Goal: Task Accomplishment & Management: Use online tool/utility

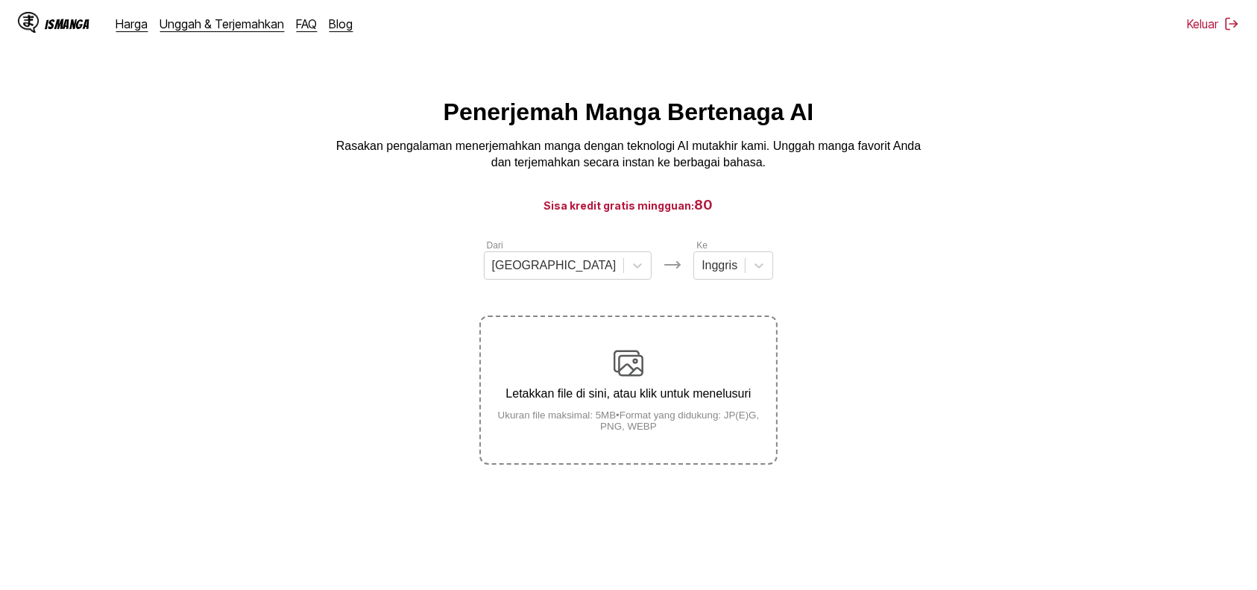
click at [618, 376] on img at bounding box center [629, 363] width 30 height 30
click at [0, 0] on input "Letakkan file di sini, atau klik untuk menelusuri Ukuran file maksimal: 5MB • F…" at bounding box center [0, 0] width 0 height 0
click at [626, 395] on p "Letakkan file di sini, atau klik untuk menelusuri" at bounding box center [628, 393] width 295 height 13
click at [0, 0] on input "Letakkan file di sini, atau klik untuk menelusuri Ukuran file maksimal: 5MB • F…" at bounding box center [0, 0] width 0 height 0
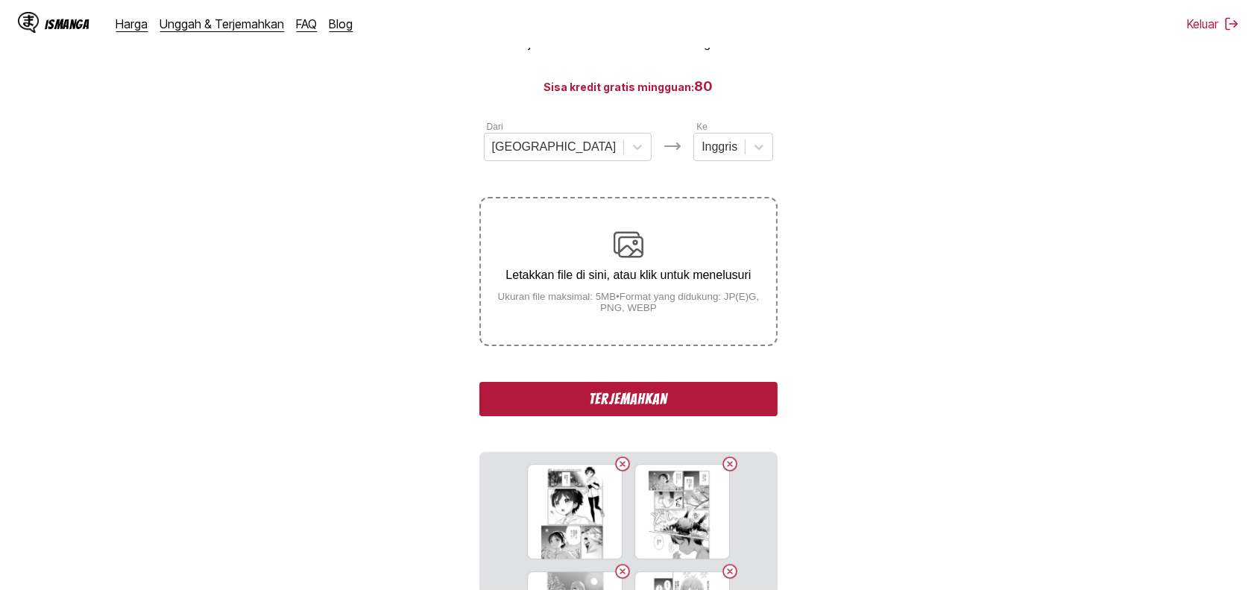
scroll to position [132, 0]
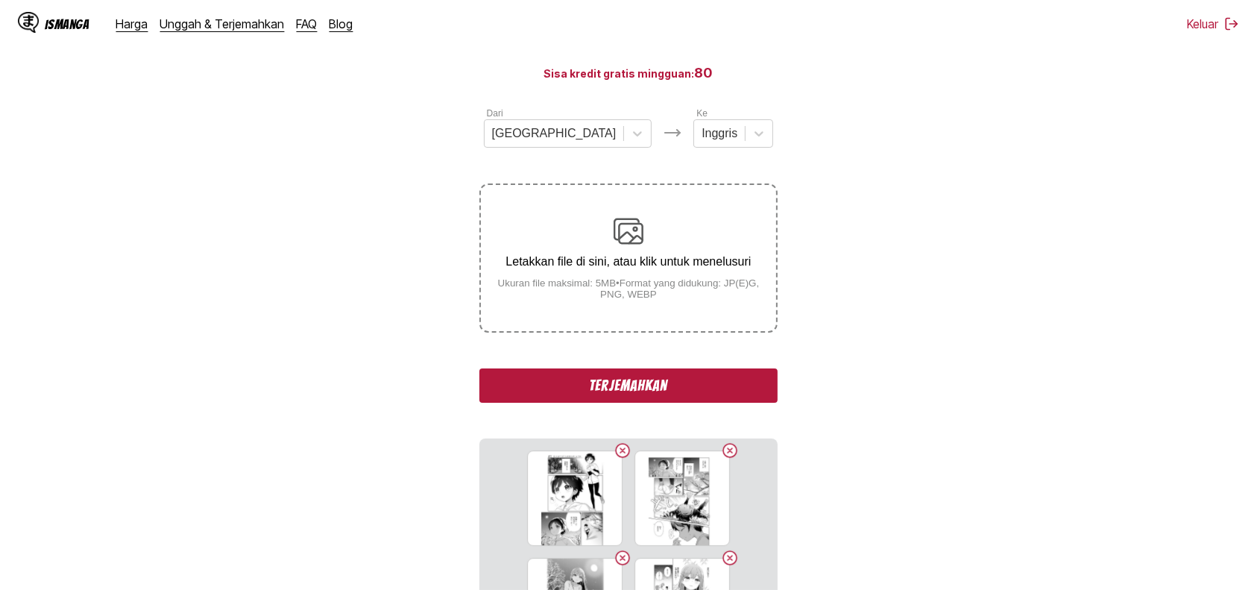
click at [691, 389] on button "Terjemahkan" at bounding box center [629, 385] width 298 height 34
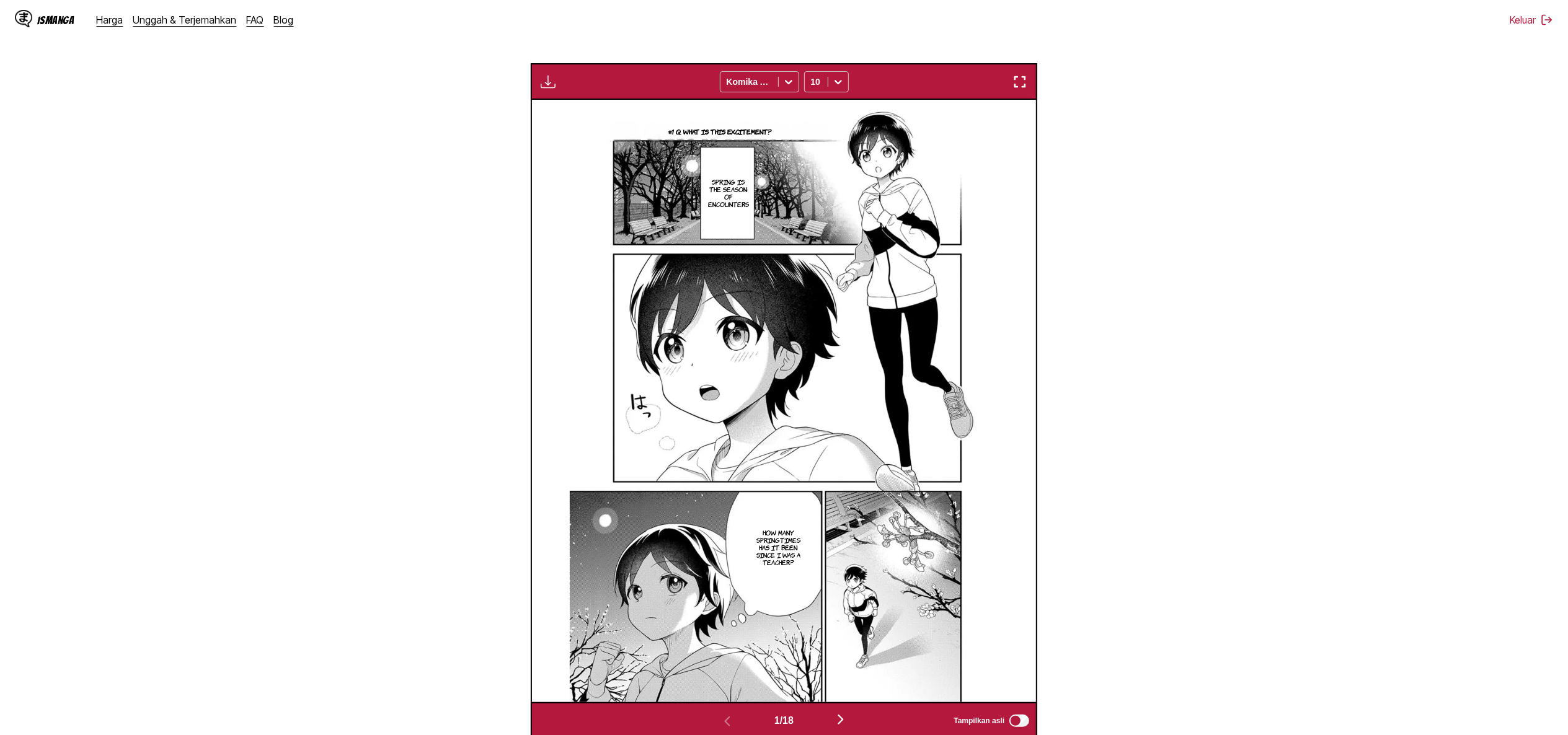
scroll to position [395, 0]
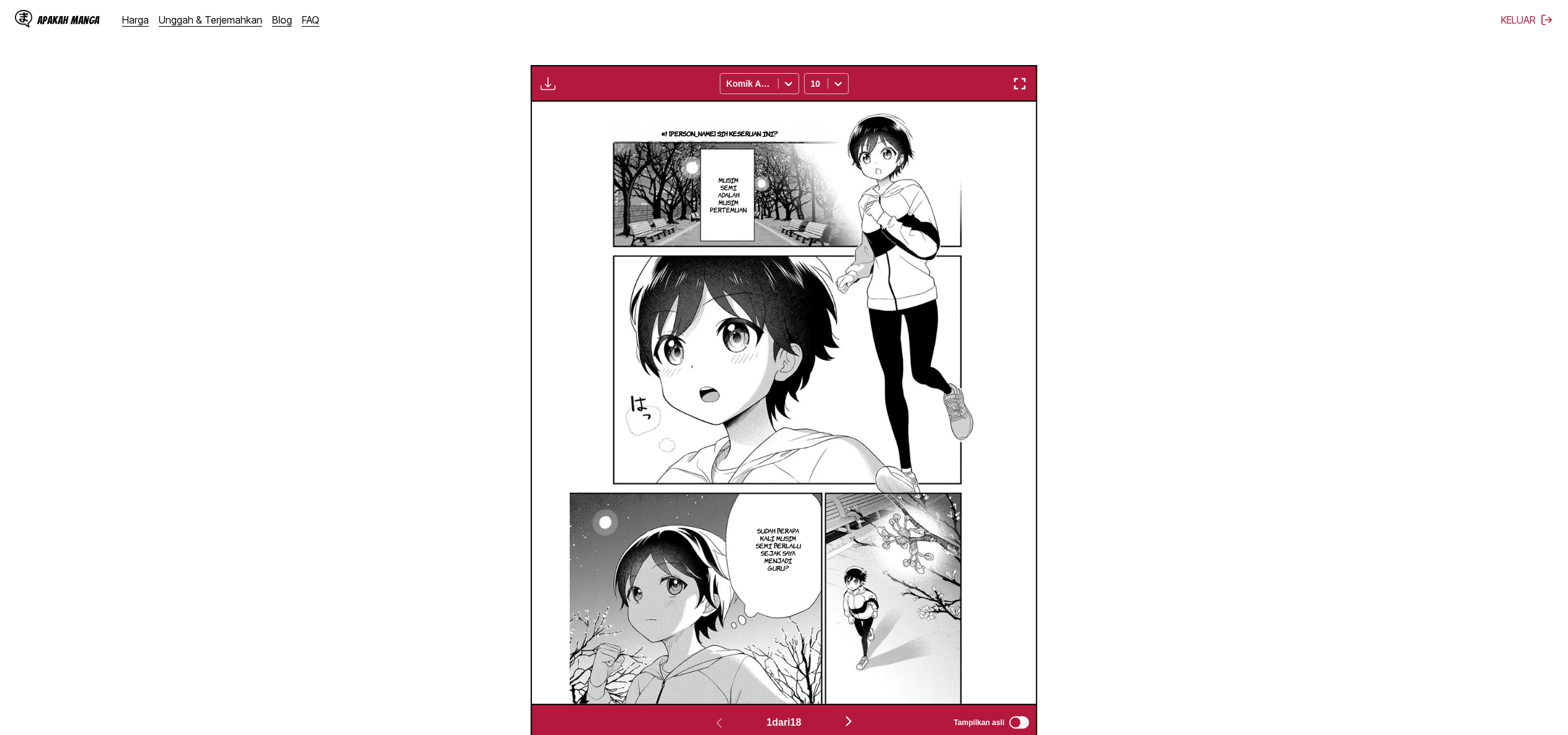
click at [1045, 219] on section "Dari Jepang Kapan Inggris Letakkan file di sini, atau klik untuk menelusuri Uku…" at bounding box center [784, 272] width 1548 height 938
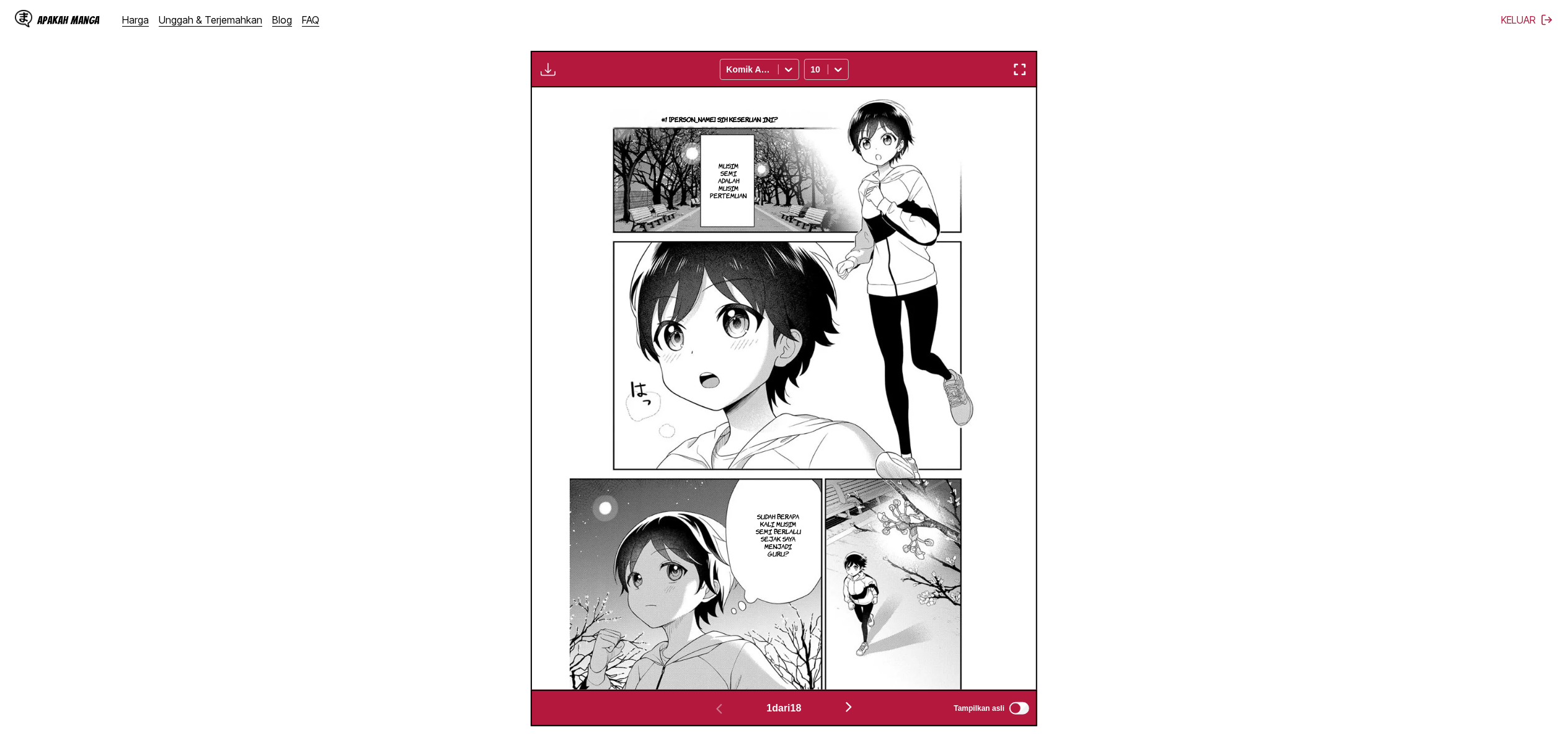
scroll to position [374, 0]
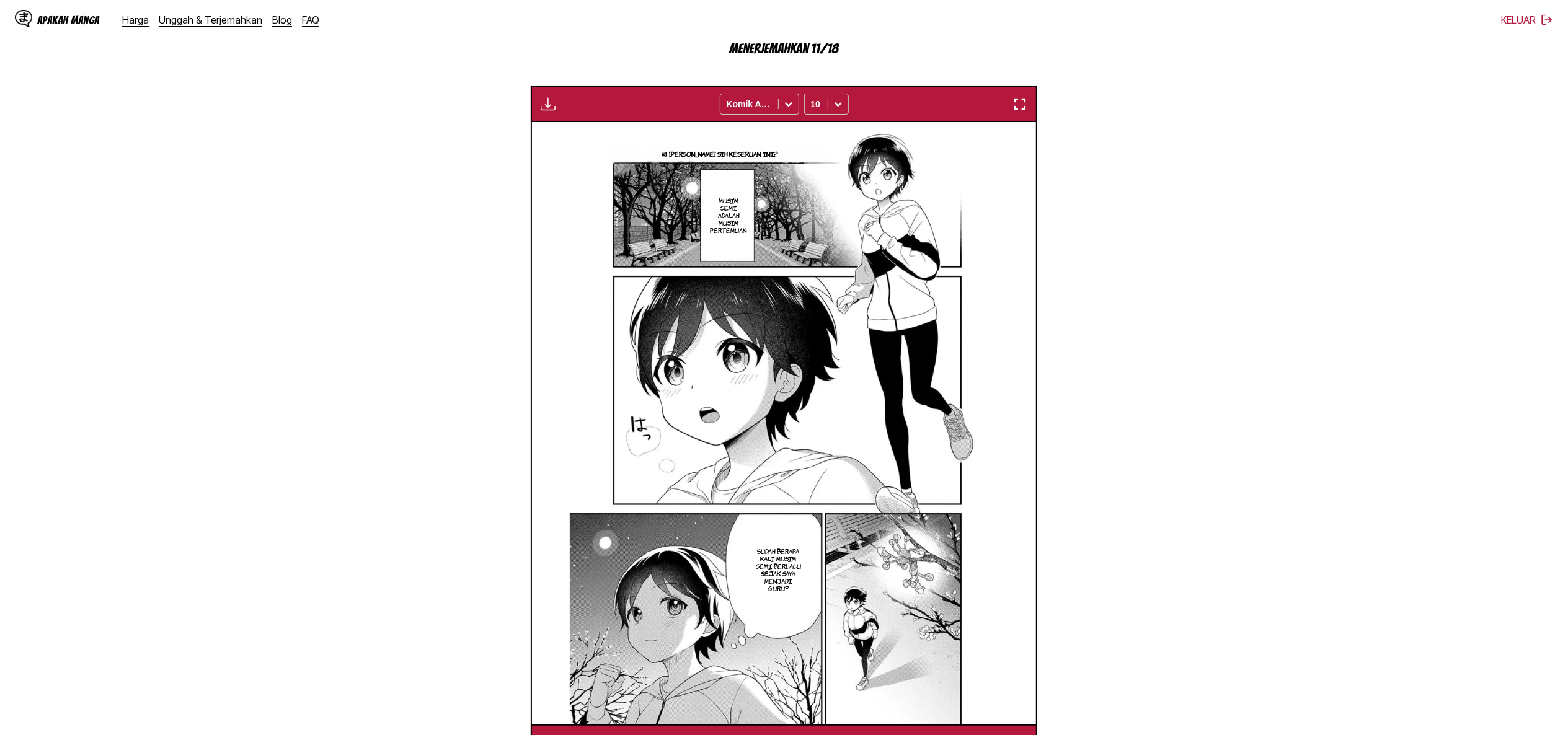
click at [548, 106] on img "button" at bounding box center [548, 104] width 15 height 15
click at [548, 106] on div "Menunggu terjemahan selesai..." at bounding box center [581, 136] width 79 height 70
click at [420, 139] on section "Dari Jepang Kapan Inggris Letakkan file di sini, atau klik untuk menelusuri Uku…" at bounding box center [784, 292] width 1548 height 938
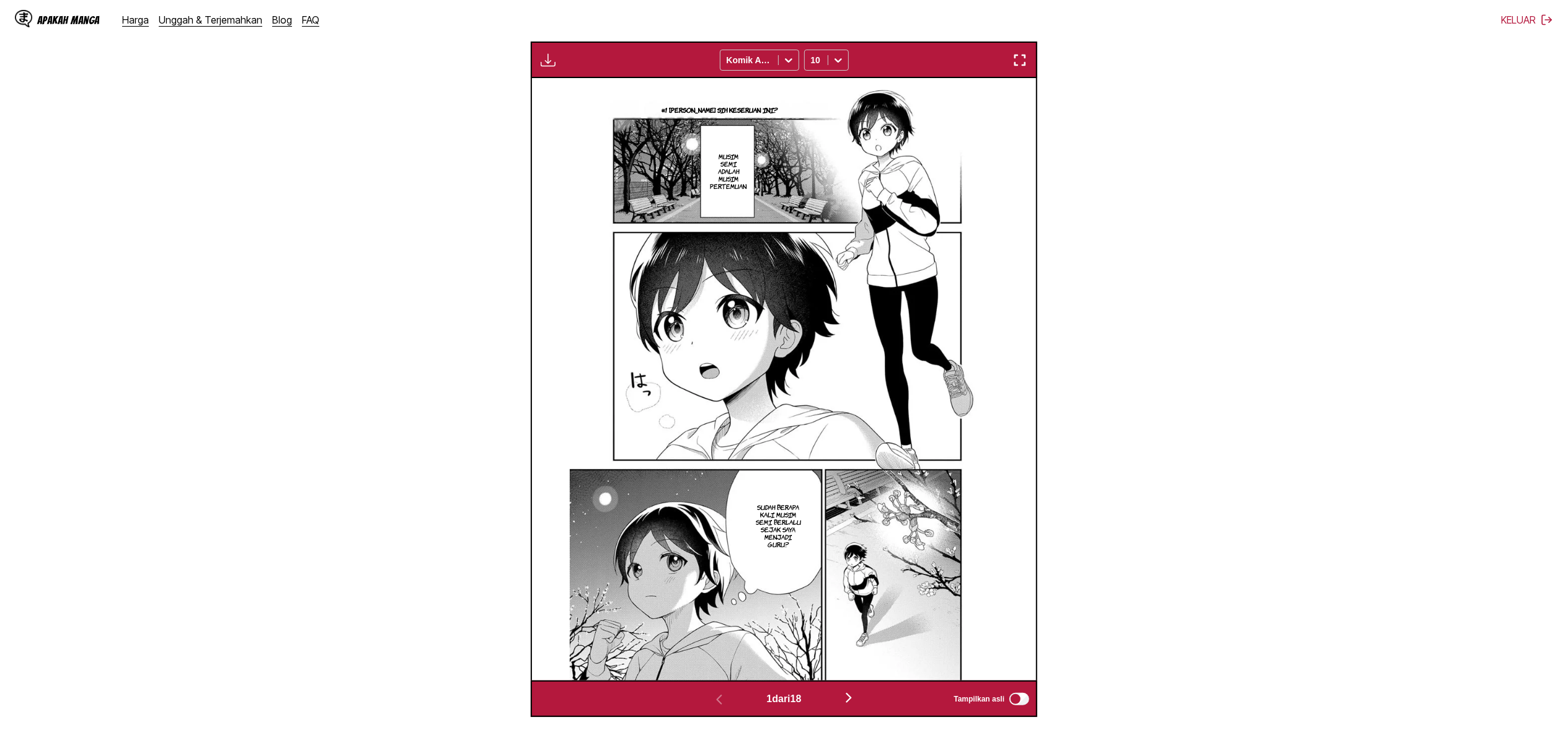
click at [546, 62] on img "button" at bounding box center [548, 60] width 15 height 15
click at [573, 68] on button "Unduh Panel" at bounding box center [581, 72] width 79 height 30
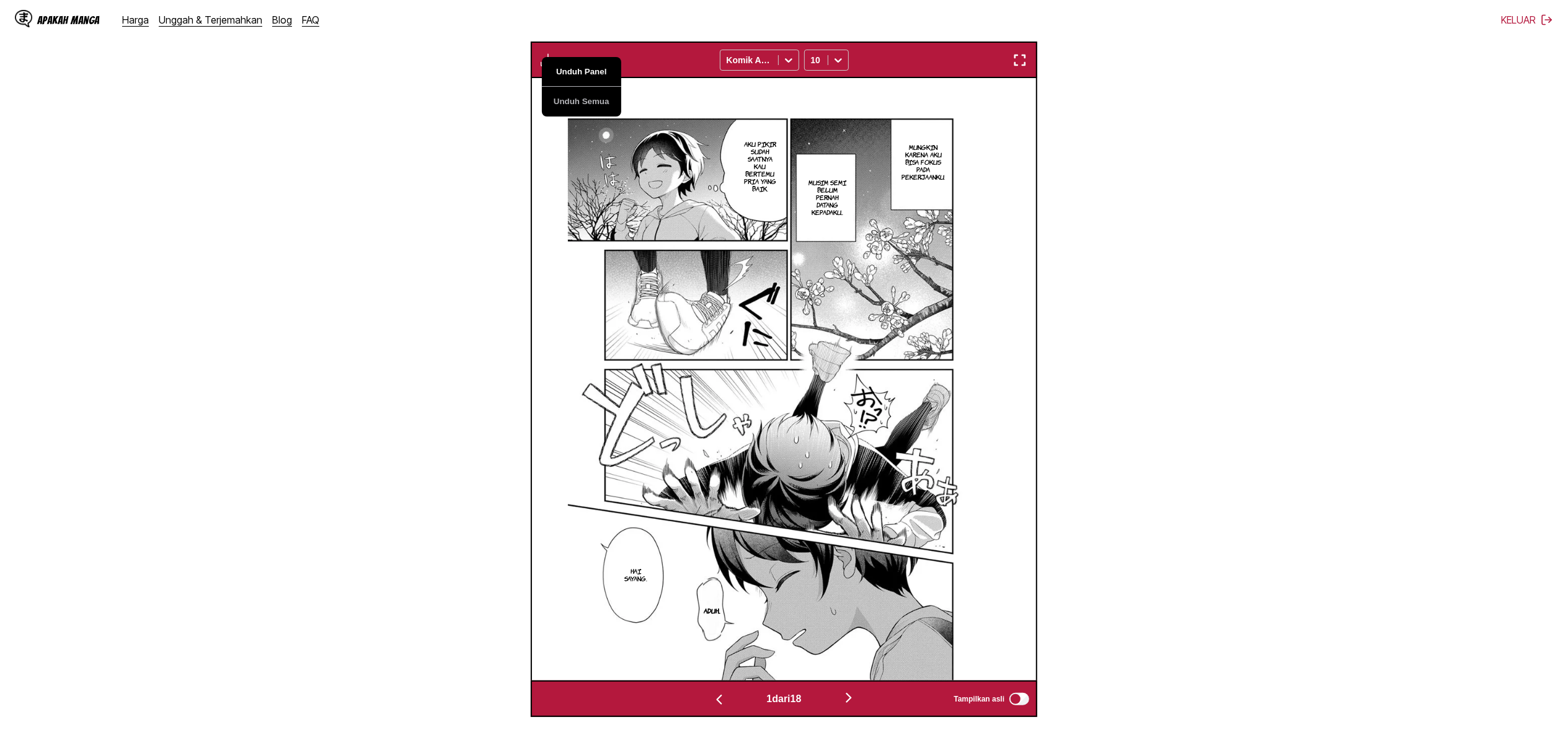
click at [573, 68] on button "Unduh Panel" at bounding box center [581, 72] width 79 height 30
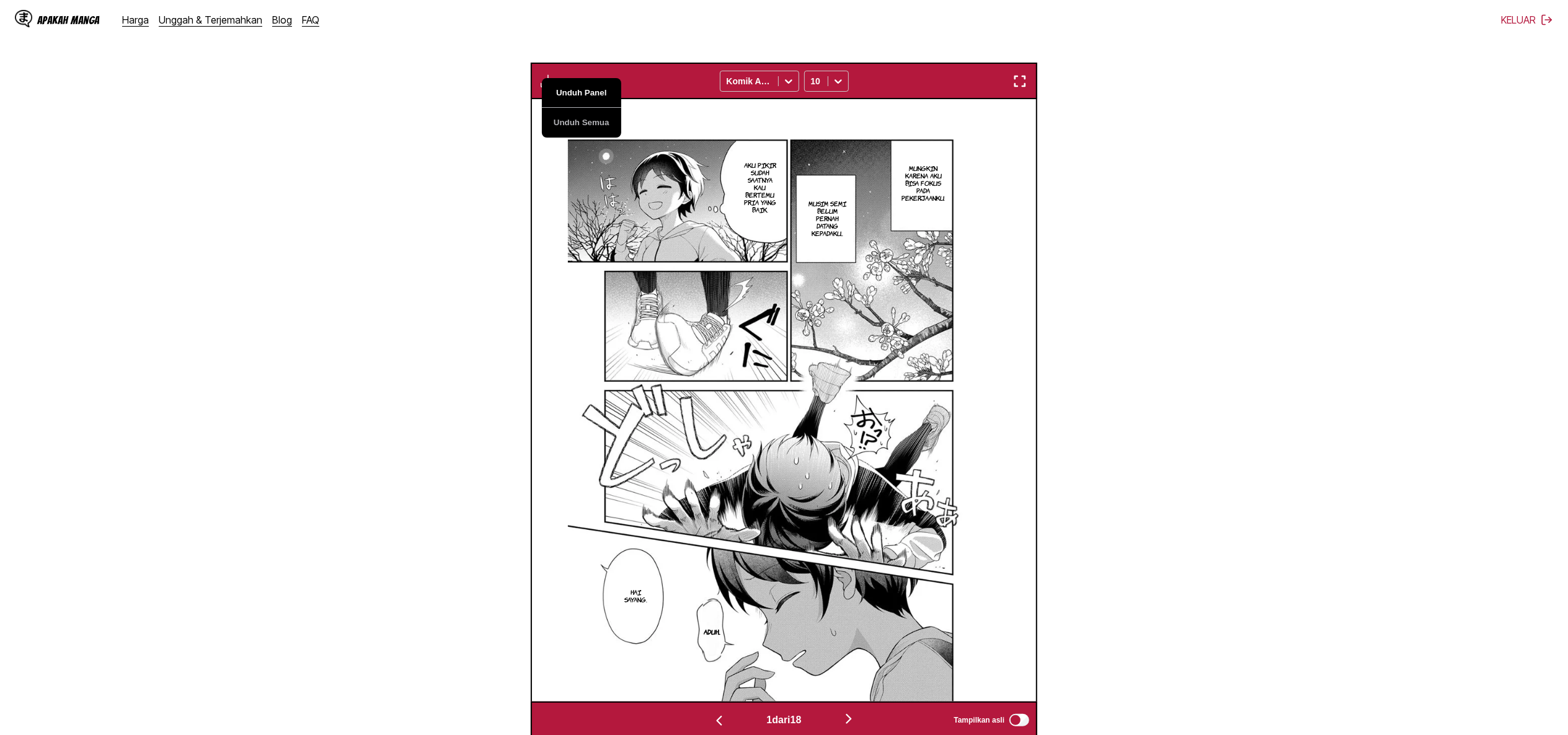
scroll to position [0, 1011]
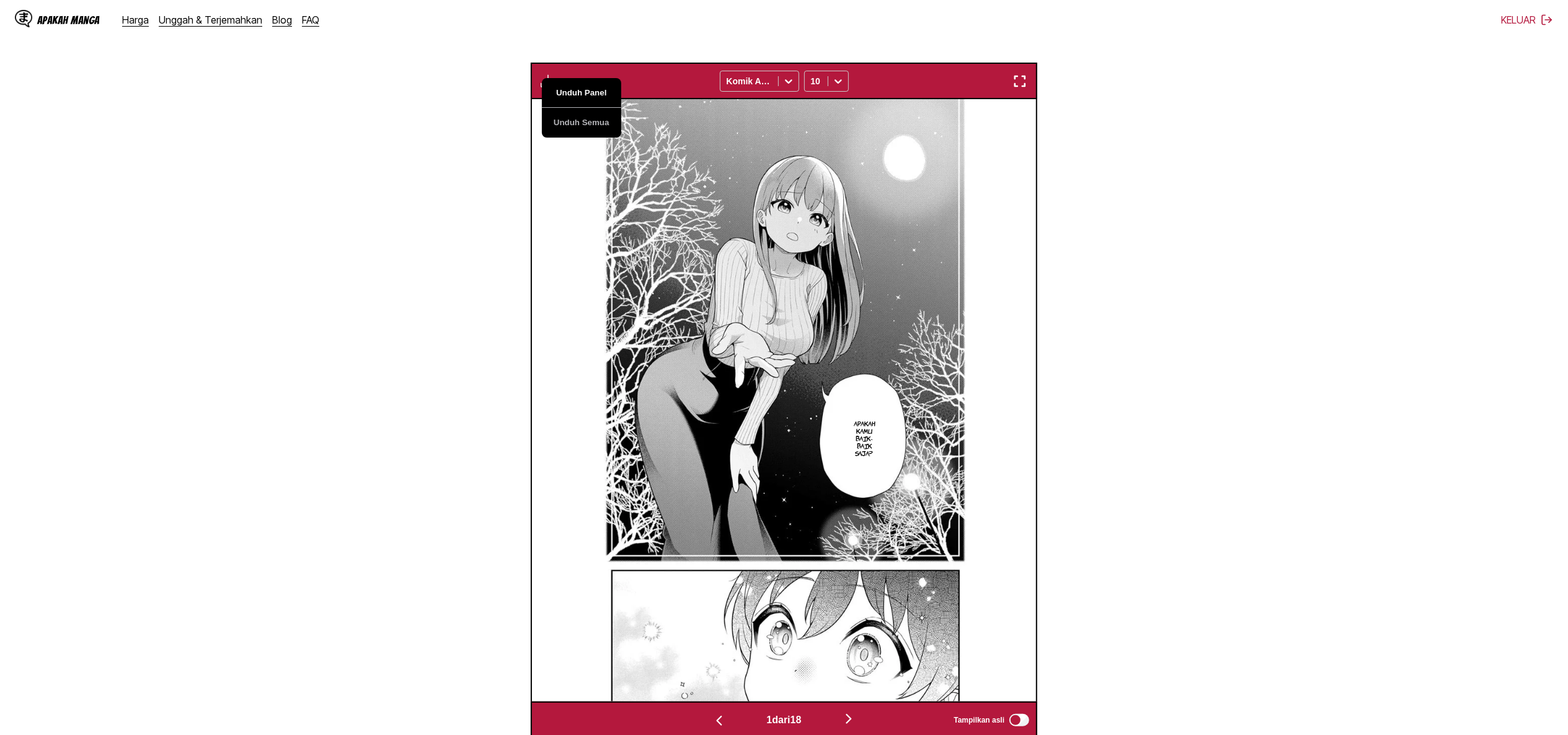
click at [574, 94] on button "Unduh Panel" at bounding box center [581, 93] width 79 height 30
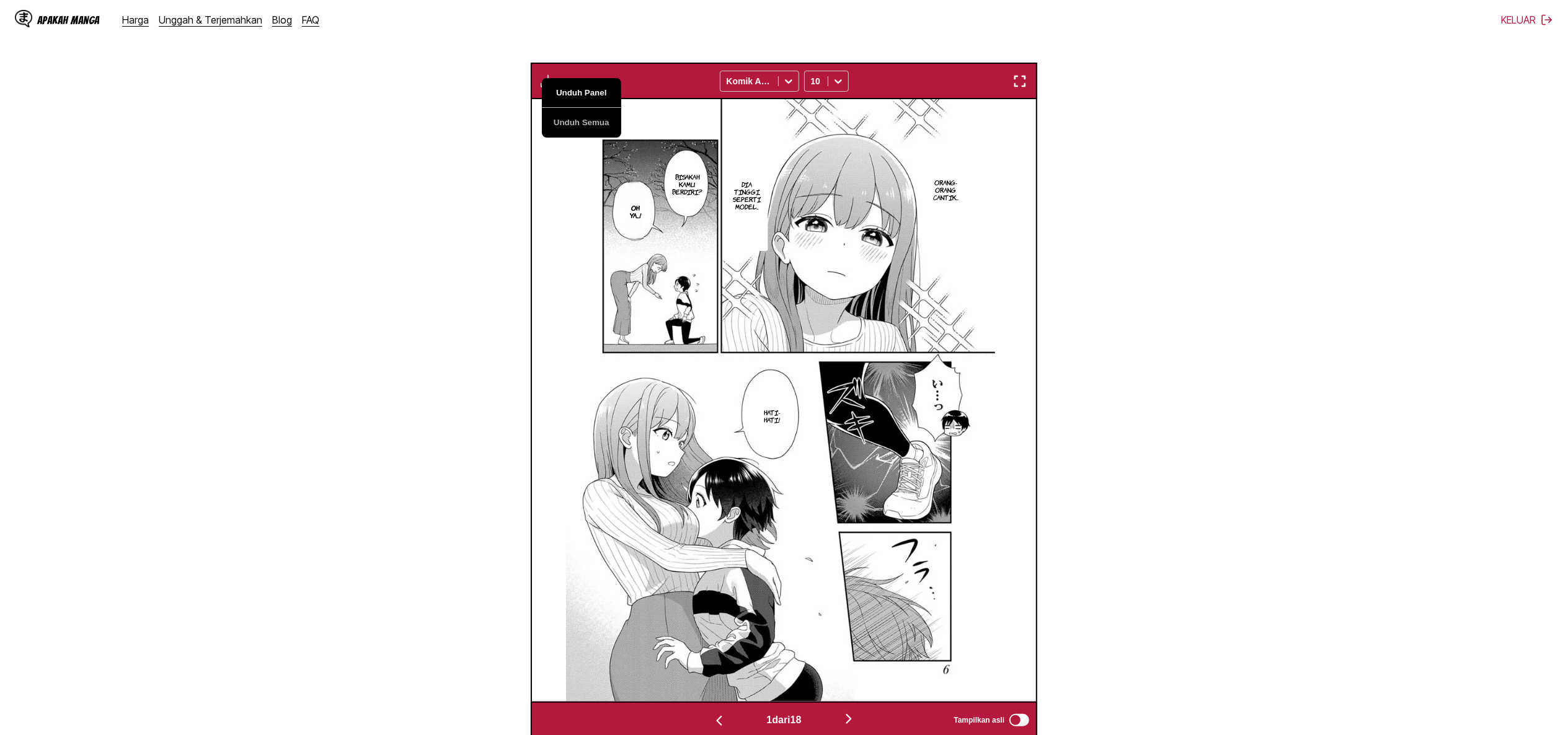
click at [574, 94] on button "Unduh Panel" at bounding box center [581, 93] width 79 height 30
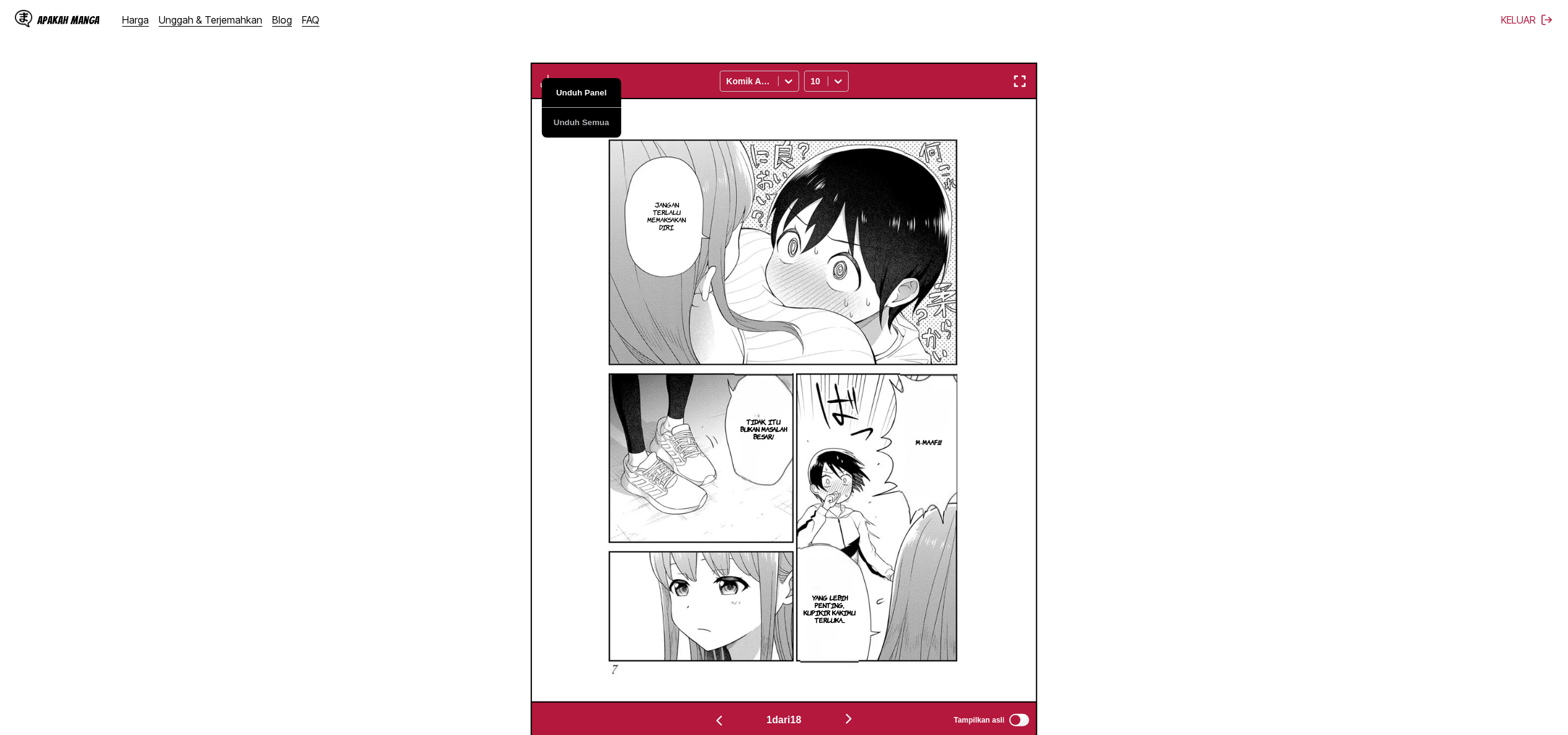
click at [574, 94] on button "Unduh Panel" at bounding box center [581, 93] width 79 height 30
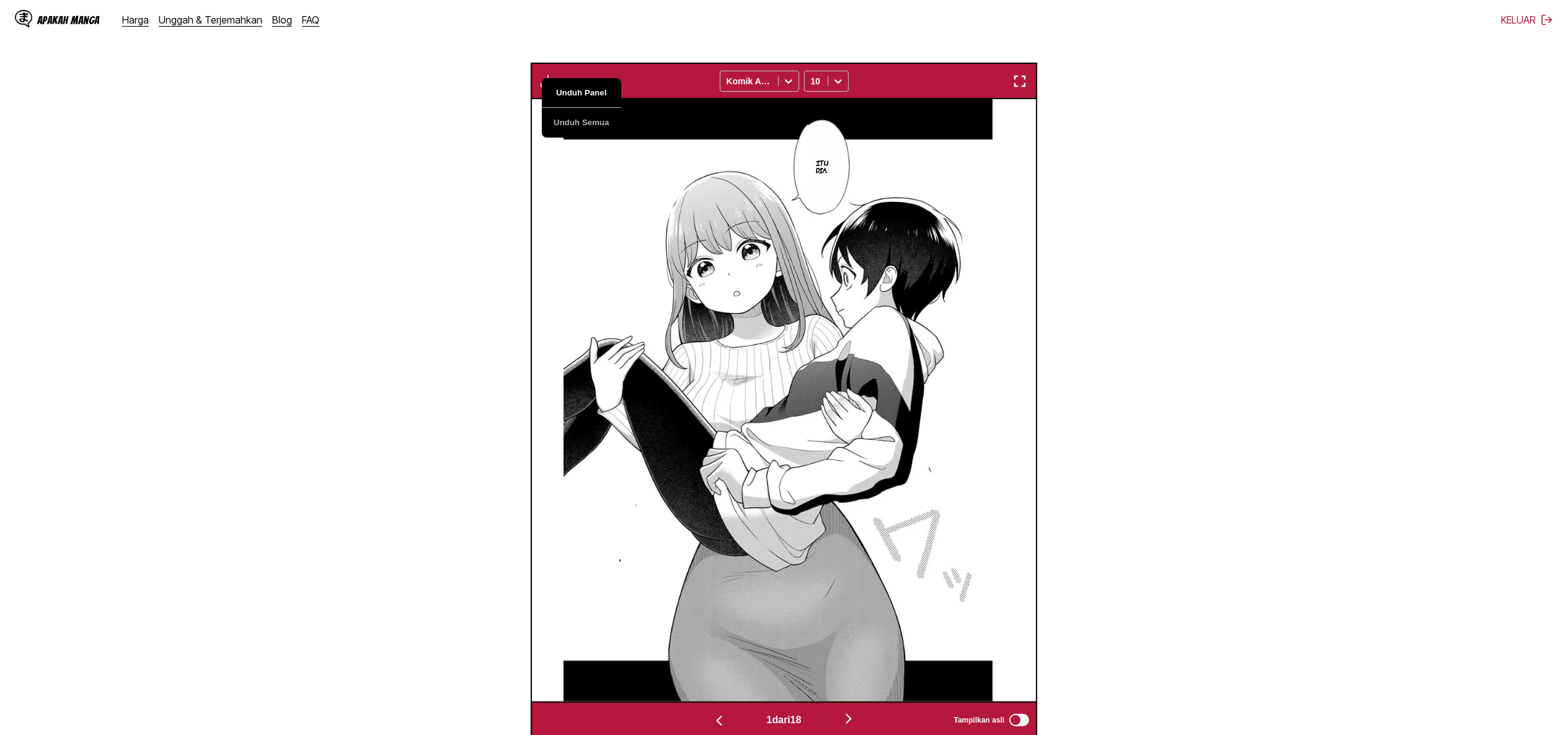
click at [574, 94] on button "Unduh Panel" at bounding box center [581, 93] width 79 height 30
click at [1045, 123] on section "Dari Jepang Kapan Inggris Letakkan file di sini, atau klik untuk menelusuri Uku…" at bounding box center [784, 291] width 1548 height 894
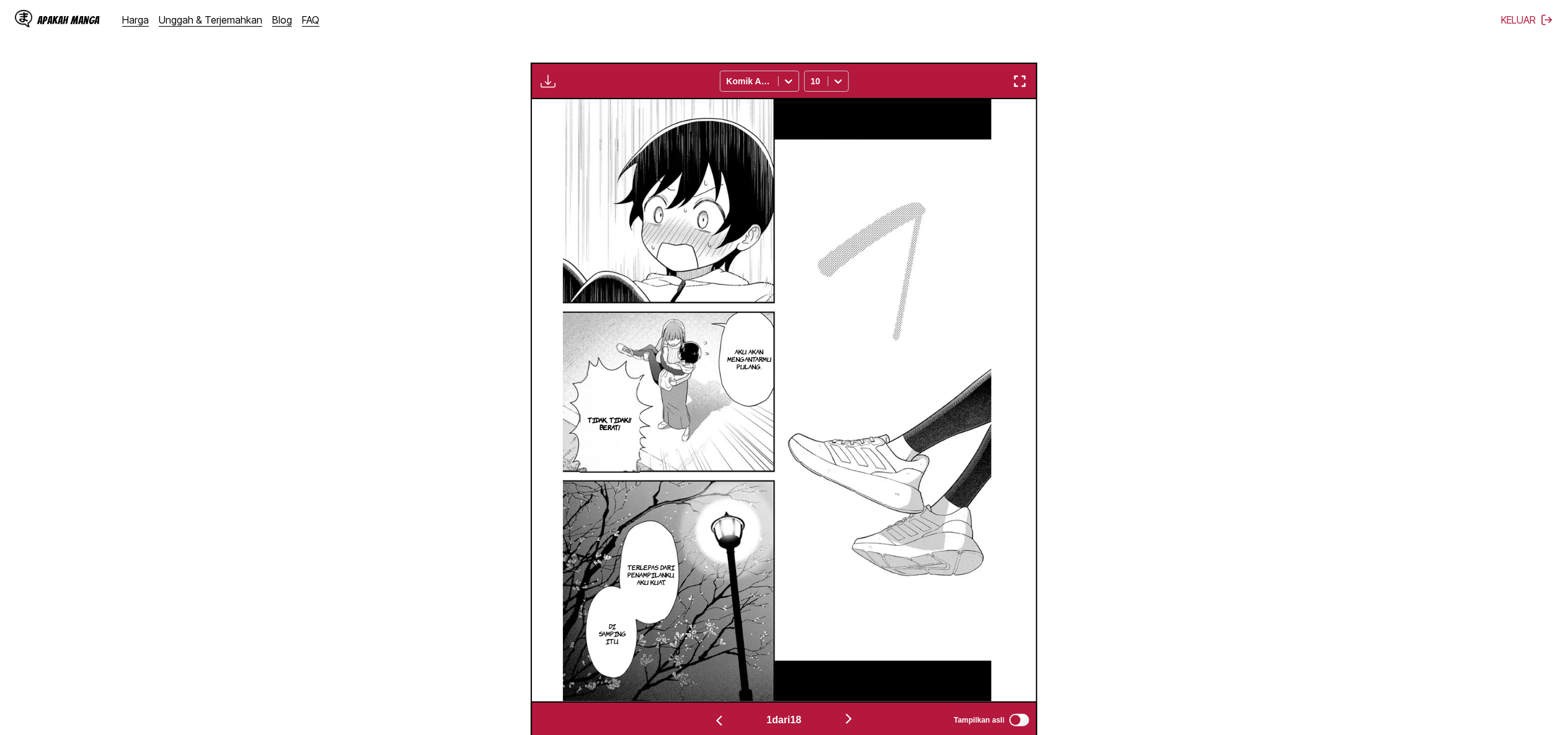
click at [541, 84] on img "button" at bounding box center [548, 81] width 15 height 15
click at [577, 93] on button "Unduh Panel" at bounding box center [581, 93] width 79 height 30
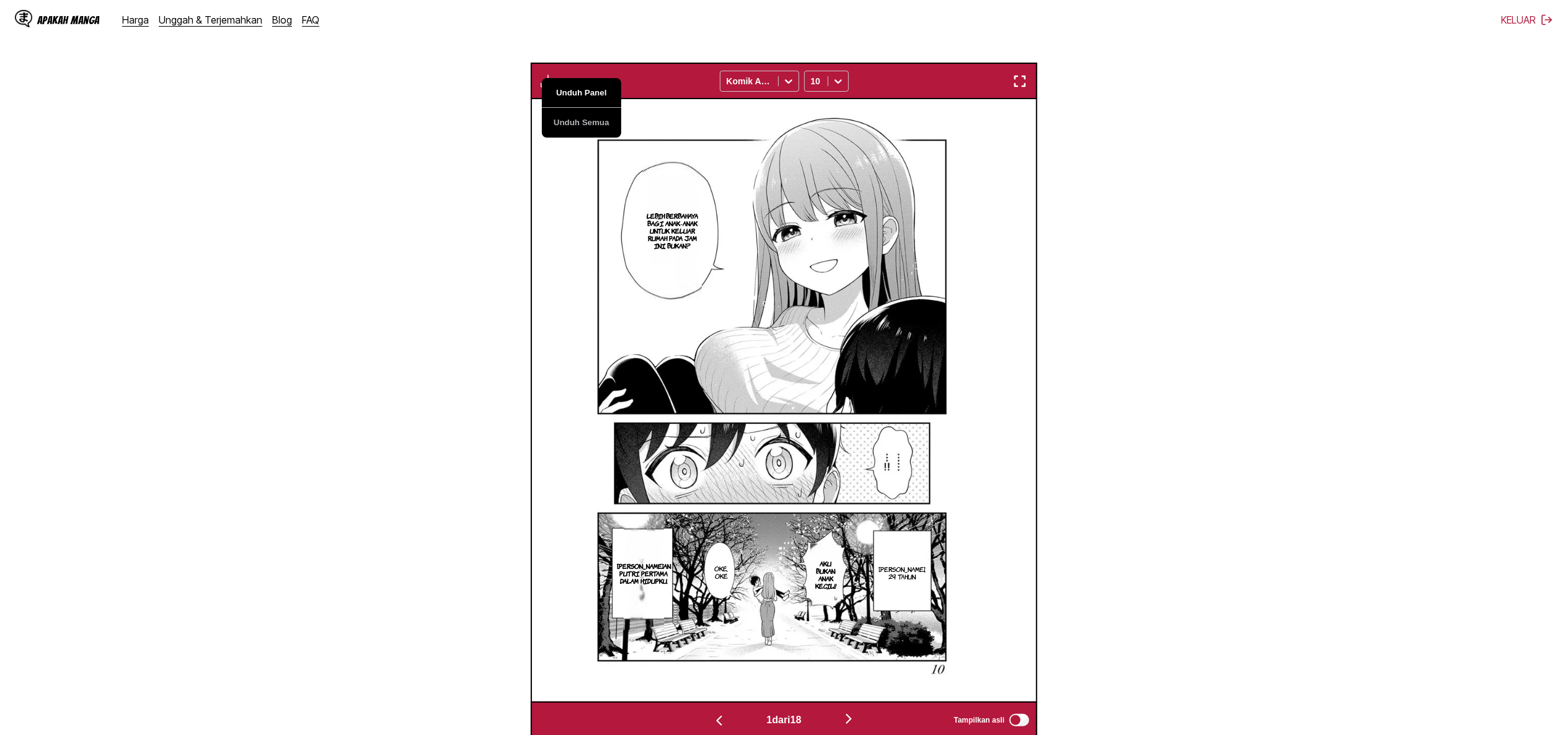
click at [577, 93] on button "Unduh Panel" at bounding box center [581, 93] width 79 height 30
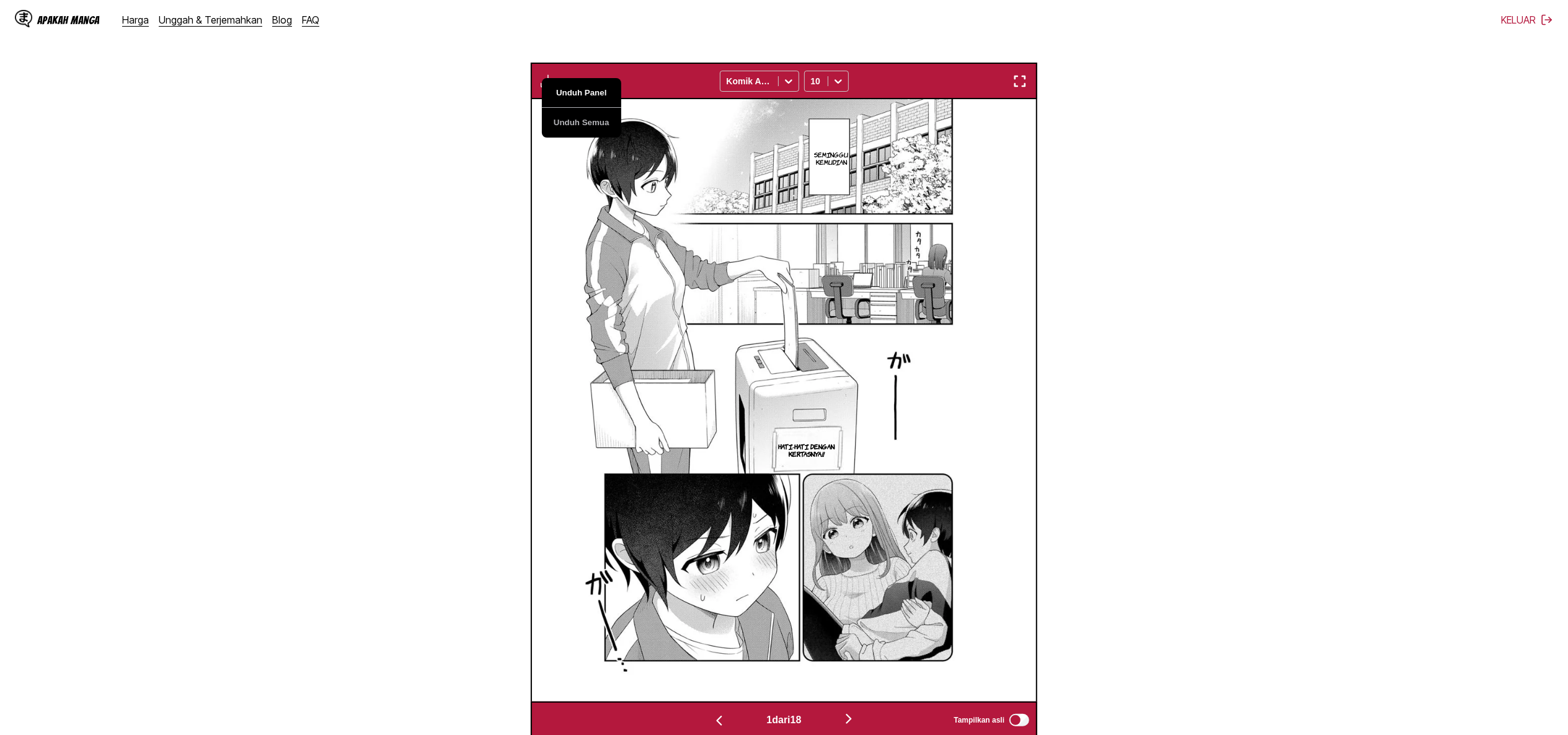
click at [577, 93] on button "Unduh Panel" at bounding box center [581, 93] width 79 height 30
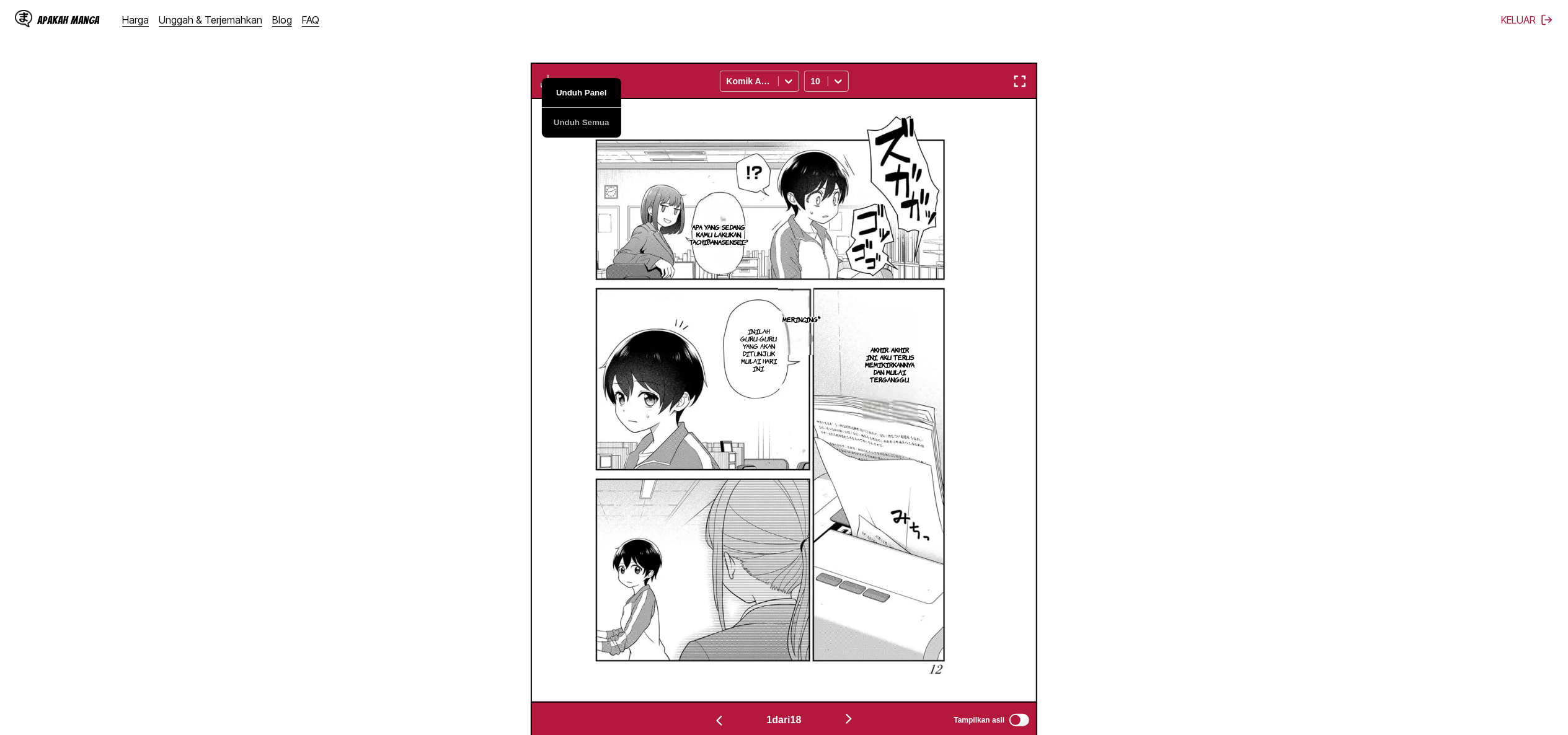
click at [577, 93] on button "Unduh Panel" at bounding box center [581, 93] width 79 height 30
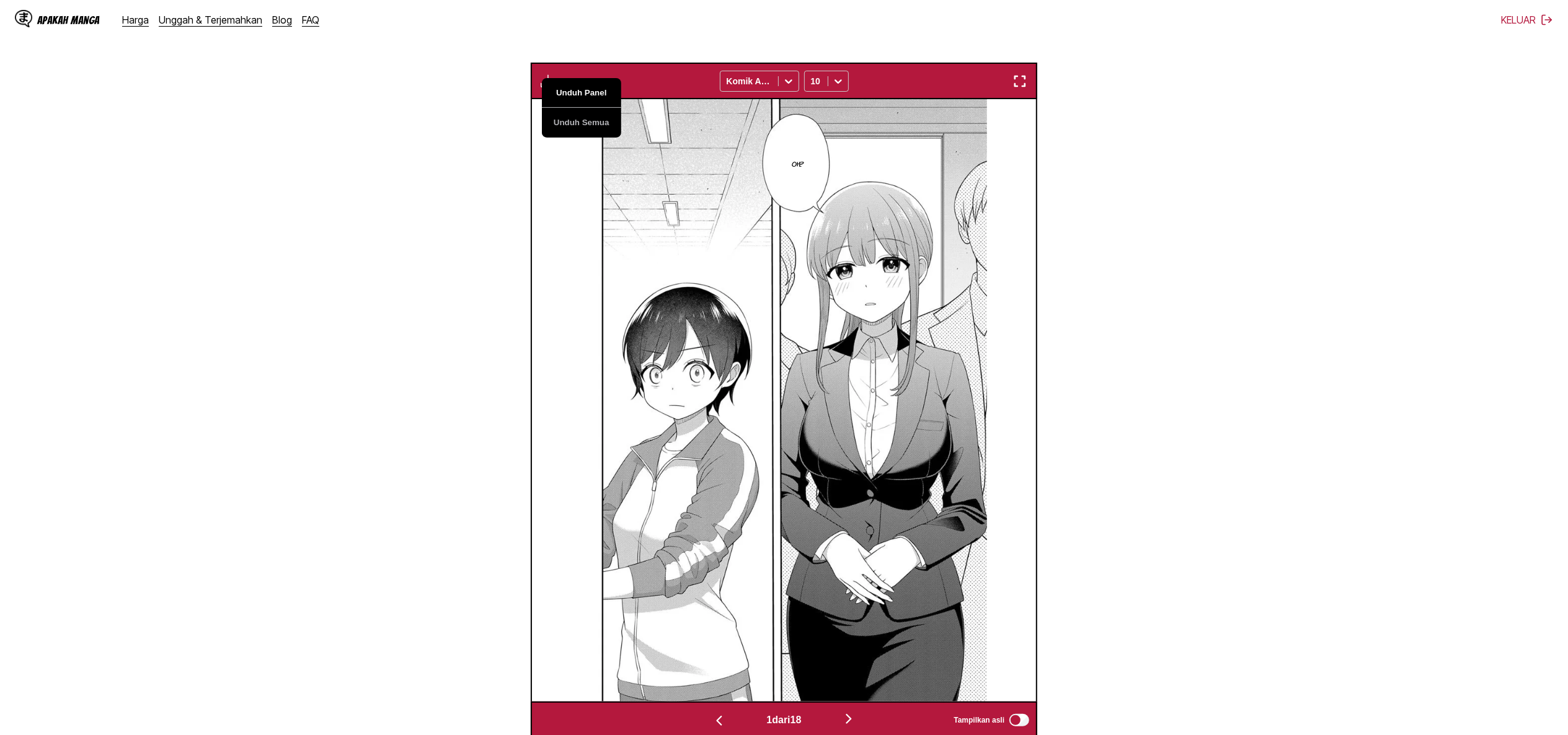
click at [577, 93] on button "Unduh Panel" at bounding box center [581, 93] width 79 height 30
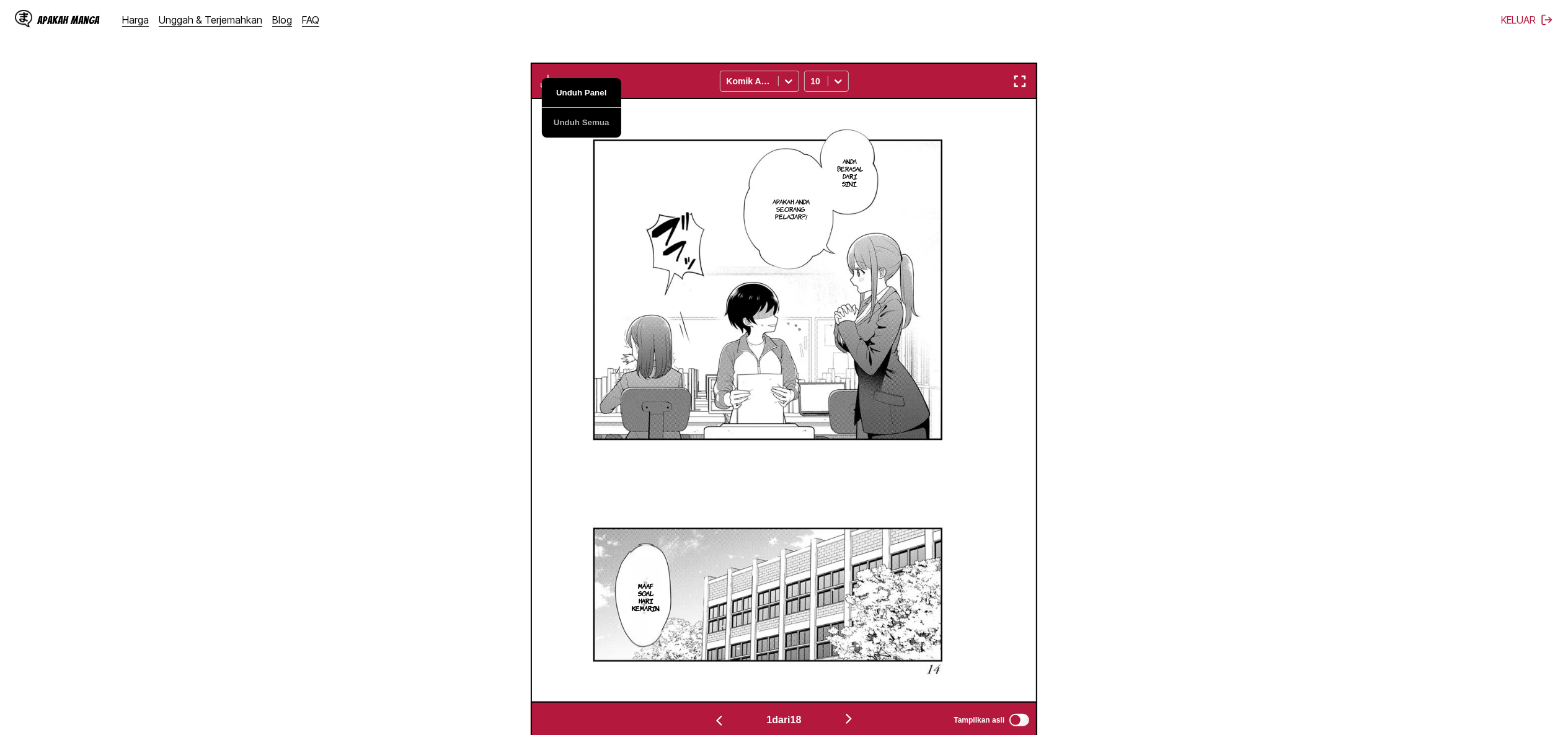
click at [577, 93] on button "Unduh Panel" at bounding box center [581, 93] width 79 height 30
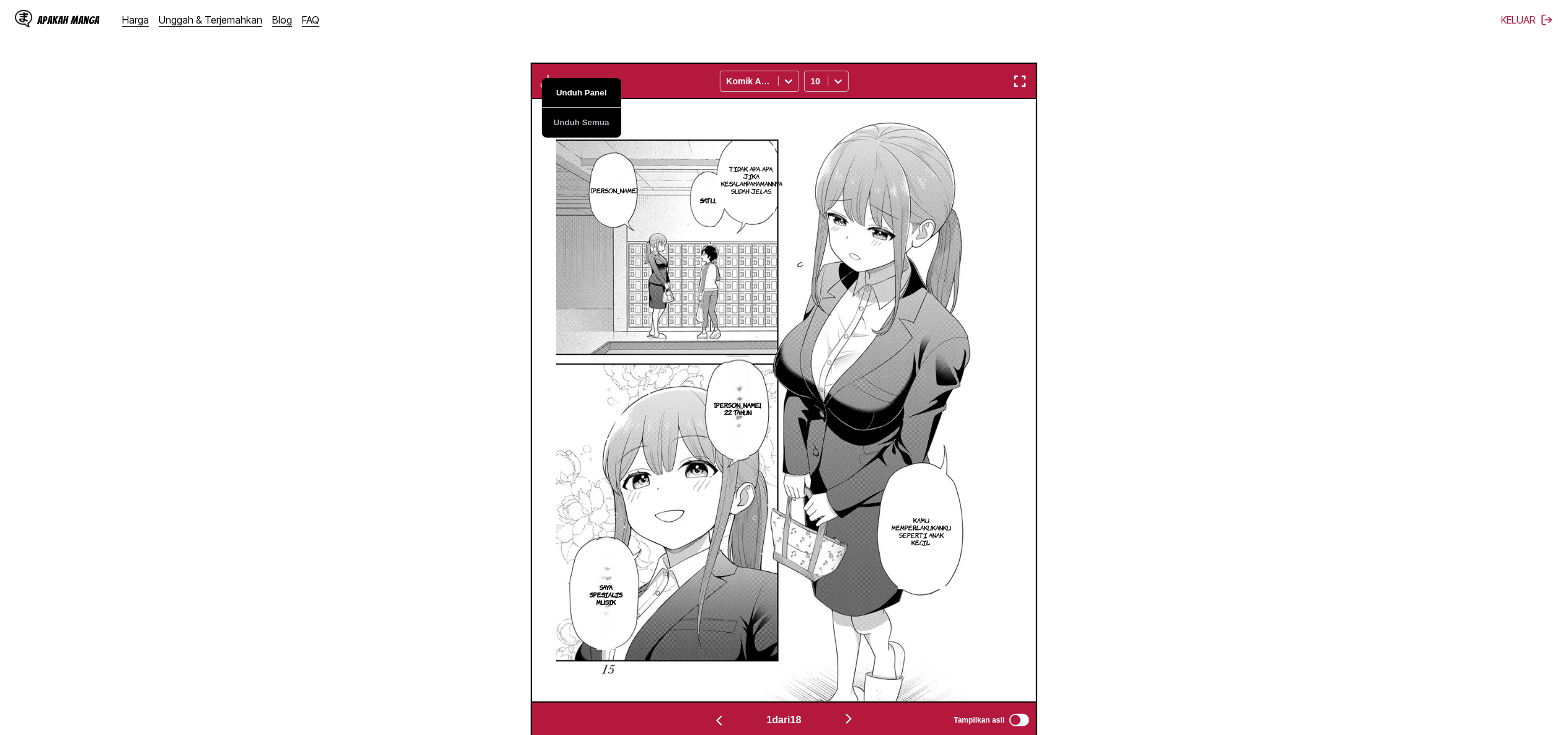
click at [577, 93] on button "Unduh Panel" at bounding box center [581, 93] width 79 height 30
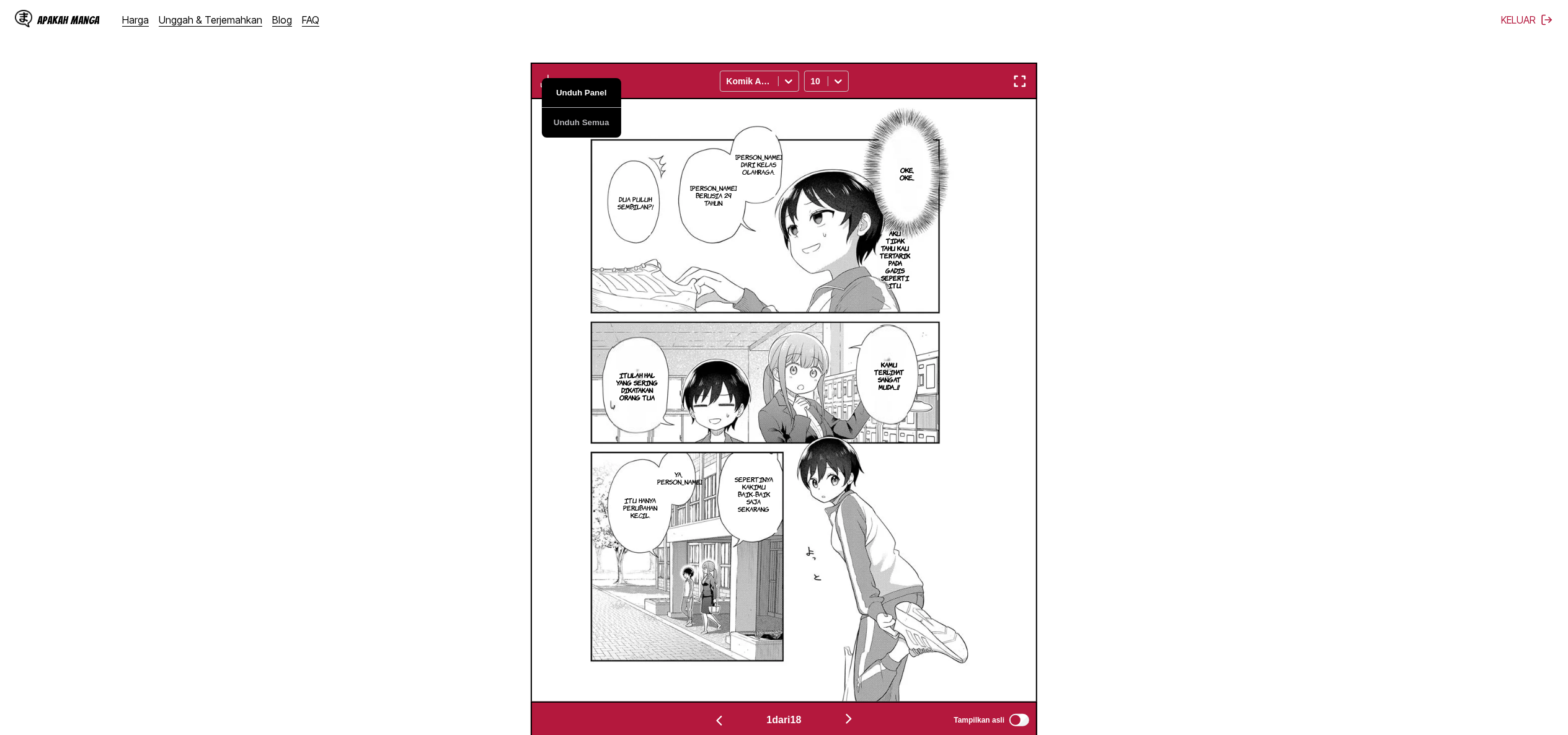
click at [577, 93] on button "Unduh Panel" at bounding box center [581, 93] width 79 height 30
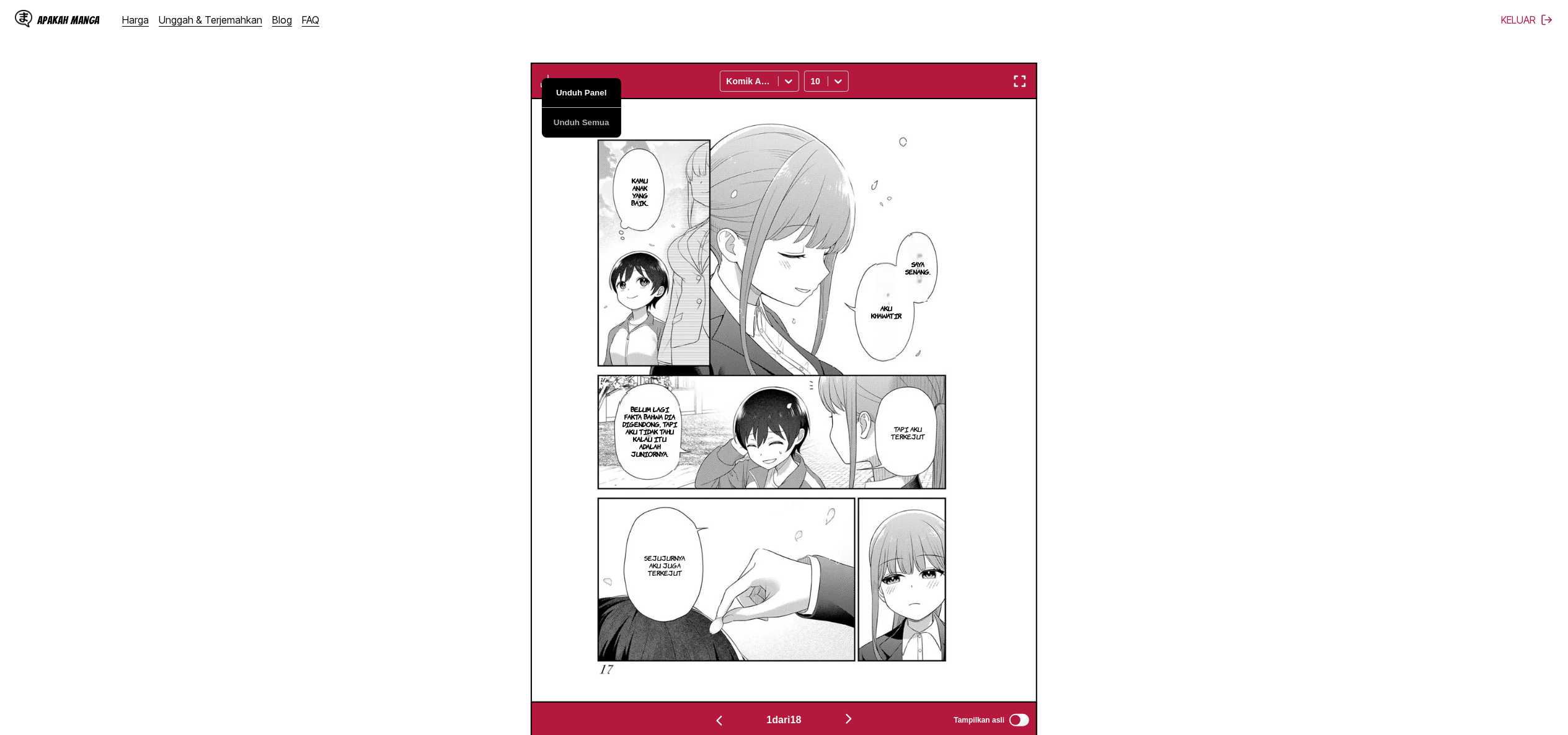
click at [577, 93] on button "Unduh Panel" at bounding box center [581, 93] width 79 height 30
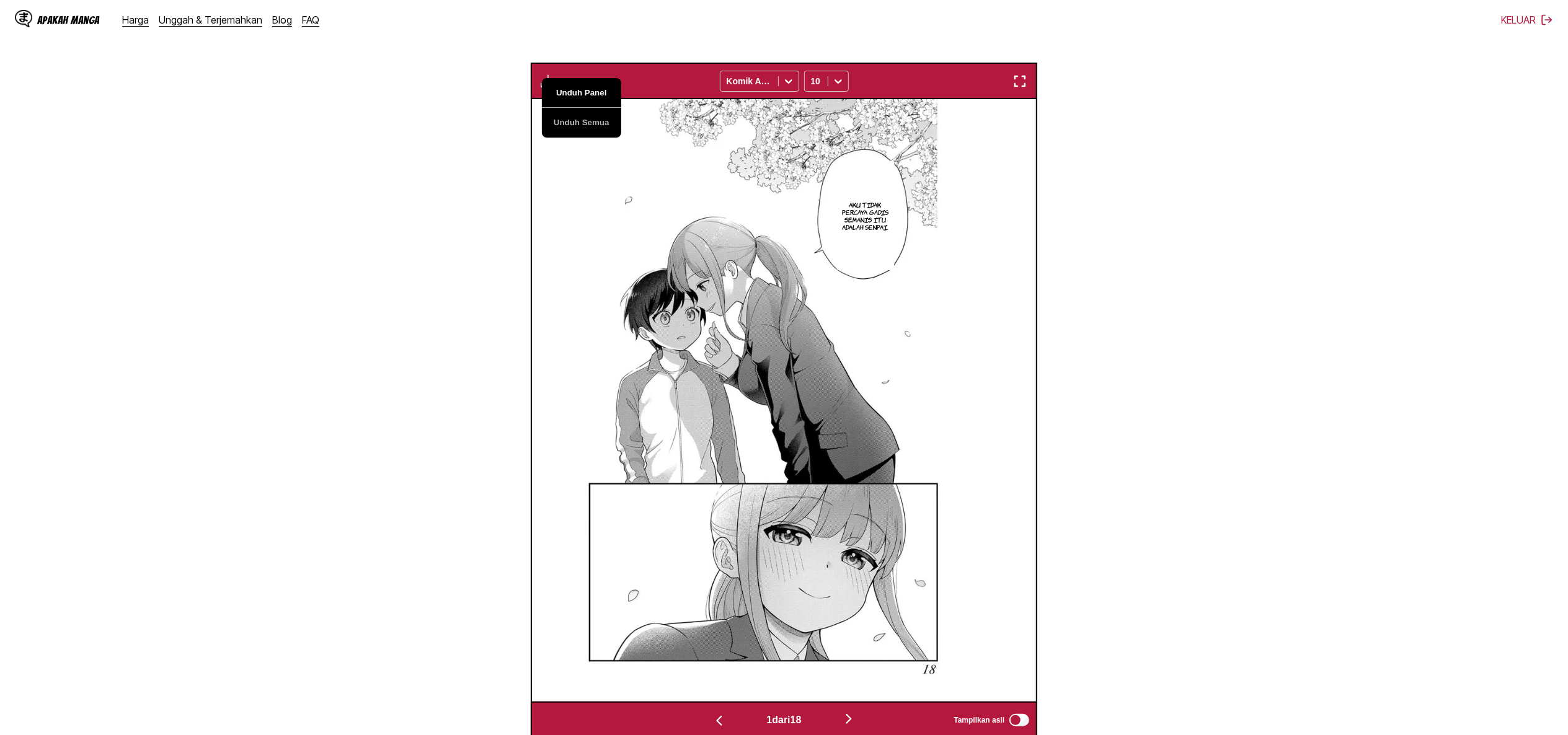
click at [577, 93] on button "Unduh Panel" at bounding box center [581, 93] width 79 height 30
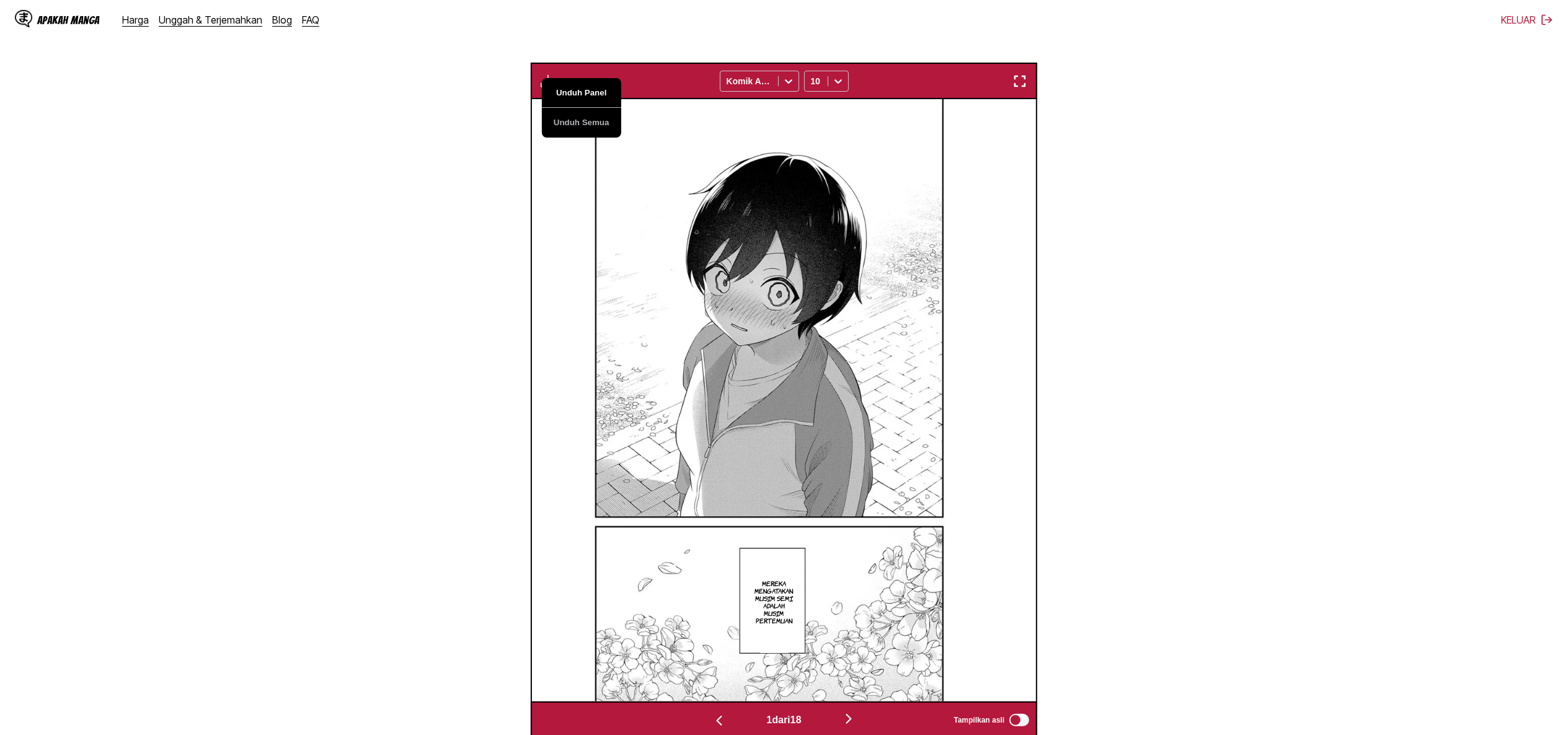
click at [577, 93] on button "Unduh Panel" at bounding box center [581, 93] width 79 height 30
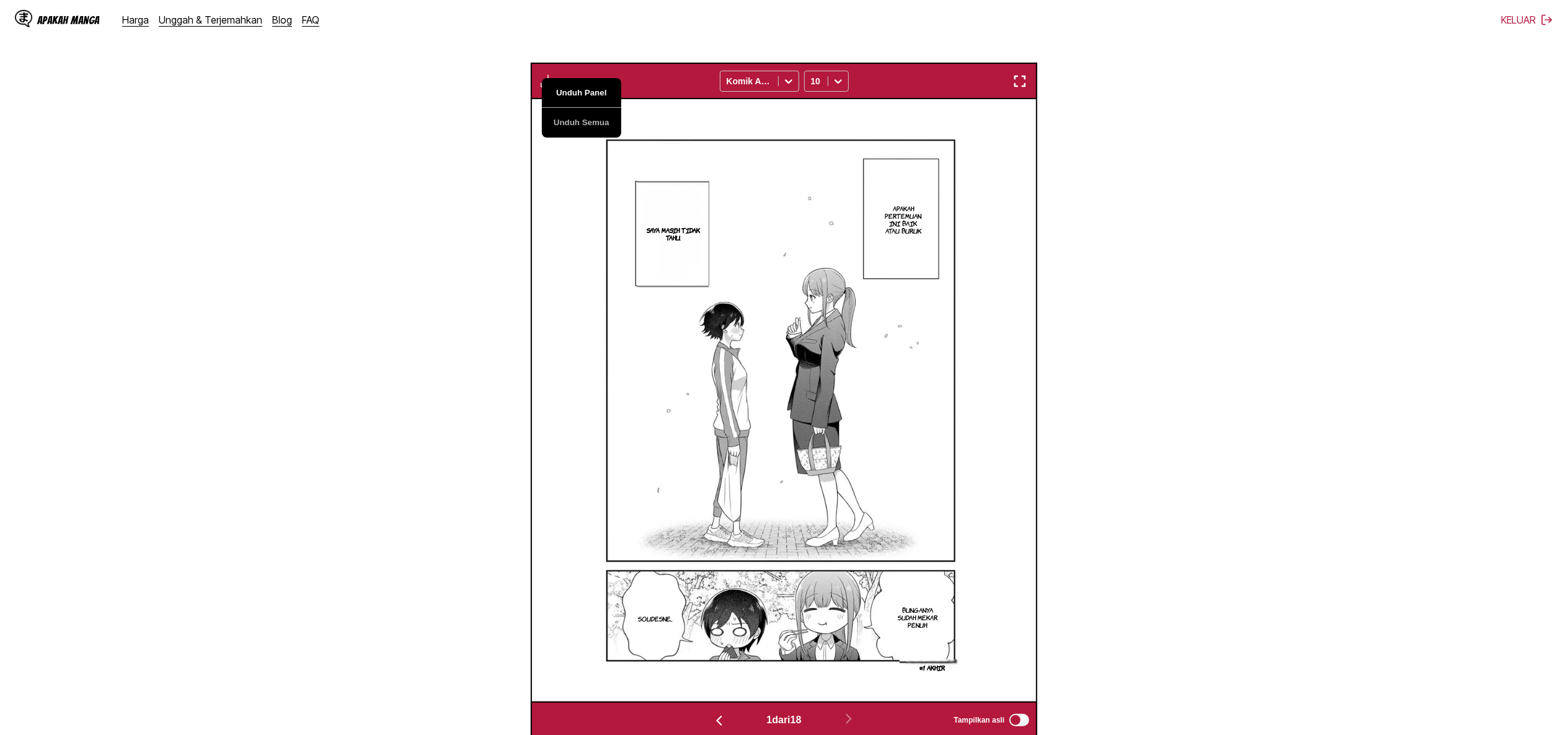
click at [577, 93] on button "Unduh Panel" at bounding box center [581, 93] width 79 height 30
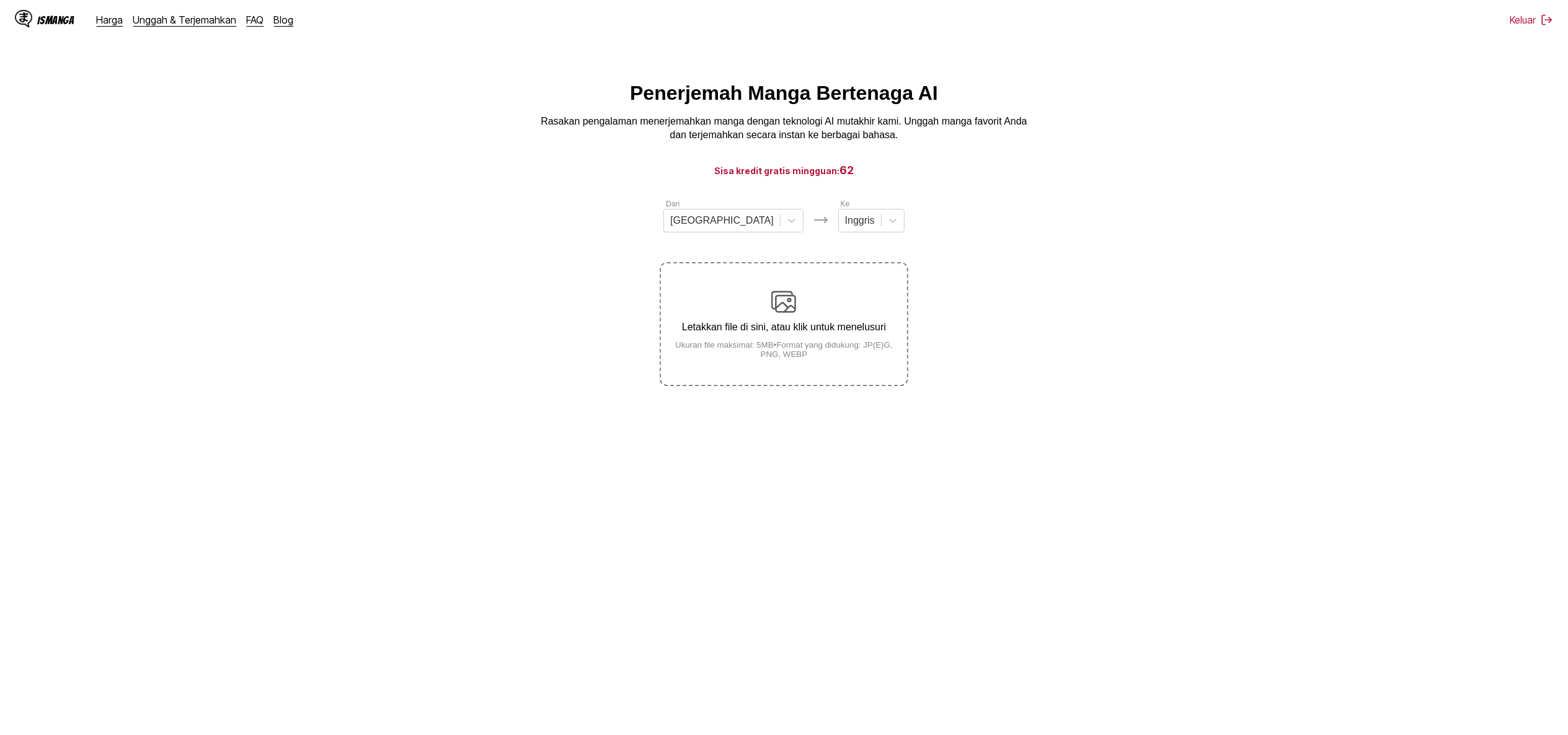
click at [796, 347] on small "Ukuran file maksimal: 5MB • Format yang didukung: JP(E)G, PNG, WEBP" at bounding box center [783, 349] width 245 height 18
click at [0, 0] on input "Letakkan file di sini, atau klik untuk menelusuri Ukuran file maksimal: 5MB • F…" at bounding box center [0, 0] width 0 height 0
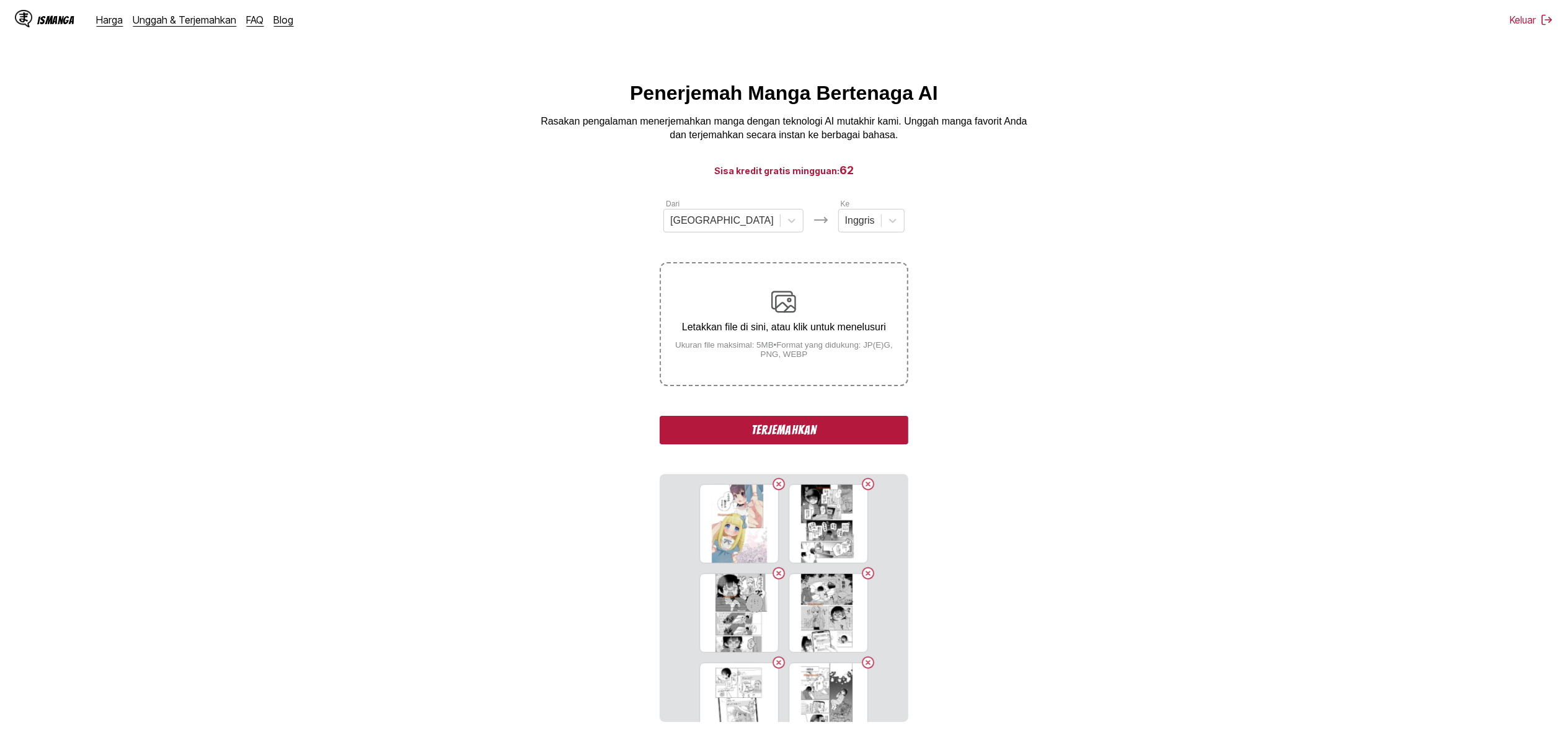
click at [767, 431] on button "Terjemahkan" at bounding box center [783, 430] width 248 height 28
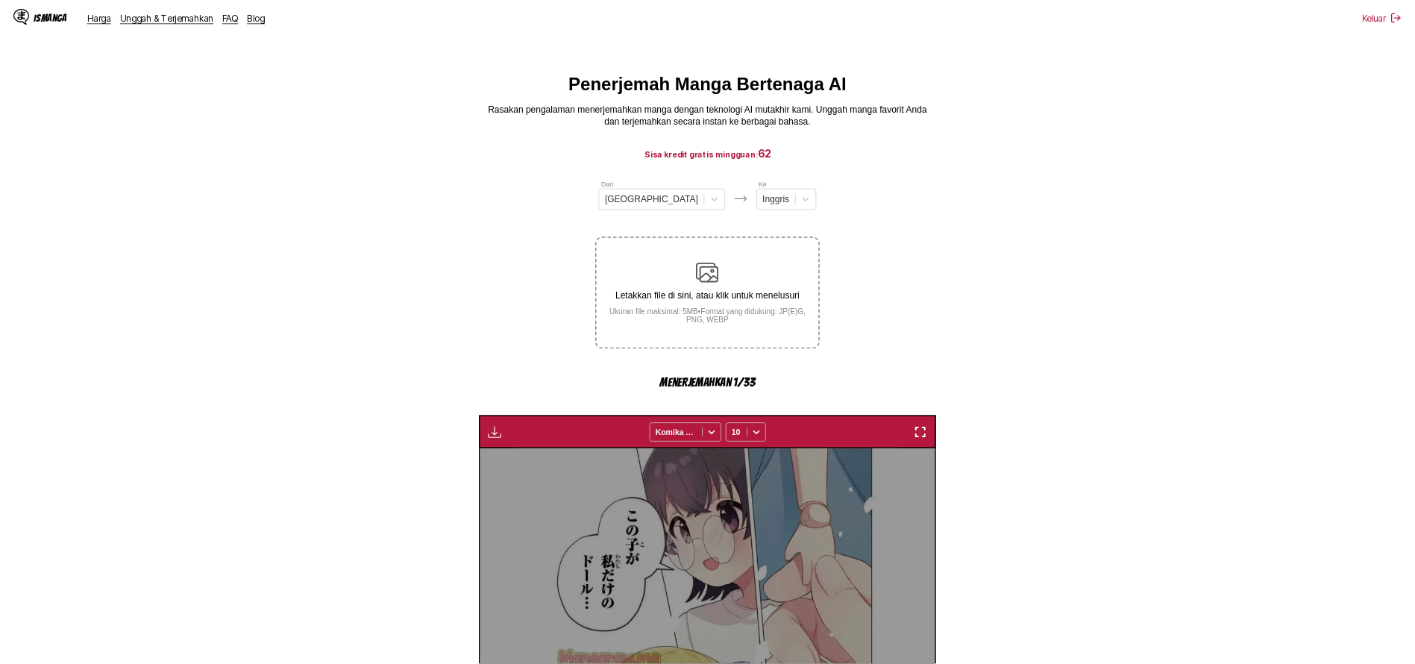
scroll to position [441, 0]
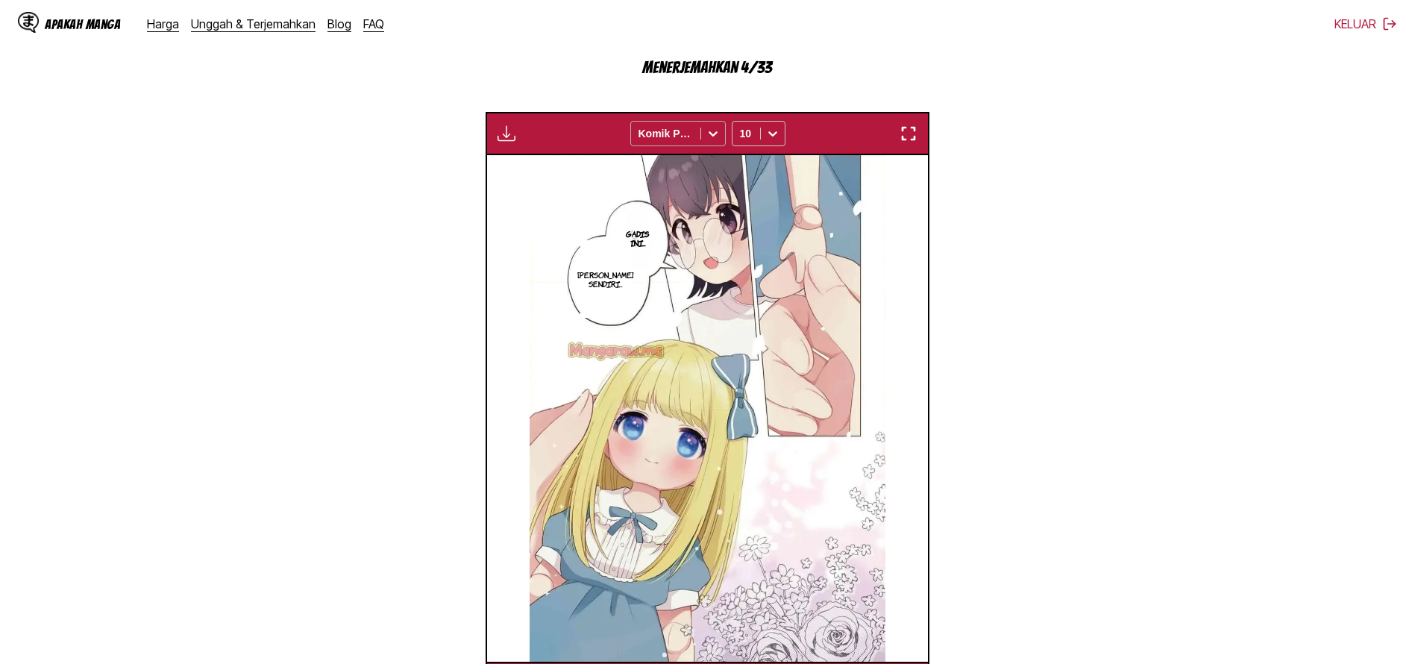
click at [661, 138] on div at bounding box center [665, 133] width 54 height 15
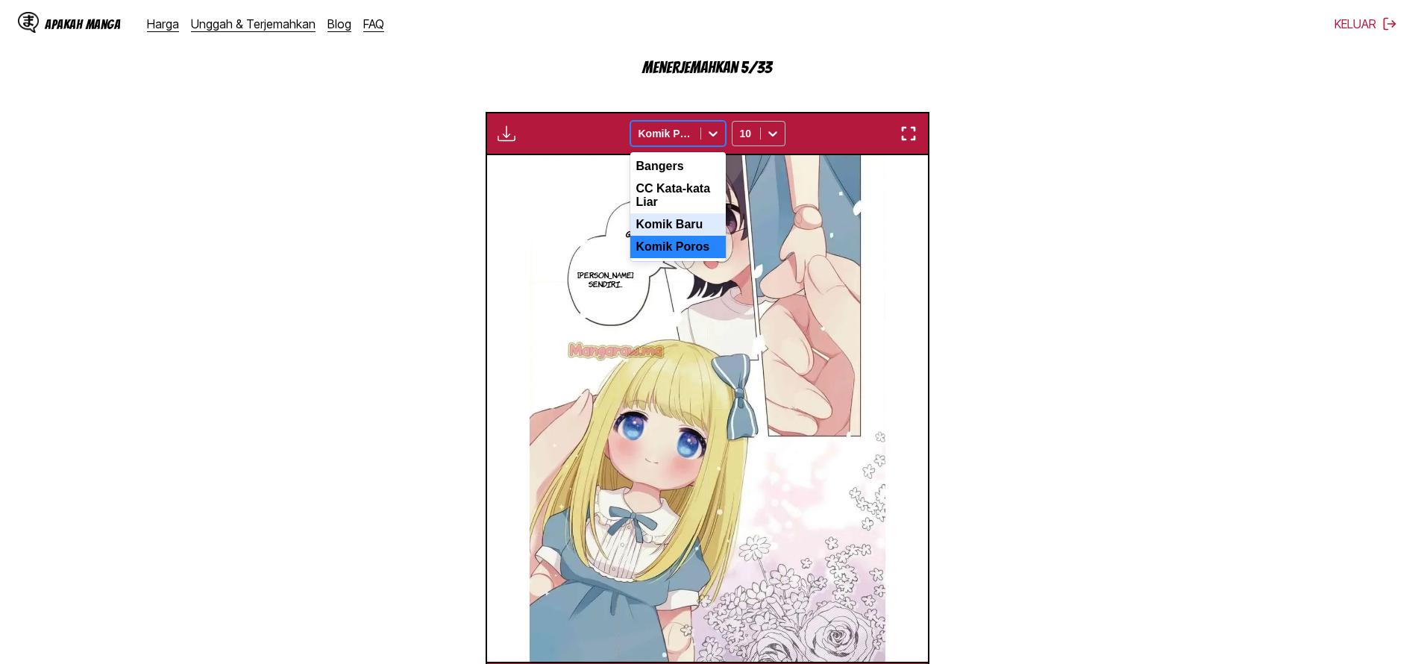
click at [679, 225] on div "Komik Baru" at bounding box center [677, 224] width 95 height 22
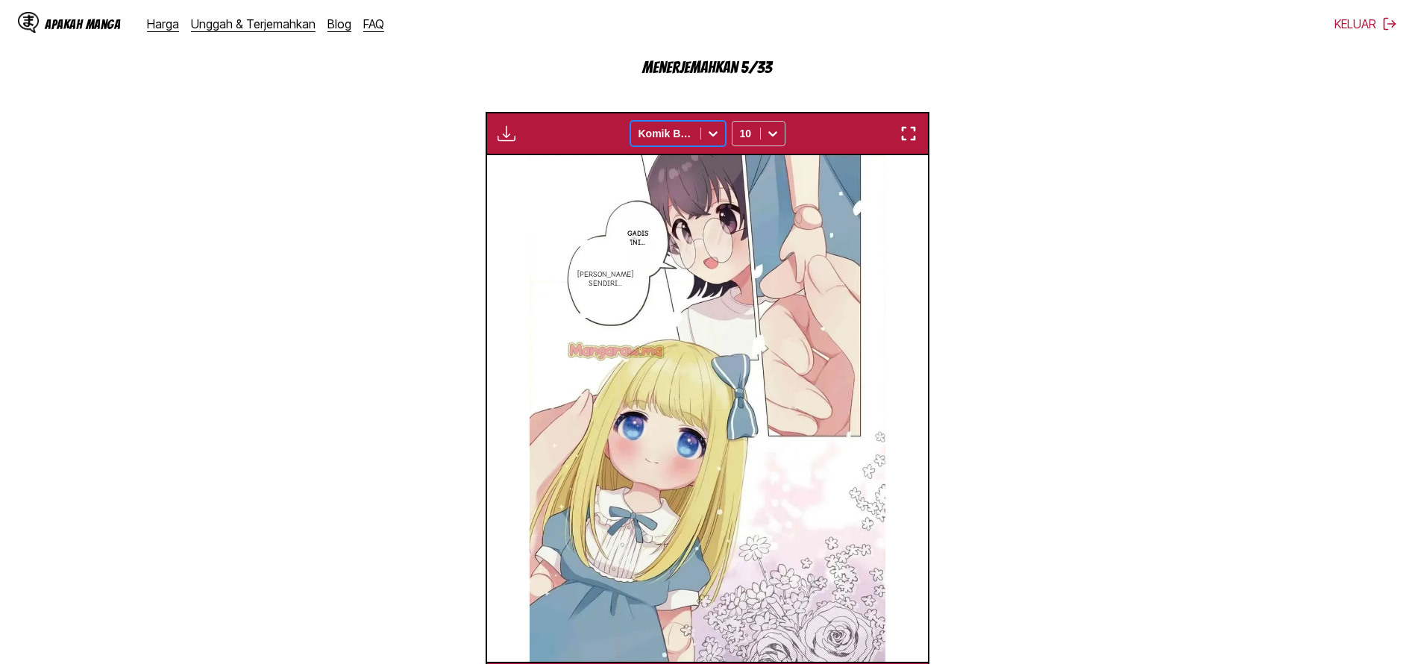
click at [661, 140] on div at bounding box center [665, 133] width 54 height 15
click at [672, 208] on div "CC Kata-kata Liar" at bounding box center [677, 195] width 95 height 36
click at [668, 139] on div at bounding box center [665, 133] width 54 height 15
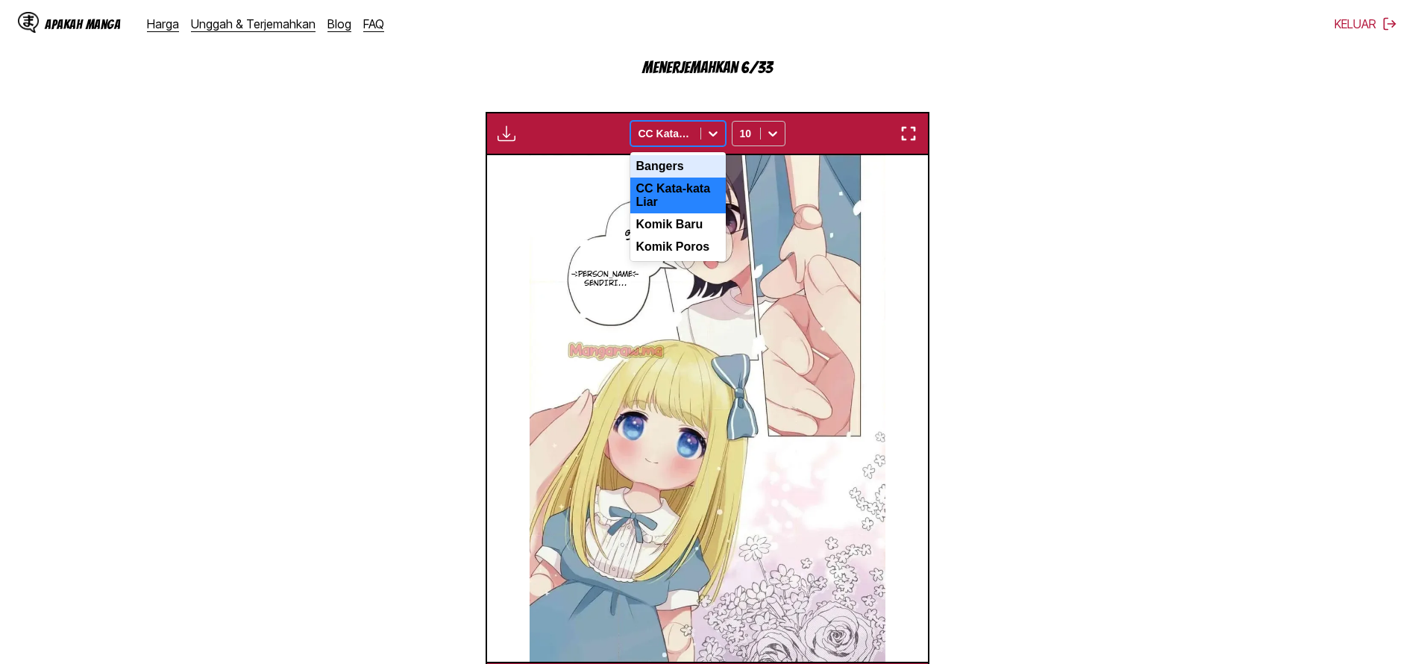
click at [673, 160] on div "Bangers" at bounding box center [677, 166] width 95 height 22
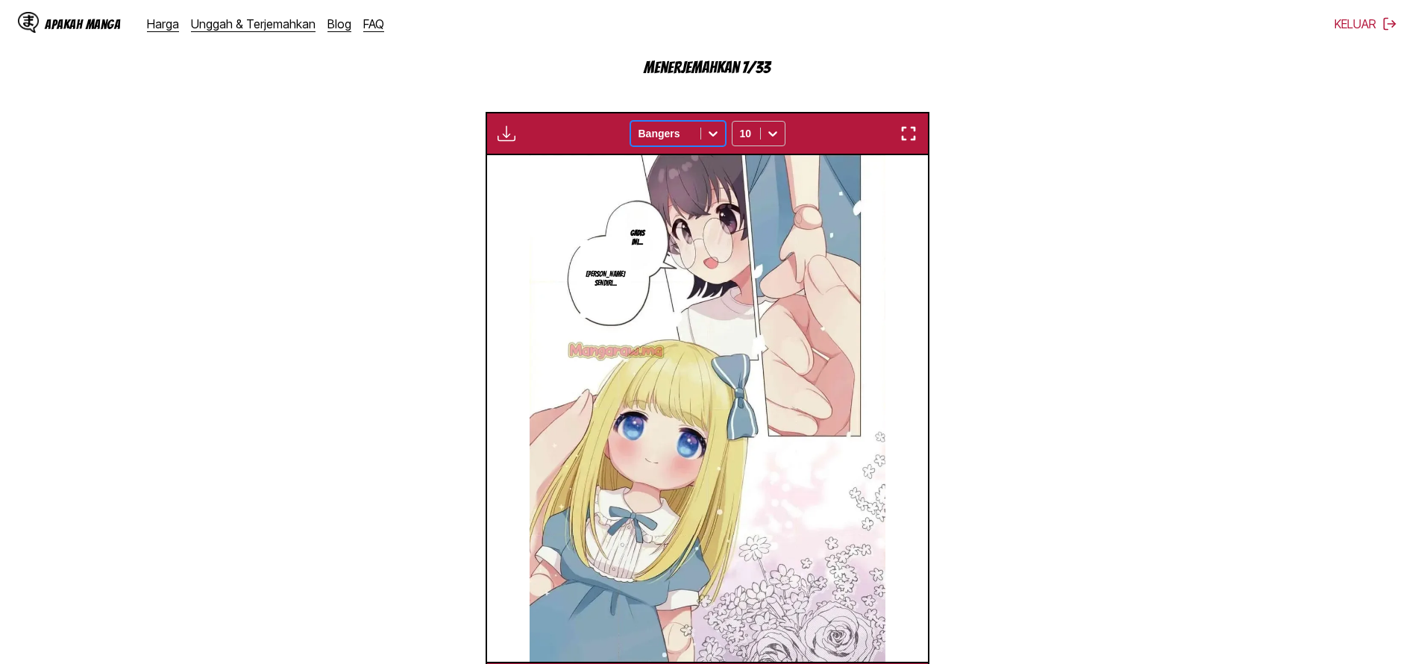
click at [679, 133] on div at bounding box center [665, 133] width 54 height 15
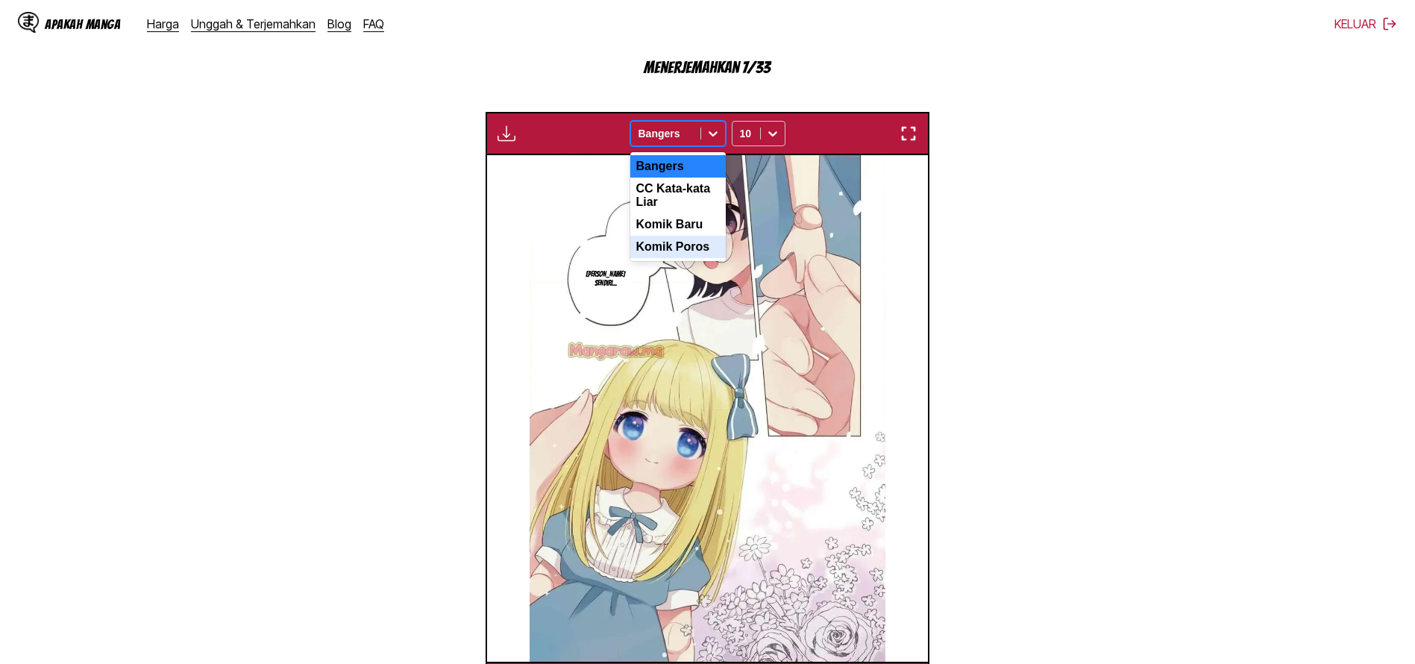
click at [690, 253] on font "Komik Poros" at bounding box center [673, 246] width 74 height 13
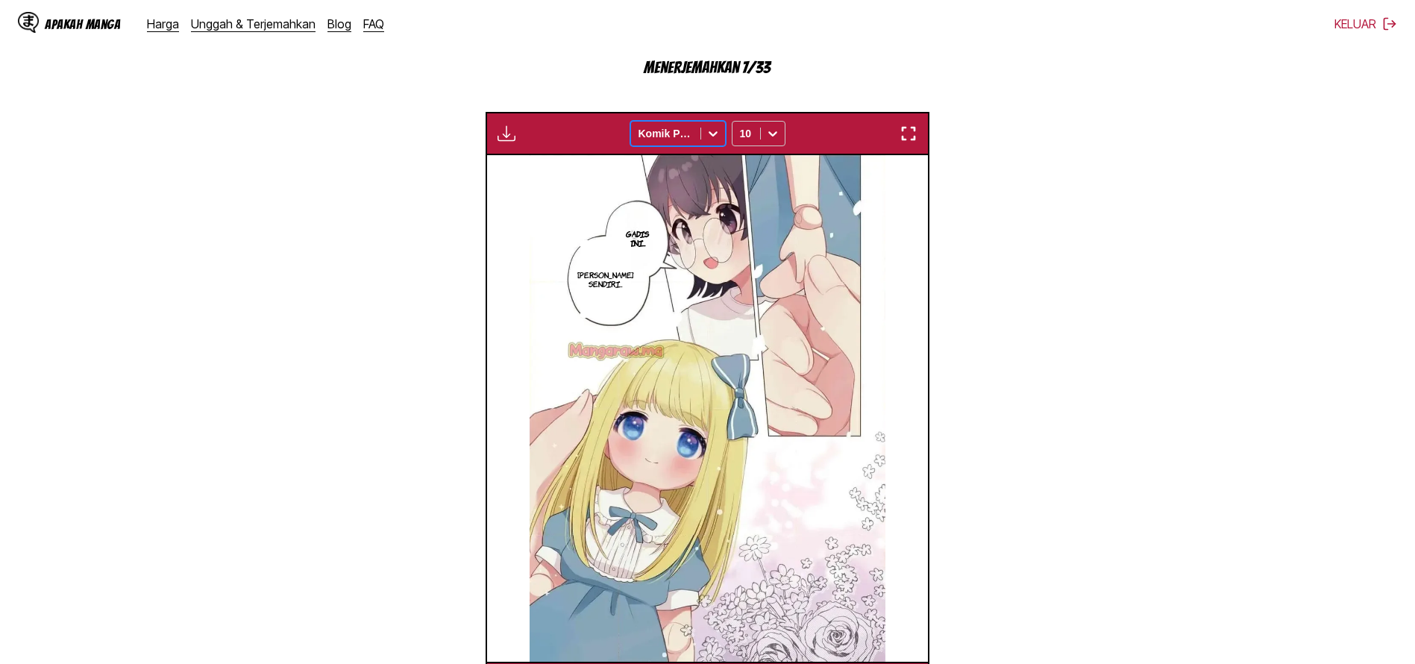
click at [1033, 249] on section "Dari Jepang Kapan Inggris Letakkan file di sini, atau klik untuk menelusuri Uku…" at bounding box center [707, 250] width 1391 height 908
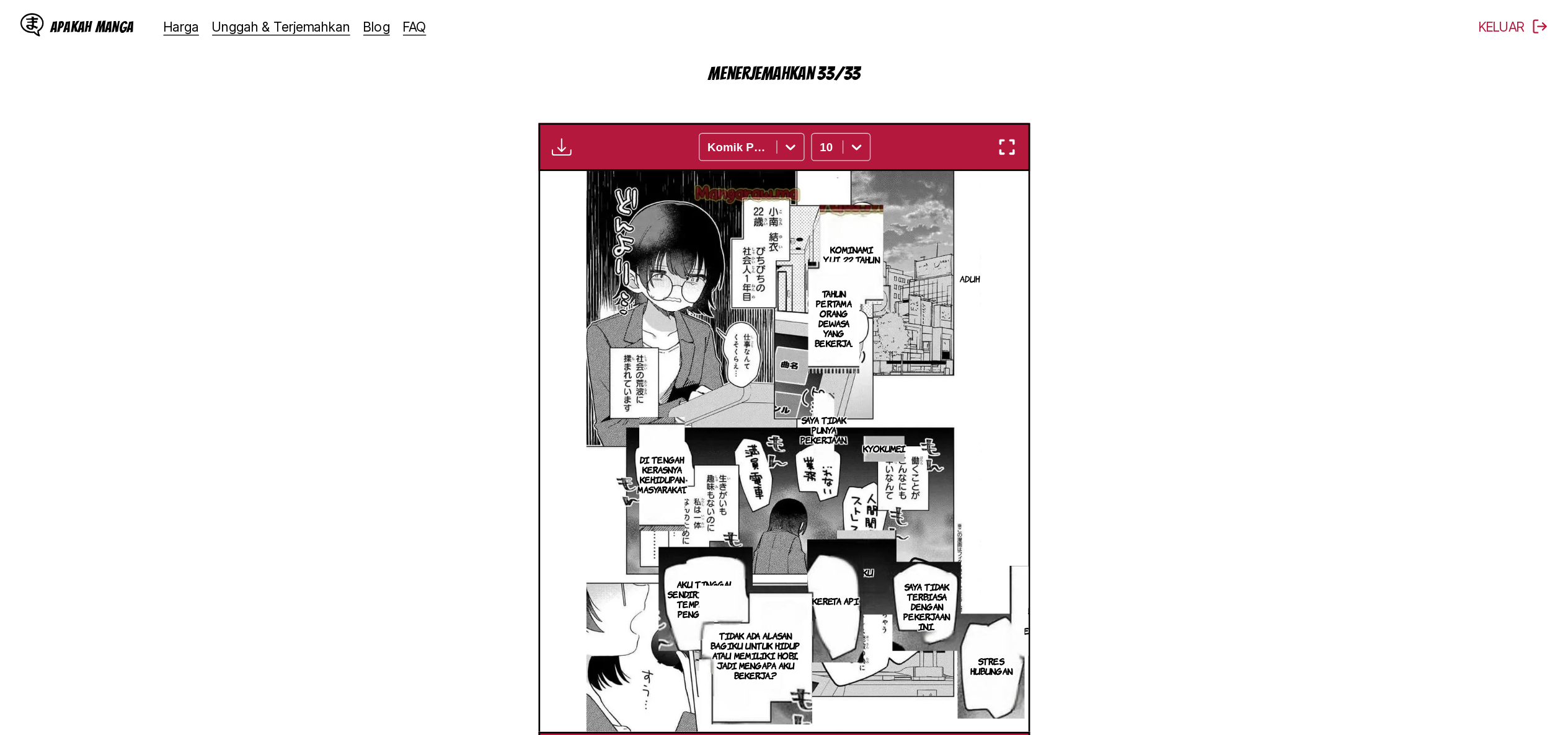
scroll to position [0, 506]
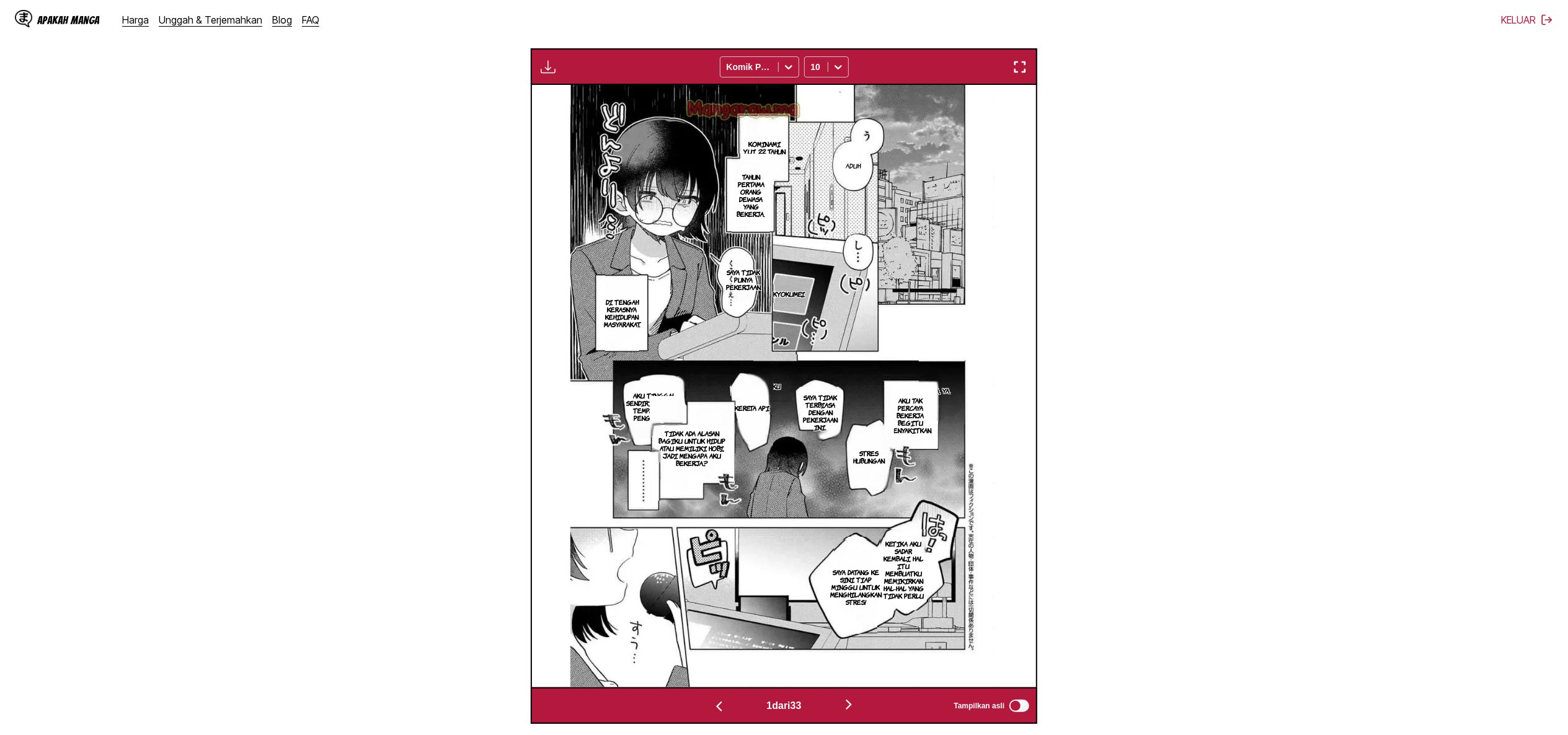
click at [639, 406] on font "Aku tinggal sendiri di suatu tempat tanpa pengetahuan." at bounding box center [654, 407] width 57 height 31
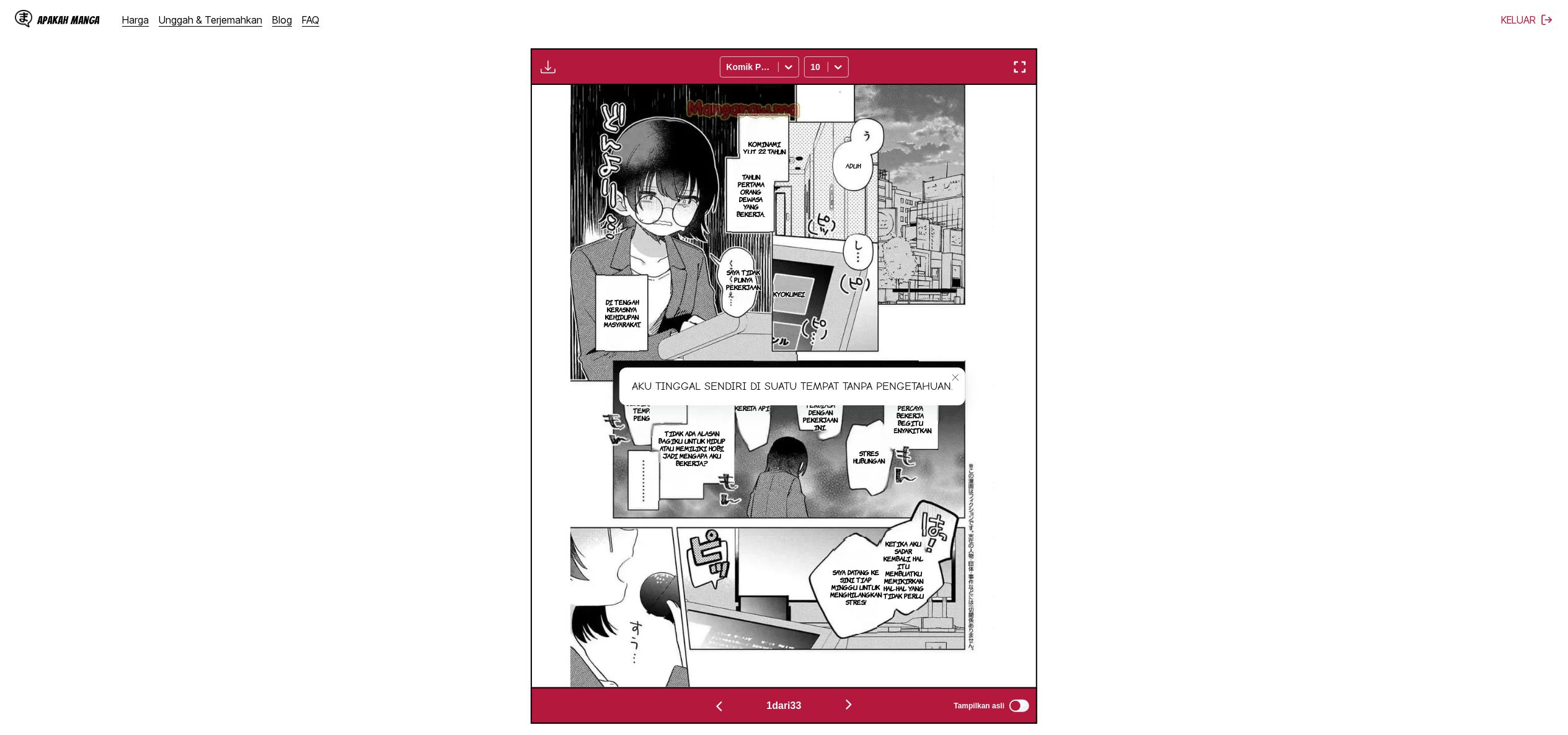
click at [959, 376] on icon "tutup-tooltip" at bounding box center [955, 377] width 8 height 8
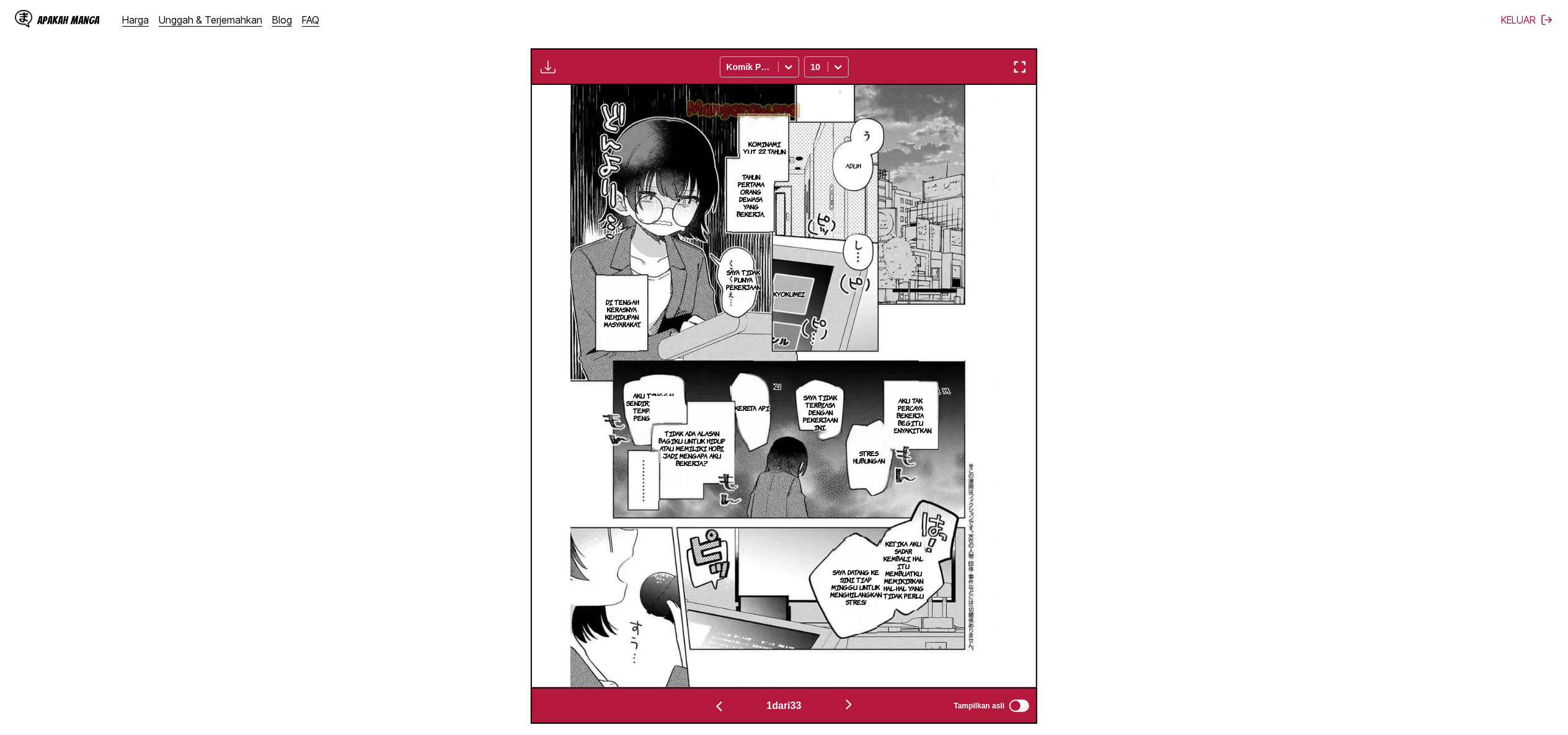
click at [666, 396] on font "Aku tinggal sendiri di suatu tempat tanpa pengetahuan." at bounding box center [654, 407] width 57 height 31
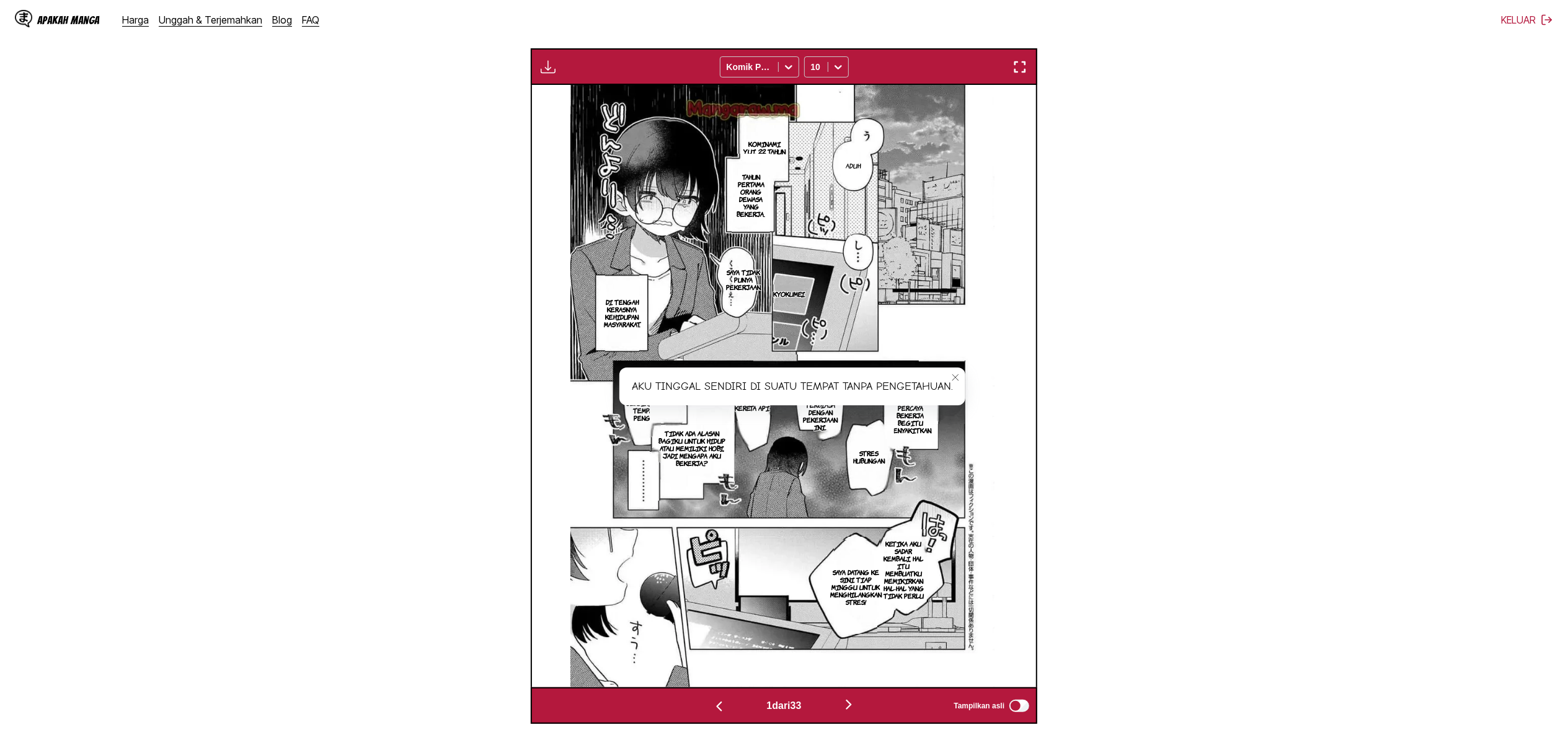
click at [959, 378] on icon "tutup-tooltip" at bounding box center [955, 377] width 8 height 8
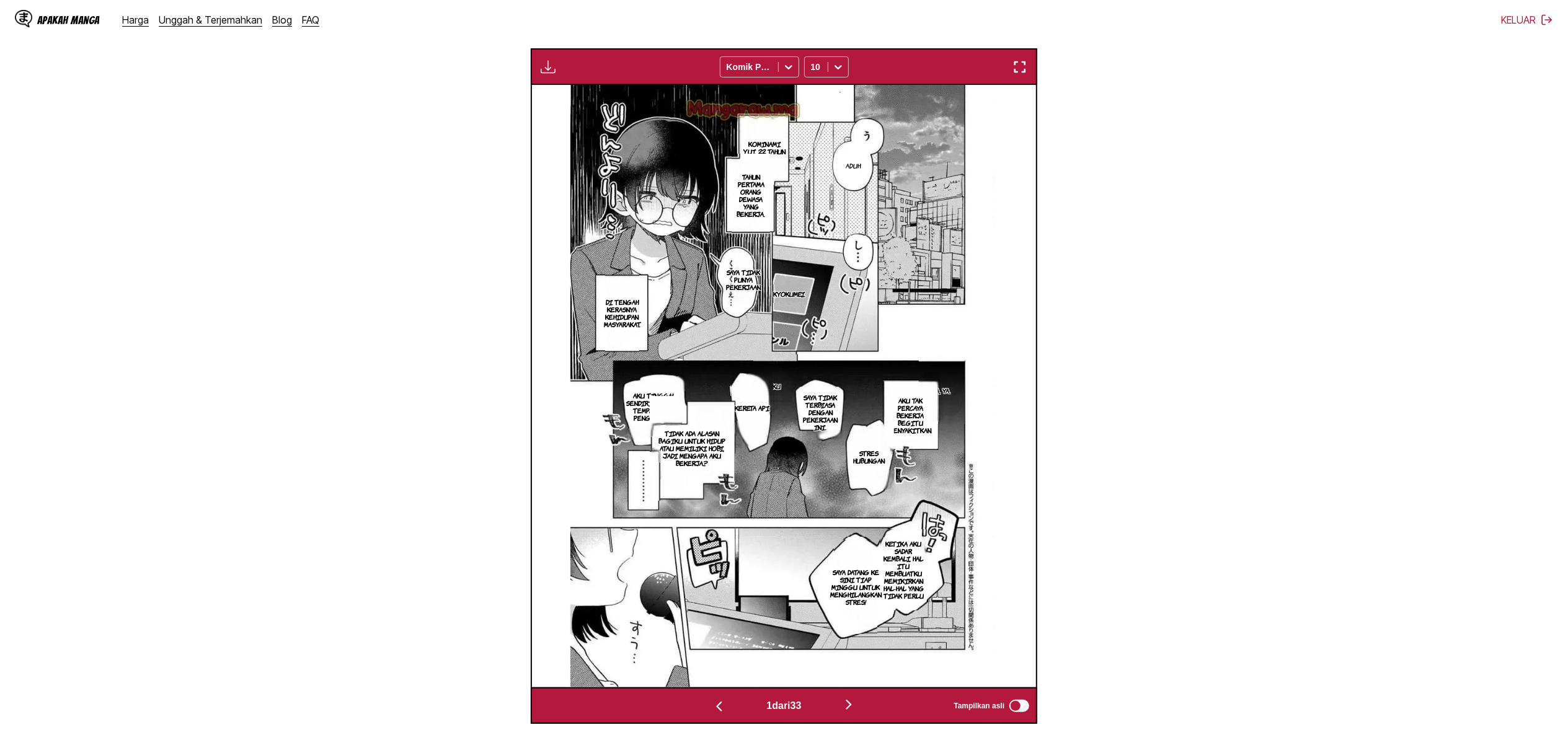
click at [643, 404] on font "Aku tinggal sendiri di suatu tempat tanpa pengetahuan." at bounding box center [654, 407] width 57 height 31
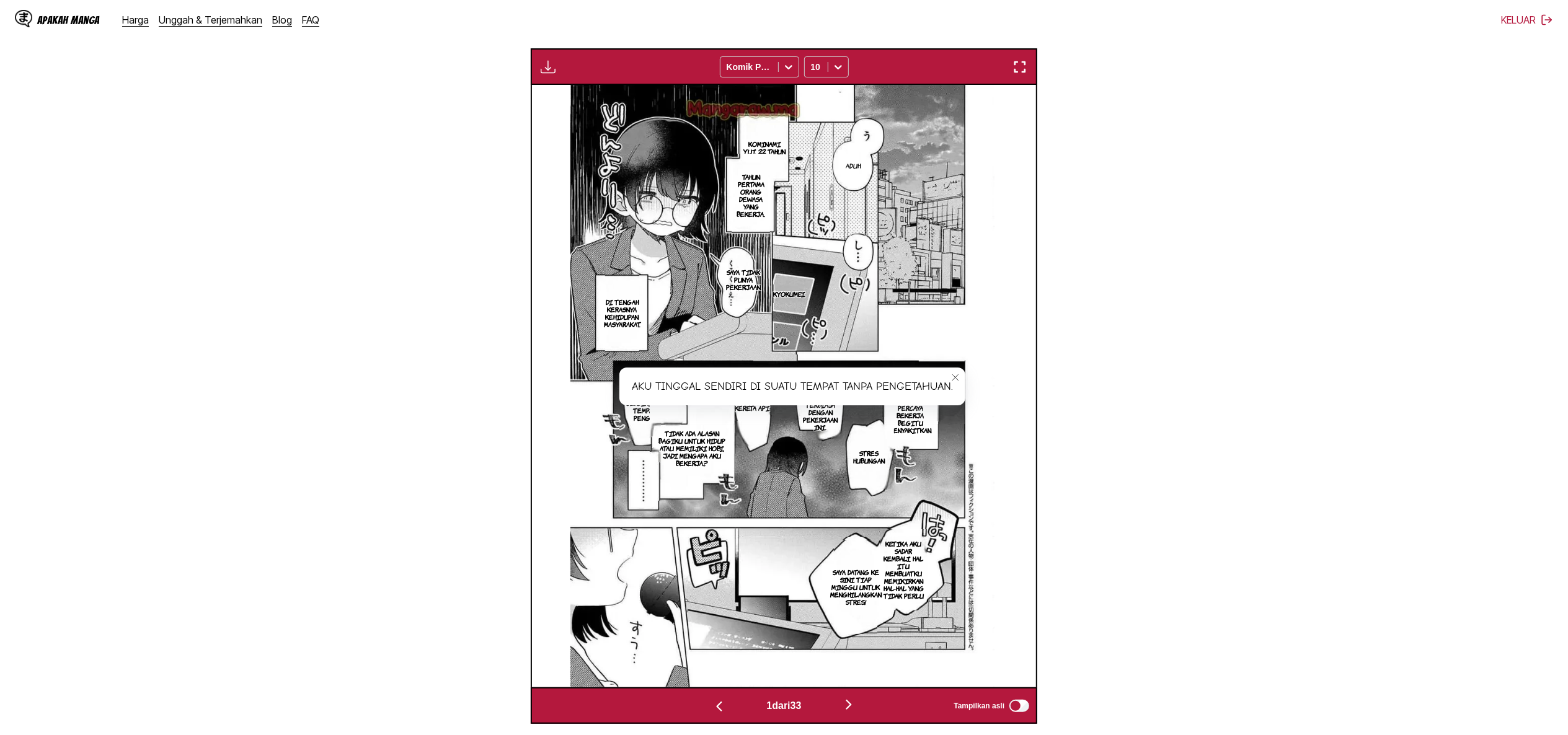
click at [959, 376] on icon "tutup-tooltip" at bounding box center [955, 377] width 8 height 8
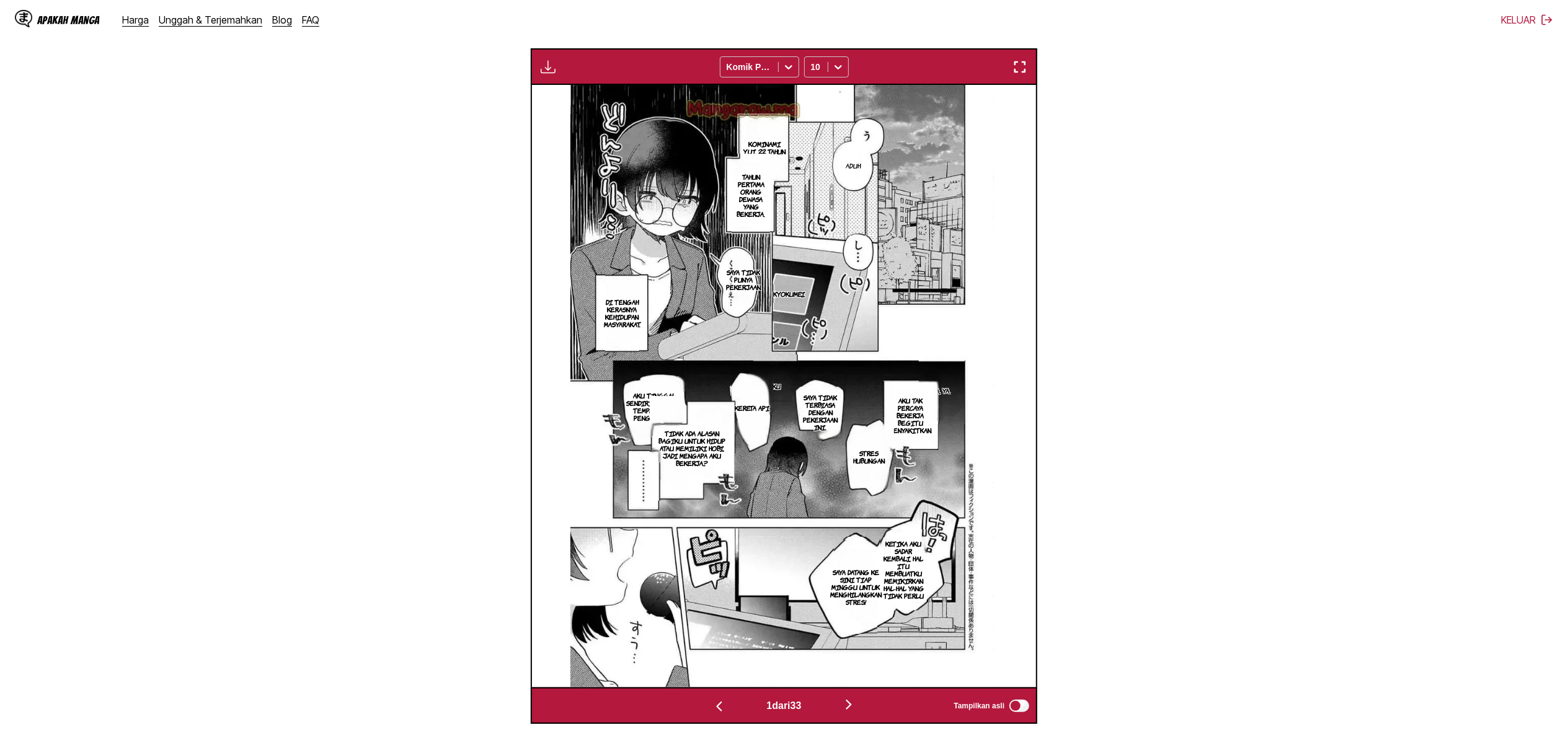
scroll to position [0, 0]
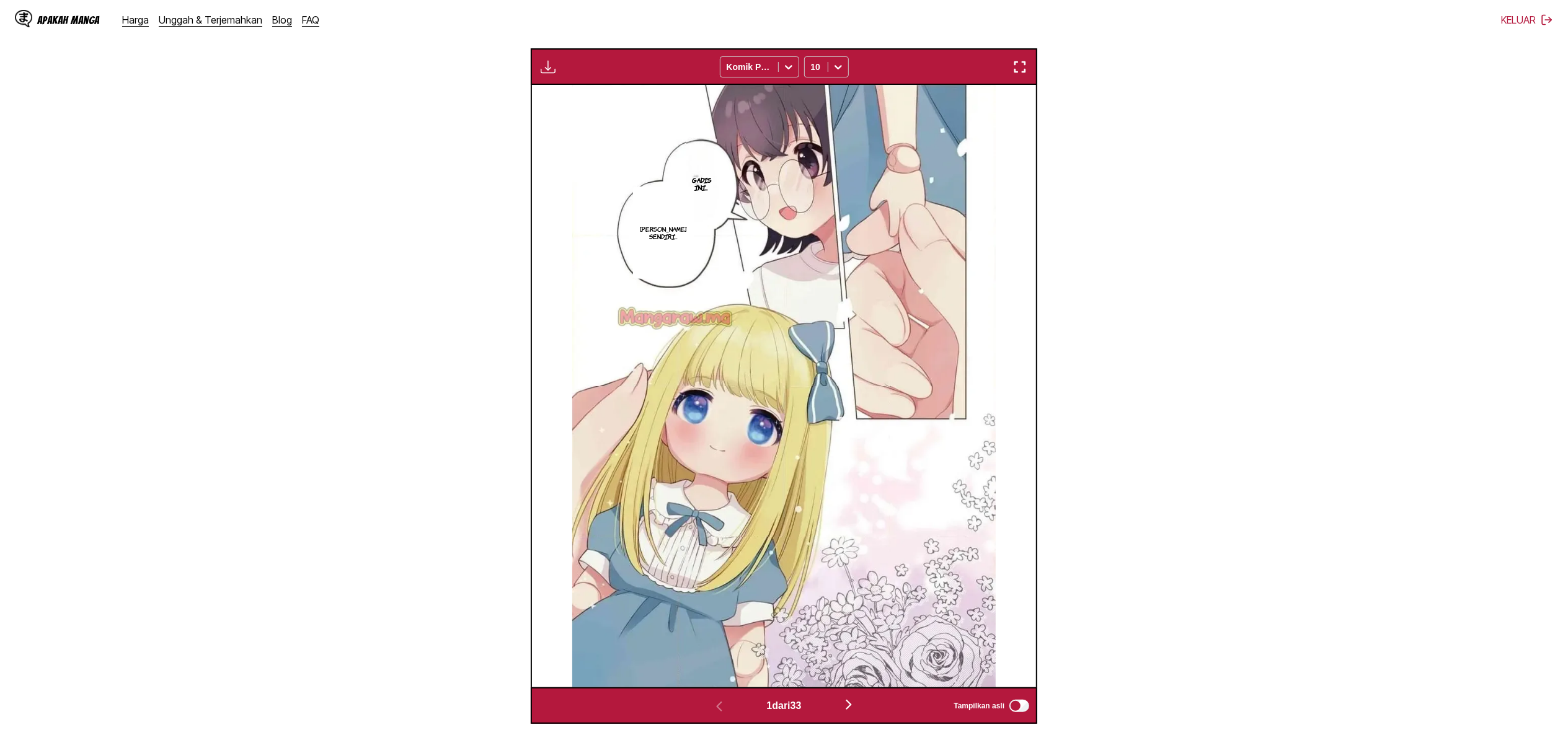
click at [549, 67] on img "button" at bounding box center [548, 67] width 15 height 15
click at [697, 288] on img at bounding box center [784, 386] width 424 height 603
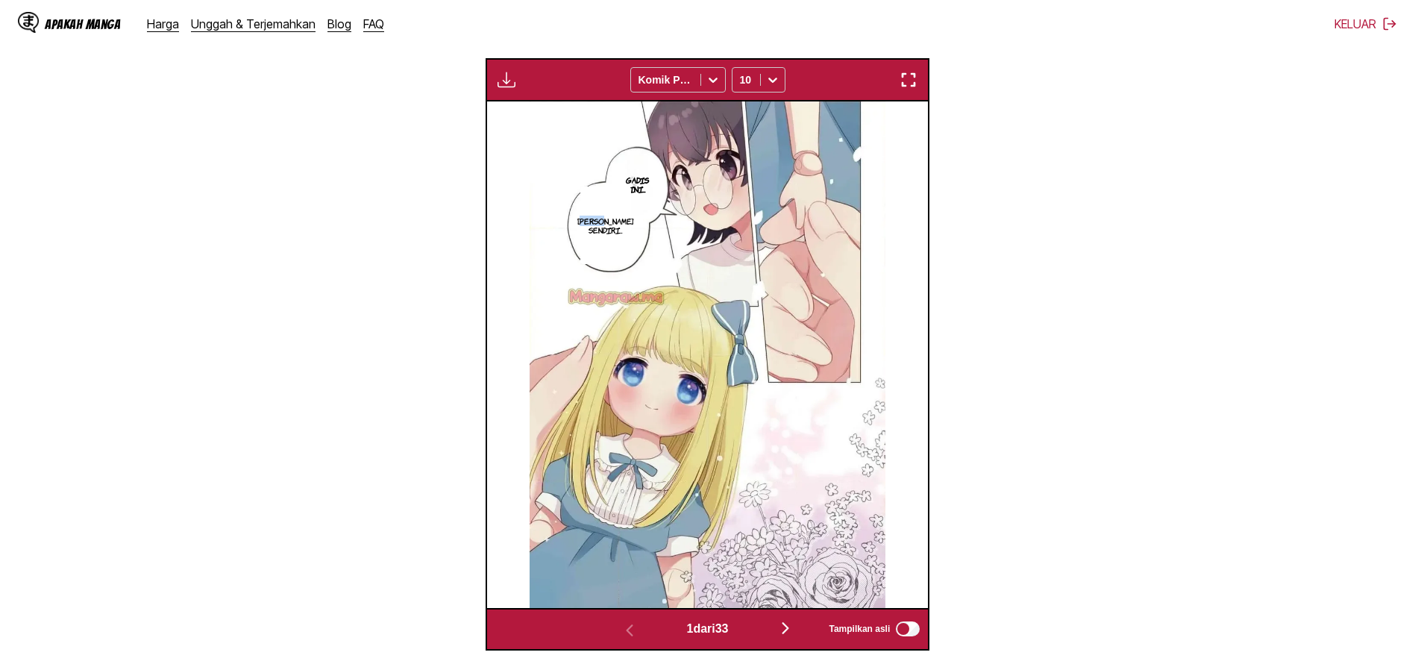
drag, startPoint x: 597, startPoint y: 216, endPoint x: 618, endPoint y: 220, distance: 21.9
click at [618, 220] on font "Boneka saya sendiri..." at bounding box center [605, 225] width 56 height 19
click at [683, 330] on img at bounding box center [707, 354] width 356 height 506
click at [755, 200] on icon "tutup-tooltip" at bounding box center [760, 198] width 10 height 10
click at [501, 78] on img "button" at bounding box center [506, 80] width 18 height 18
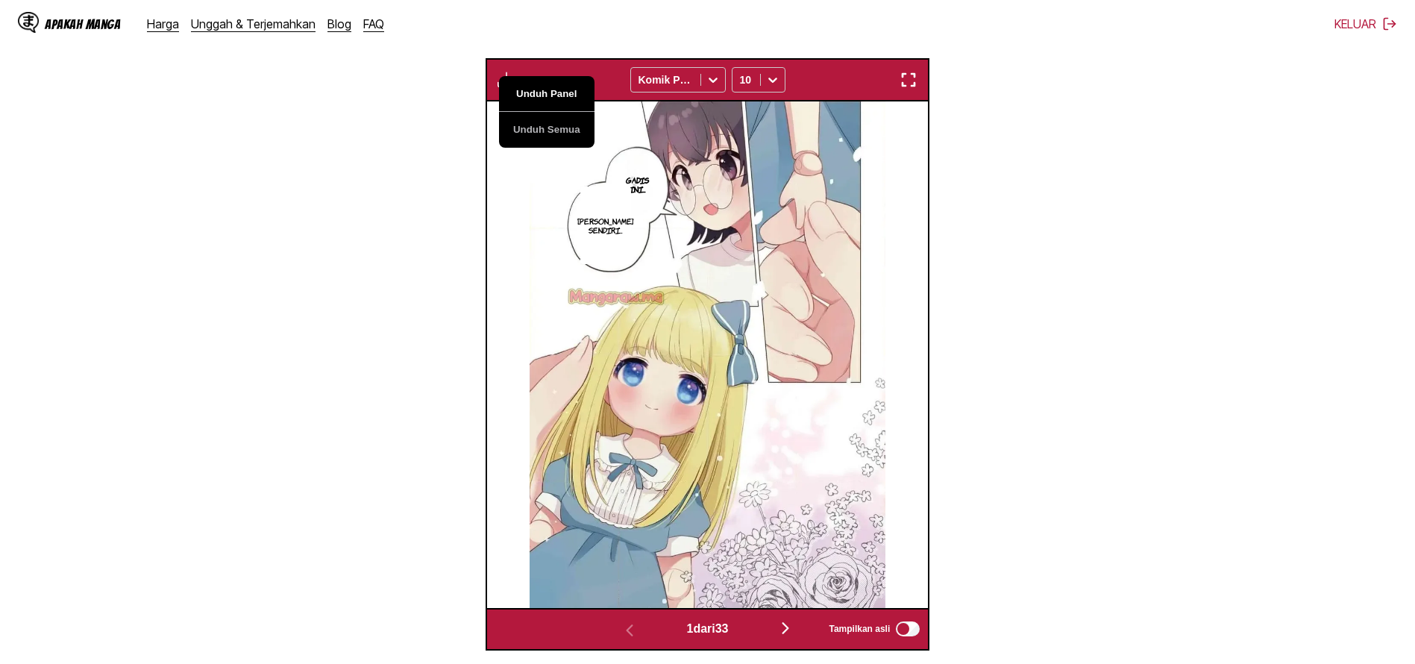
click at [547, 93] on button "Unduh Panel" at bounding box center [546, 94] width 95 height 36
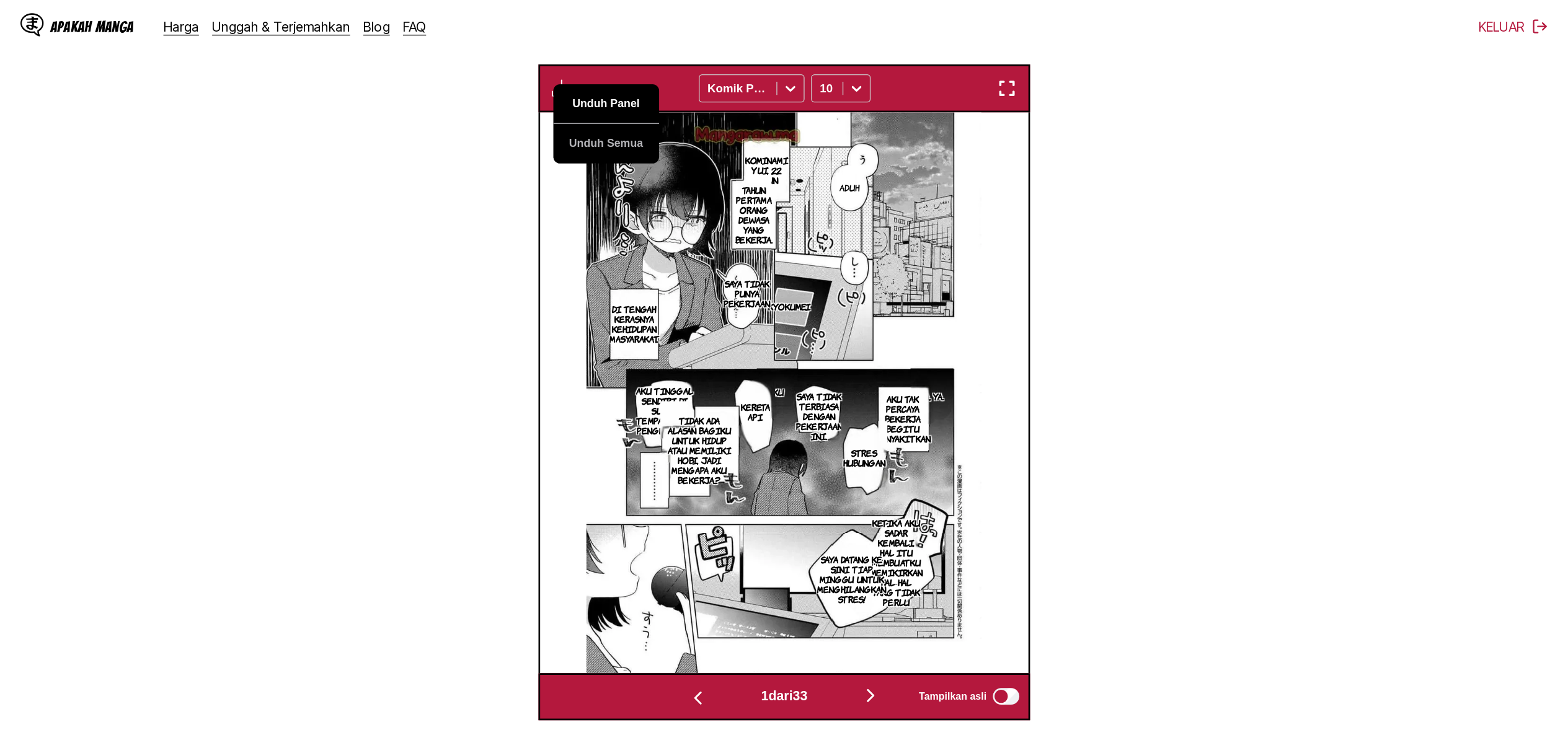
scroll to position [0, 506]
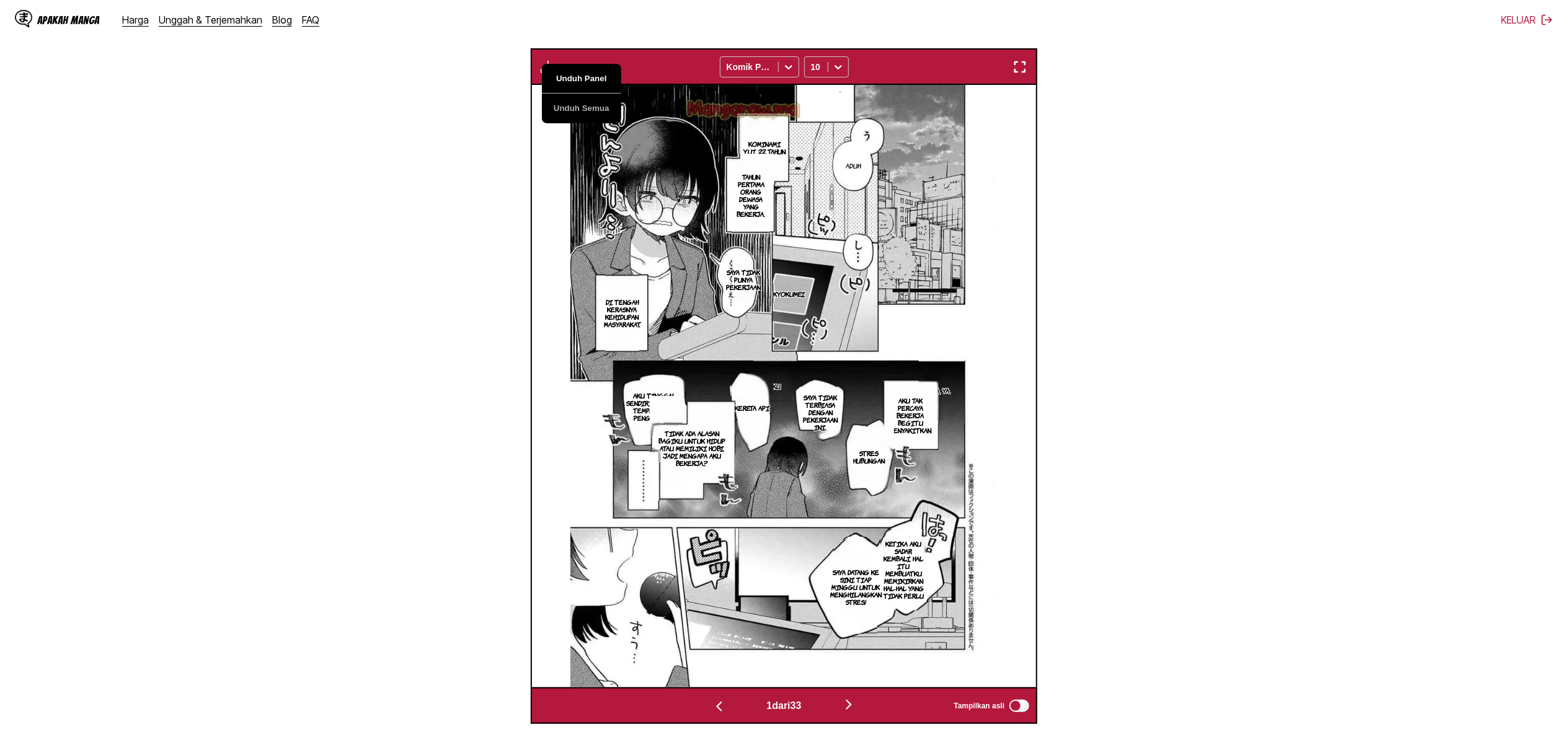
click at [586, 76] on button "Unduh Panel" at bounding box center [581, 79] width 79 height 30
click at [765, 140] on font "Kominami Yui, 22 tahun" at bounding box center [764, 147] width 42 height 16
click at [641, 403] on font "Aku tinggal sendiri di suatu tempat tanpa pengetahuan." at bounding box center [654, 407] width 57 height 31
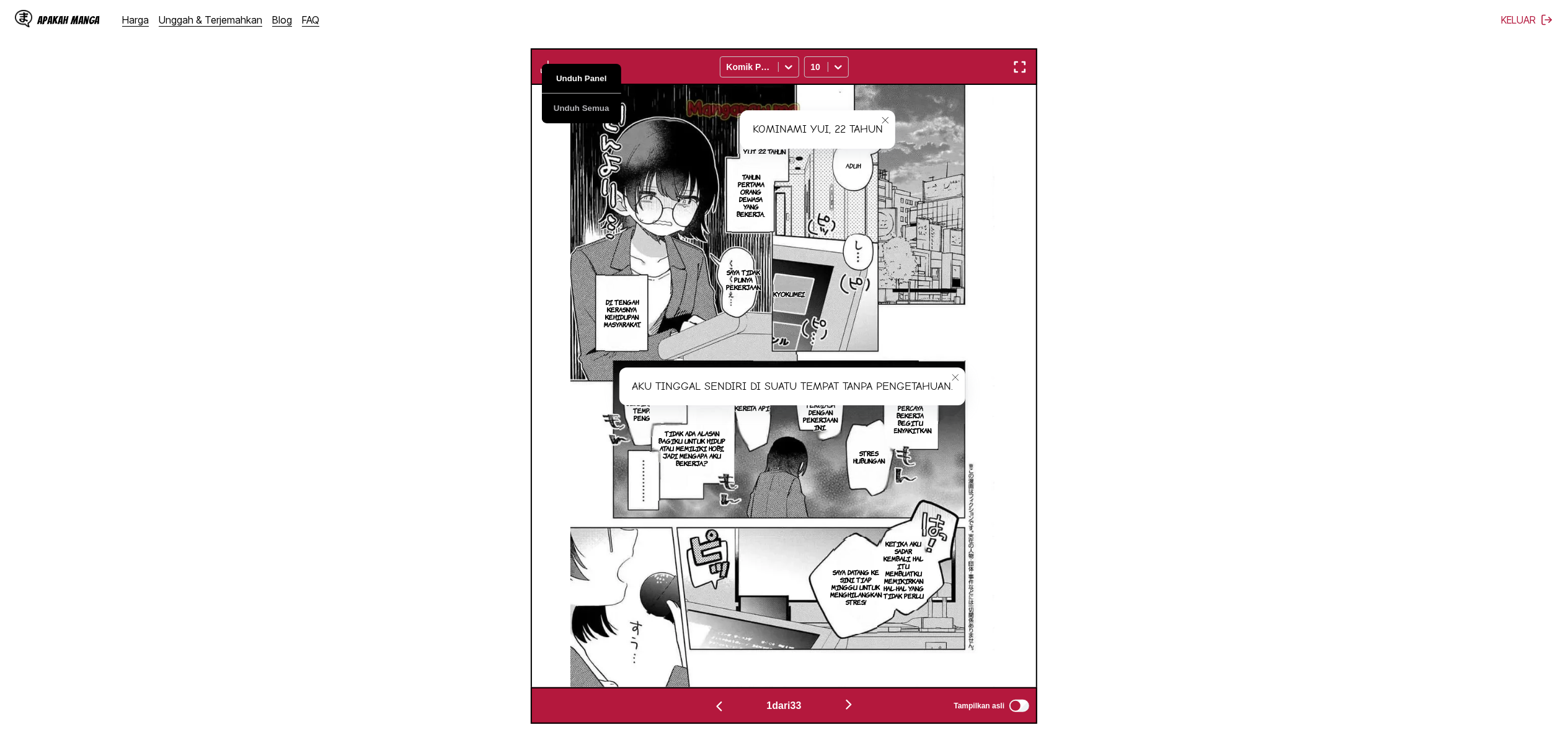
click at [574, 81] on button "Unduh Panel" at bounding box center [581, 79] width 79 height 30
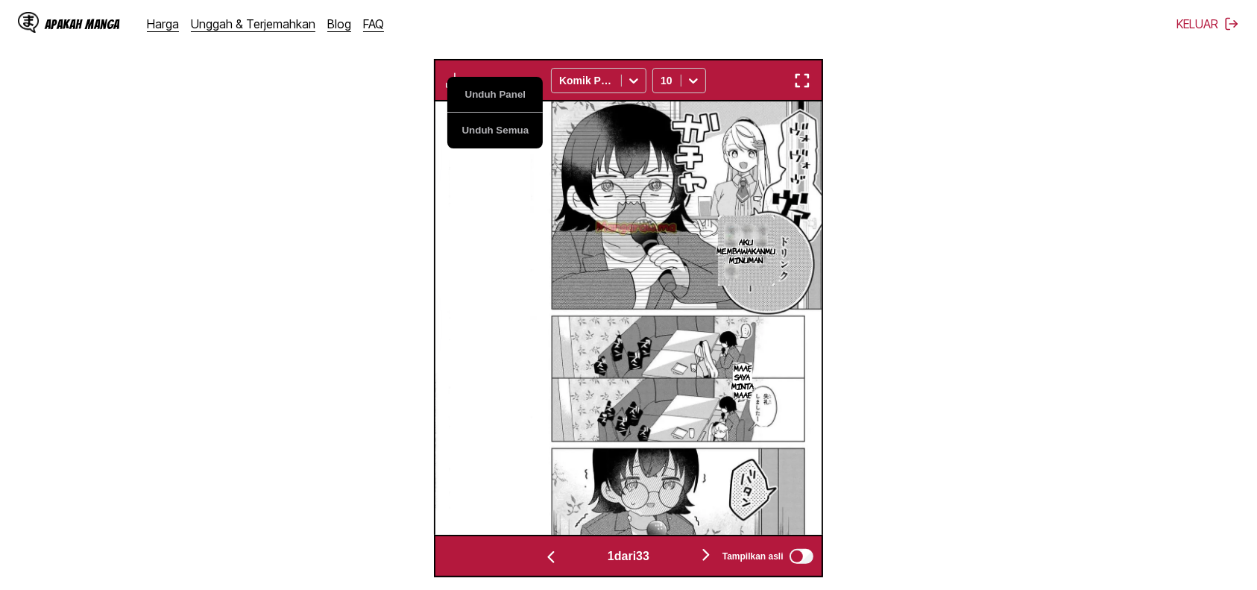
scroll to position [0, 772]
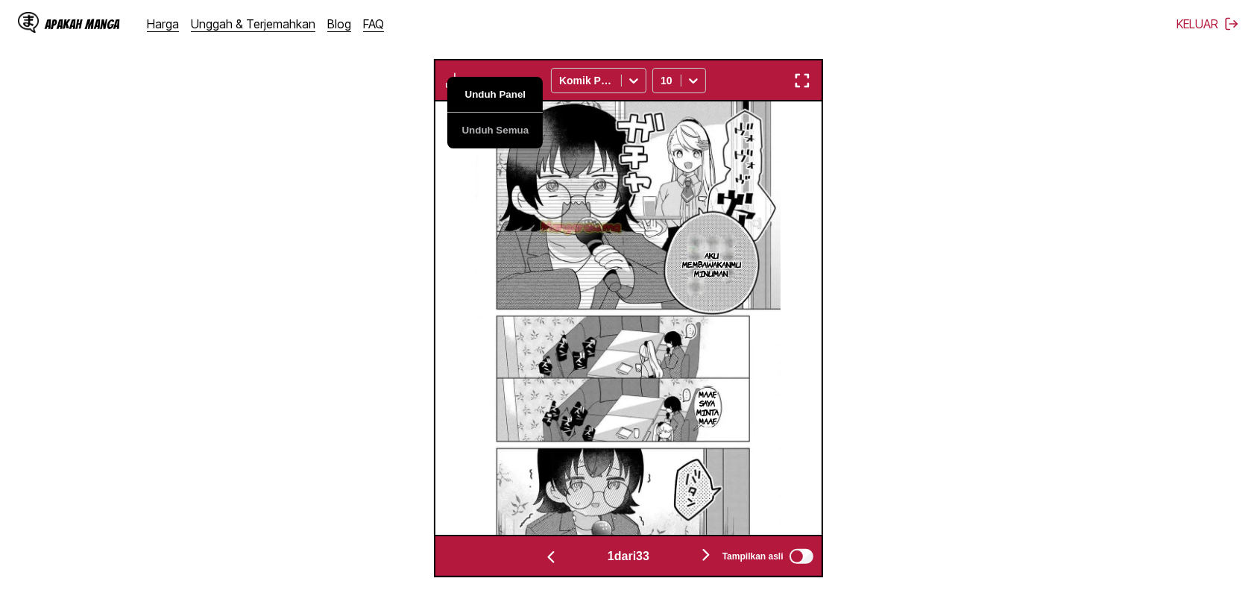
click at [502, 96] on button "Unduh Panel" at bounding box center [494, 95] width 95 height 36
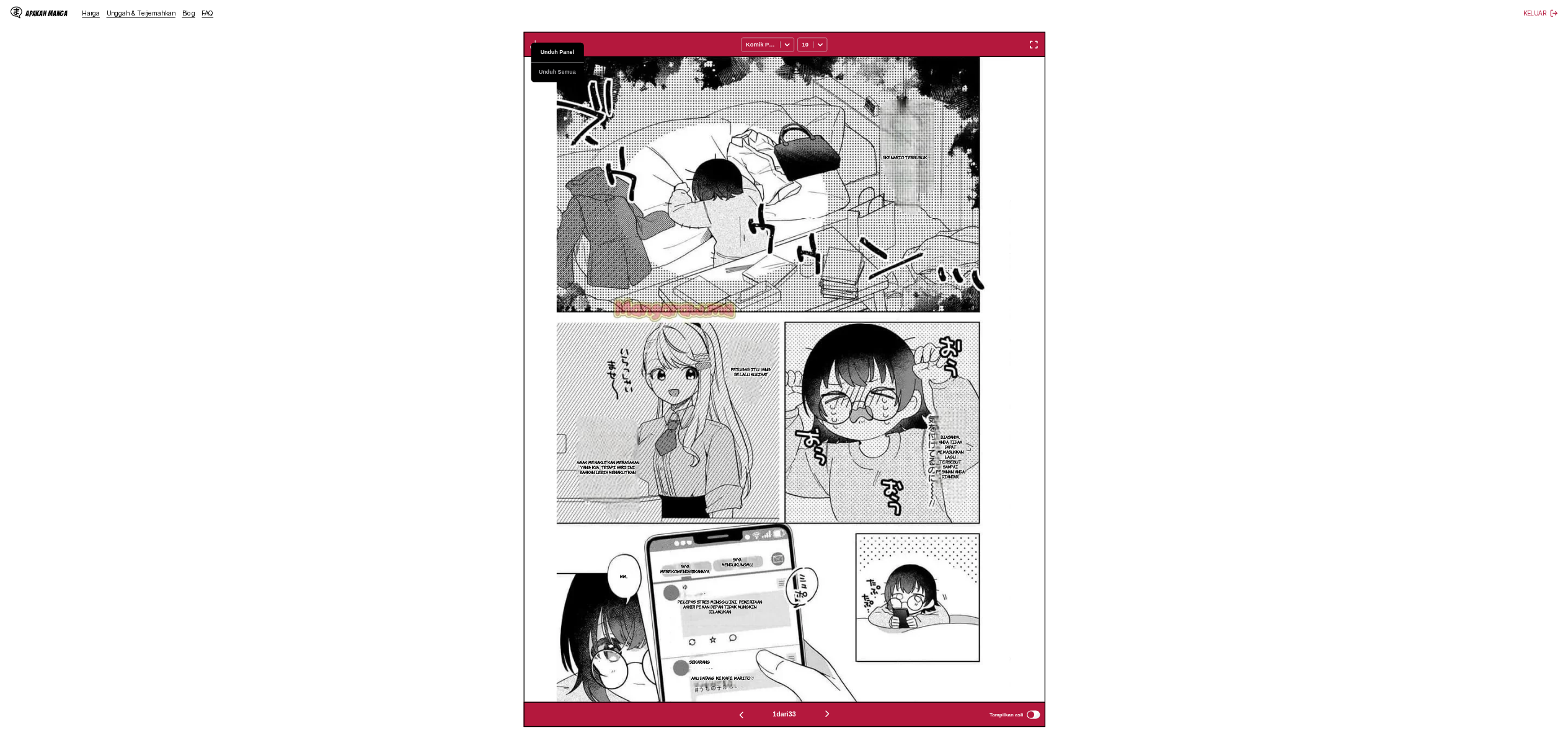
scroll to position [0, 1516]
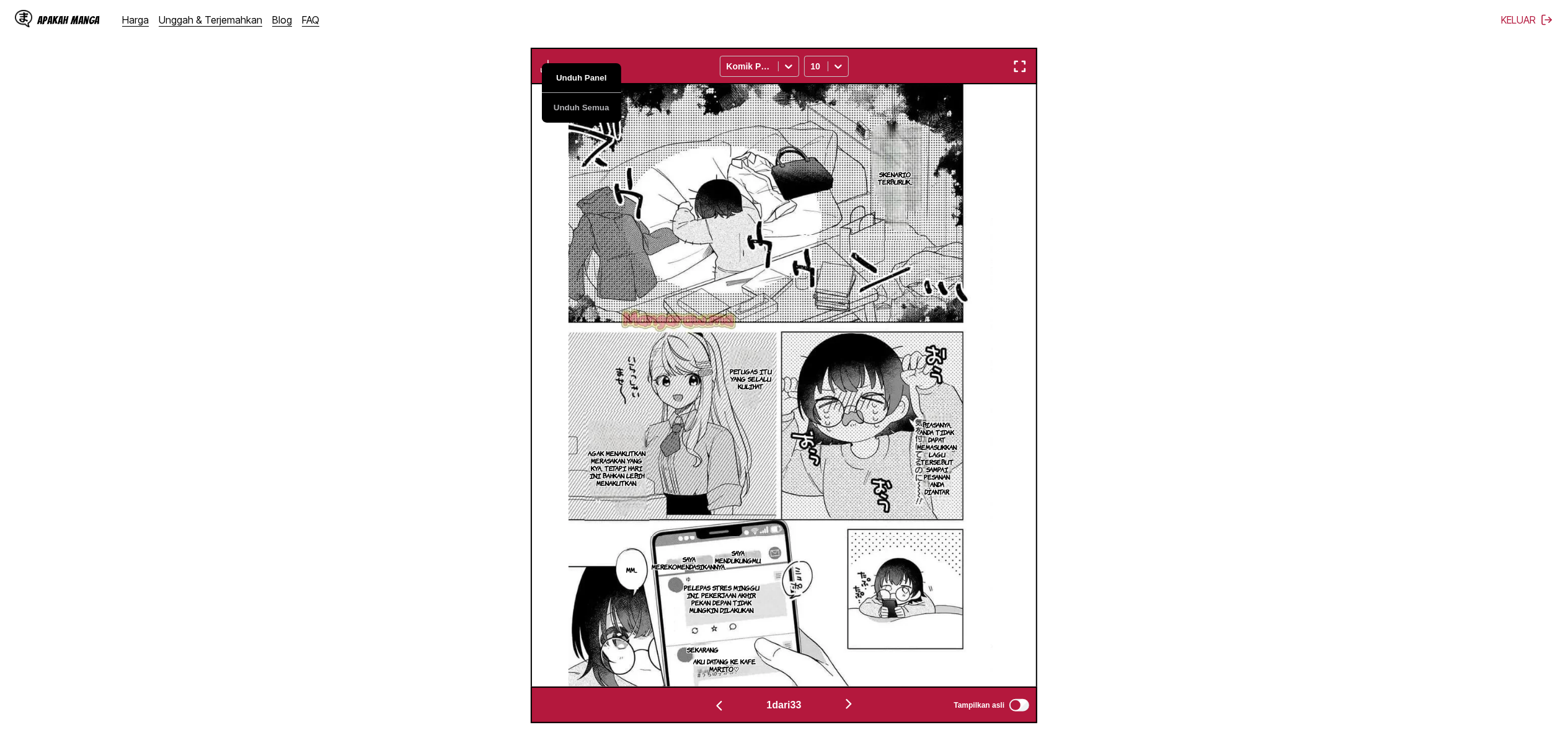
click at [574, 71] on button "Unduh Panel" at bounding box center [581, 78] width 79 height 30
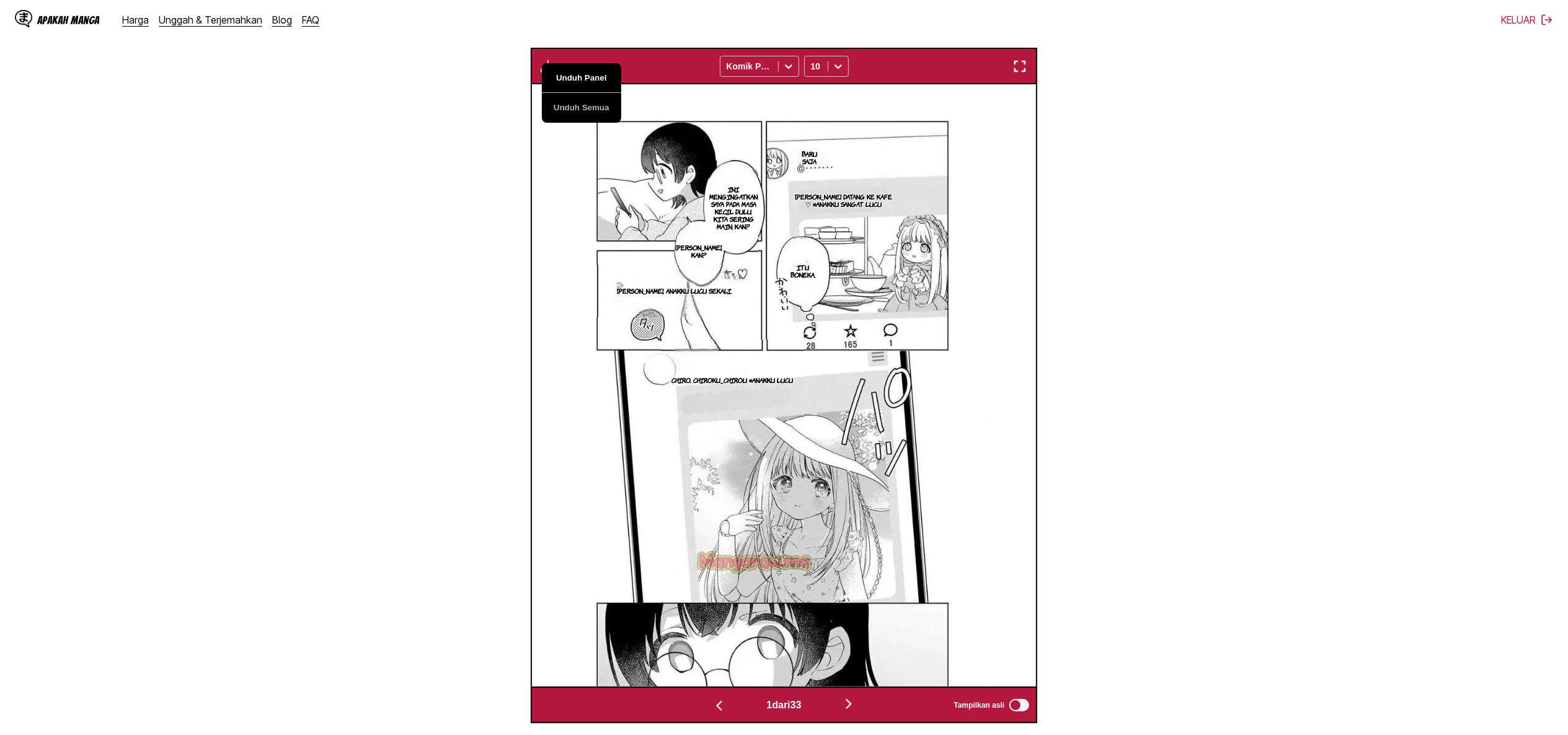
click at [574, 71] on button "Unduh Panel" at bounding box center [581, 78] width 79 height 30
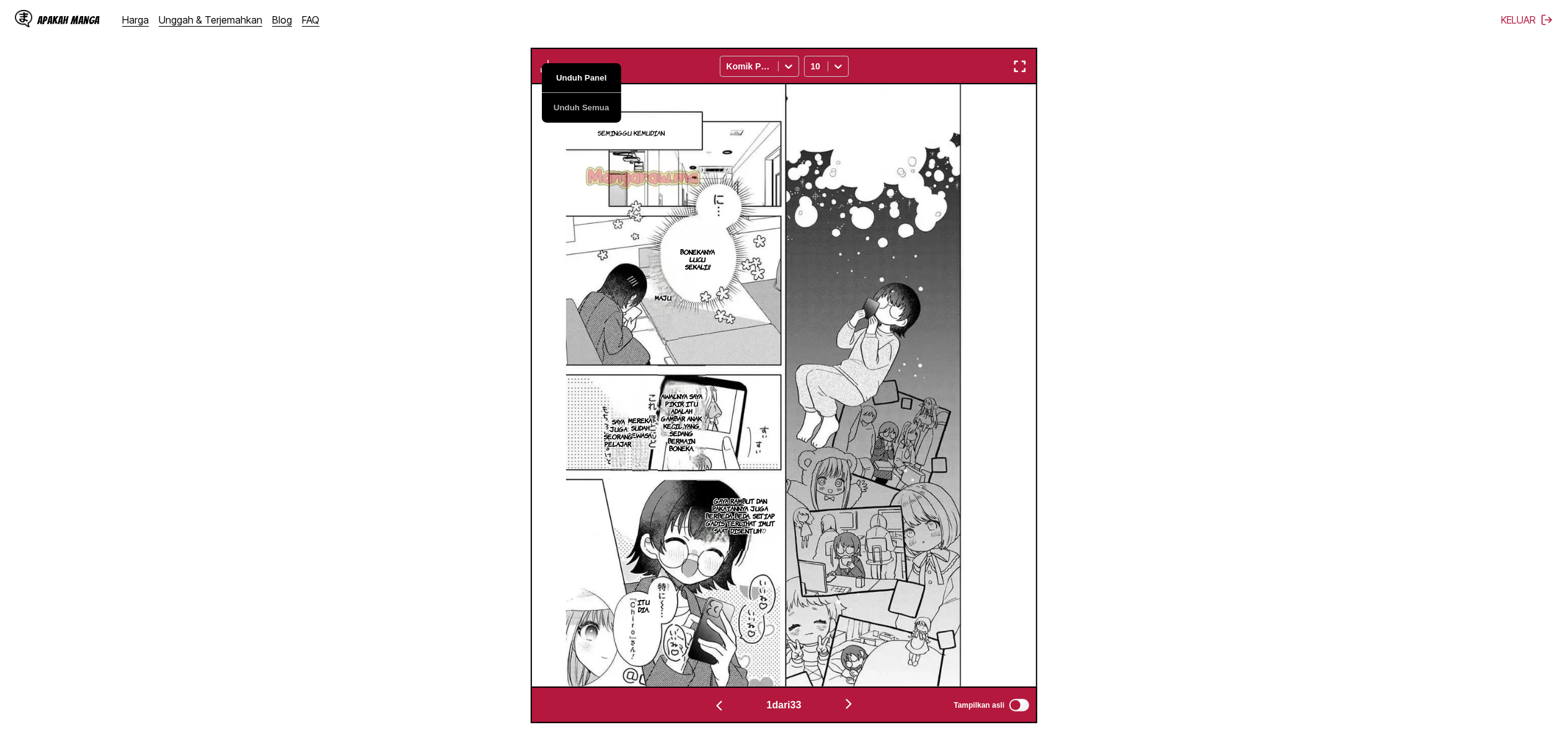
click at [574, 71] on button "Unduh Panel" at bounding box center [581, 78] width 79 height 30
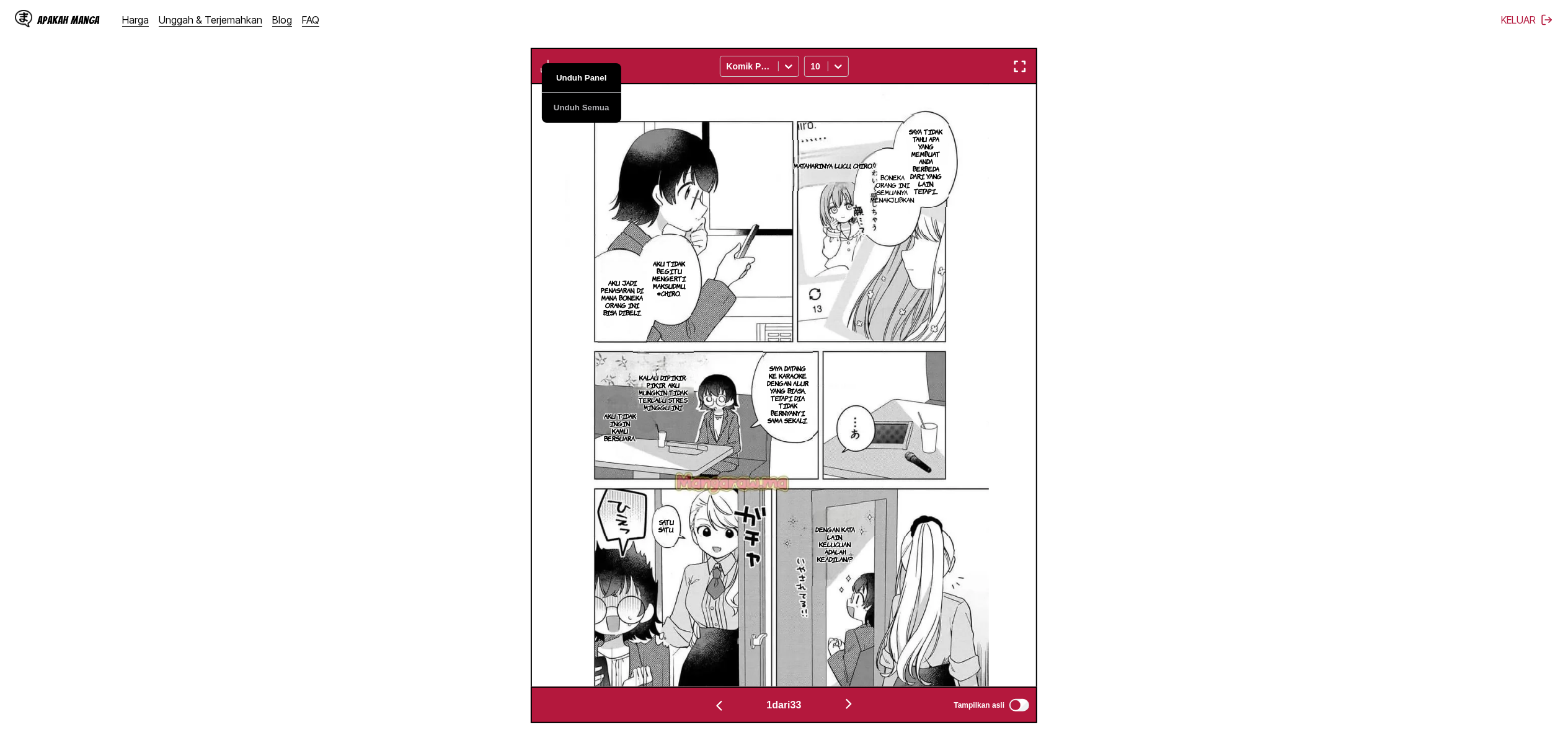
click at [574, 71] on button "Unduh Panel" at bounding box center [581, 78] width 79 height 30
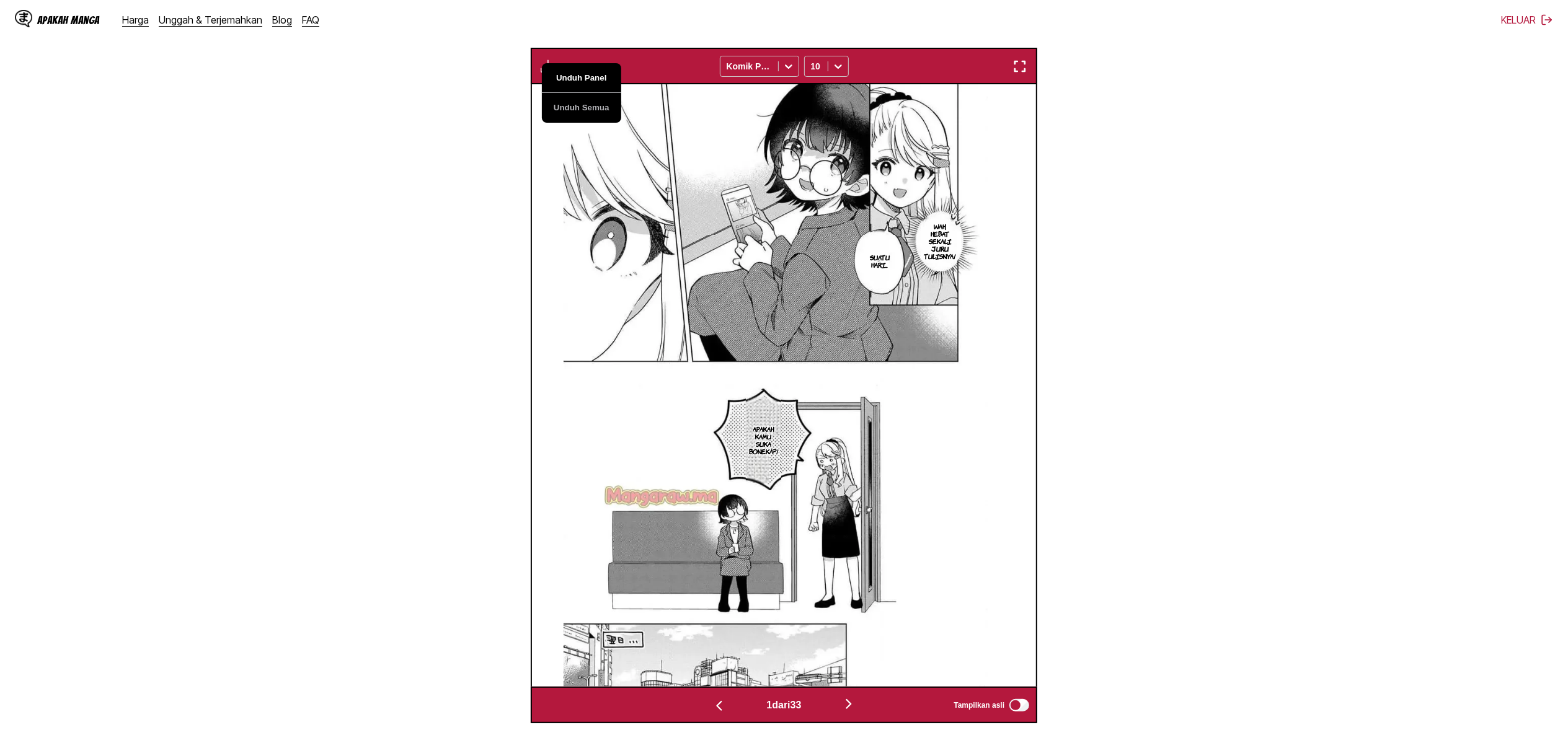
click at [574, 71] on button "Unduh Panel" at bounding box center [581, 78] width 79 height 30
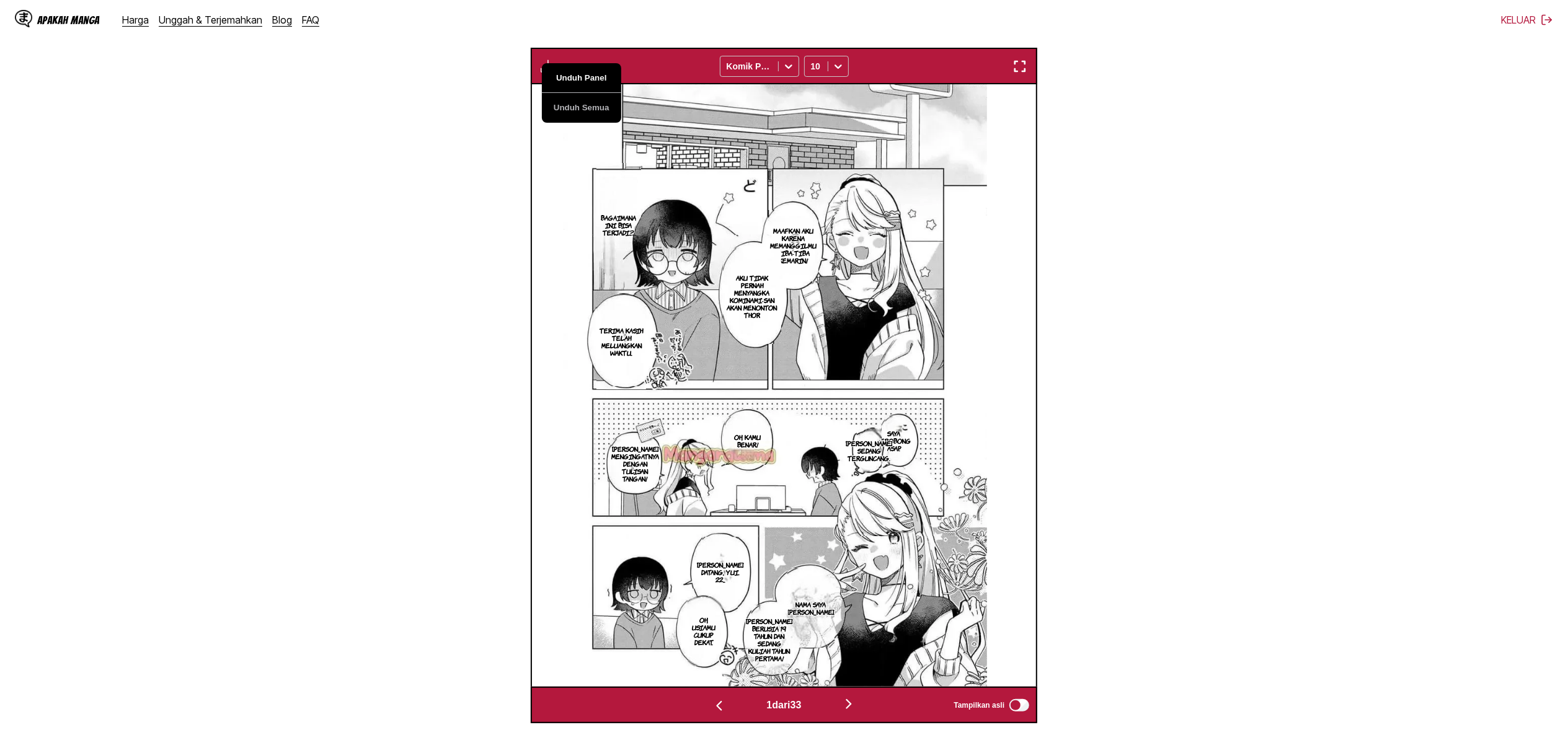
click at [574, 71] on button "Unduh Panel" at bounding box center [581, 78] width 79 height 30
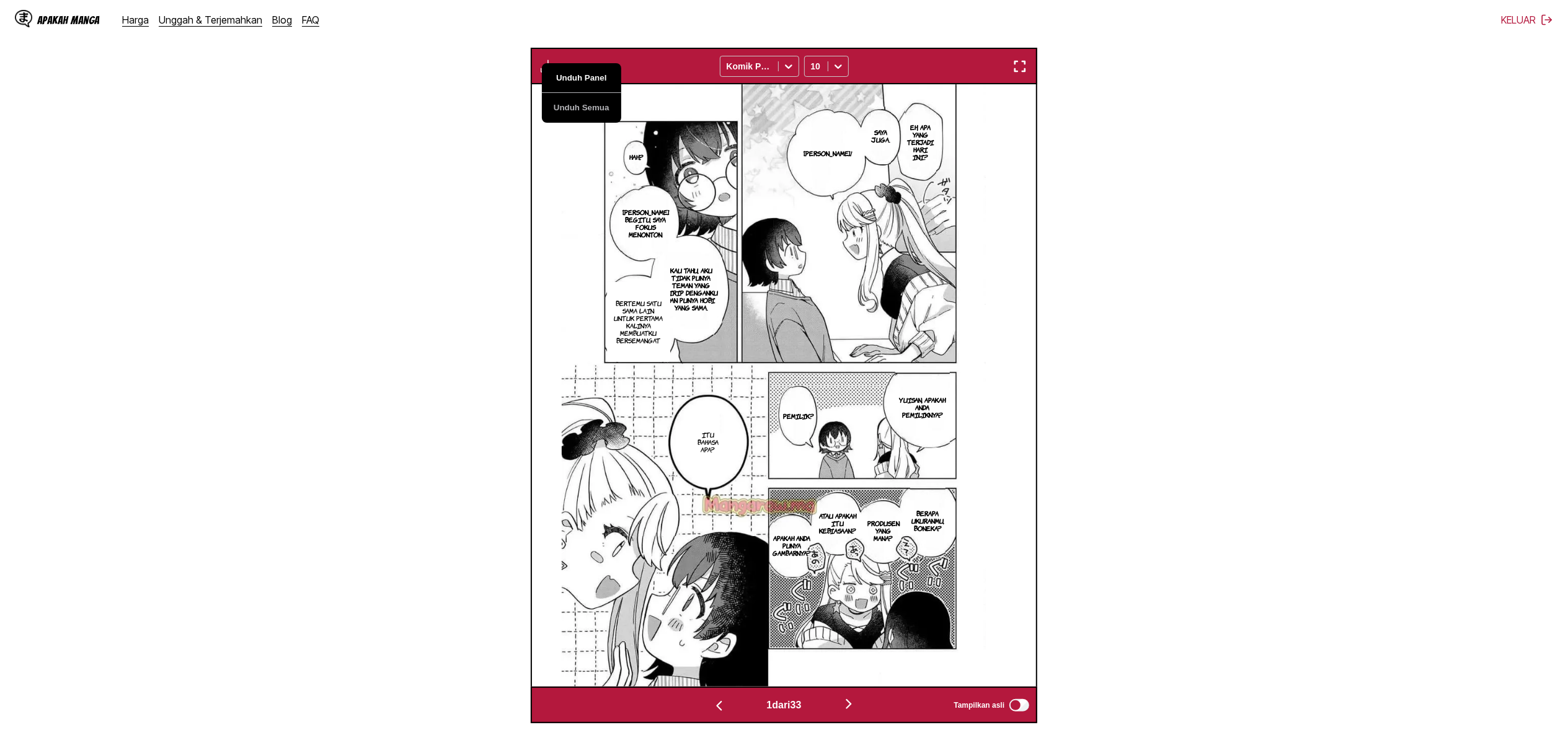
click at [574, 71] on button "Unduh Panel" at bounding box center [581, 78] width 79 height 30
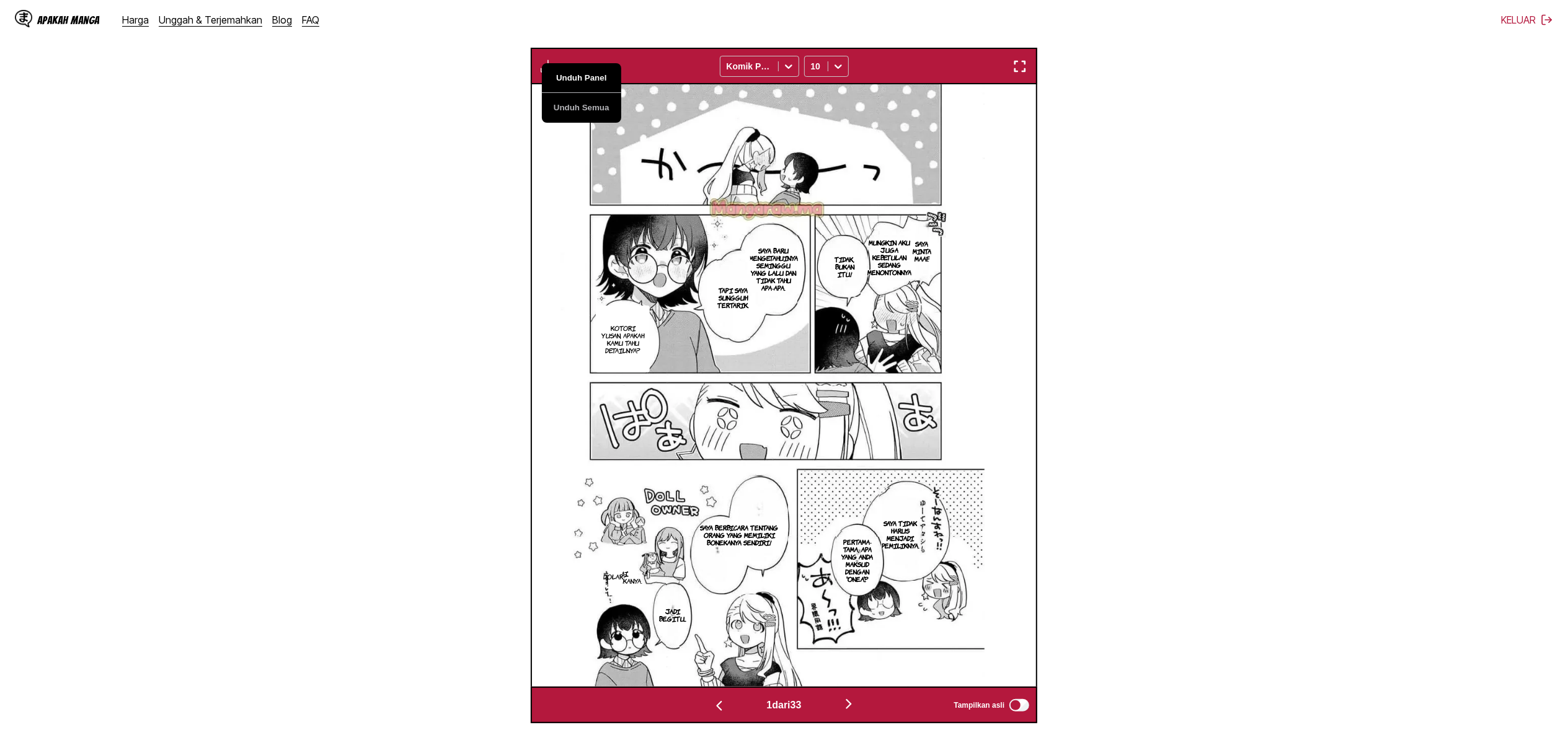
click at [574, 71] on button "Unduh Panel" at bounding box center [581, 78] width 79 height 30
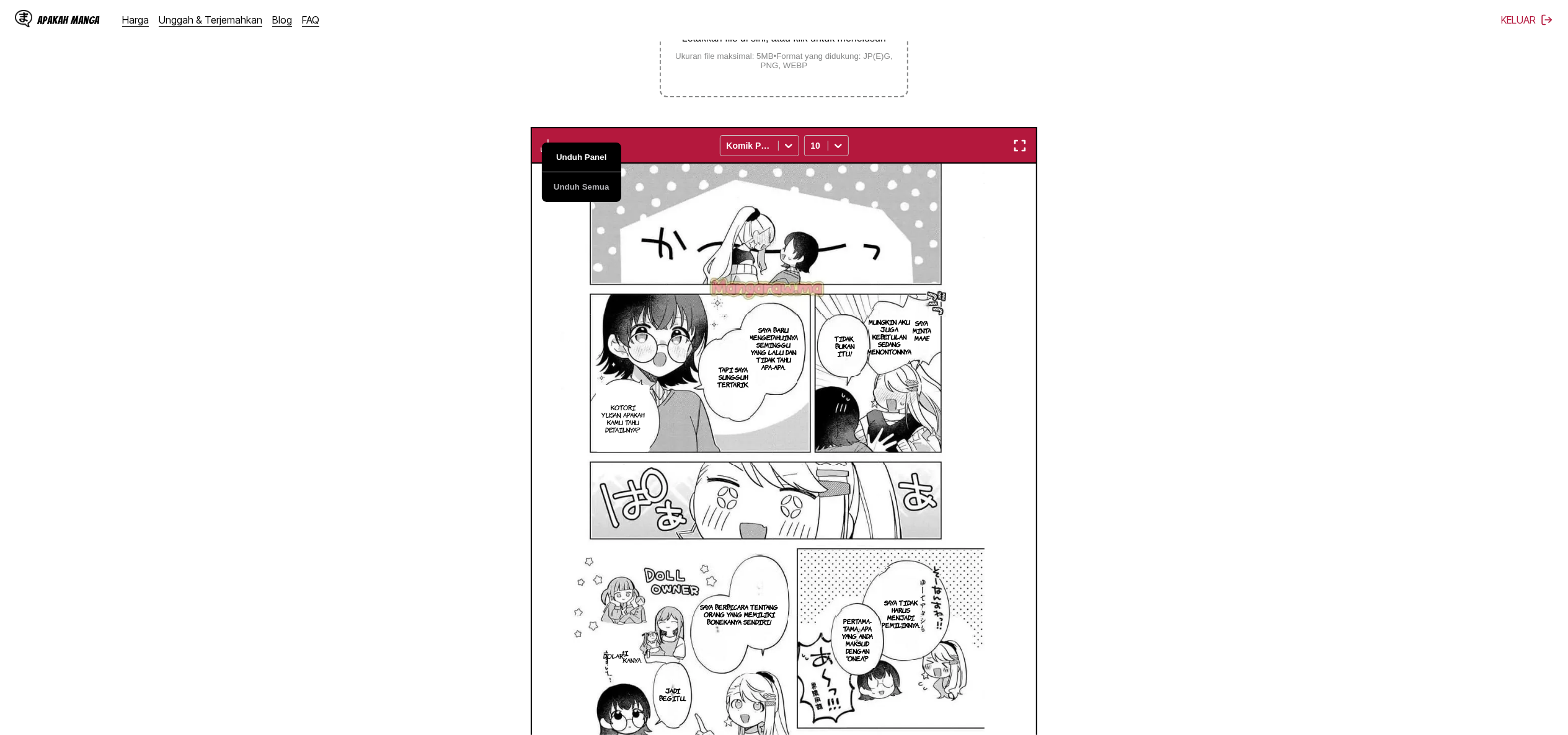
scroll to position [323, 0]
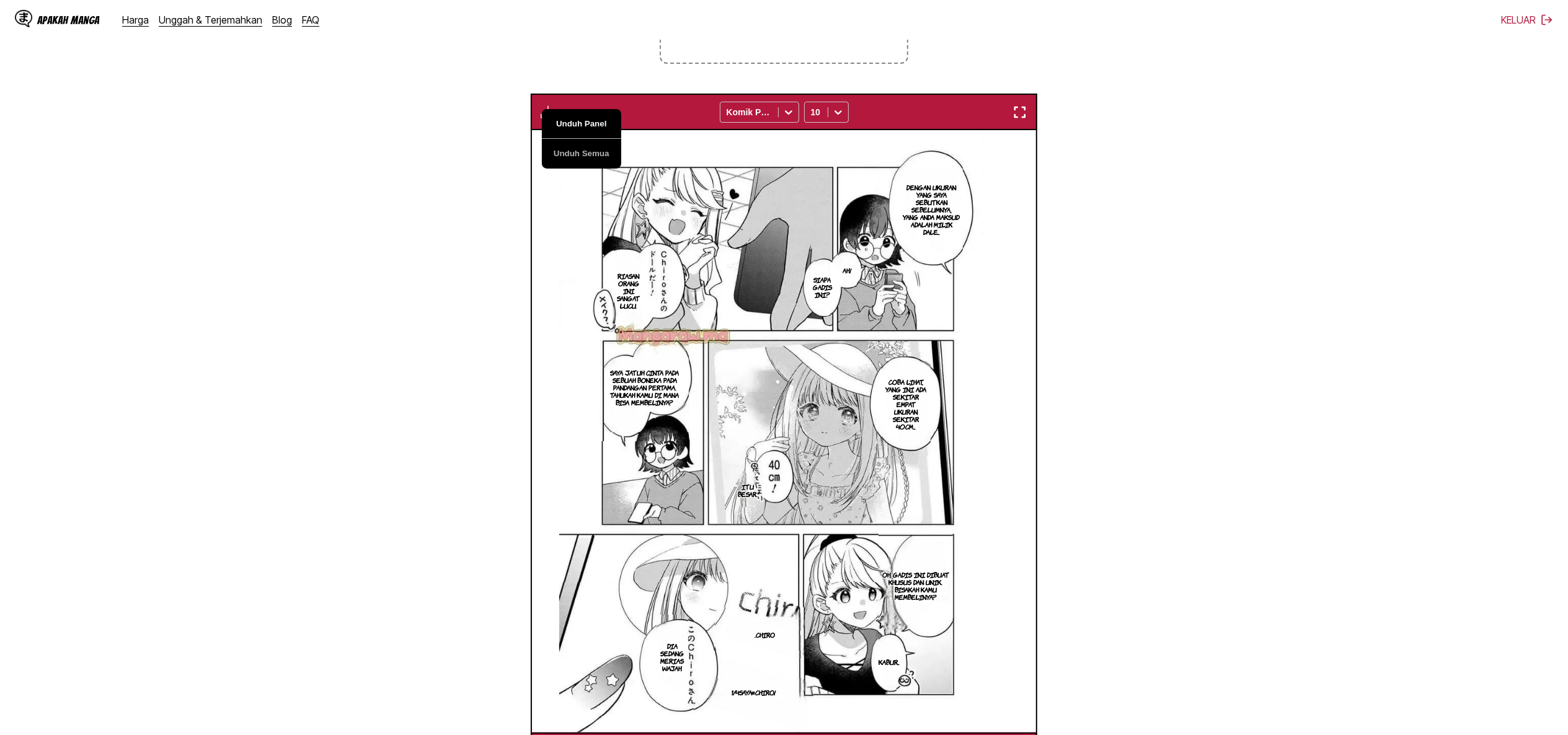
click at [579, 126] on button "Unduh Panel" at bounding box center [581, 124] width 79 height 30
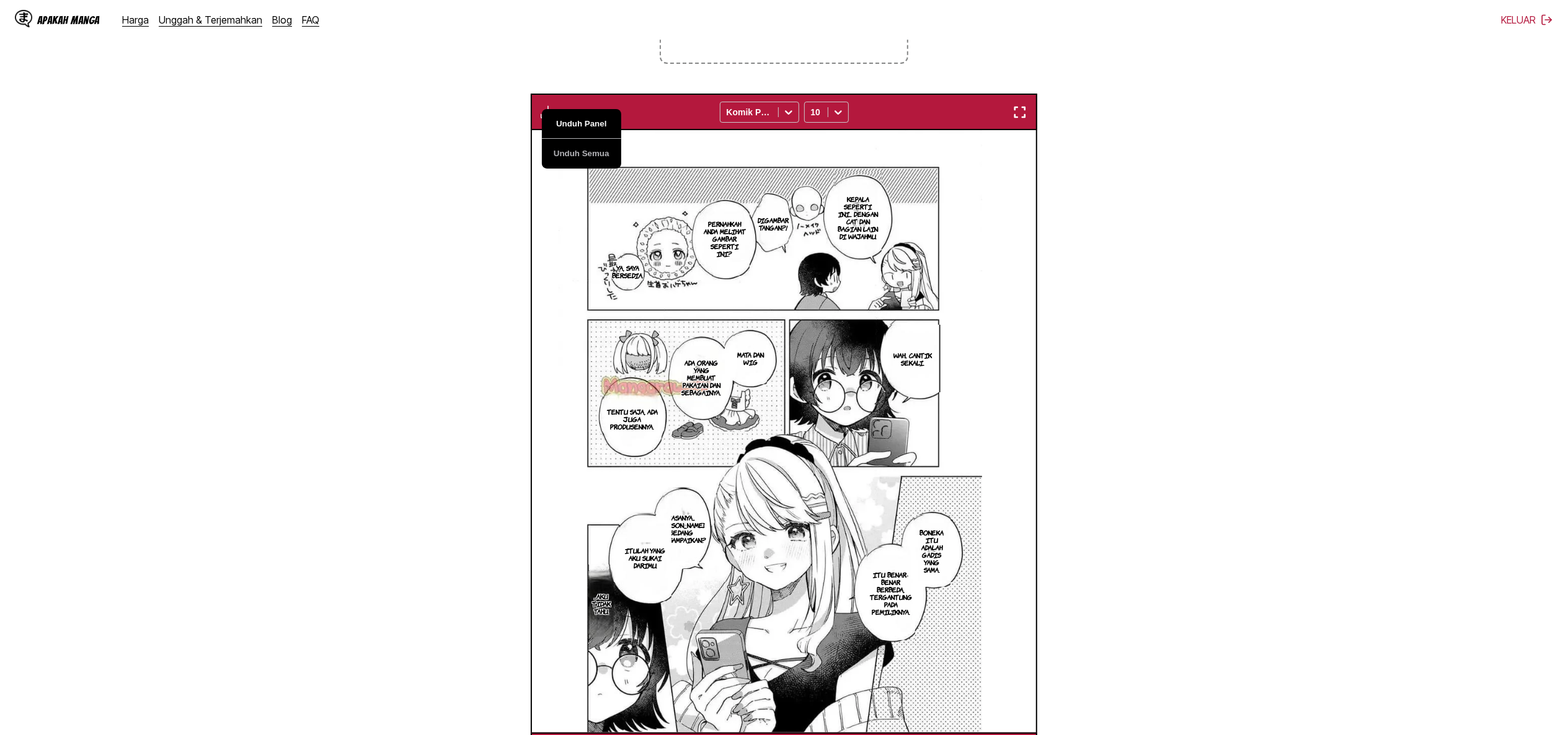
click at [579, 126] on button "Unduh Panel" at bounding box center [581, 124] width 79 height 30
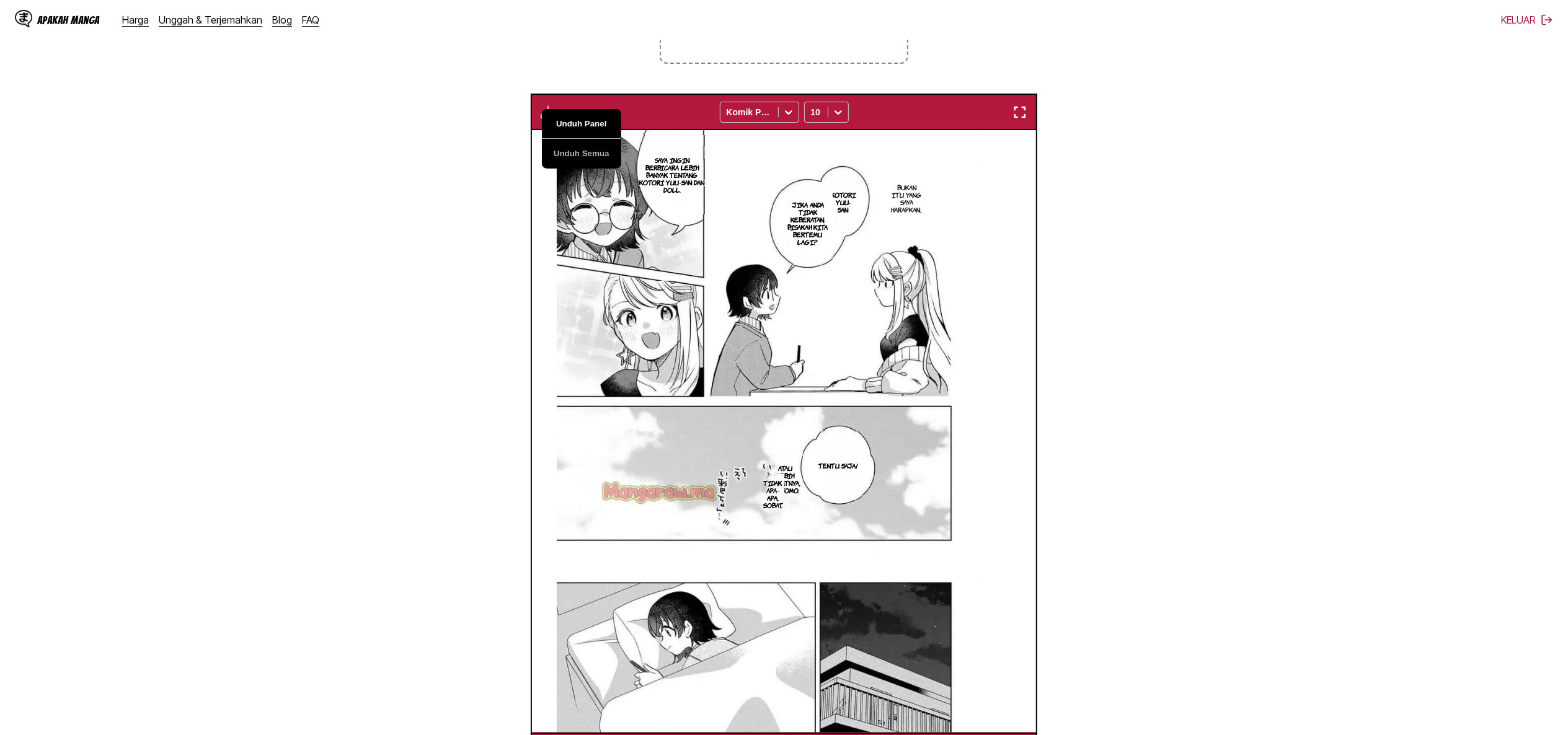
click at [579, 126] on button "Unduh Panel" at bounding box center [581, 124] width 79 height 30
click at [801, 480] on font "Atau lebih tepatnya, Ayatomo." at bounding box center [785, 479] width 31 height 31
click at [584, 126] on button "Unduh Panel" at bounding box center [581, 124] width 79 height 30
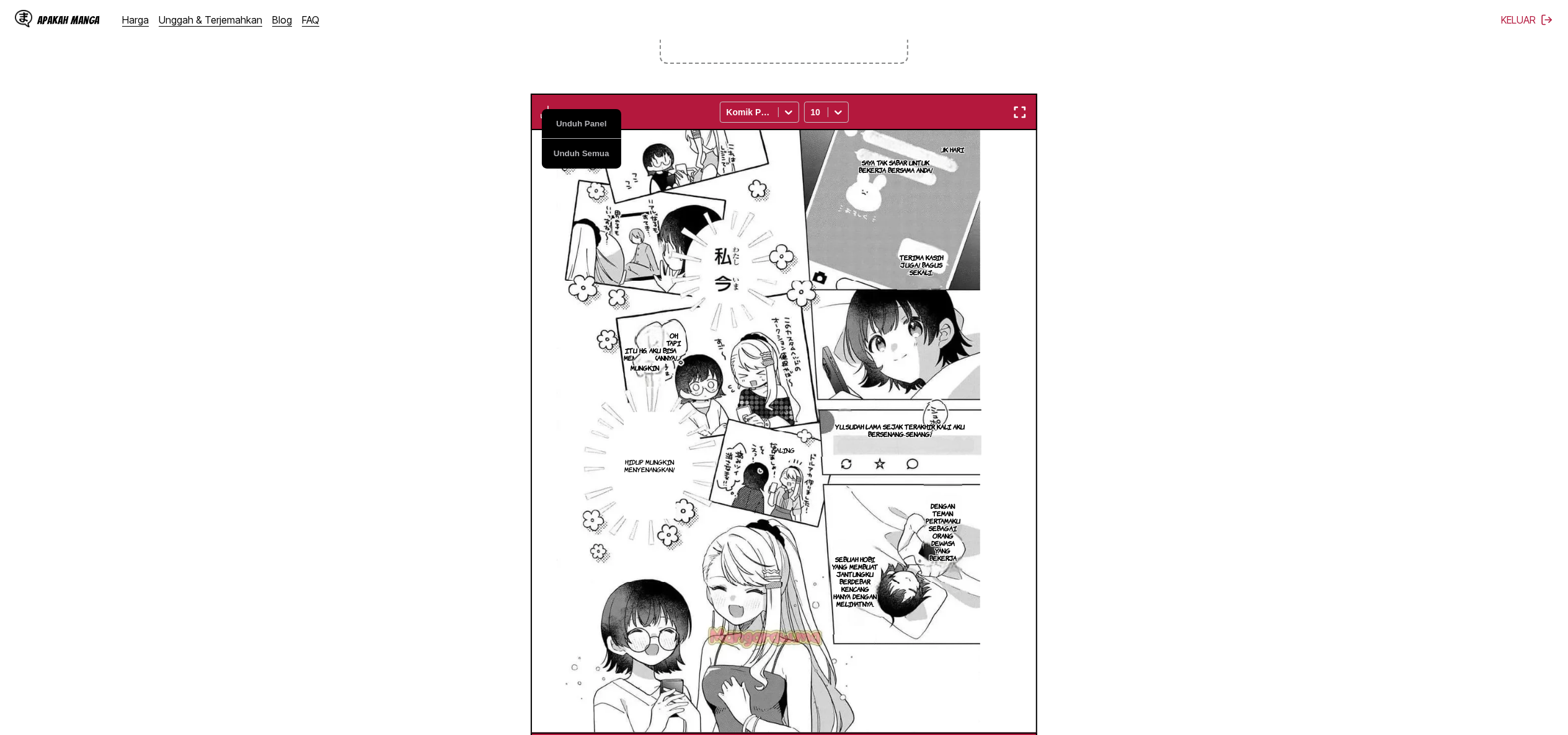
click at [658, 351] on font "Itu H6. Aku bisa mendapatkannya!" at bounding box center [650, 353] width 53 height 16
click at [842, 329] on icon "tutup-tooltip" at bounding box center [837, 331] width 8 height 8
click at [580, 124] on button "Unduh Panel" at bounding box center [581, 124] width 79 height 30
click at [645, 356] on font "Itu H6. Aku bisa mendapatkannya!" at bounding box center [650, 353] width 53 height 16
click at [574, 123] on button "Unduh Panel" at bounding box center [581, 124] width 79 height 30
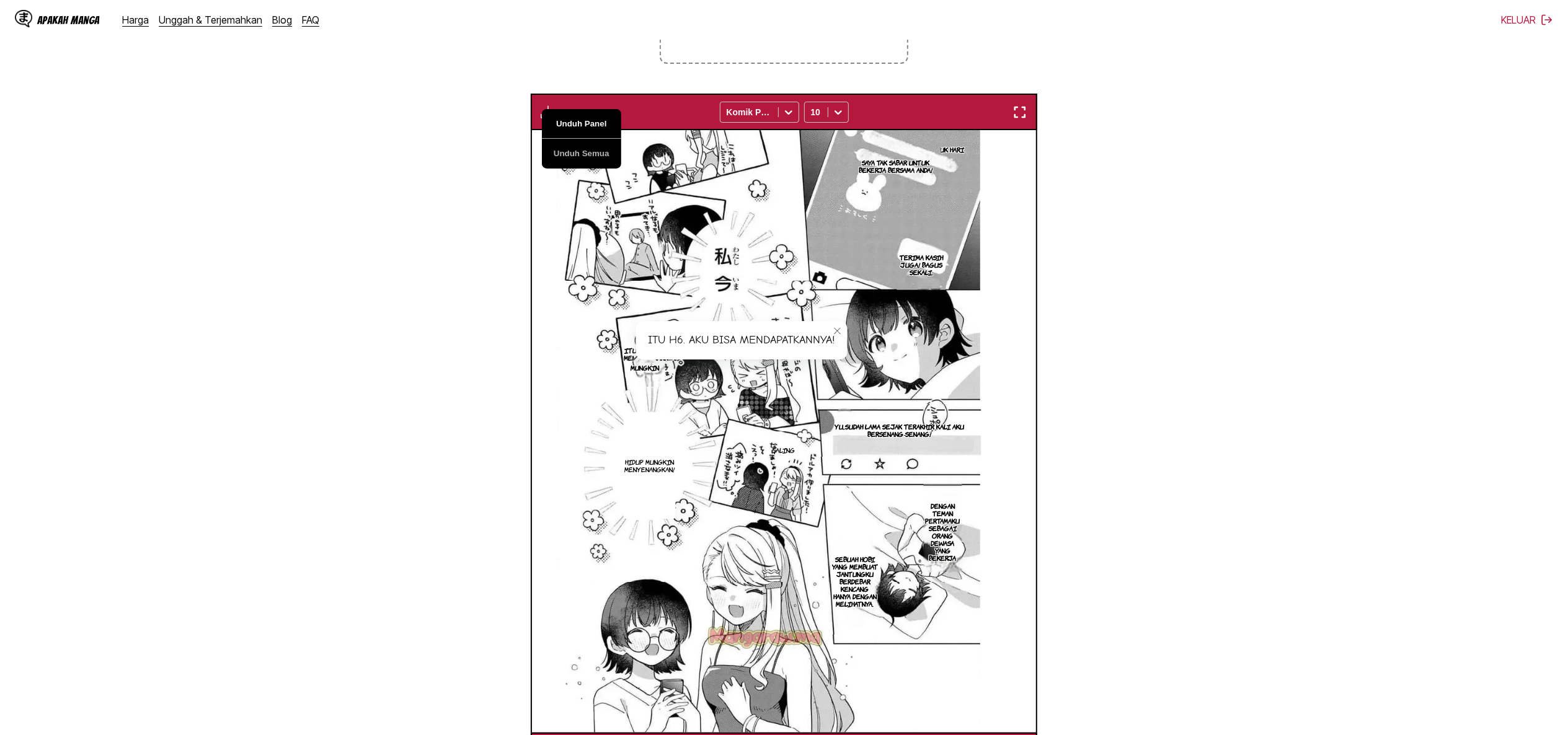
scroll to position [0, 7583]
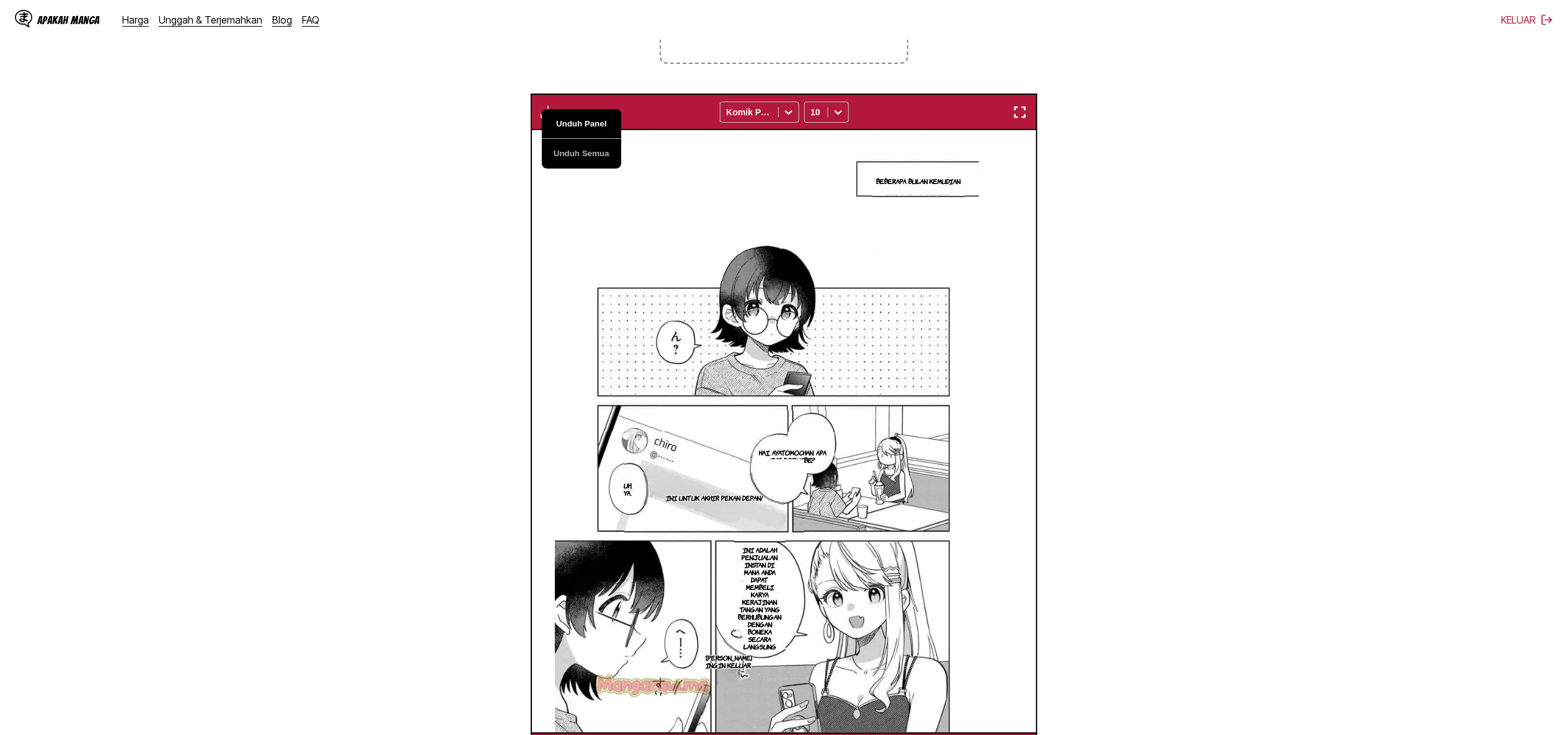
click at [574, 123] on button "Unduh Panel" at bounding box center [581, 124] width 79 height 30
click at [811, 455] on font "Hai, ayatomochan. Apa ini, Doruibe?" at bounding box center [793, 456] width 67 height 16
click at [578, 121] on button "Unduh Panel" at bounding box center [581, 124] width 79 height 30
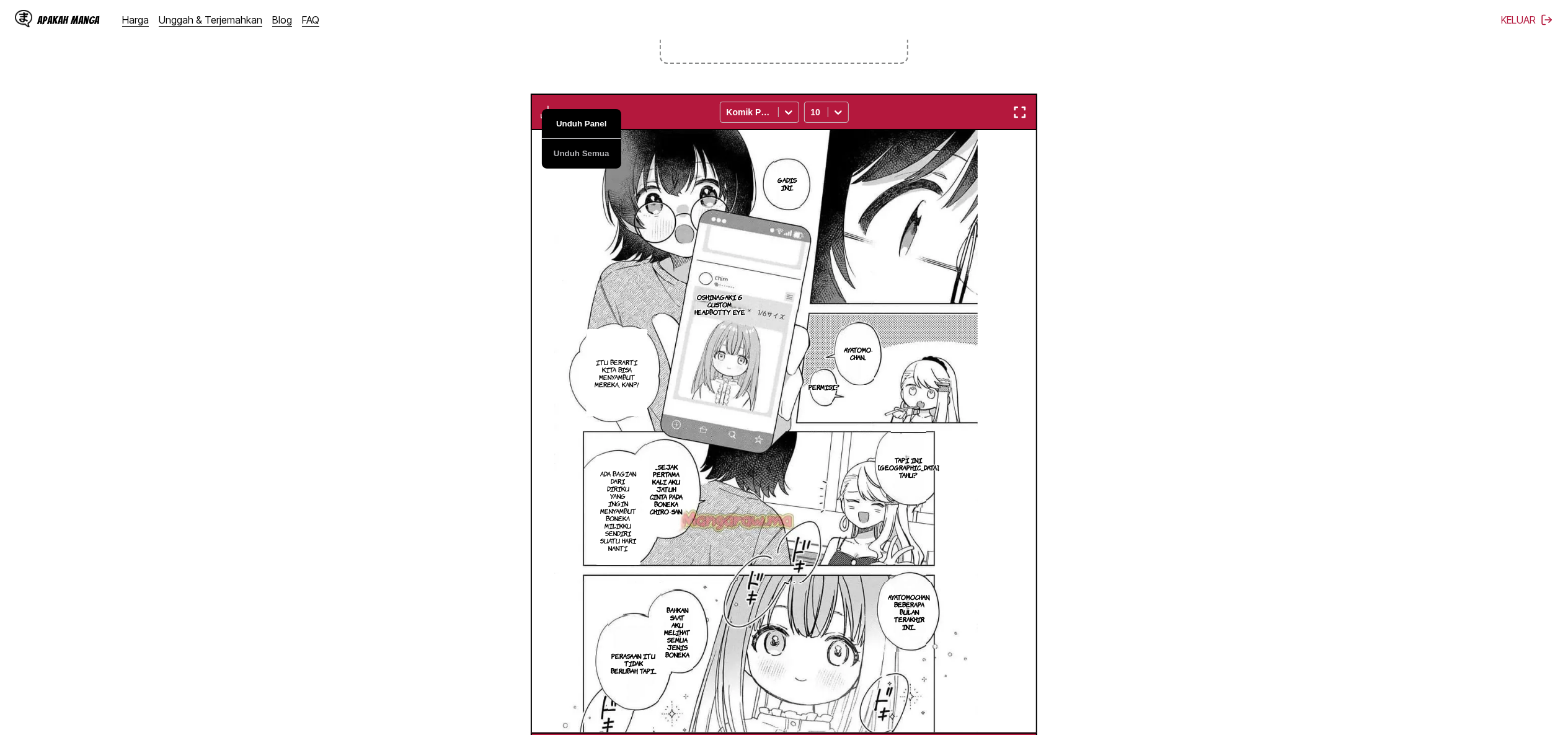
click at [578, 121] on button "Unduh Panel" at bounding box center [581, 124] width 79 height 30
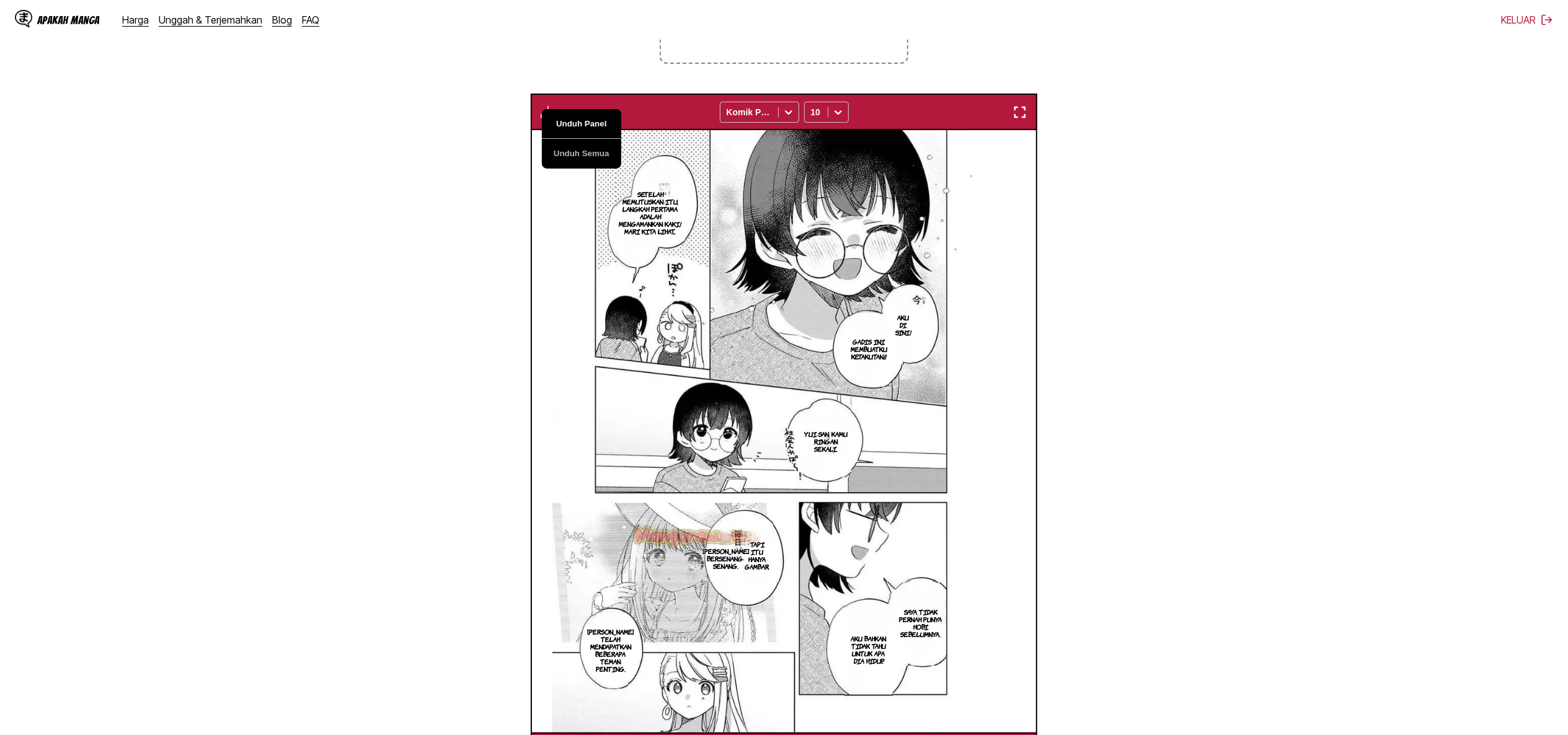
click at [578, 121] on button "Unduh Panel" at bounding box center [581, 124] width 79 height 30
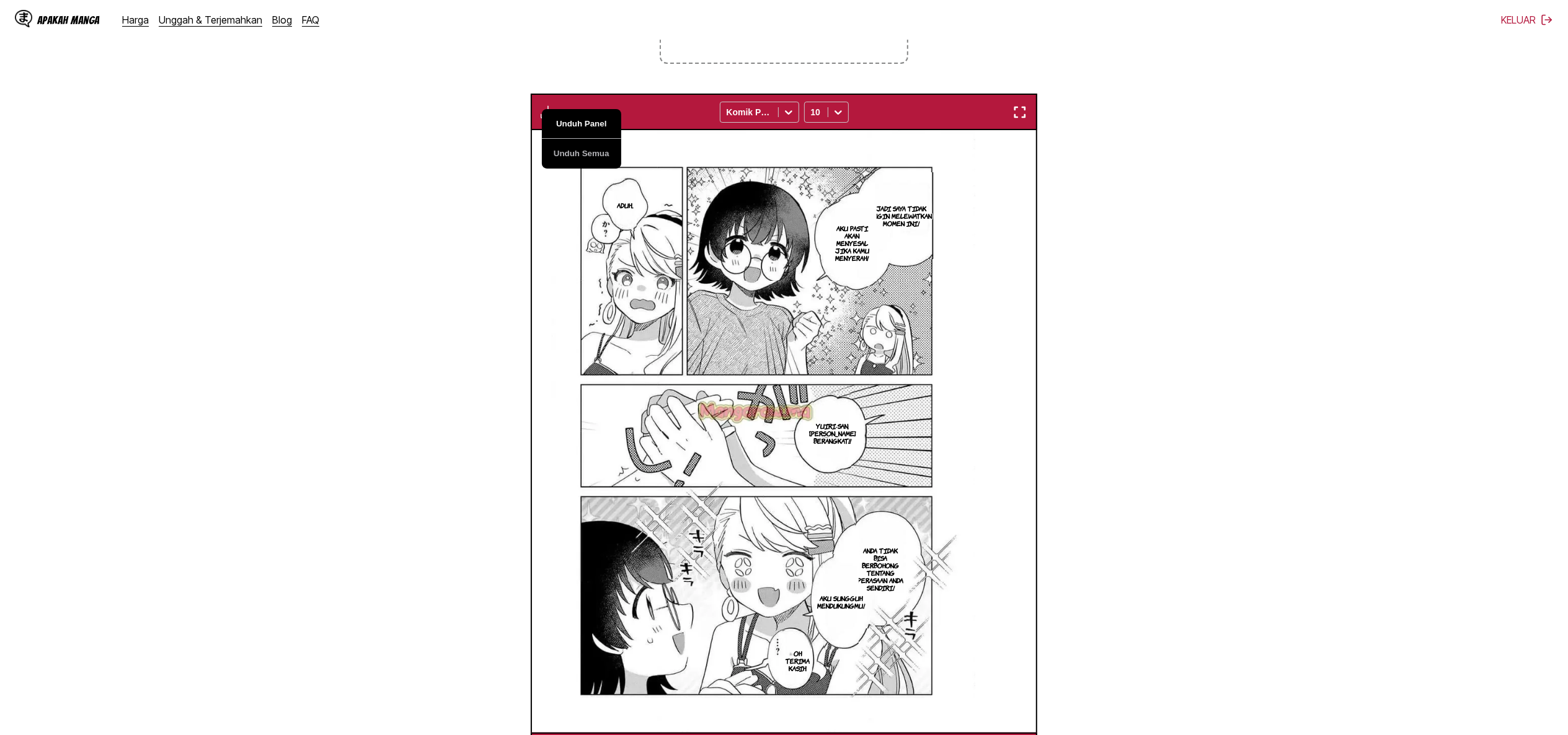
click at [578, 121] on button "Unduh Panel" at bounding box center [581, 124] width 79 height 30
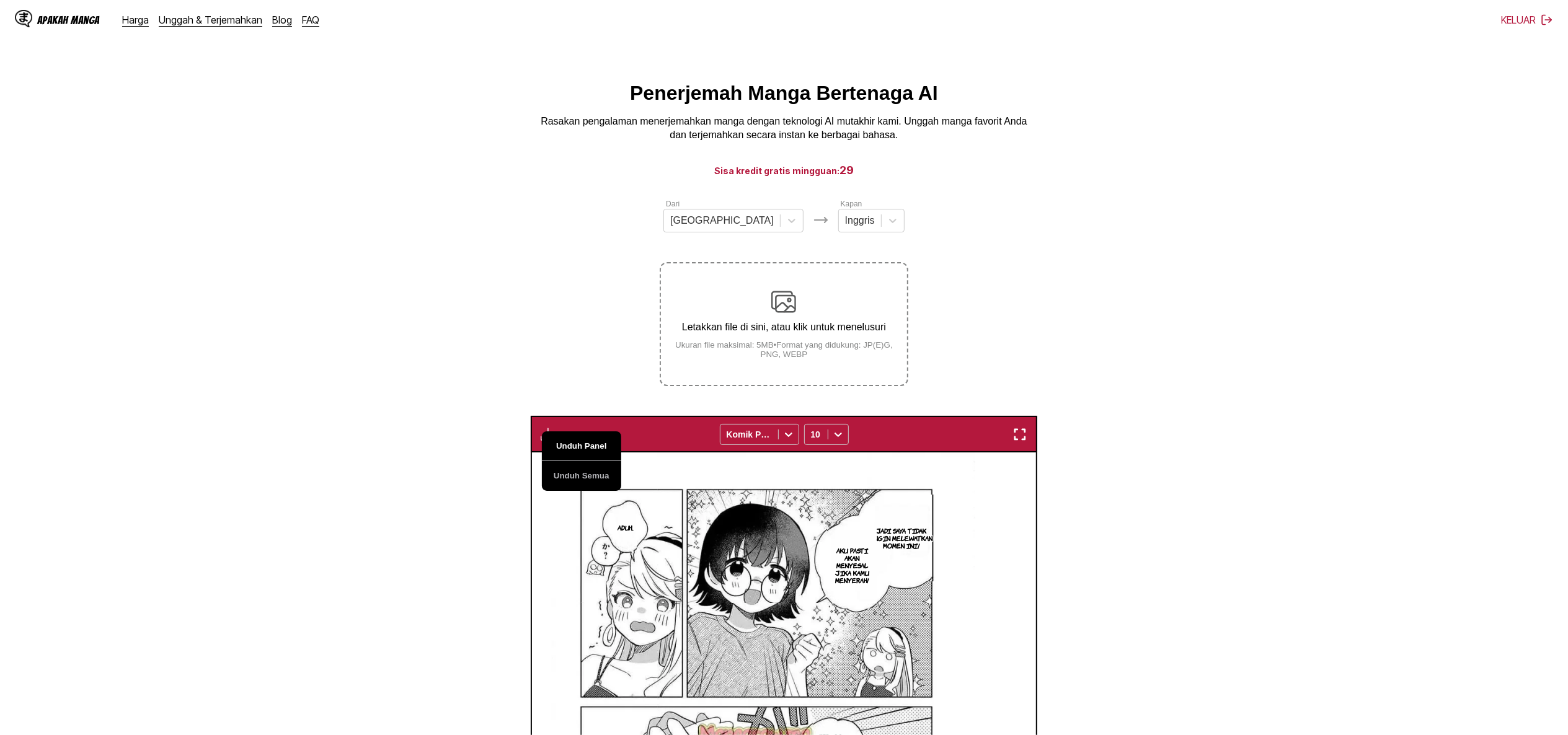
scroll to position [323, 0]
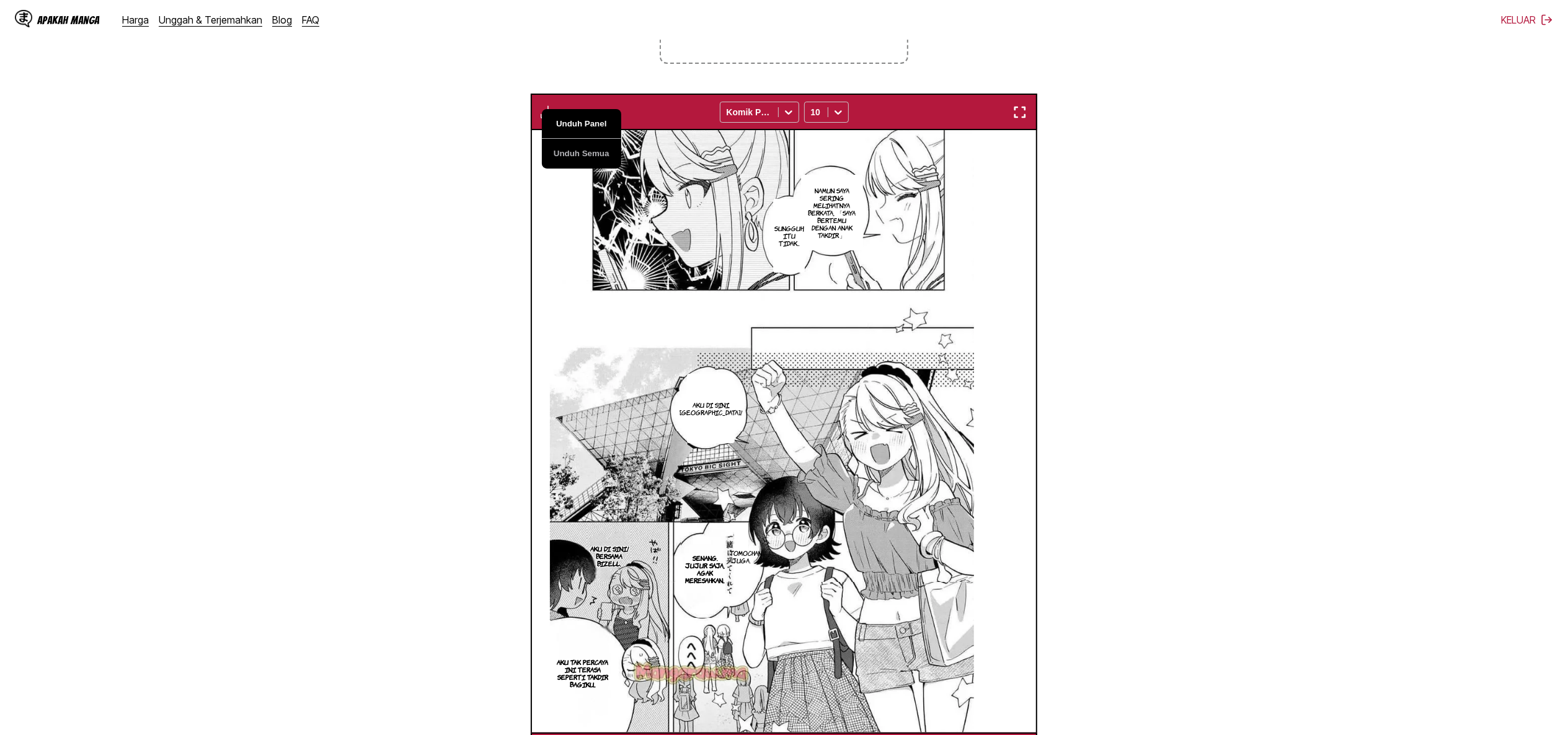
click at [590, 123] on button "Unduh Panel" at bounding box center [581, 124] width 79 height 30
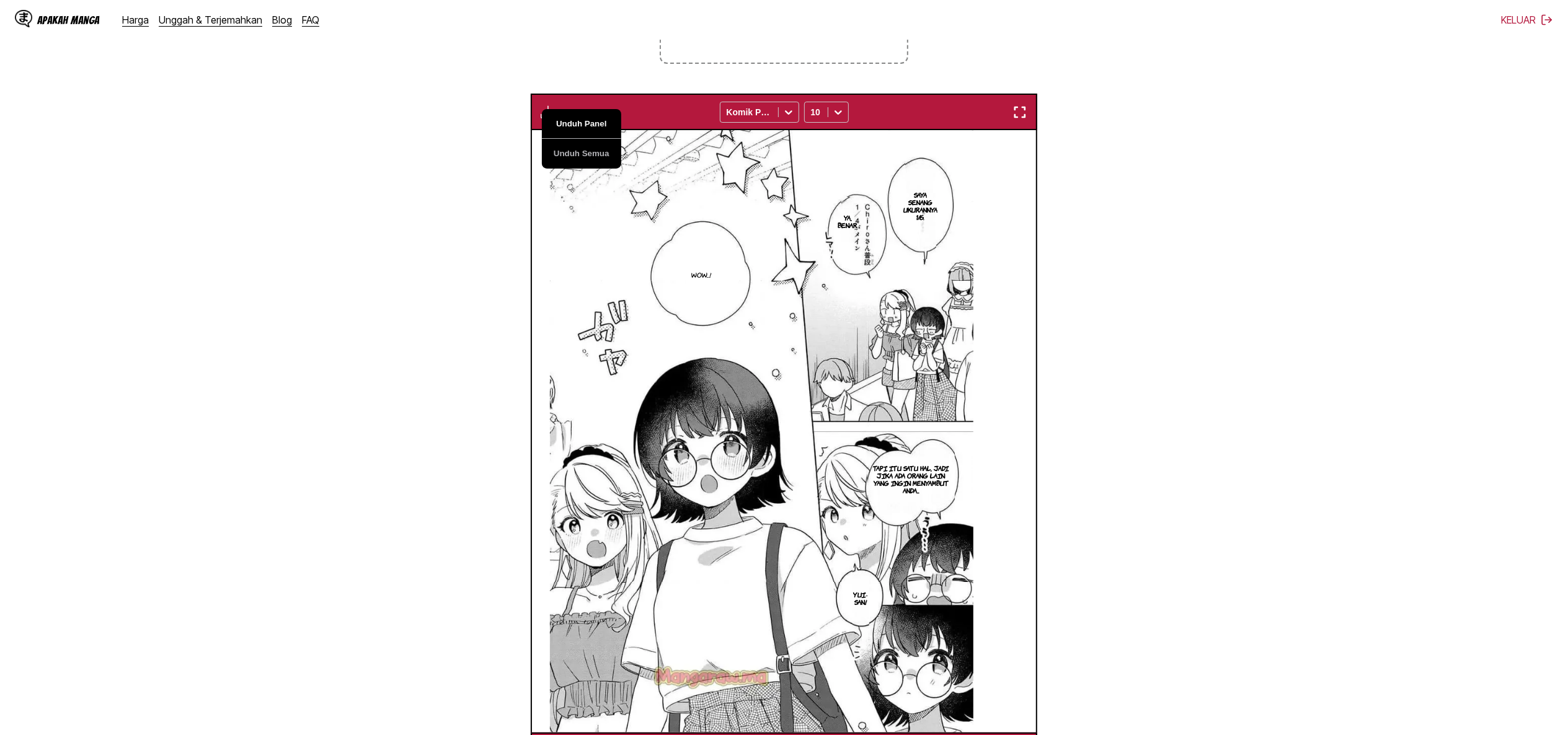
click at [565, 116] on button "Unduh Panel" at bounding box center [581, 124] width 79 height 30
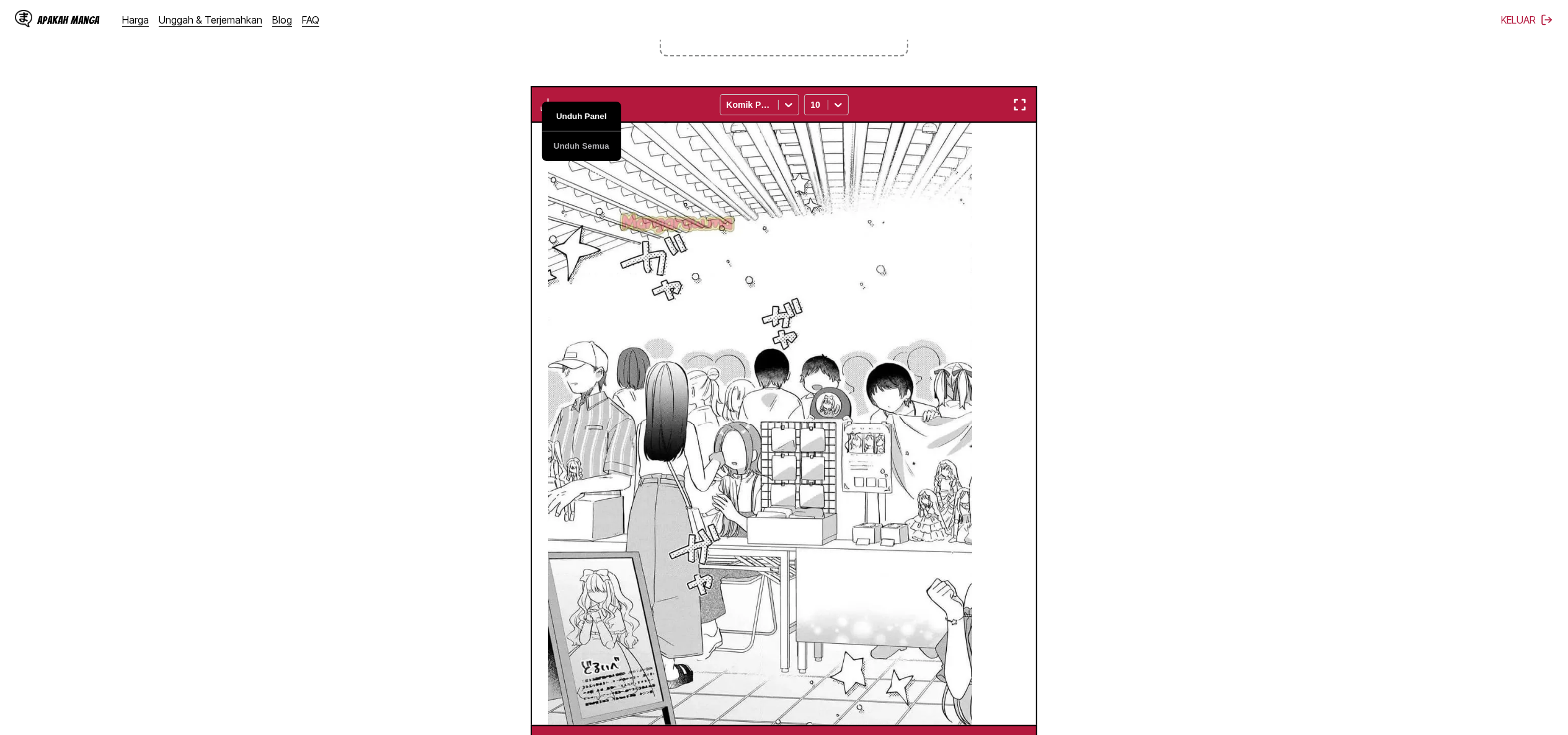
scroll to position [0, 11121]
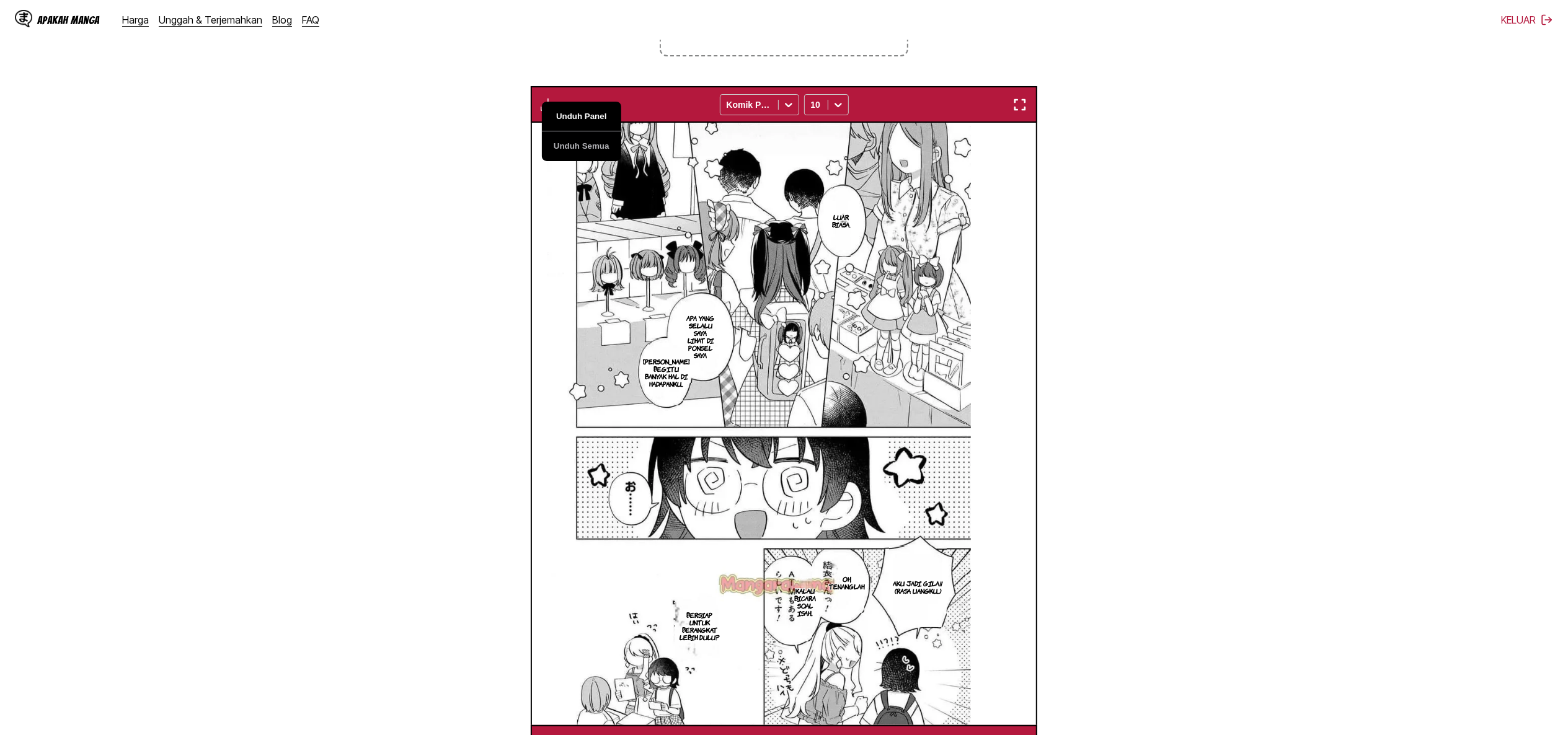
click at [584, 116] on button "Unduh Panel" at bounding box center [581, 116] width 79 height 30
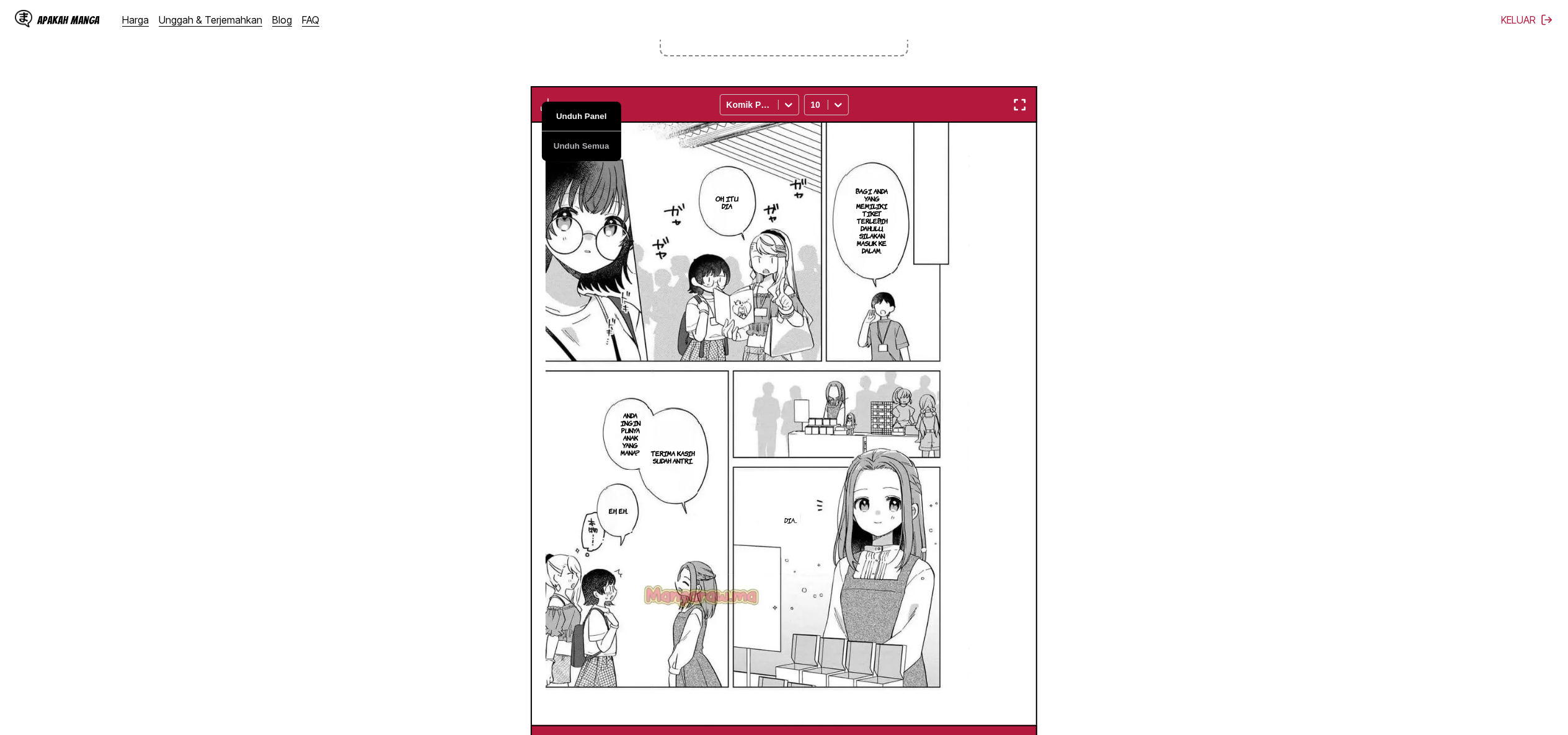
click at [584, 116] on button "Unduh Panel" at bounding box center [581, 116] width 79 height 30
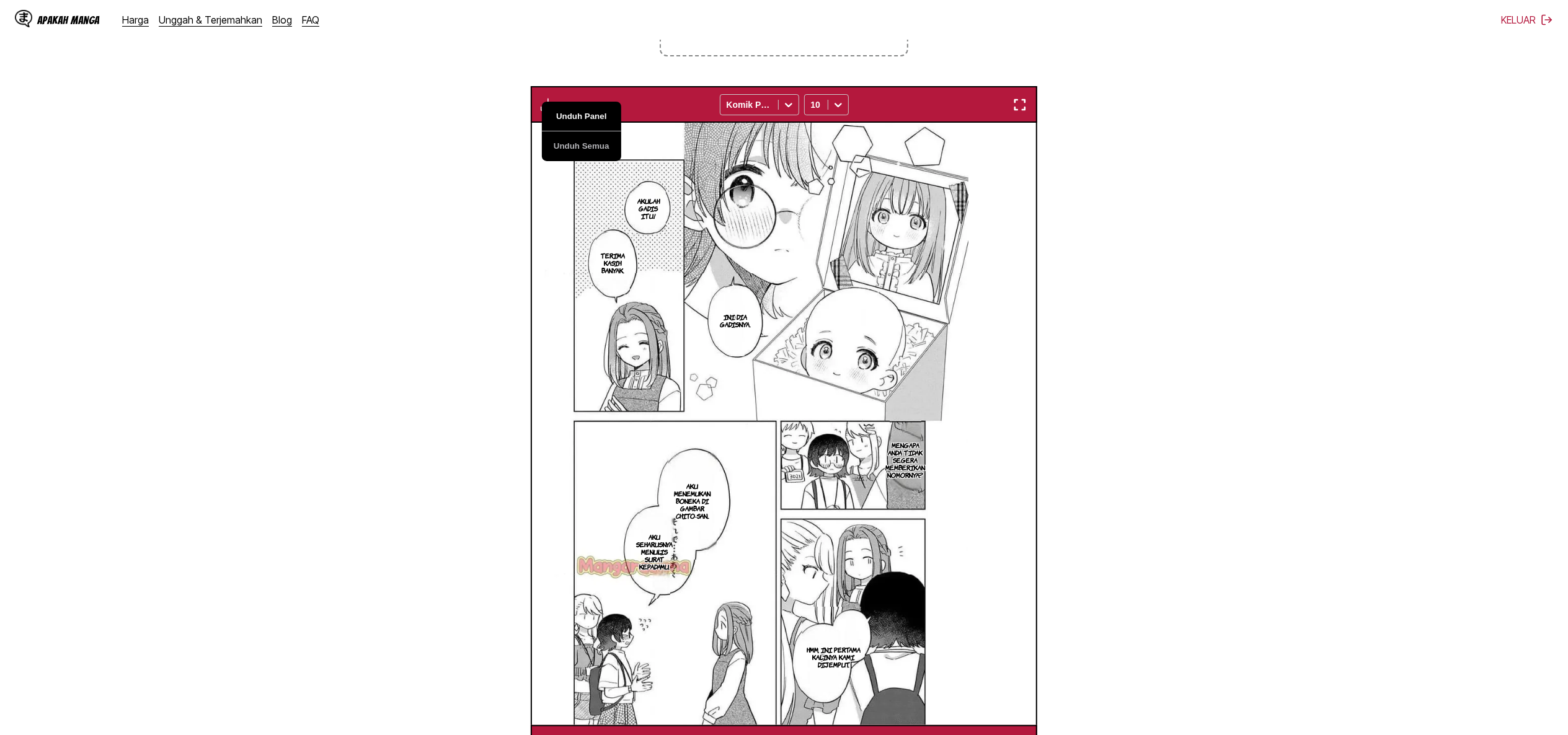
click at [584, 116] on button "Unduh Panel" at bounding box center [581, 116] width 79 height 30
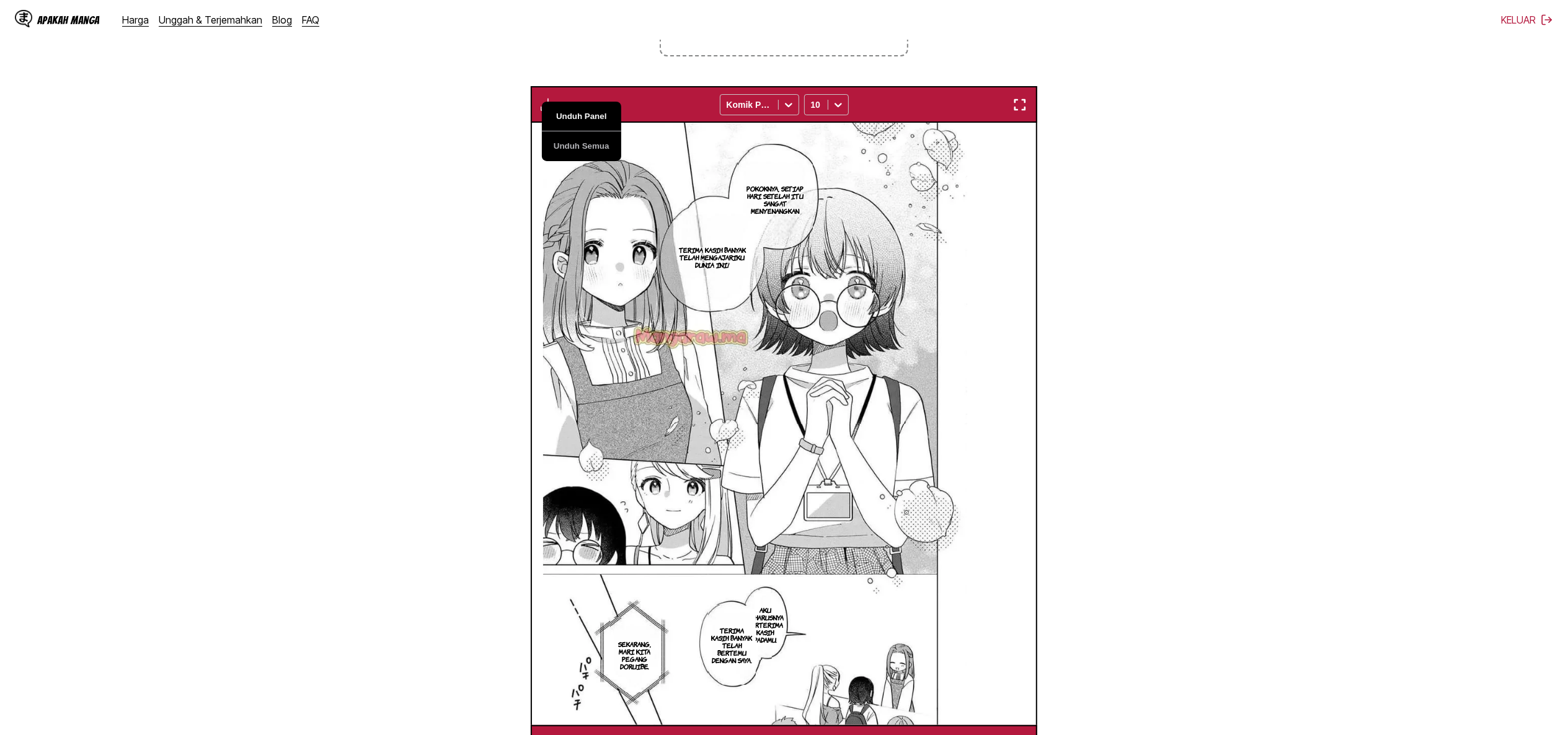
click at [584, 116] on button "Unduh Panel" at bounding box center [581, 116] width 79 height 30
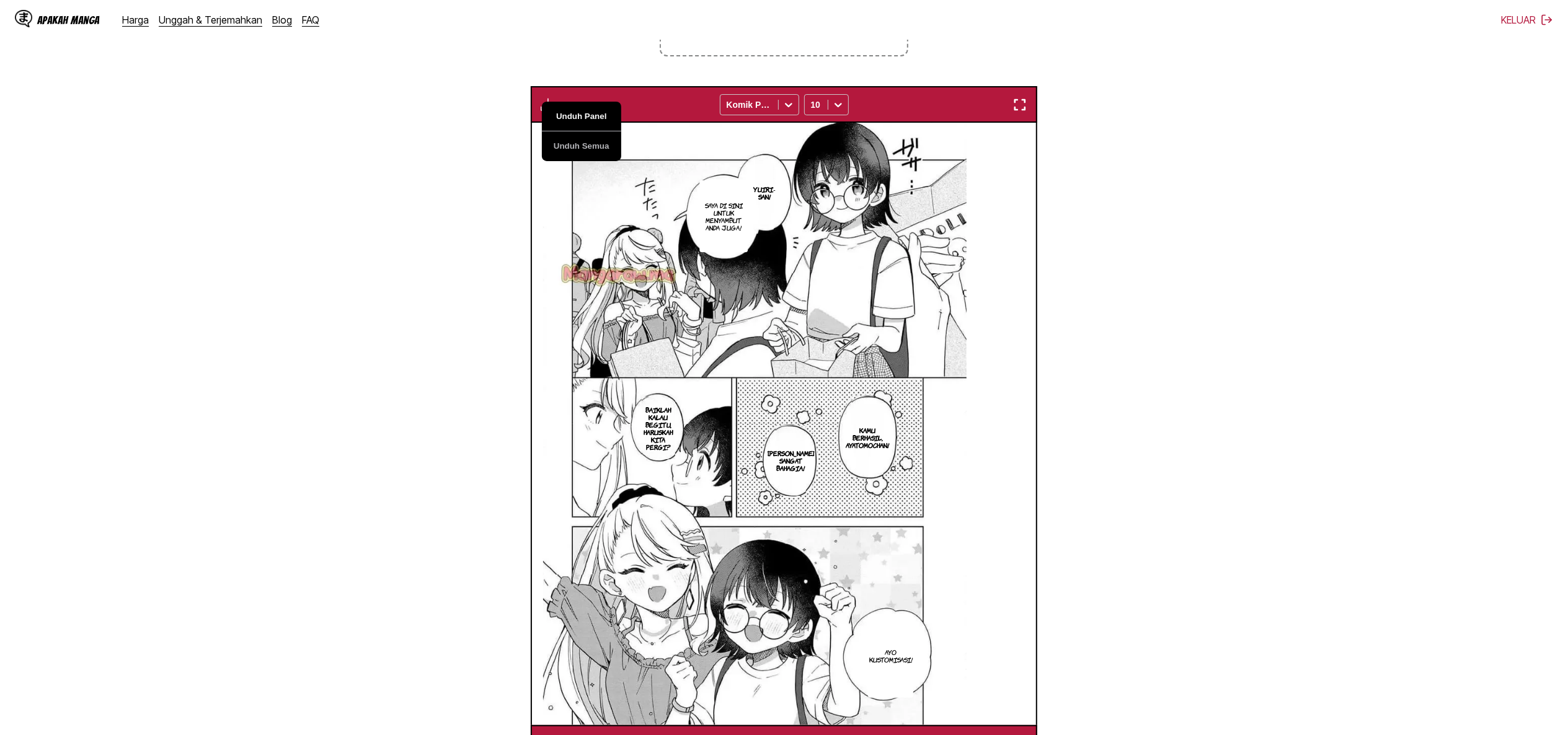
click at [584, 116] on button "Unduh Panel" at bounding box center [581, 116] width 79 height 30
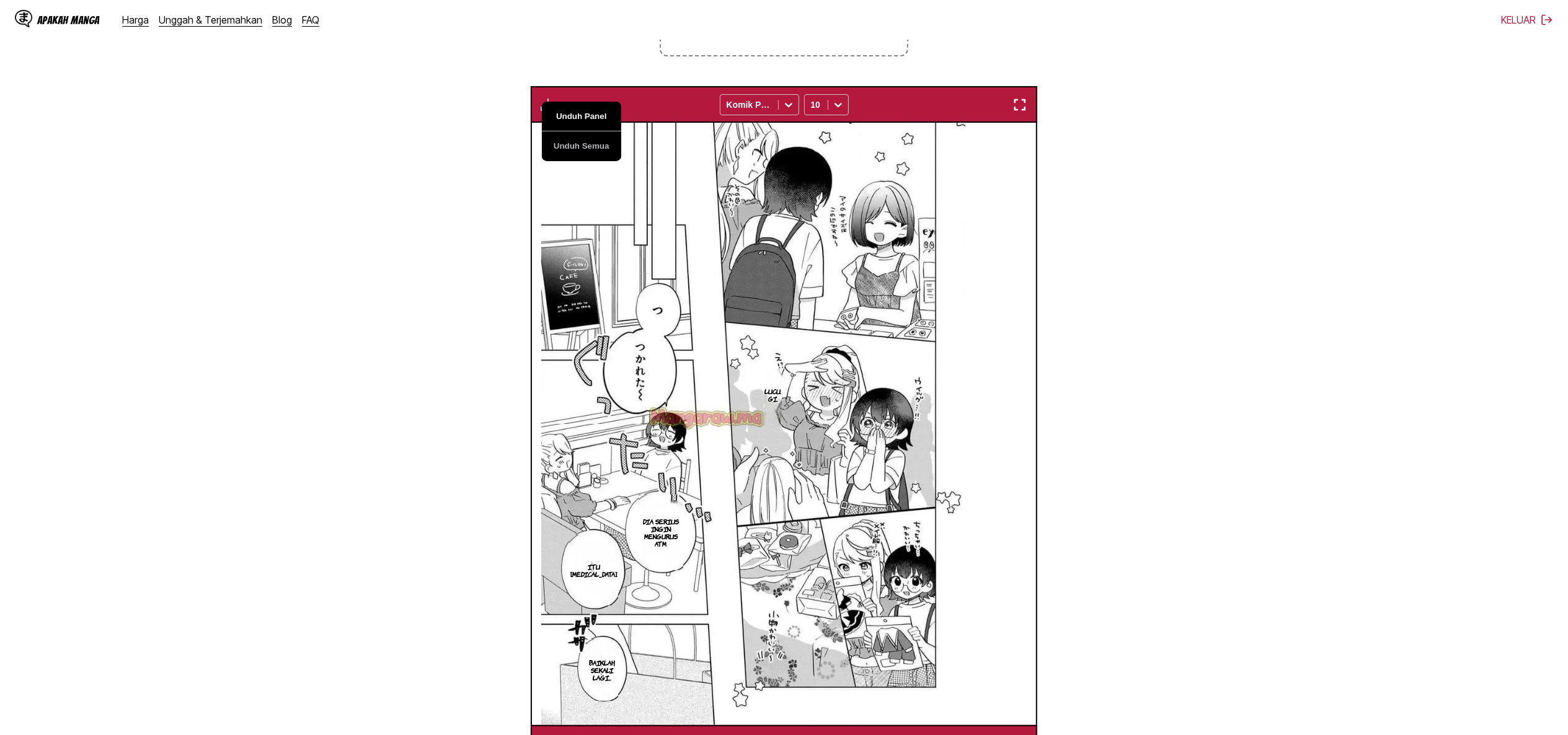
click at [584, 116] on button "Unduh Panel" at bounding box center [581, 116] width 79 height 30
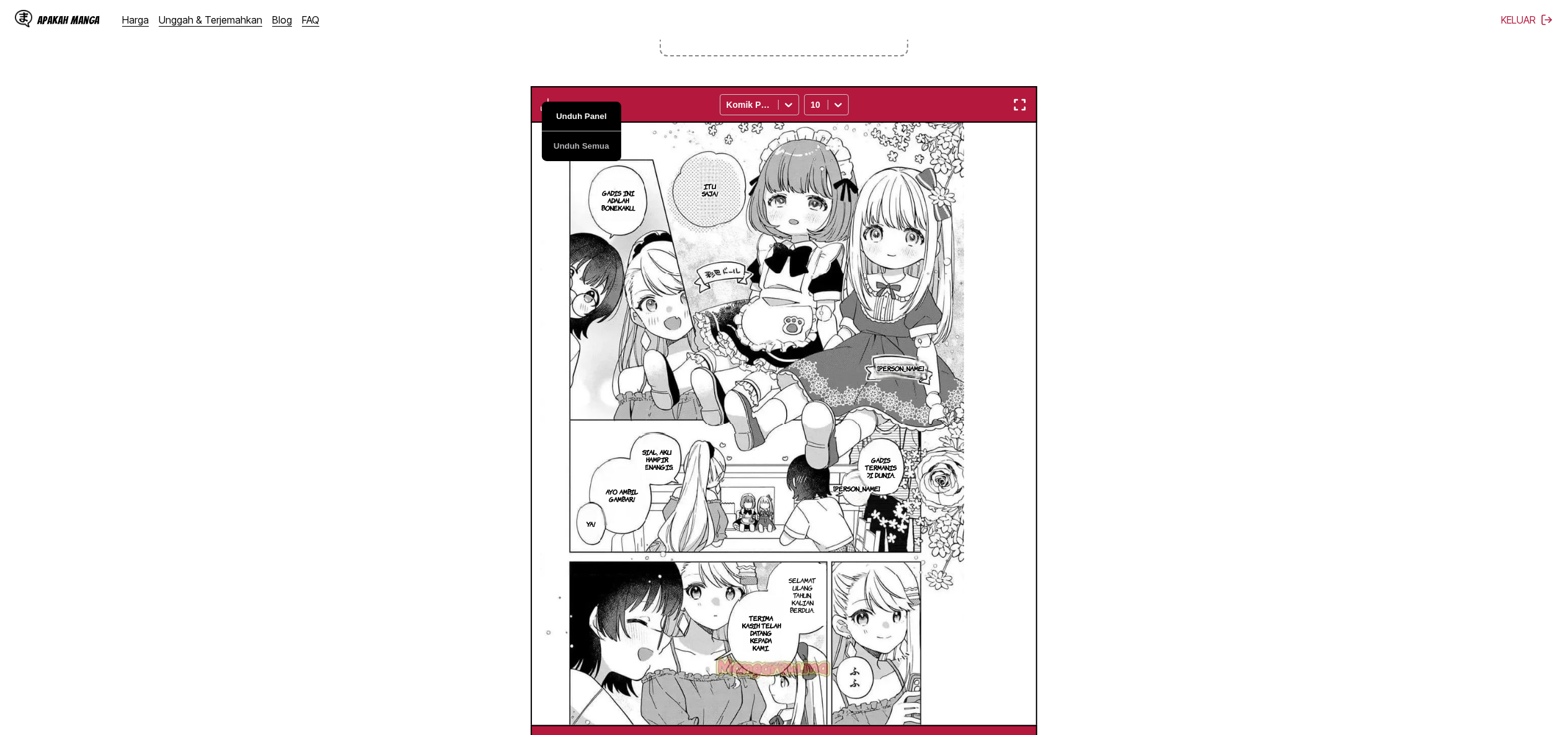
click at [584, 116] on button "Unduh Panel" at bounding box center [581, 116] width 79 height 30
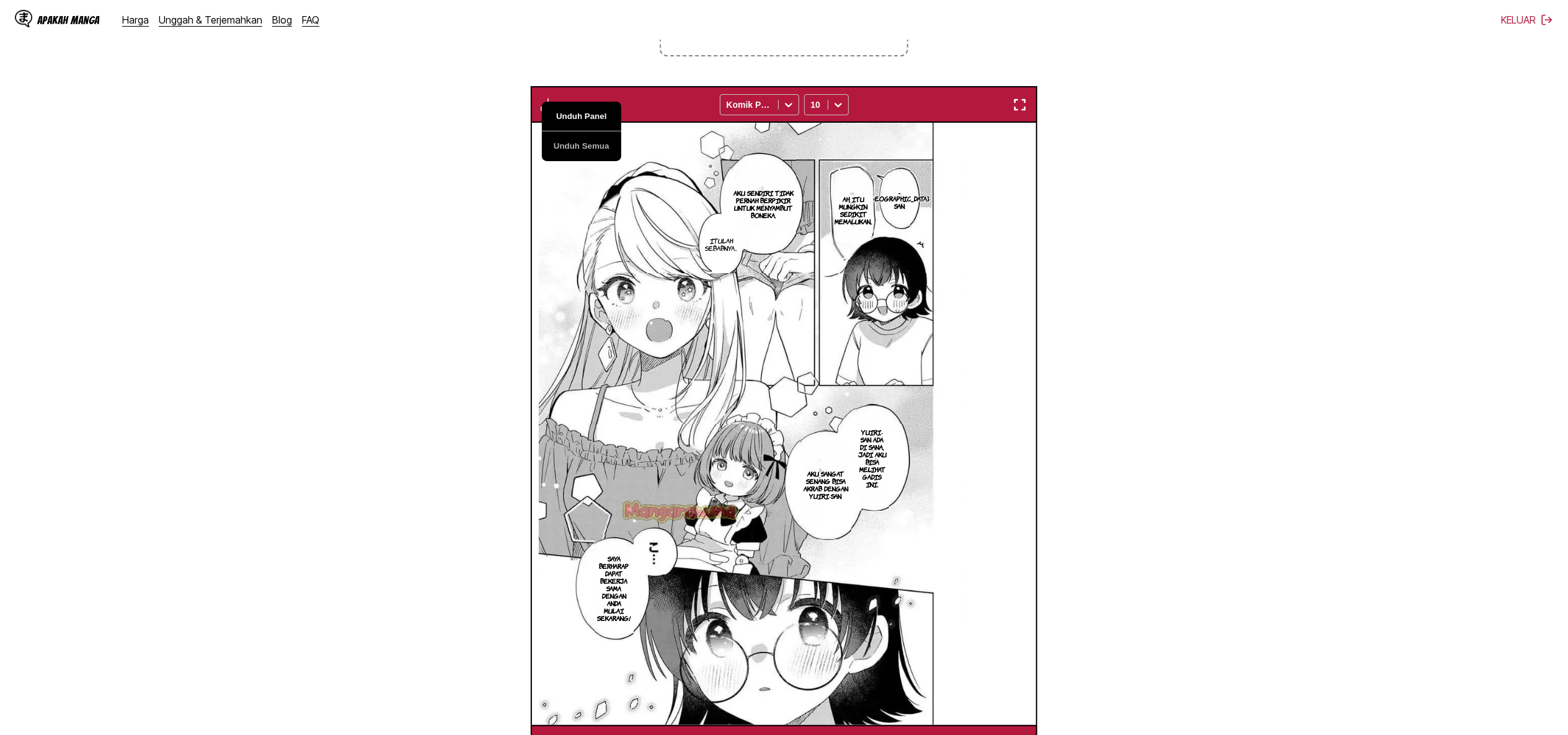
click at [584, 116] on button "Unduh Panel" at bounding box center [581, 116] width 79 height 30
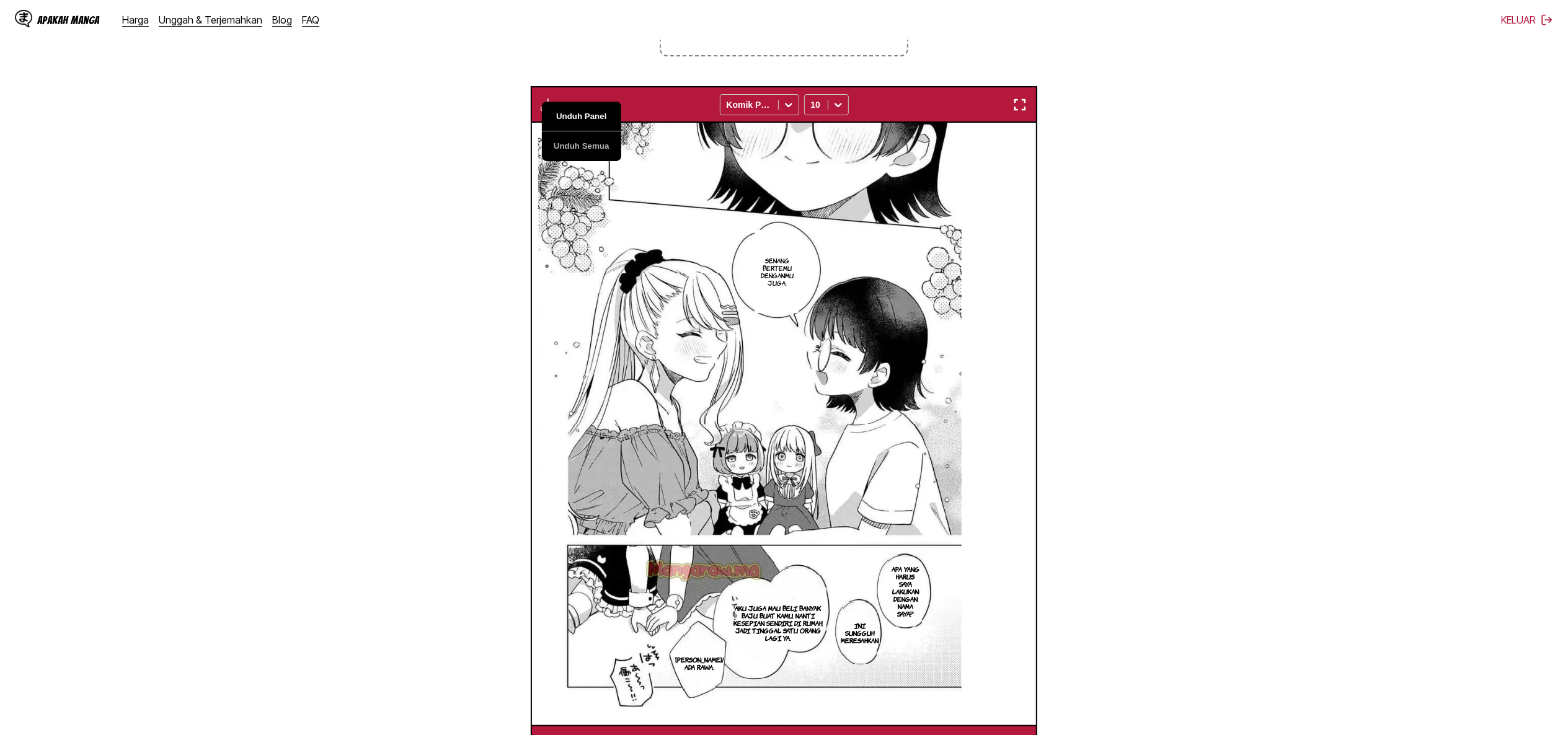
click at [584, 116] on button "Unduh Panel" at bounding box center [581, 116] width 79 height 30
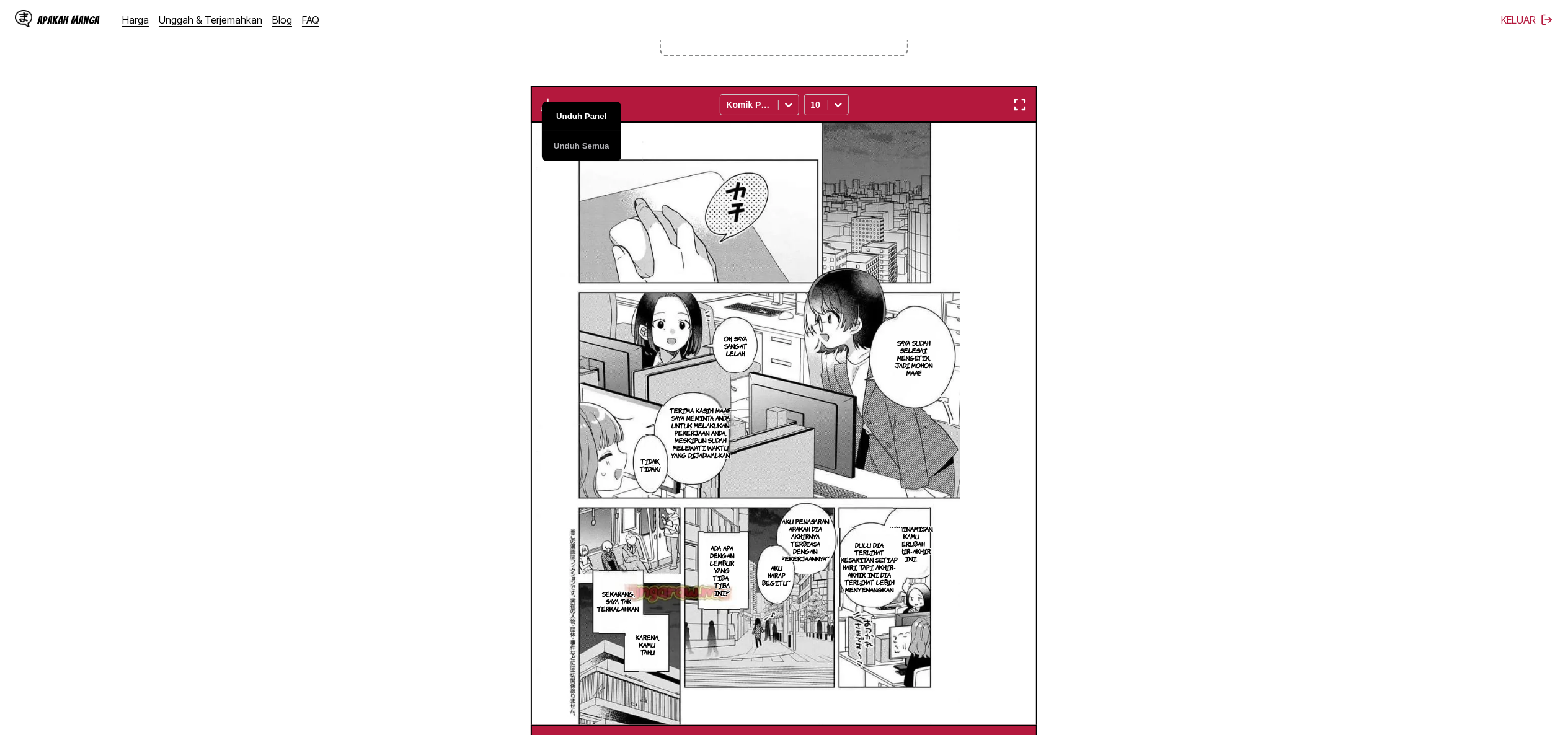
click at [584, 116] on button "Unduh Panel" at bounding box center [581, 116] width 79 height 30
click at [933, 545] on font "Kominamisan, kamu berubah akhir-akhir ini." at bounding box center [911, 544] width 43 height 38
click at [570, 118] on button "Unduh Panel" at bounding box center [581, 116] width 79 height 30
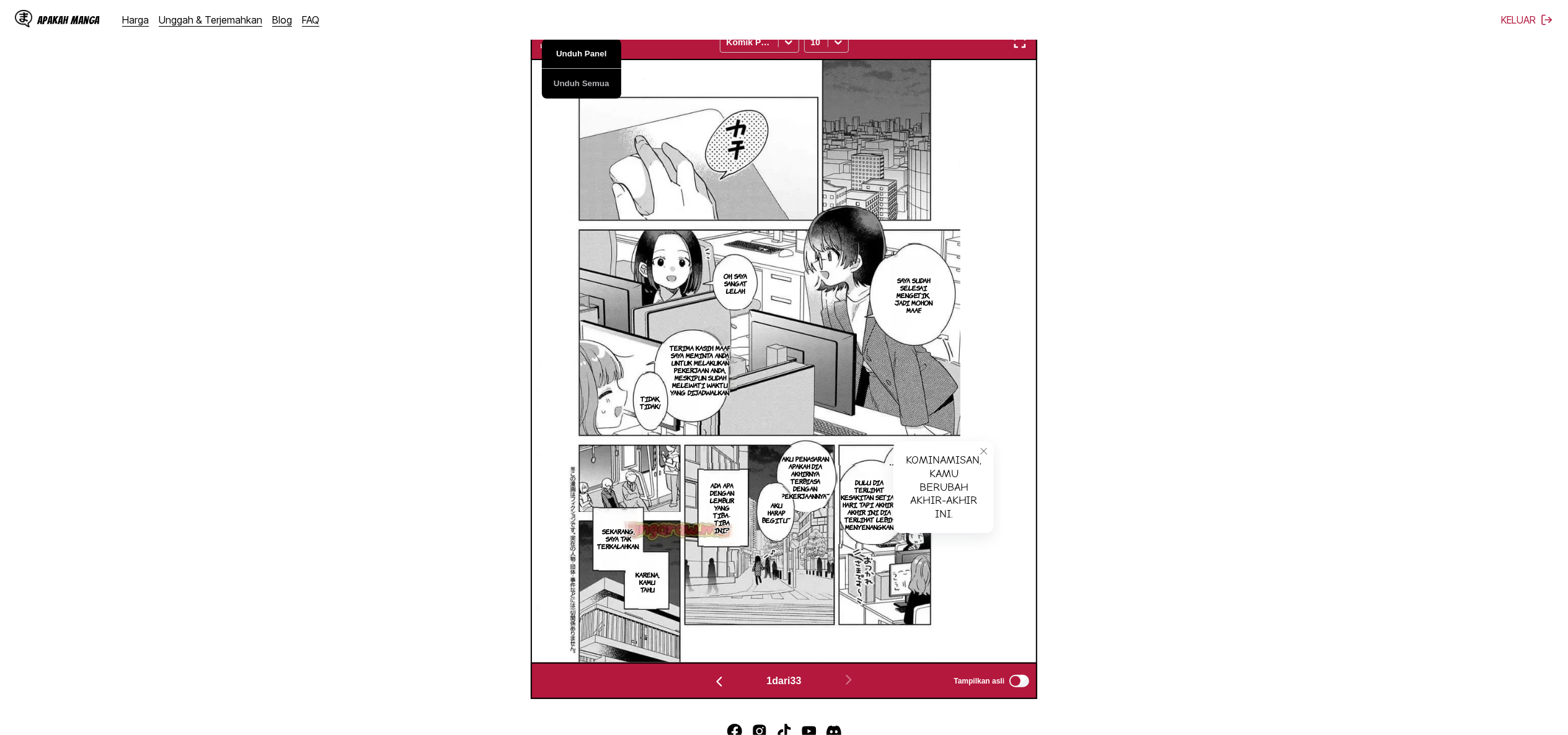
scroll to position [0, 16176]
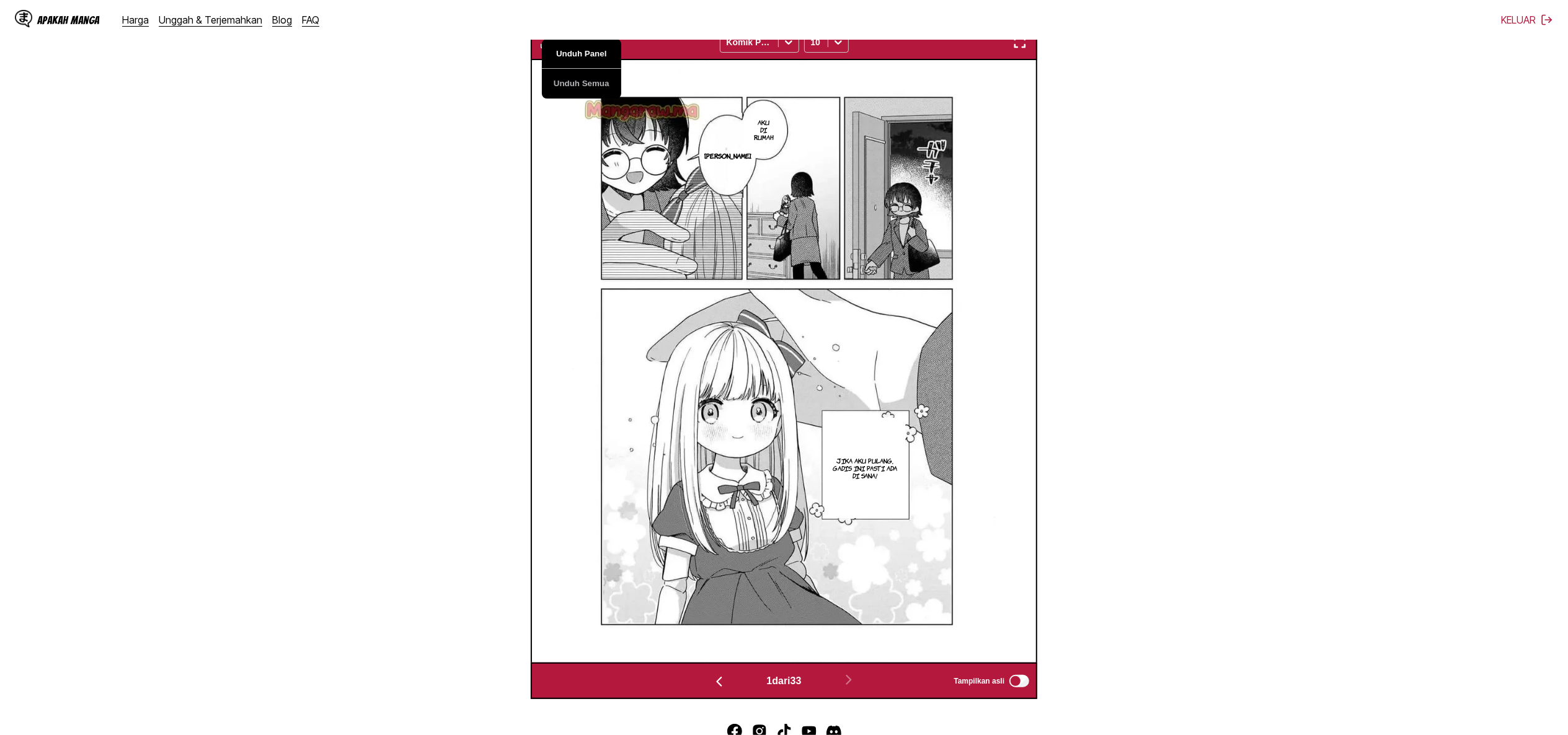
click at [584, 51] on button "Unduh Panel" at bounding box center [581, 54] width 79 height 30
click at [263, 211] on section "Dari Jepang Kapan Inggris Letakkan file di sini, atau klik untuk menelusuri Uku…" at bounding box center [784, 252] width 1548 height 894
click at [440, 445] on section "Dari Jepang Ke Inggris Letakkan file di sini, atau klik untuk menelusuri Ukuran…" at bounding box center [784, 252] width 1548 height 894
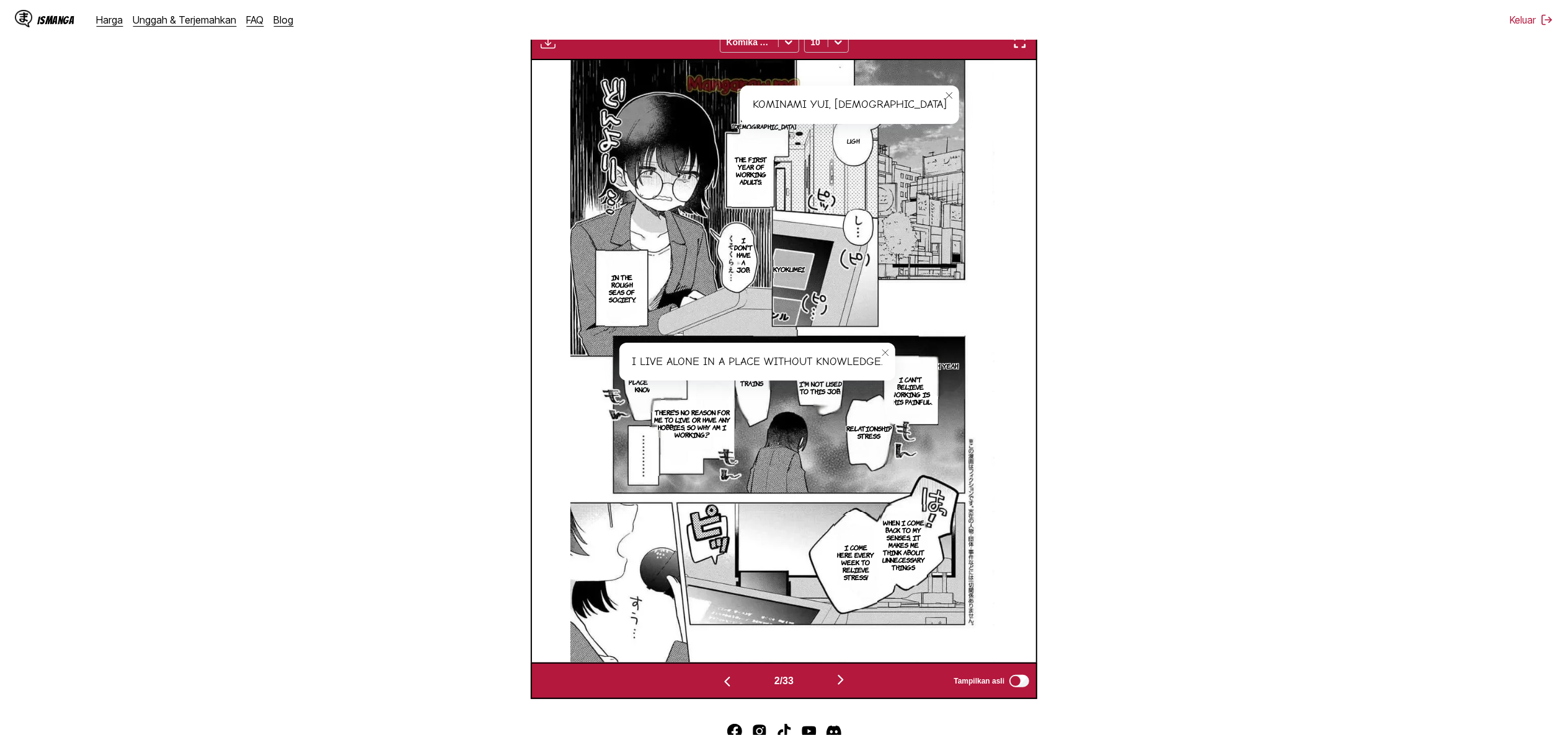
scroll to position [0, 0]
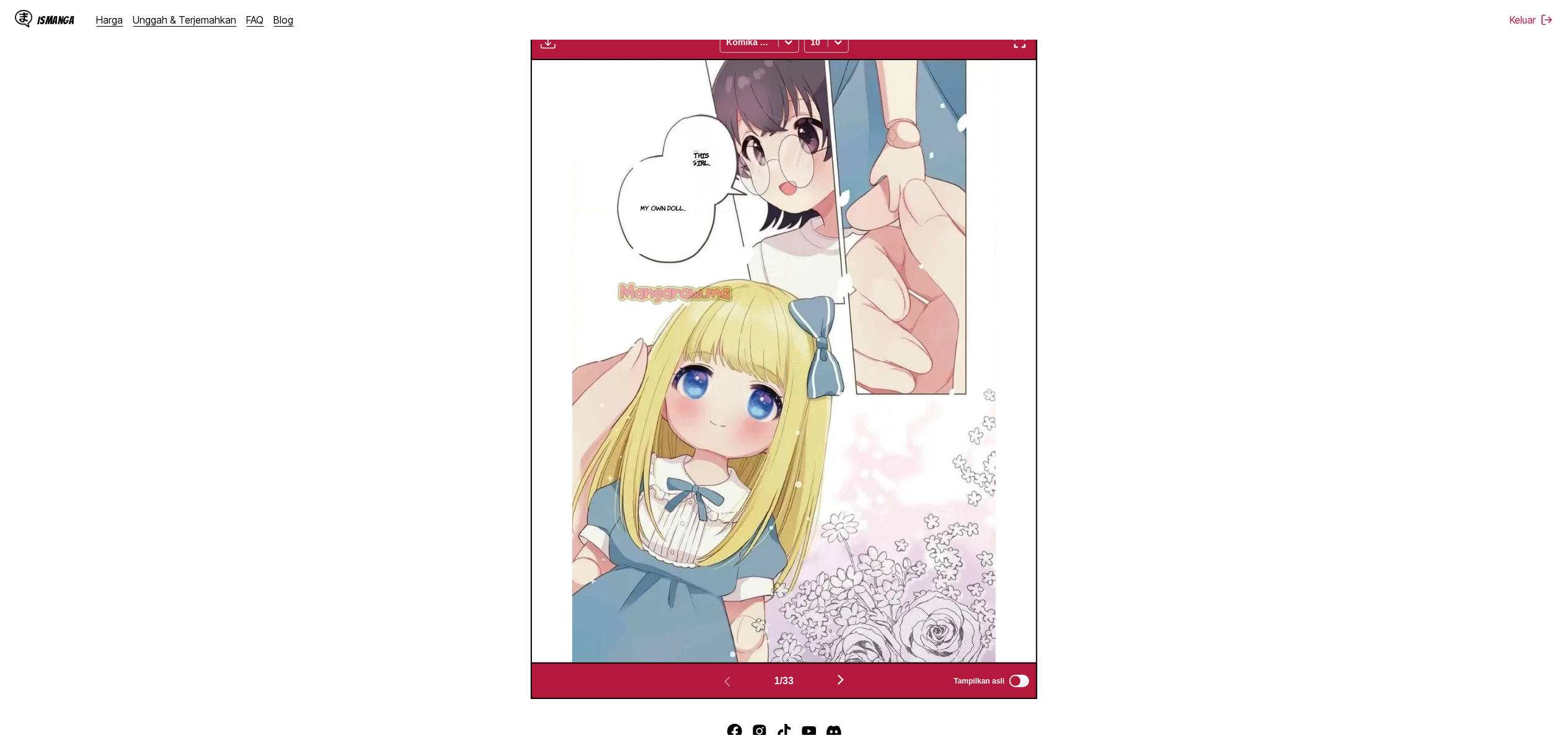
click at [548, 46] on img "button" at bounding box center [548, 42] width 15 height 15
click at [590, 57] on button "Unduh Panel" at bounding box center [581, 54] width 79 height 30
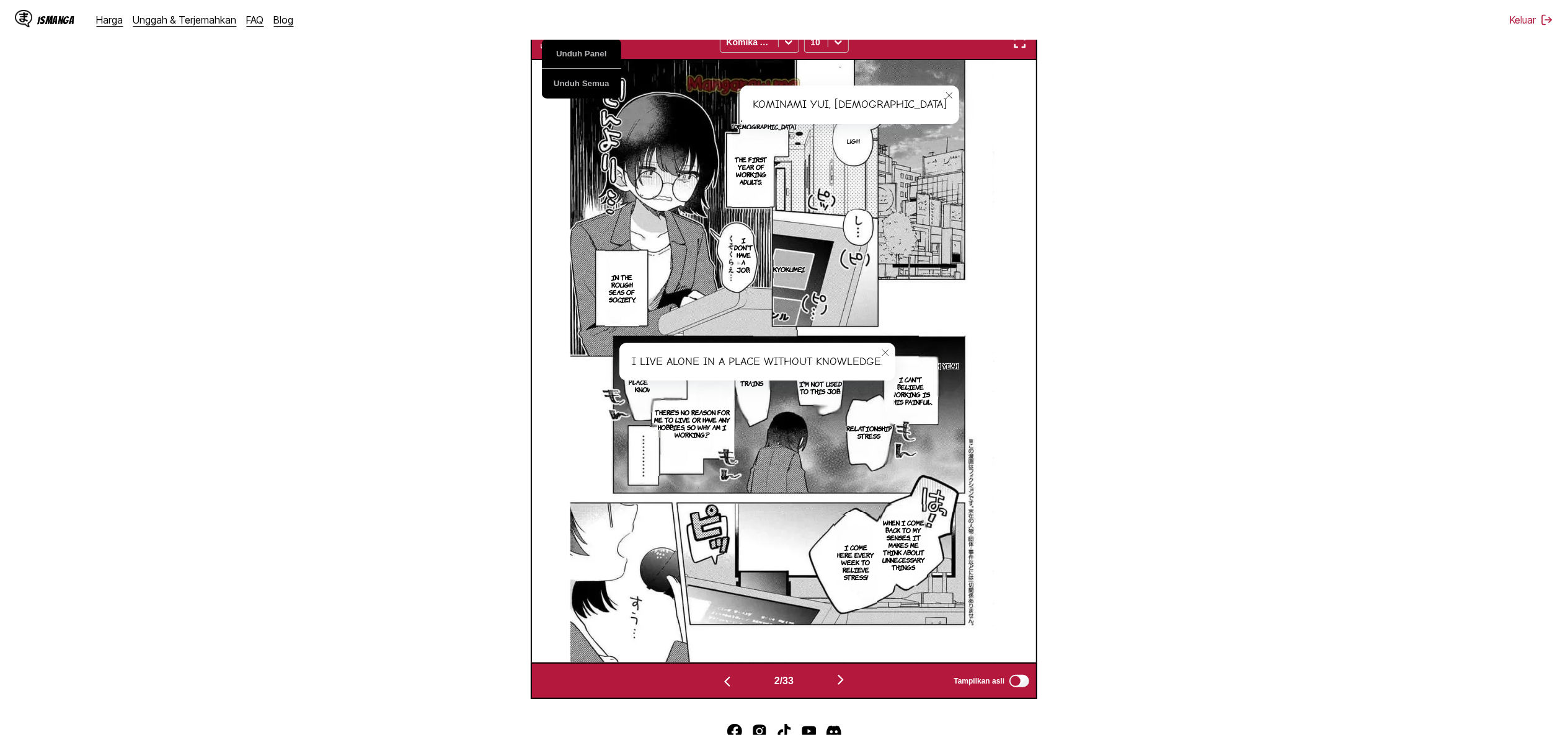
click at [884, 346] on button "close-tooltip" at bounding box center [885, 353] width 20 height 20
click at [635, 382] on p "I live alone in a place without knowledge." at bounding box center [654, 382] width 71 height 27
click at [585, 52] on button "Unduh Panel" at bounding box center [581, 54] width 79 height 30
click at [889, 349] on button "close-tooltip" at bounding box center [885, 353] width 20 height 20
click at [945, 93] on icon "close-tooltip" at bounding box center [949, 96] width 8 height 8
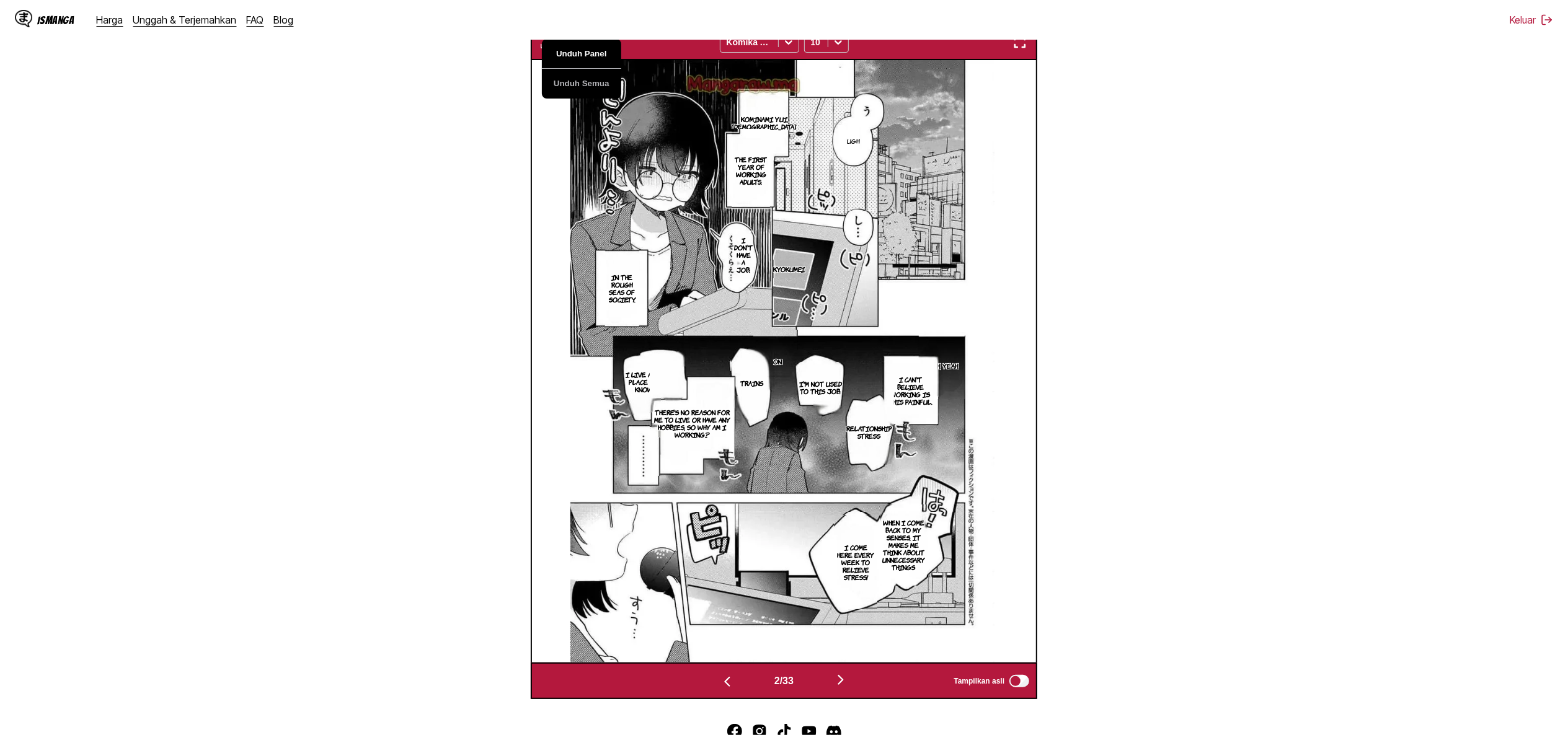
click at [601, 47] on button "Unduh Panel" at bounding box center [581, 54] width 79 height 30
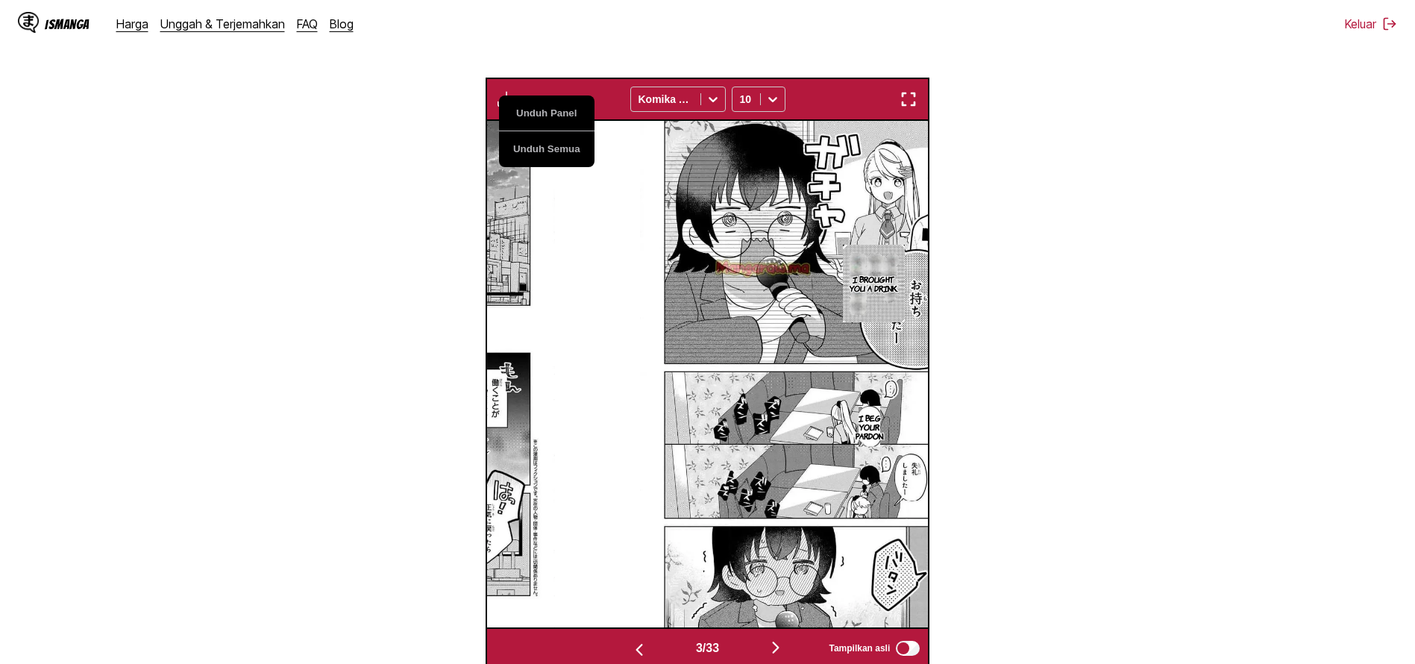
scroll to position [0, 882]
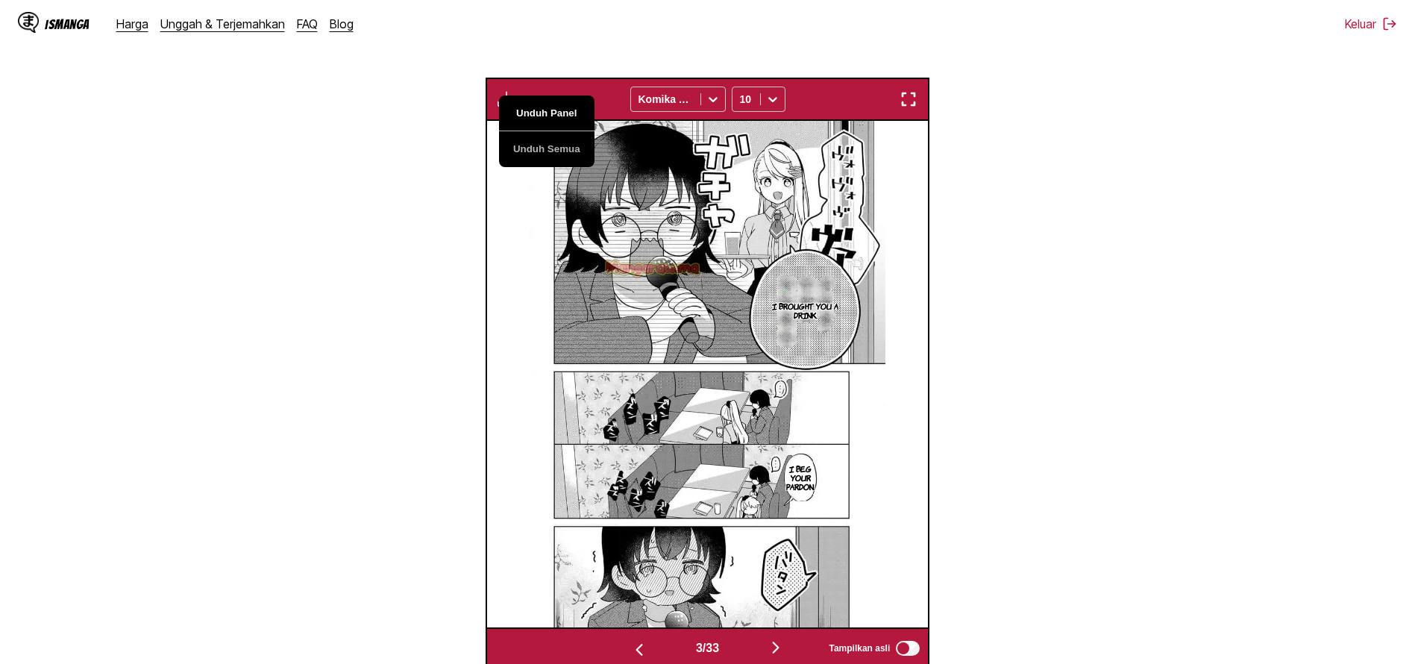
click at [554, 114] on button "Unduh Panel" at bounding box center [546, 113] width 95 height 36
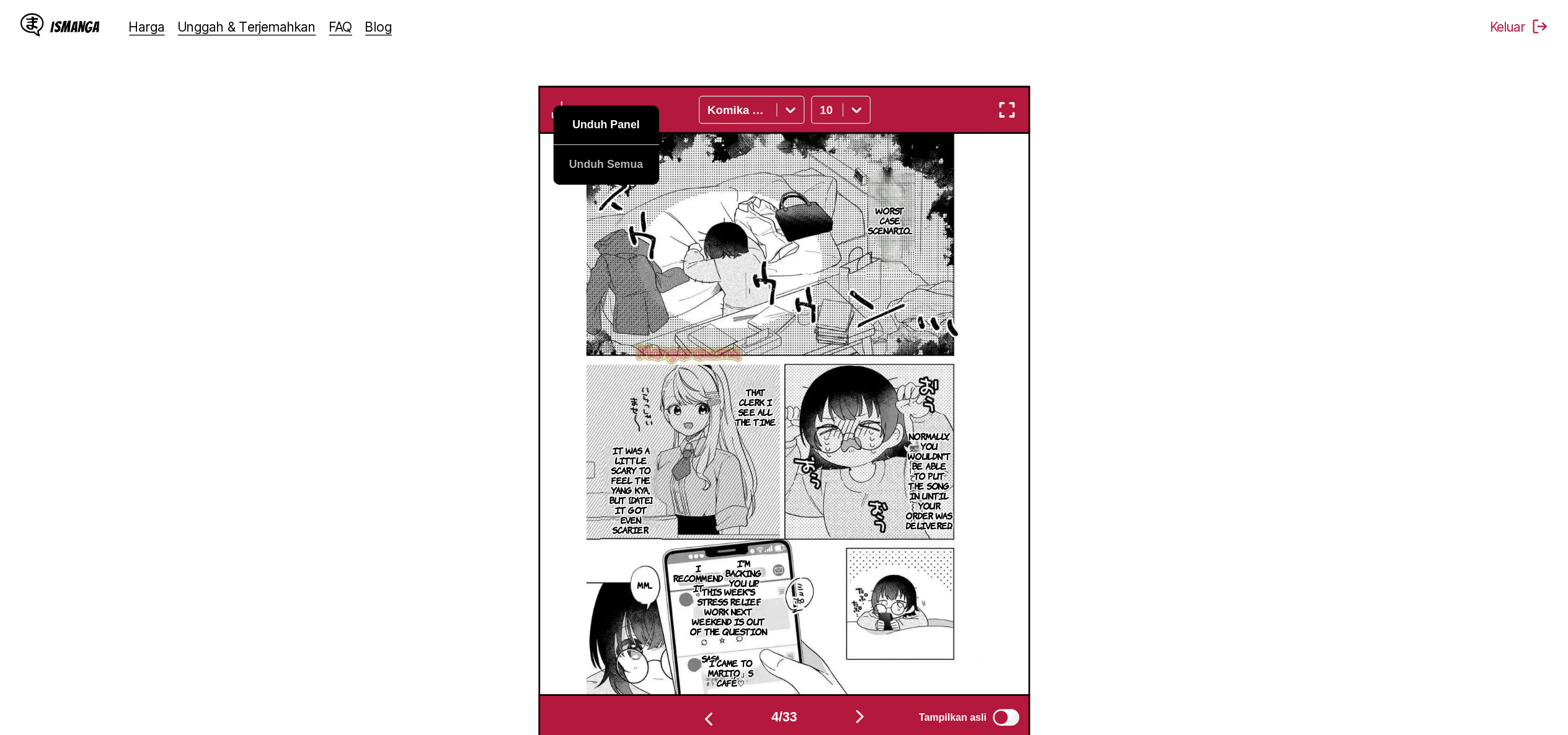
scroll to position [0, 1516]
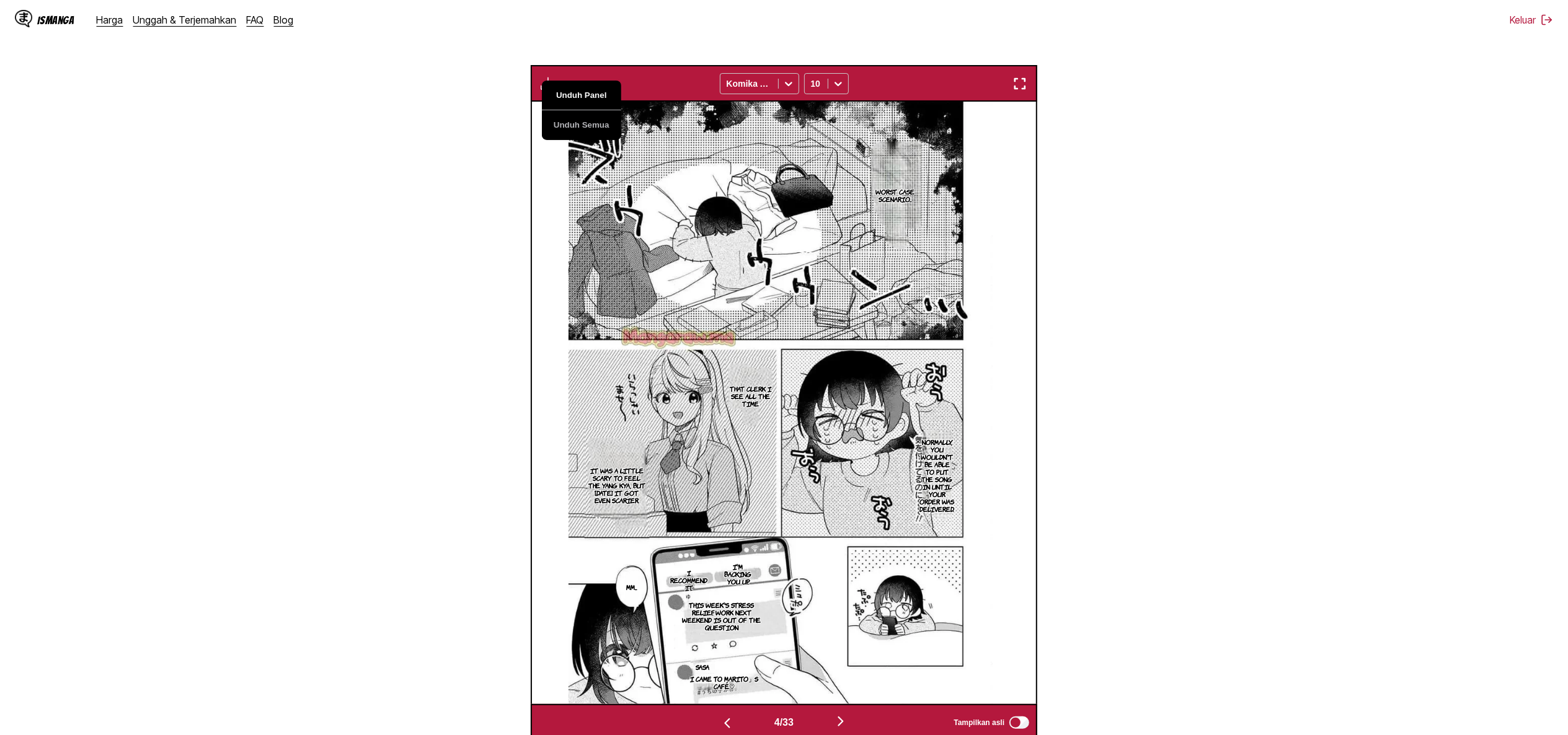
click at [570, 96] on button "Unduh Panel" at bounding box center [581, 96] width 79 height 30
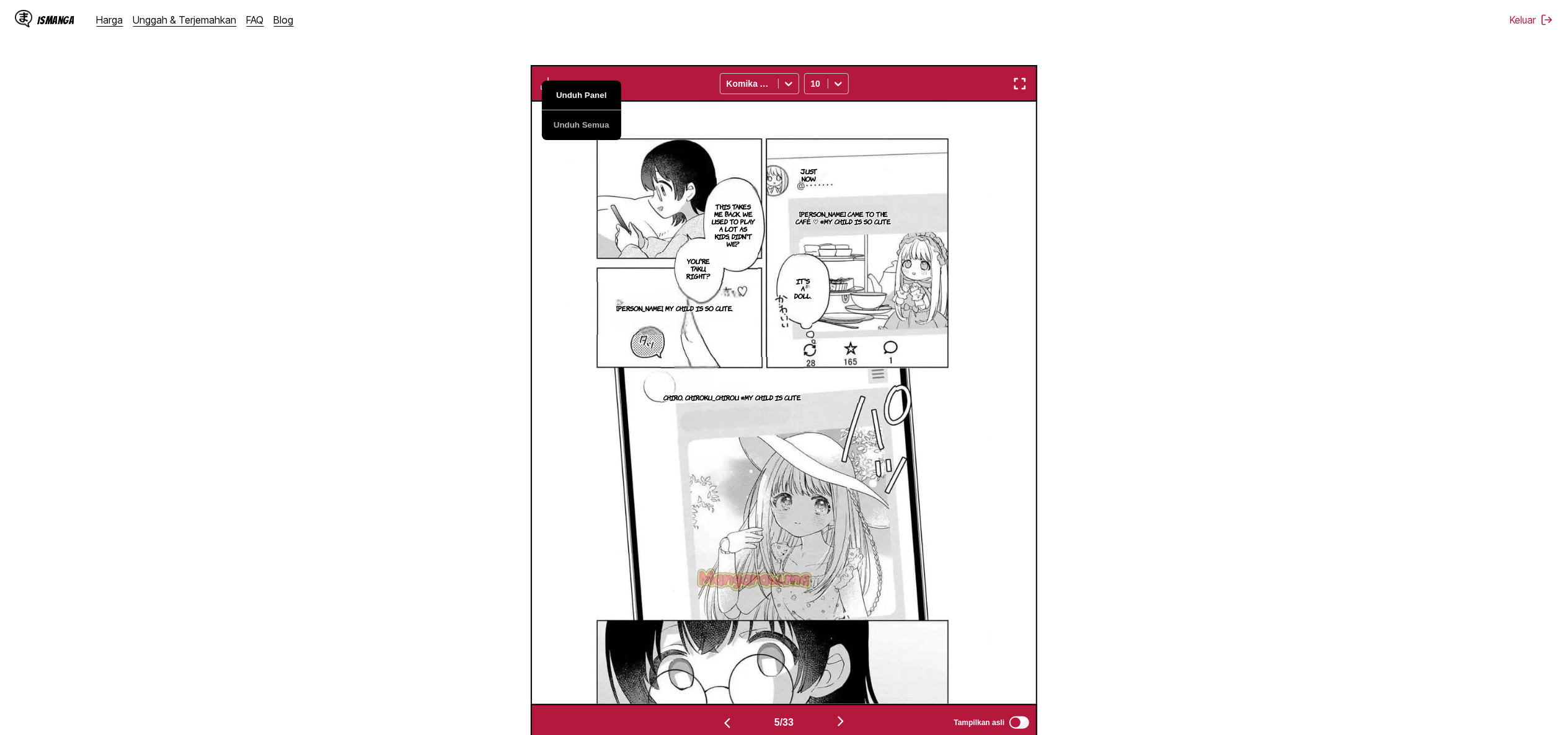
click at [570, 96] on button "Unduh Panel" at bounding box center [581, 96] width 79 height 30
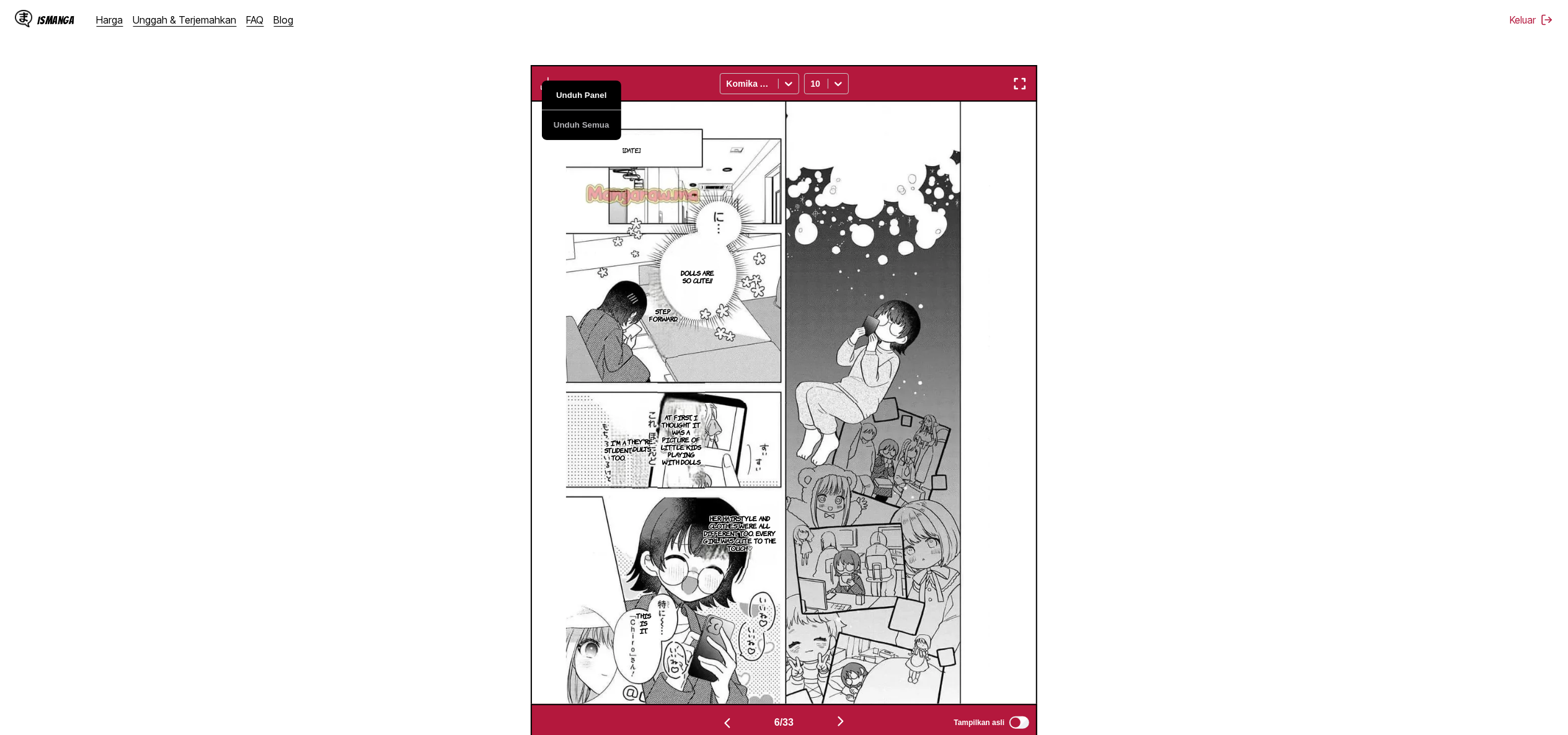
click at [570, 96] on button "Unduh Panel" at bounding box center [581, 96] width 79 height 30
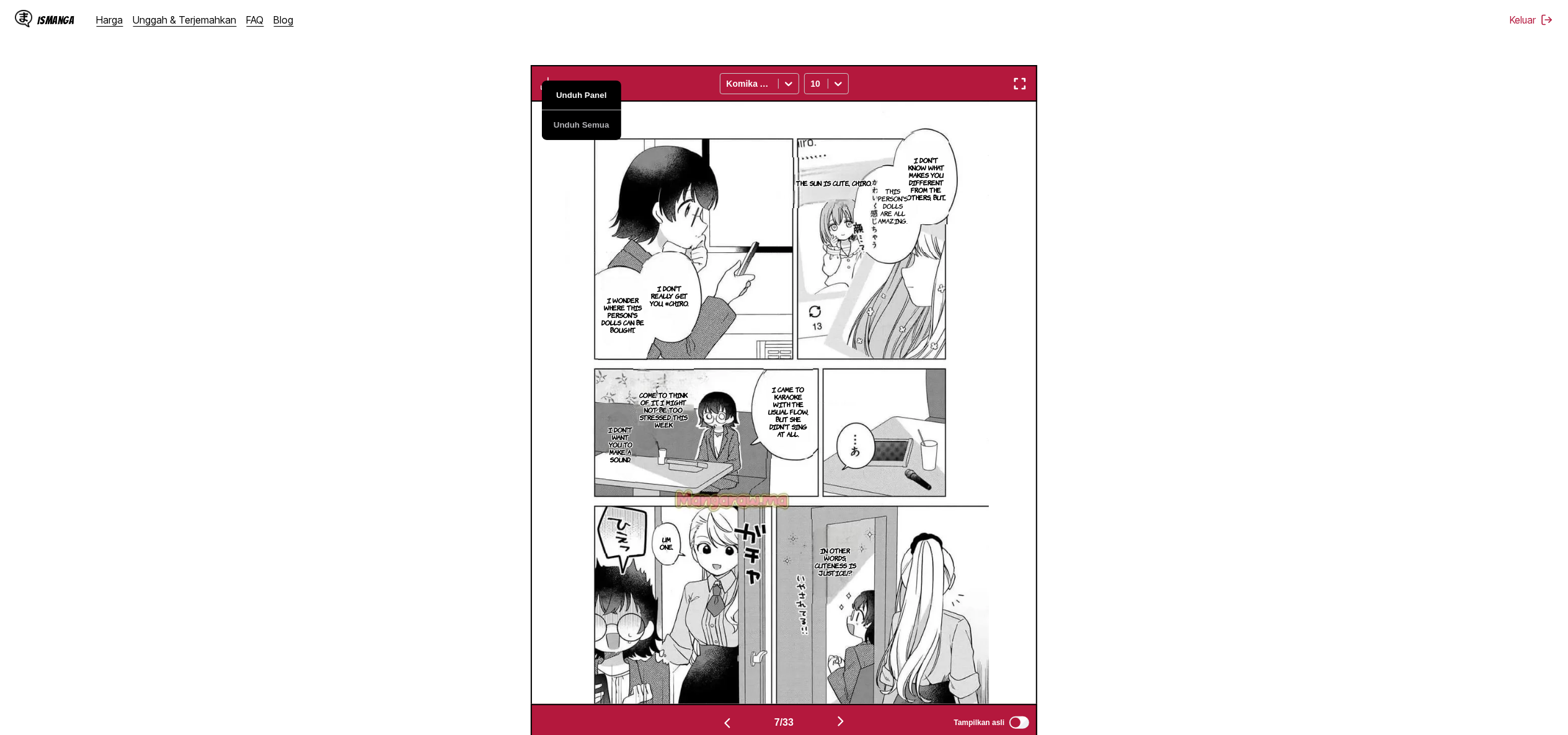
click at [570, 96] on button "Unduh Panel" at bounding box center [581, 96] width 79 height 30
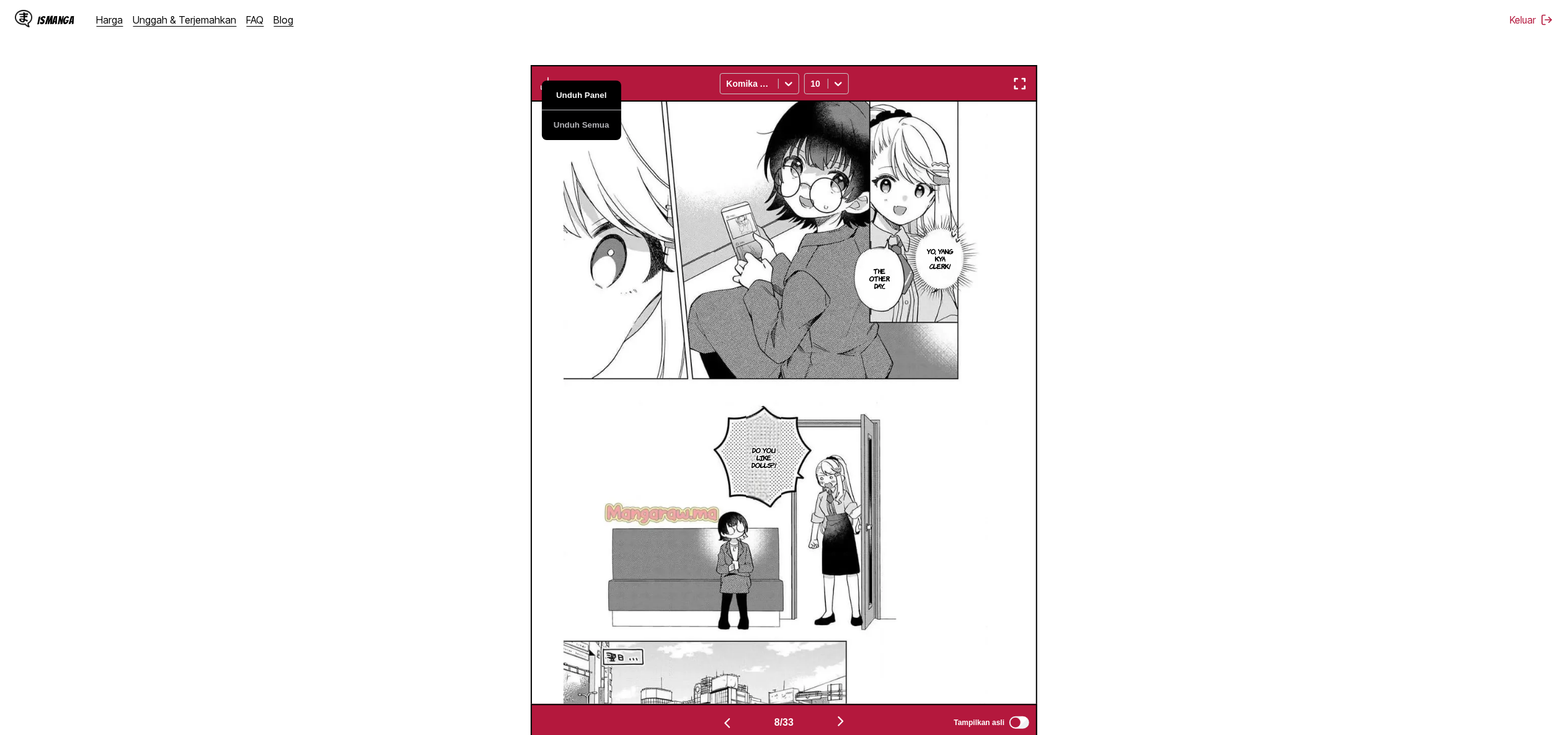
click at [570, 96] on button "Unduh Panel" at bounding box center [581, 96] width 79 height 30
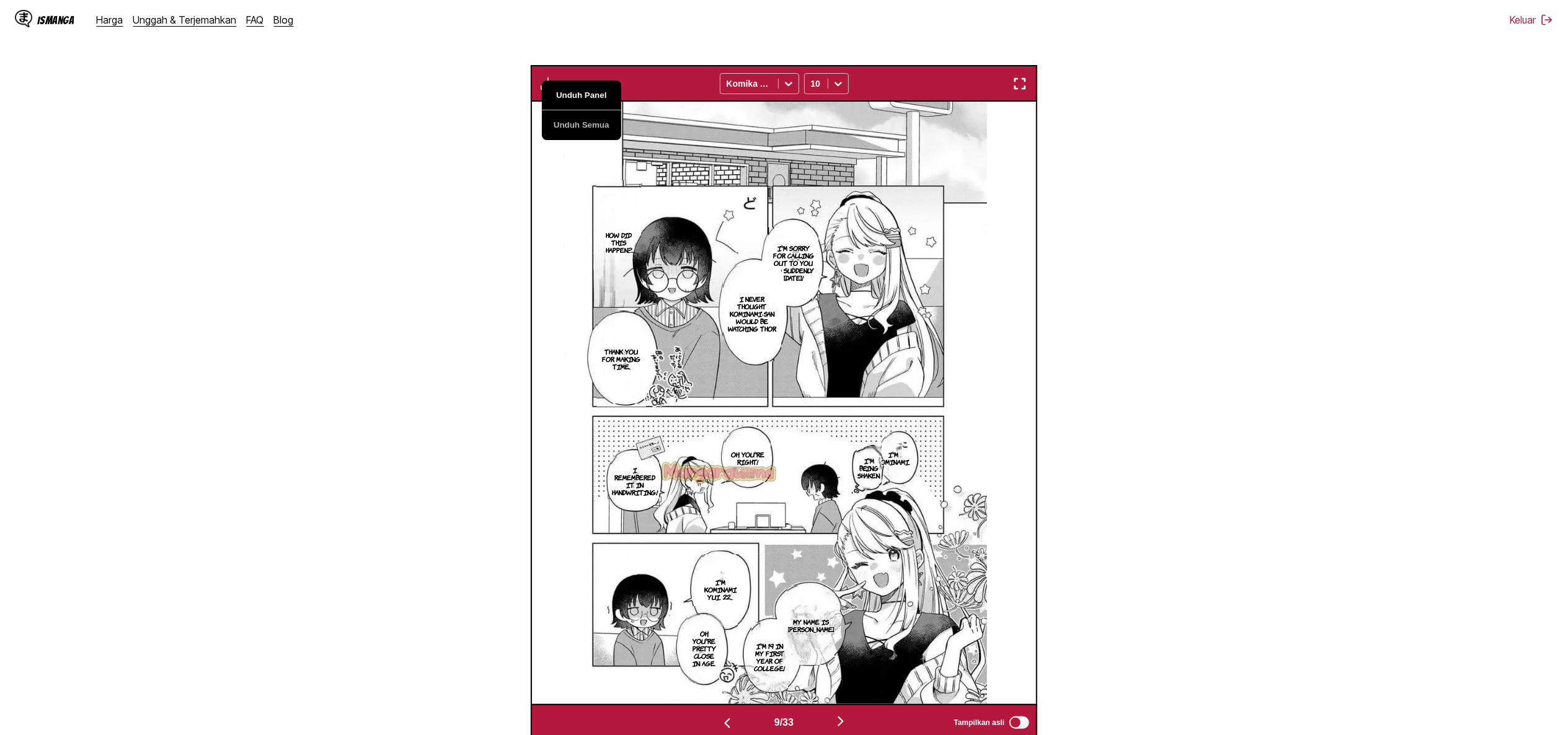
click at [570, 96] on button "Unduh Panel" at bounding box center [581, 96] width 79 height 30
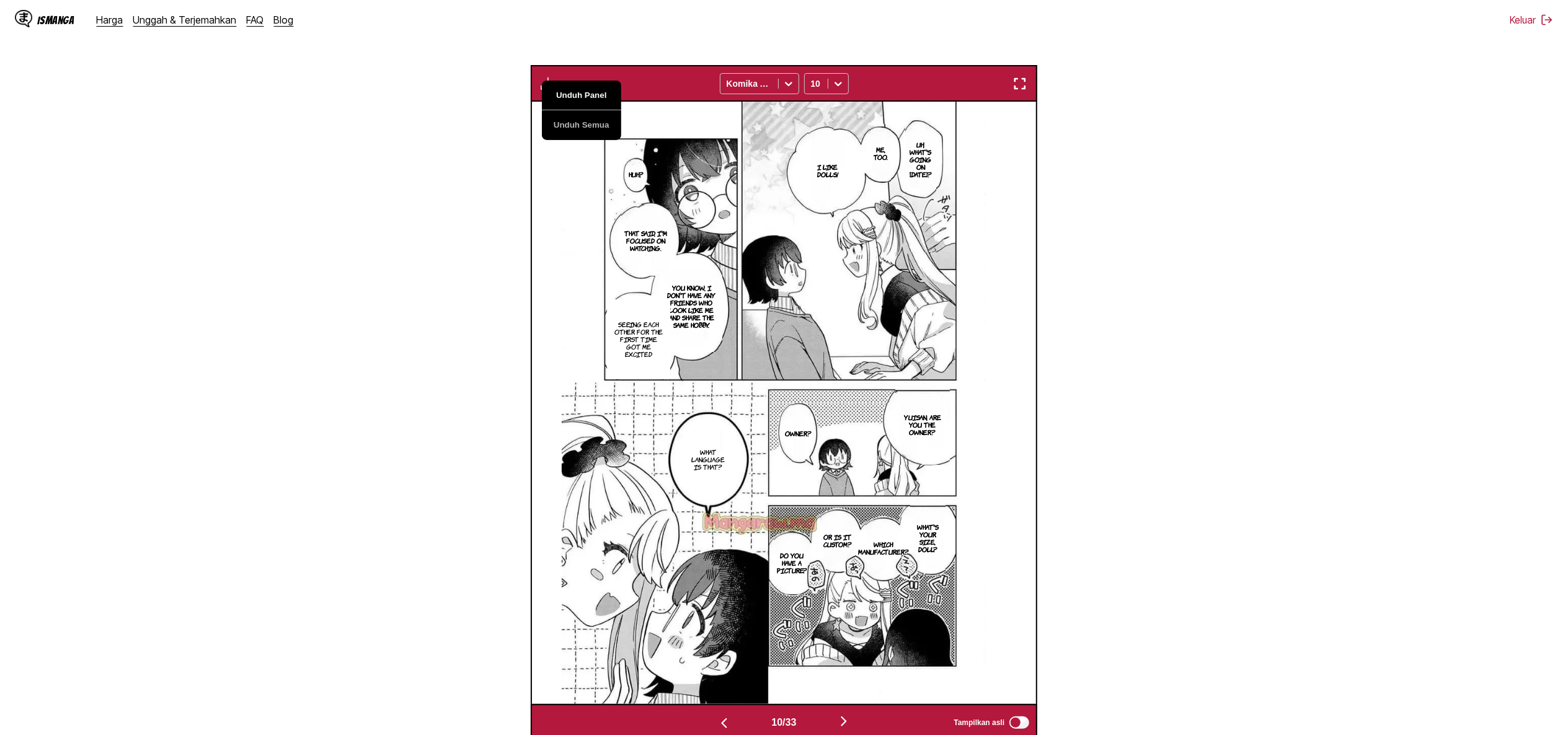
click at [570, 96] on button "Unduh Panel" at bounding box center [581, 96] width 79 height 30
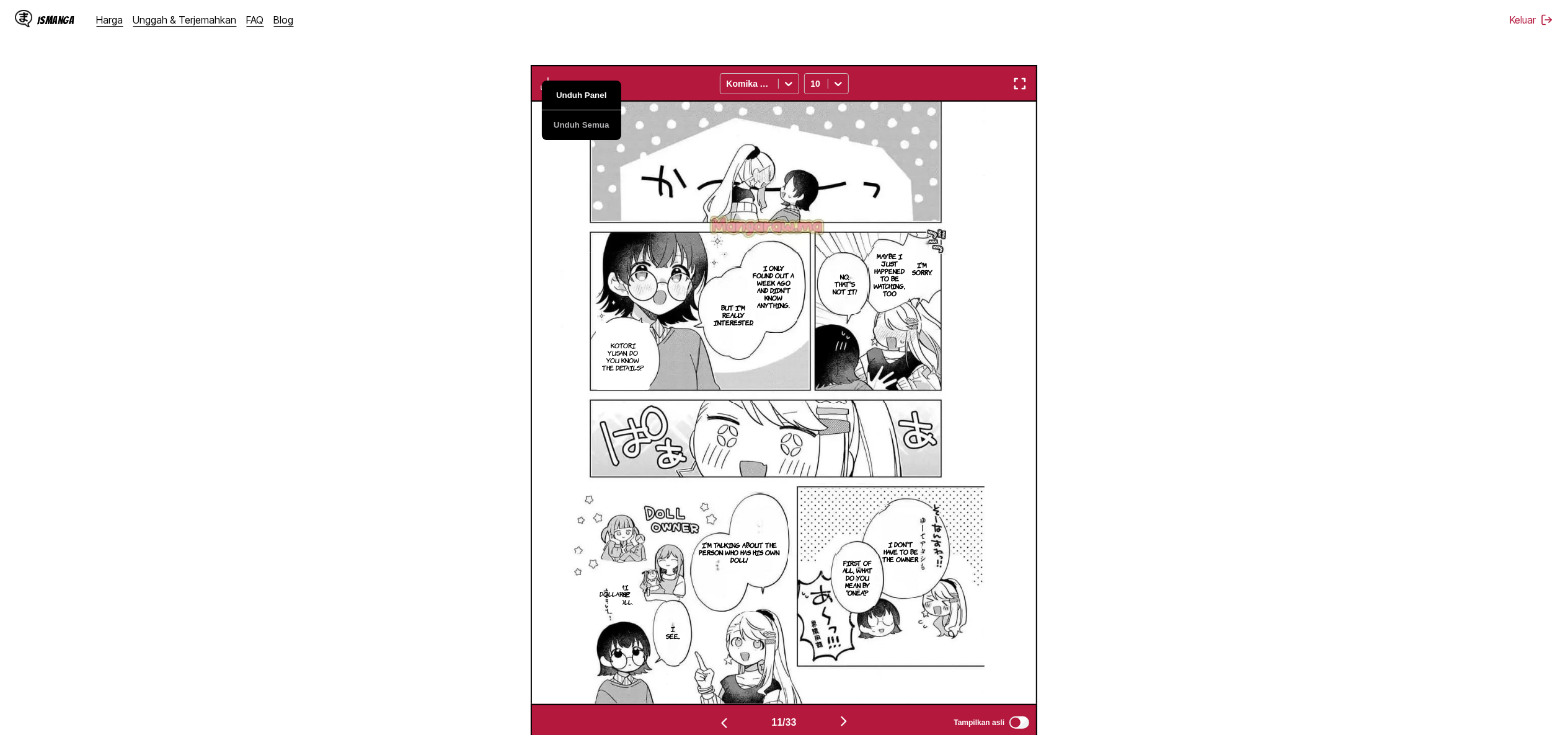
click at [570, 96] on button "Unduh Panel" at bounding box center [581, 96] width 79 height 30
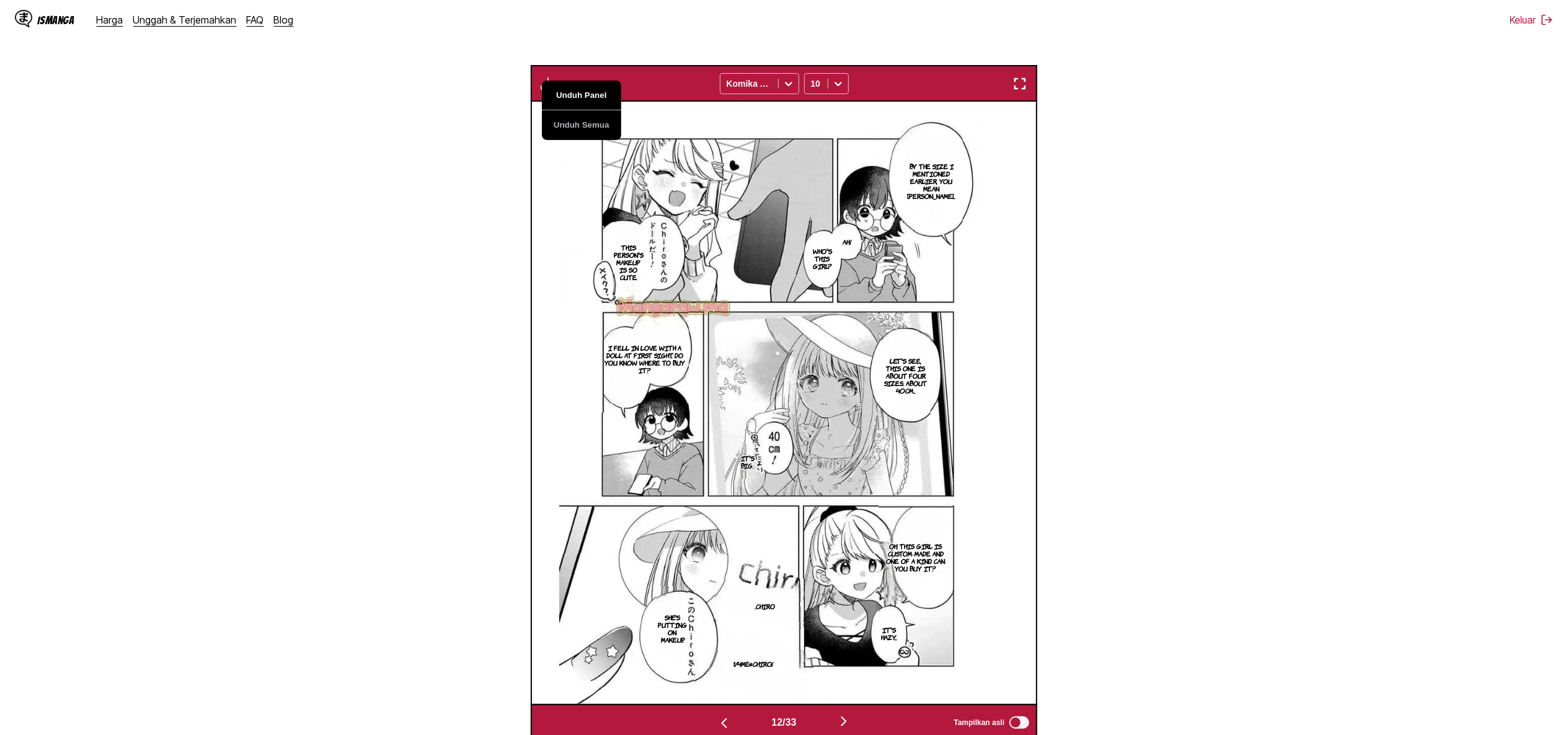
click at [570, 96] on button "Unduh Panel" at bounding box center [581, 96] width 79 height 30
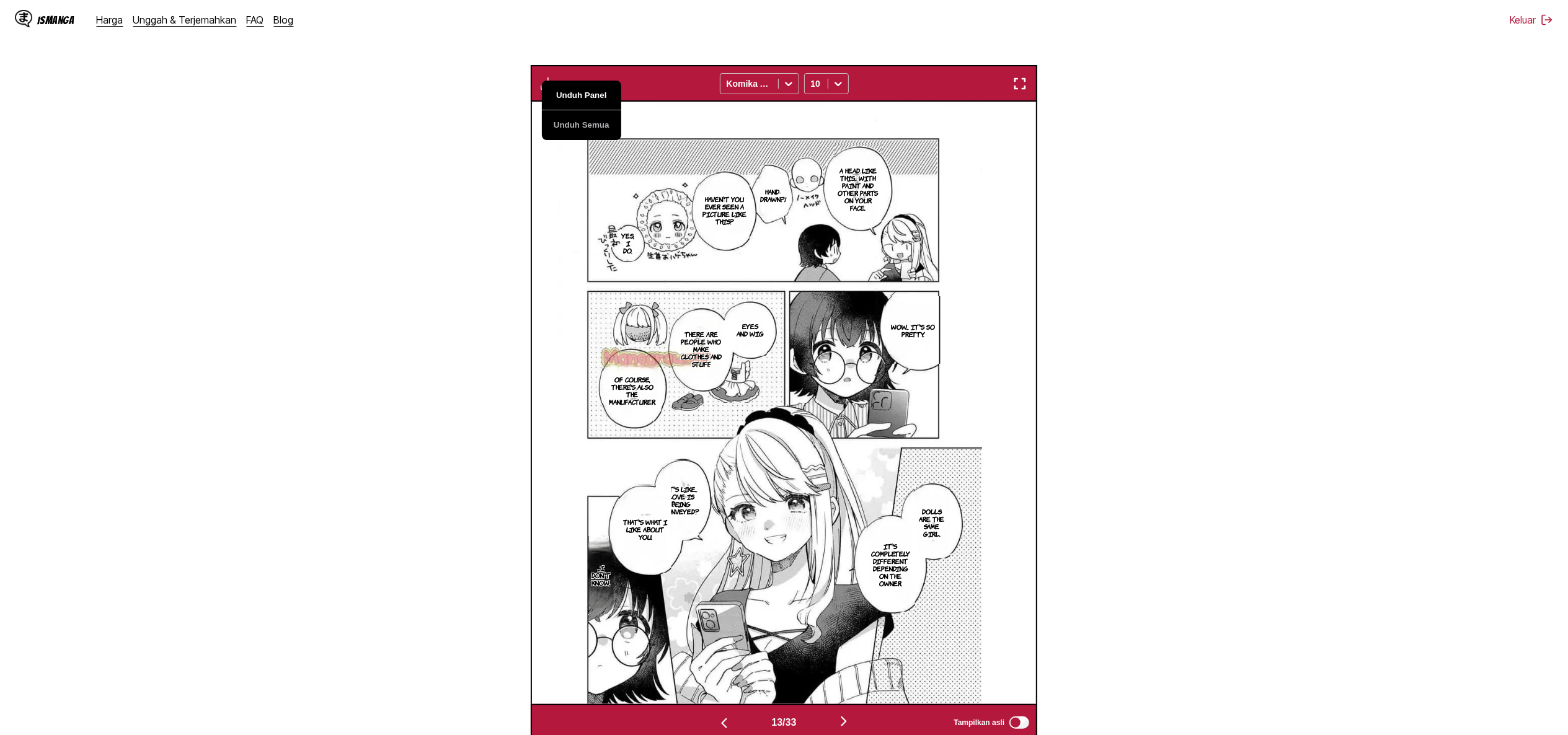
click at [570, 96] on button "Unduh Panel" at bounding box center [581, 96] width 79 height 30
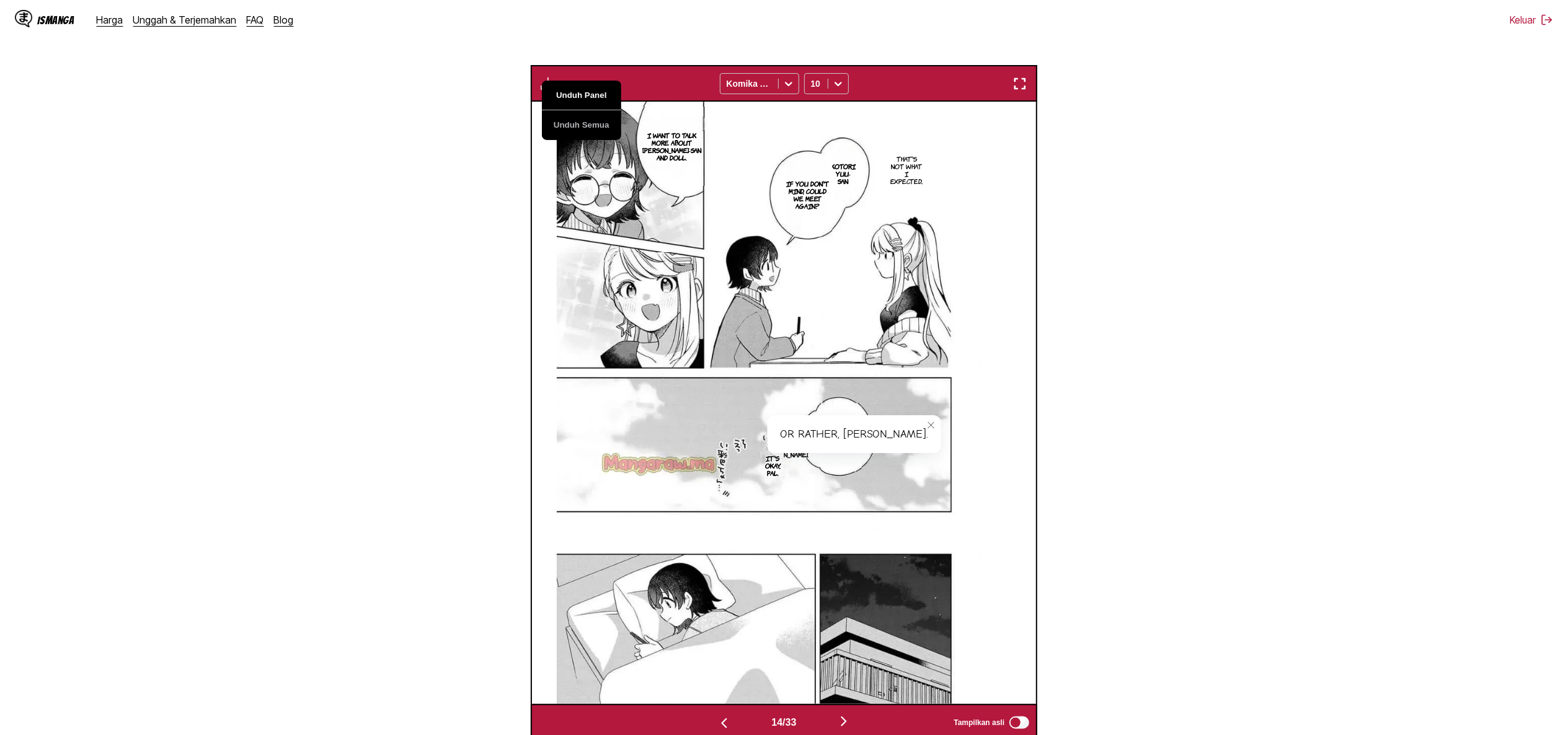
click at [570, 96] on button "Unduh Panel" at bounding box center [581, 96] width 79 height 30
click at [921, 419] on button "close-tooltip" at bounding box center [931, 426] width 20 height 20
click at [582, 94] on button "Unduh Panel" at bounding box center [581, 96] width 79 height 30
click at [805, 459] on p "Or rather, Ayatomo." at bounding box center [786, 451] width 52 height 20
click at [1215, 184] on section "Dari Jepang Ke Inggris Letakkan file di sini, atau klik untuk menelusuri Ukuran…" at bounding box center [784, 294] width 1548 height 894
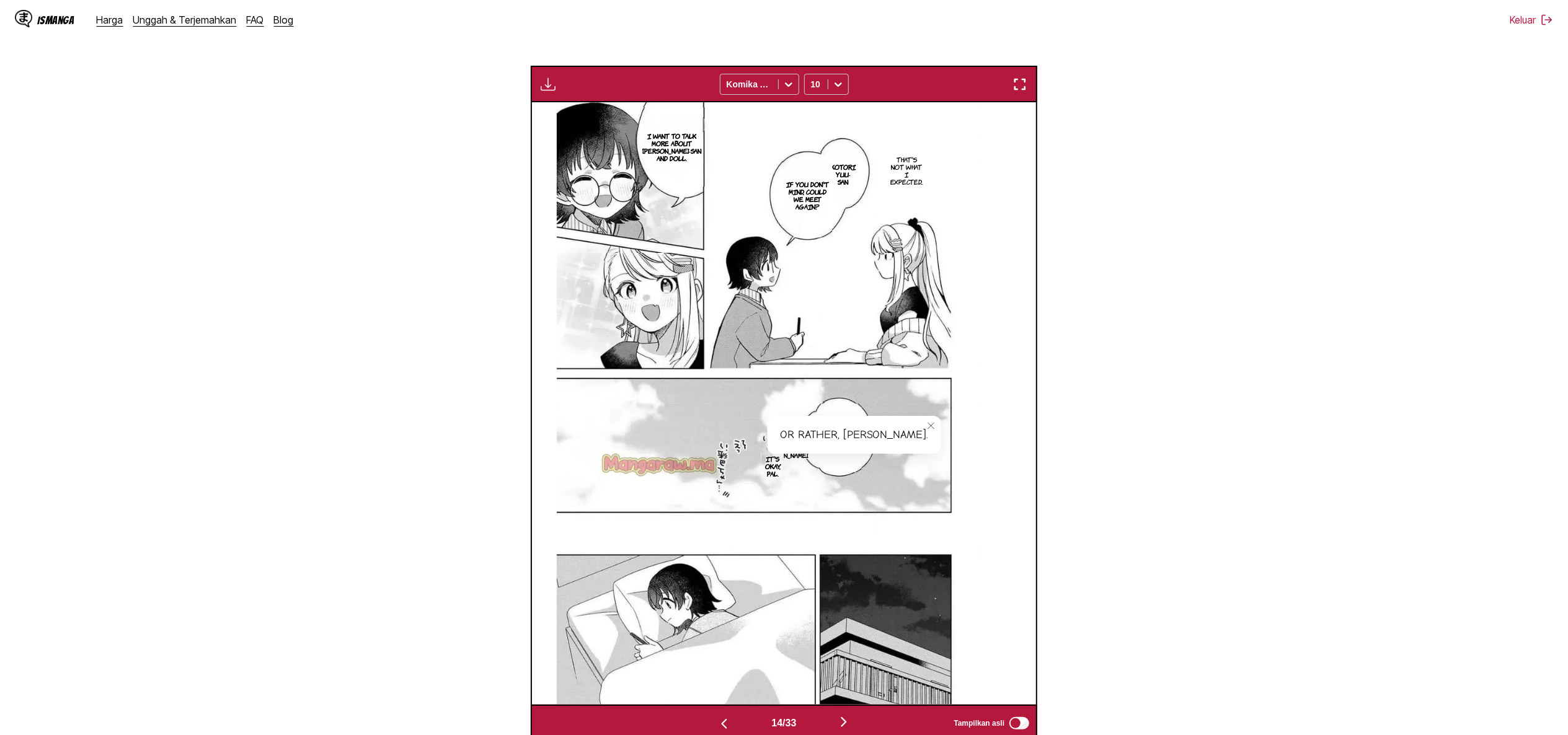
click at [545, 84] on img "button" at bounding box center [548, 84] width 15 height 15
click at [585, 91] on button "Unduh Panel" at bounding box center [581, 96] width 79 height 30
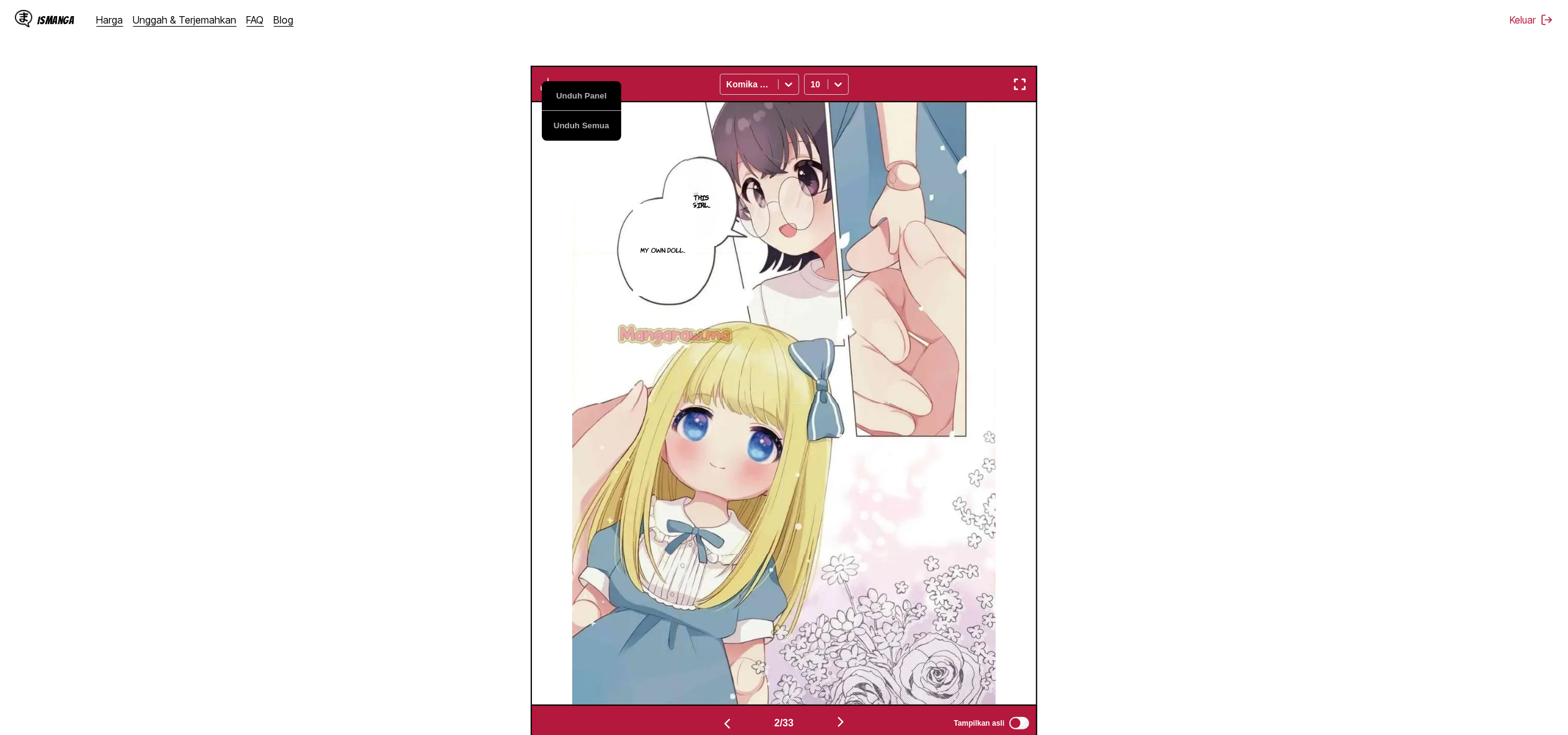
scroll to position [0, 506]
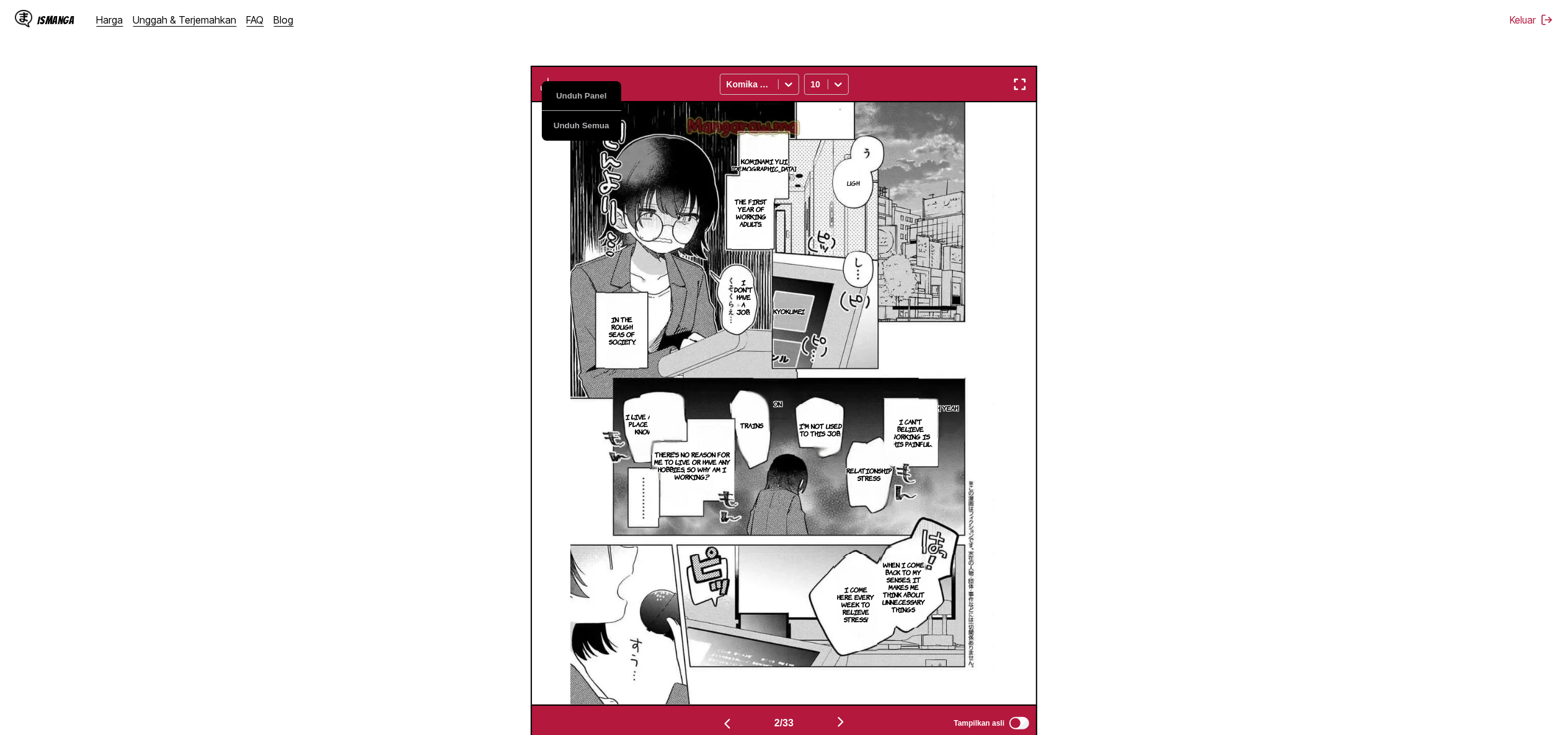
click at [638, 422] on p "I live alone in a place without knowledge." at bounding box center [654, 424] width 71 height 27
click at [772, 168] on p "Kominami Yui, 22 years old" at bounding box center [764, 165] width 69 height 20
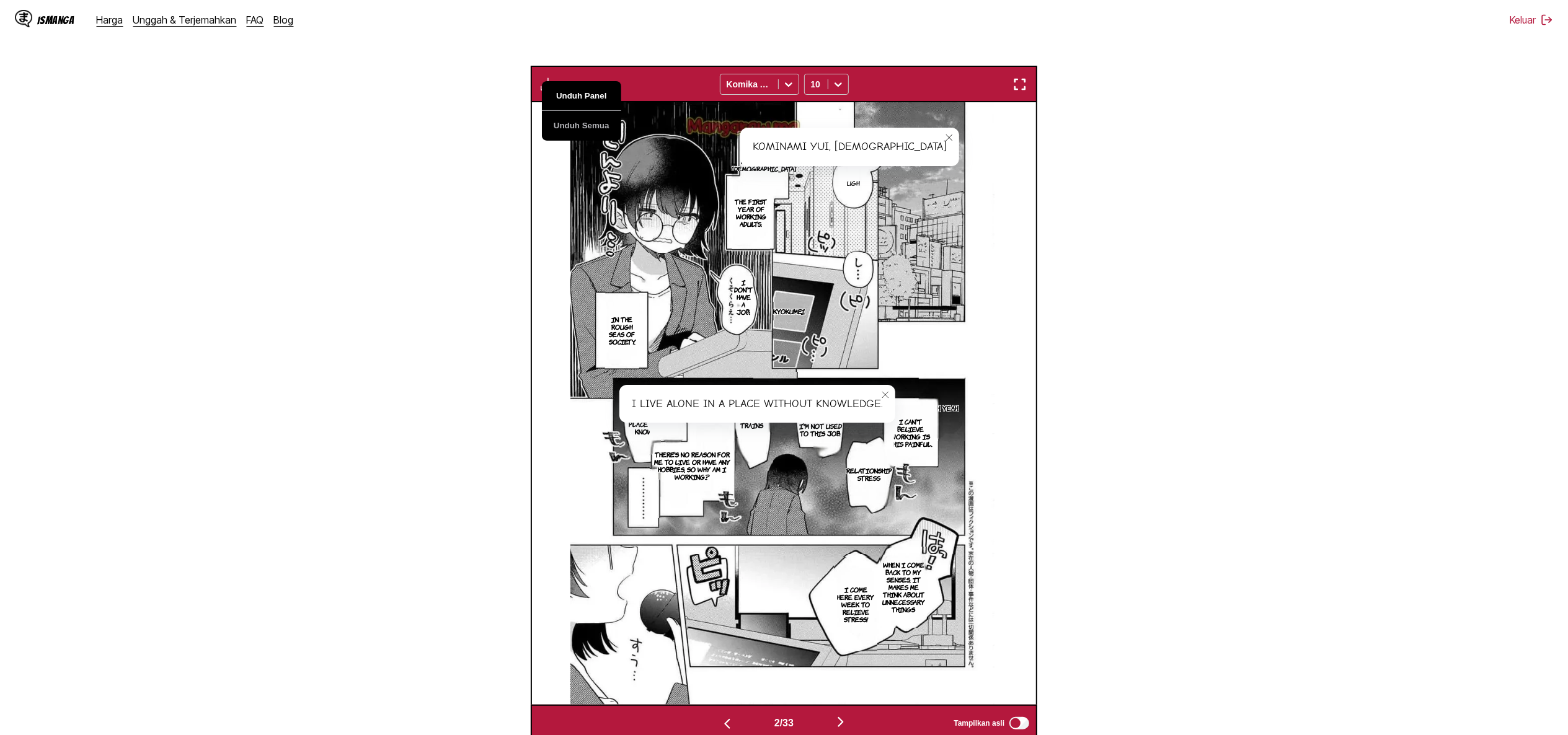
click at [573, 96] on button "Unduh Panel" at bounding box center [581, 96] width 79 height 30
click at [1472, 150] on section "Dari Jepang Ke Inggris Letakkan file di sini, atau klik untuk menelusuri Ukuran…" at bounding box center [784, 294] width 1548 height 894
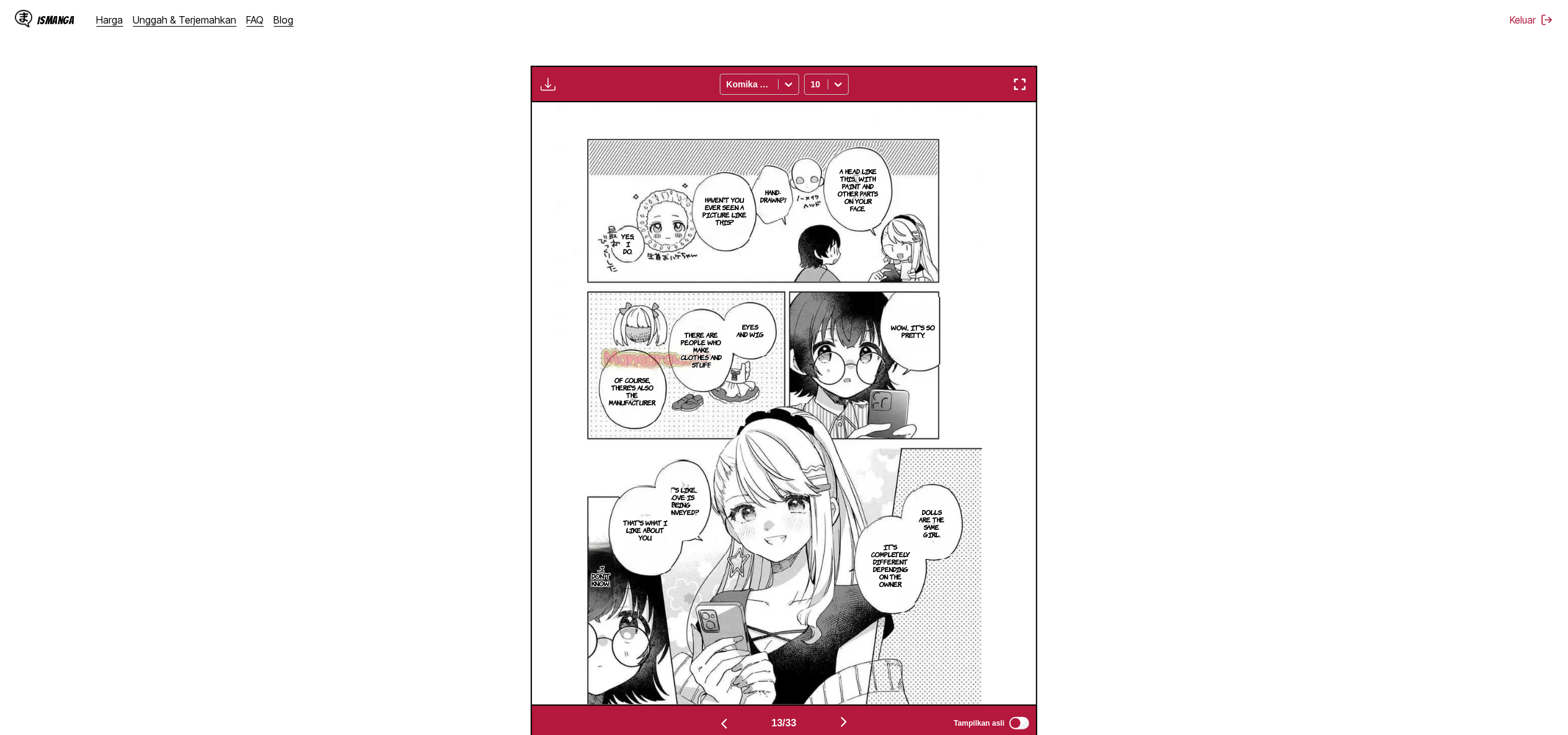
scroll to position [0, 6572]
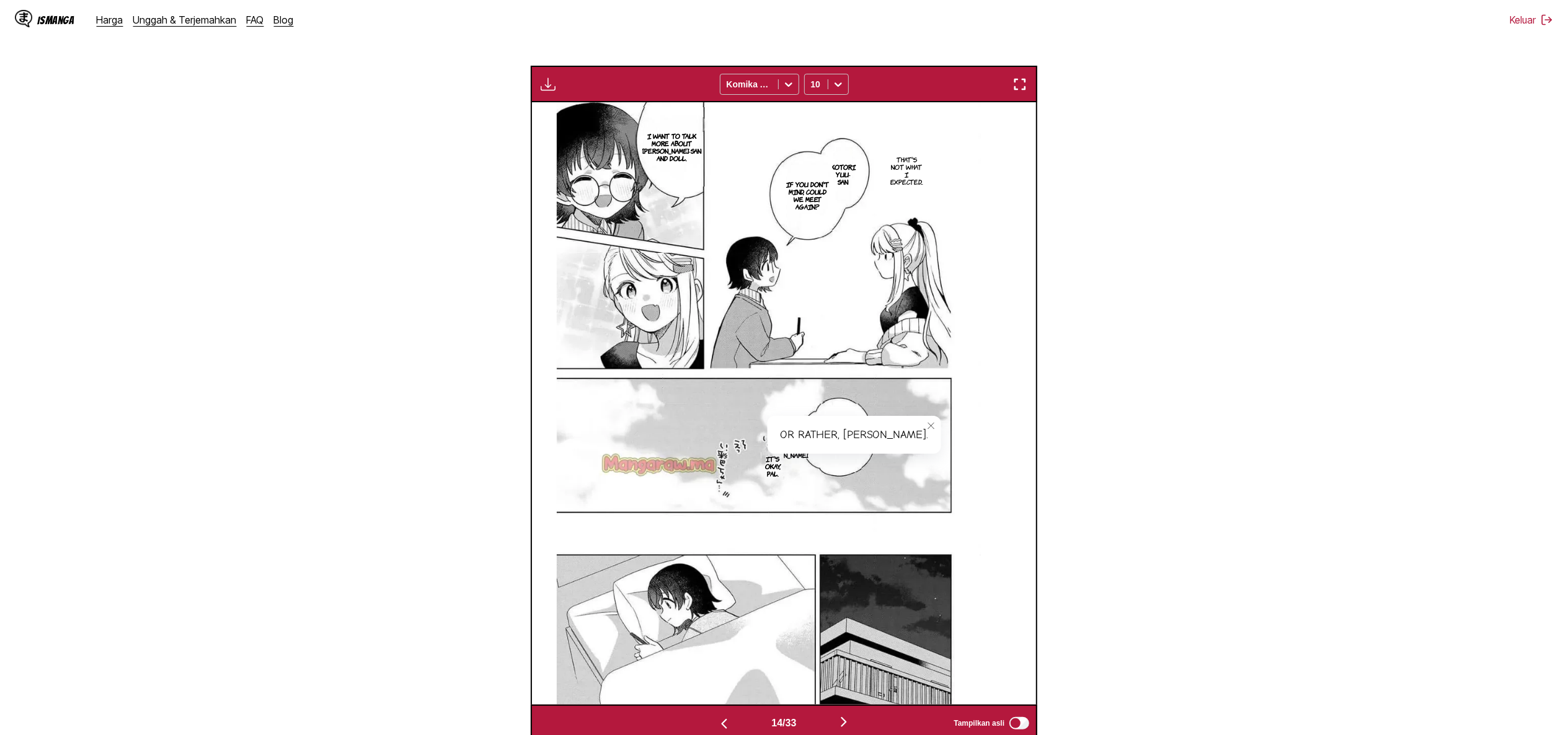
click at [921, 419] on button "close-tooltip" at bounding box center [931, 426] width 20 height 20
click at [540, 84] on img "button" at bounding box center [548, 84] width 15 height 15
click at [579, 96] on button "Unduh Panel" at bounding box center [581, 96] width 79 height 30
click at [301, 136] on section "Dari Jepang Ke Inggris Letakkan file di sini, atau klik untuk menelusuri Ukuran…" at bounding box center [784, 294] width 1548 height 894
click at [542, 89] on img "button" at bounding box center [548, 84] width 15 height 15
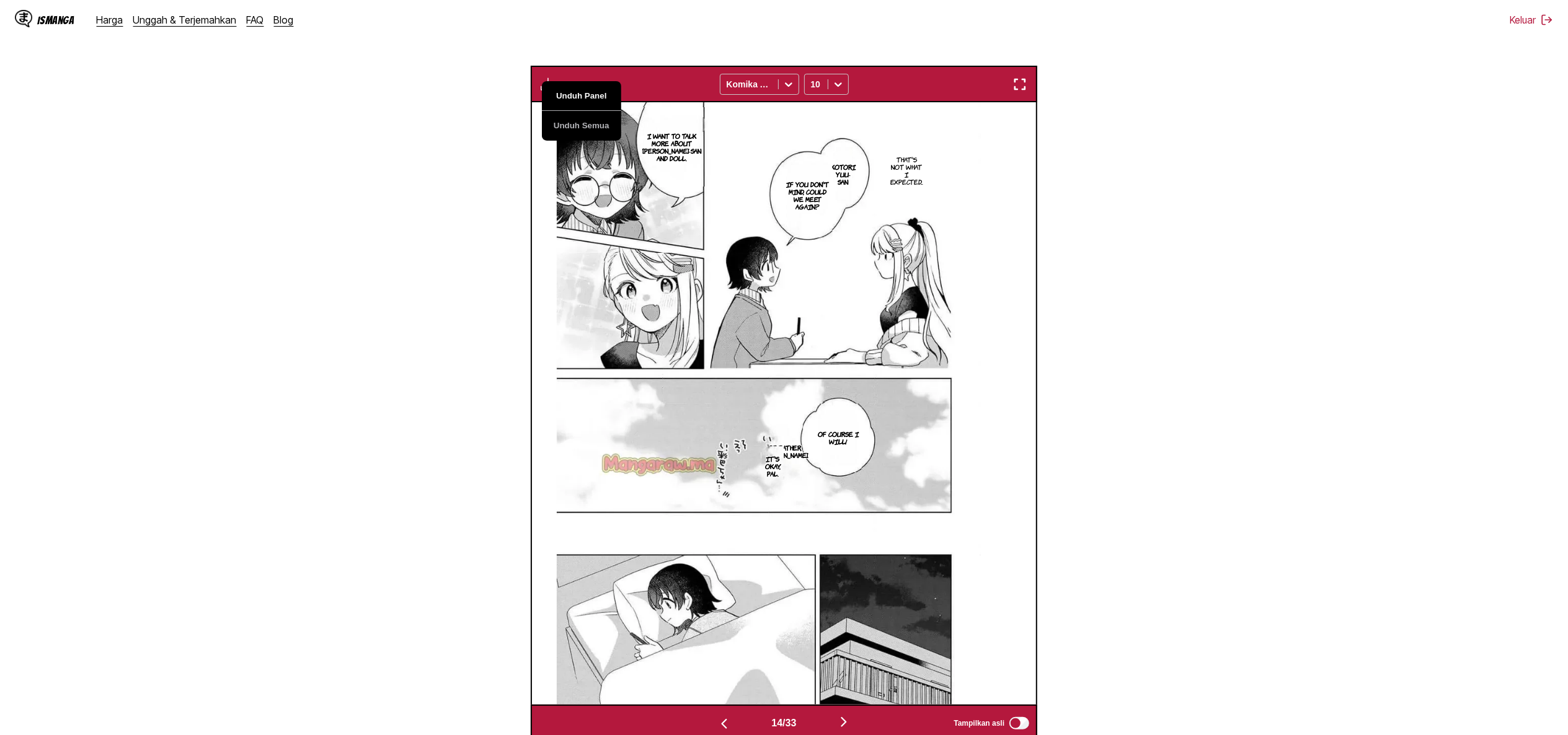
scroll to position [0, 6067]
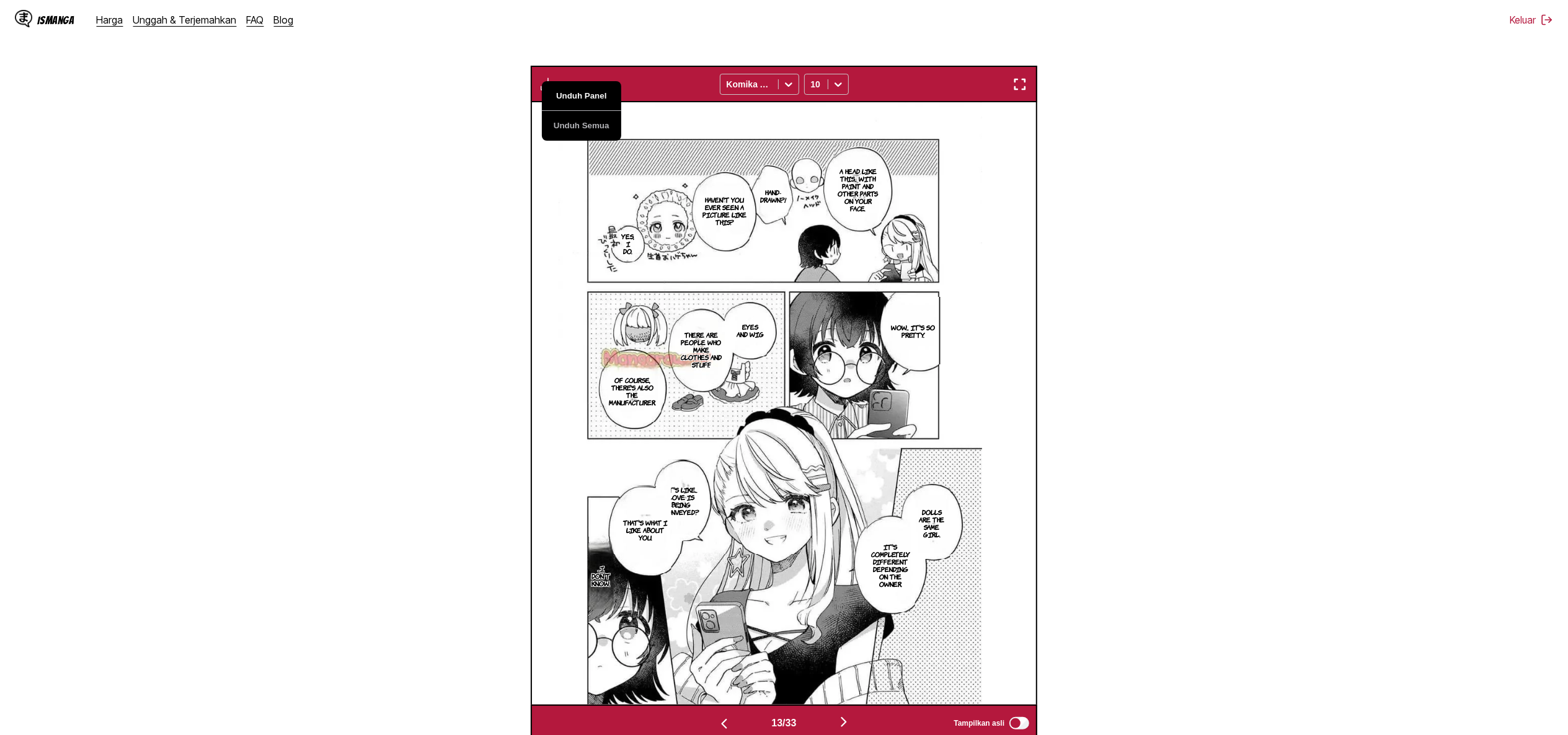
click at [579, 98] on button "Unduh Panel" at bounding box center [581, 96] width 79 height 30
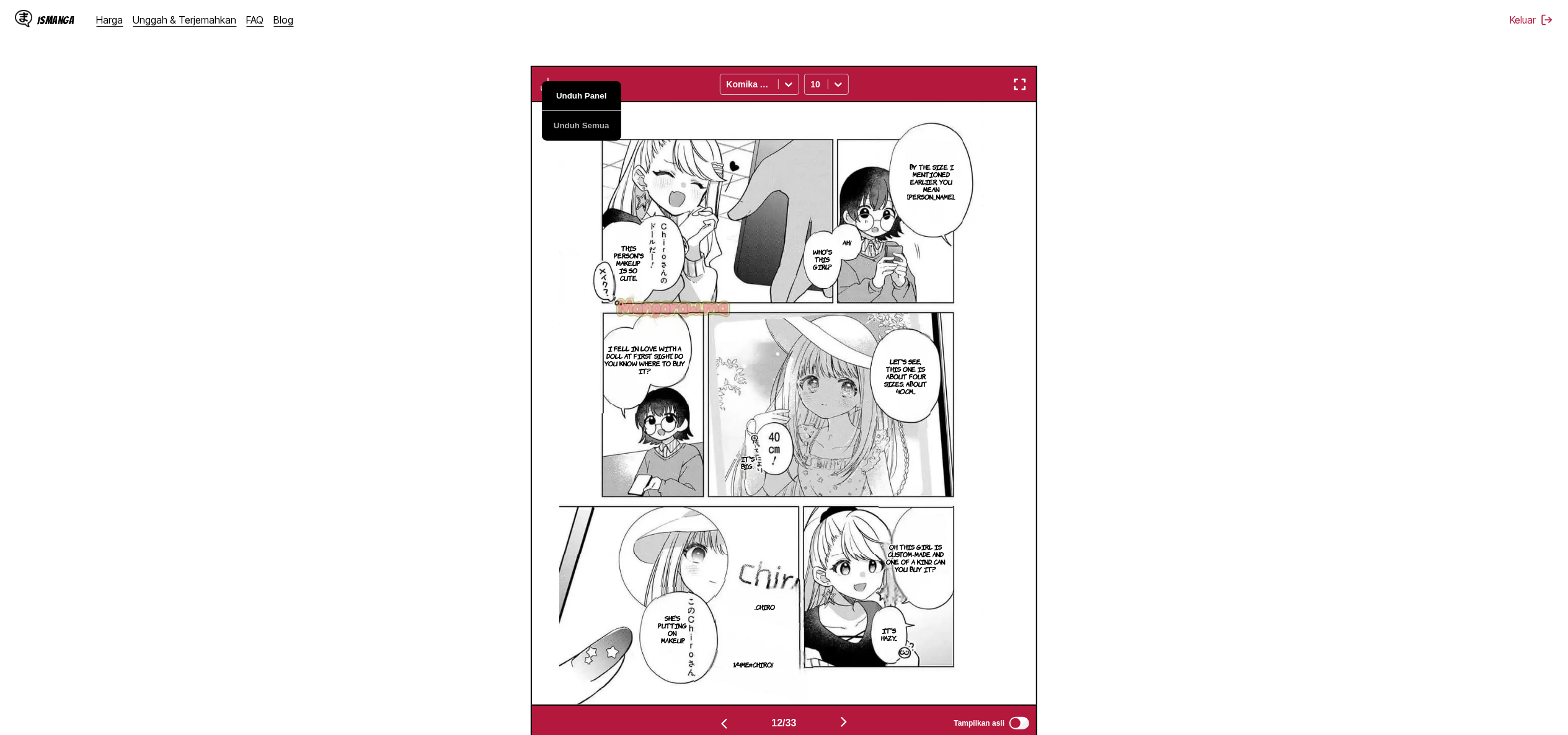
click at [579, 98] on button "Unduh Panel" at bounding box center [581, 96] width 79 height 30
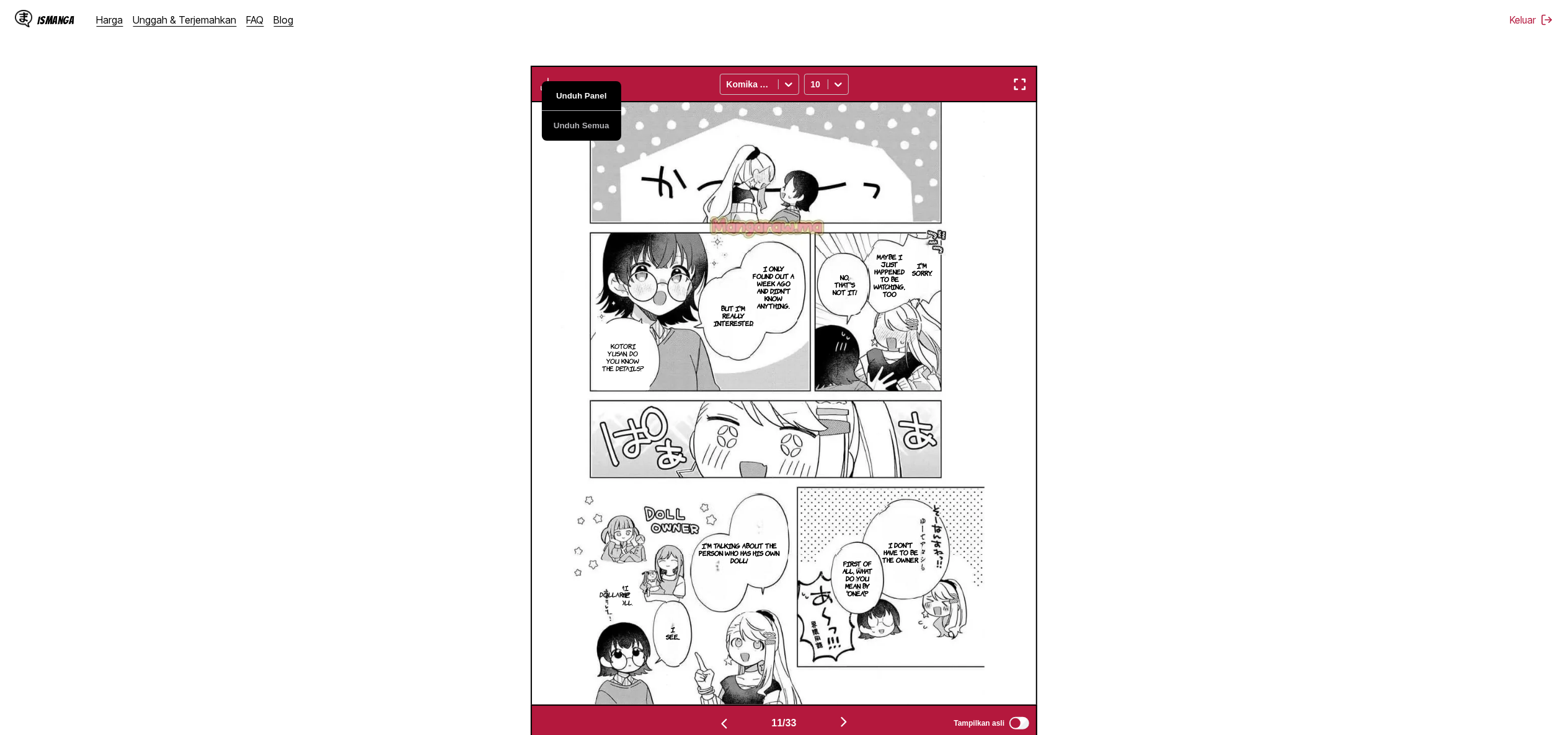
click at [579, 98] on button "Unduh Panel" at bounding box center [581, 96] width 79 height 30
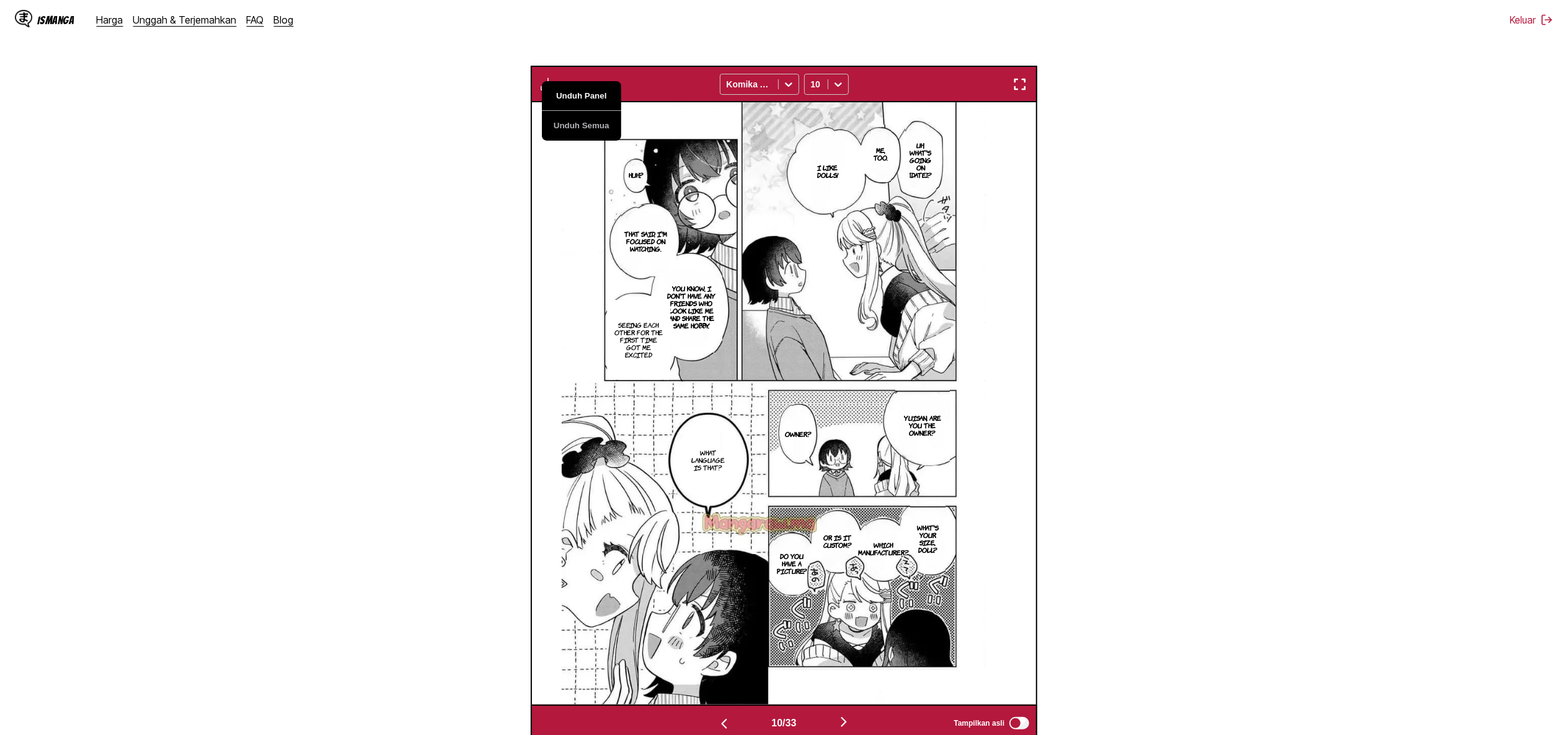
click at [579, 98] on button "Unduh Panel" at bounding box center [581, 96] width 79 height 30
click at [1168, 264] on section "Dari Jepang Ke Inggris Letakkan file di sini, atau klik untuk menelusuri Ukuran…" at bounding box center [784, 294] width 1548 height 894
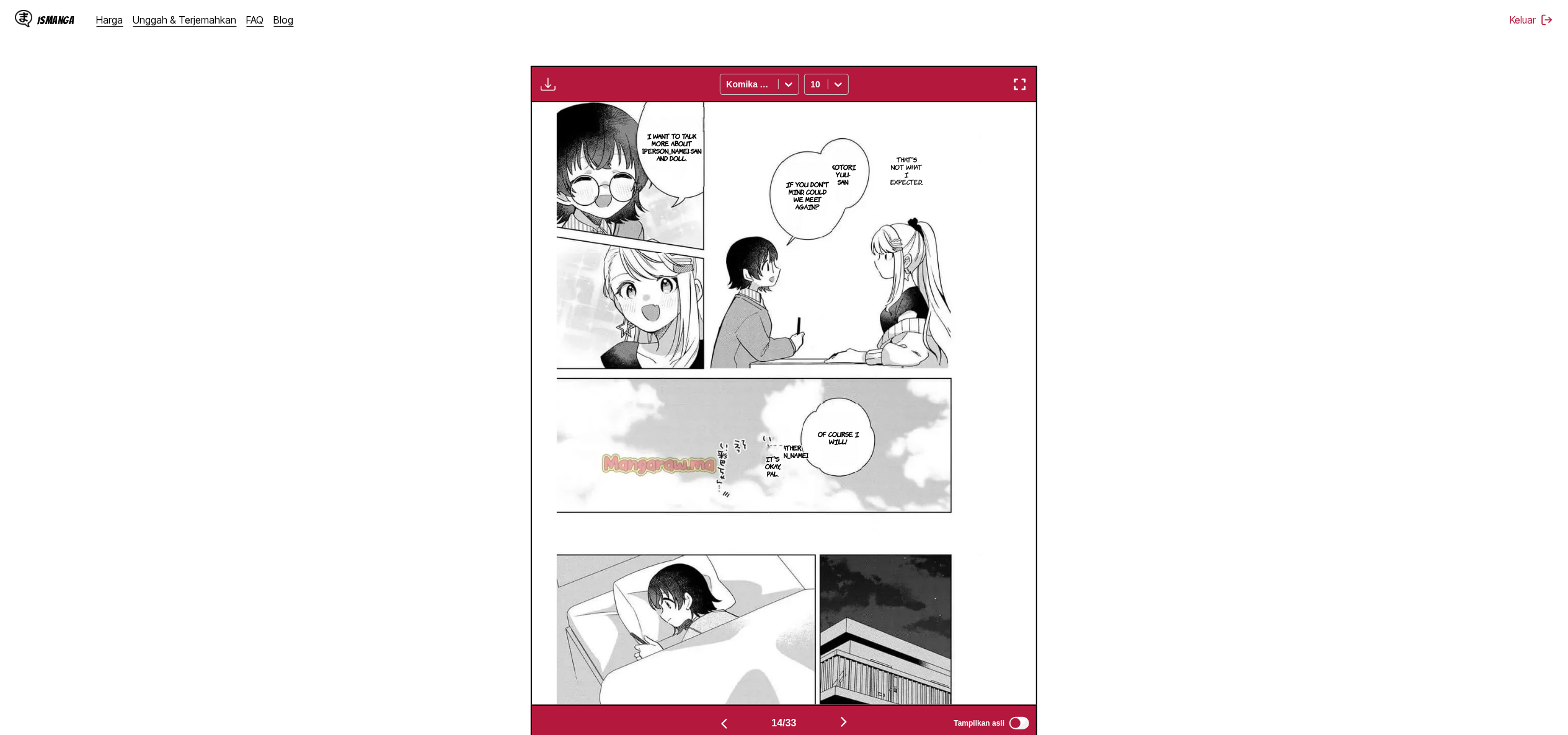
scroll to position [0, 7077]
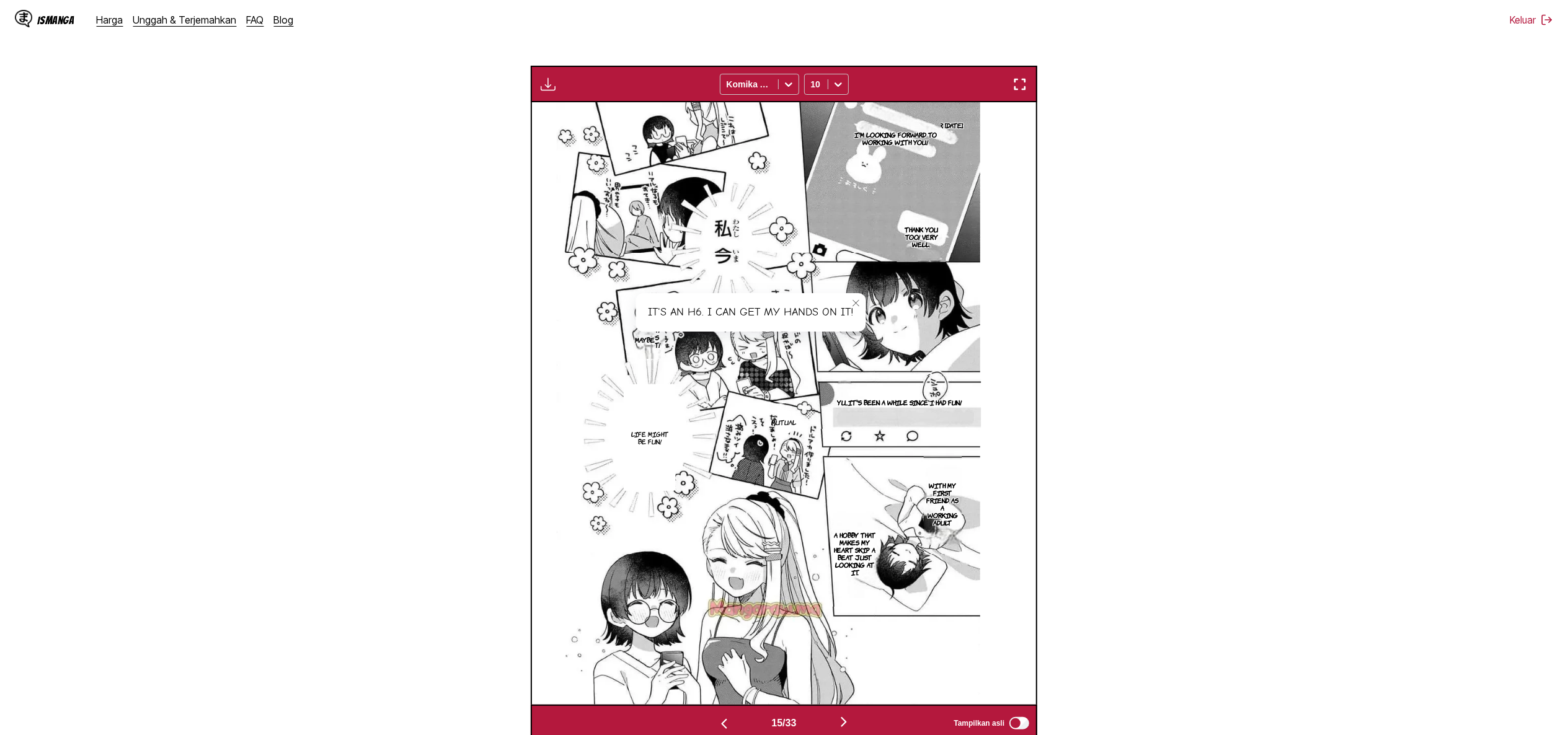
click at [860, 307] on icon "close-tooltip" at bounding box center [856, 303] width 8 height 8
click at [665, 322] on p "It's an H6. I can get my hands on it!" at bounding box center [650, 326] width 29 height 50
click at [543, 84] on img "button" at bounding box center [548, 84] width 15 height 15
click at [579, 91] on button "Unduh Panel" at bounding box center [581, 96] width 79 height 30
click at [966, 121] on p "Thank you very much for today." at bounding box center [911, 125] width 109 height 12
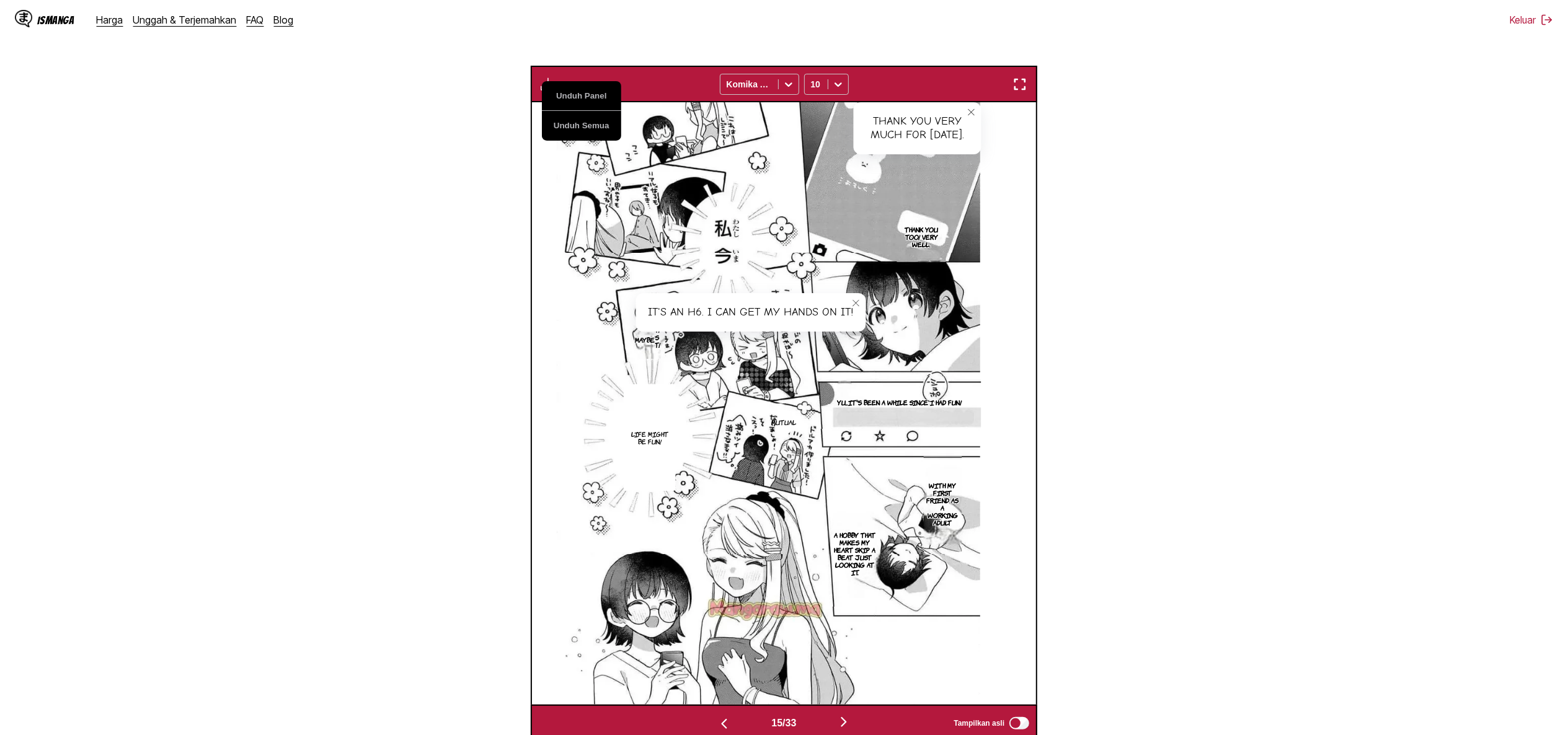
click at [796, 421] on p "Mutual" at bounding box center [784, 422] width 30 height 12
click at [796, 421] on div "Mutual" at bounding box center [811, 430] width 67 height 38
click at [838, 421] on icon "close-tooltip" at bounding box center [834, 420] width 8 height 8
click at [581, 96] on button "Unduh Panel" at bounding box center [581, 96] width 79 height 30
click at [860, 303] on icon "close-tooltip" at bounding box center [856, 303] width 8 height 8
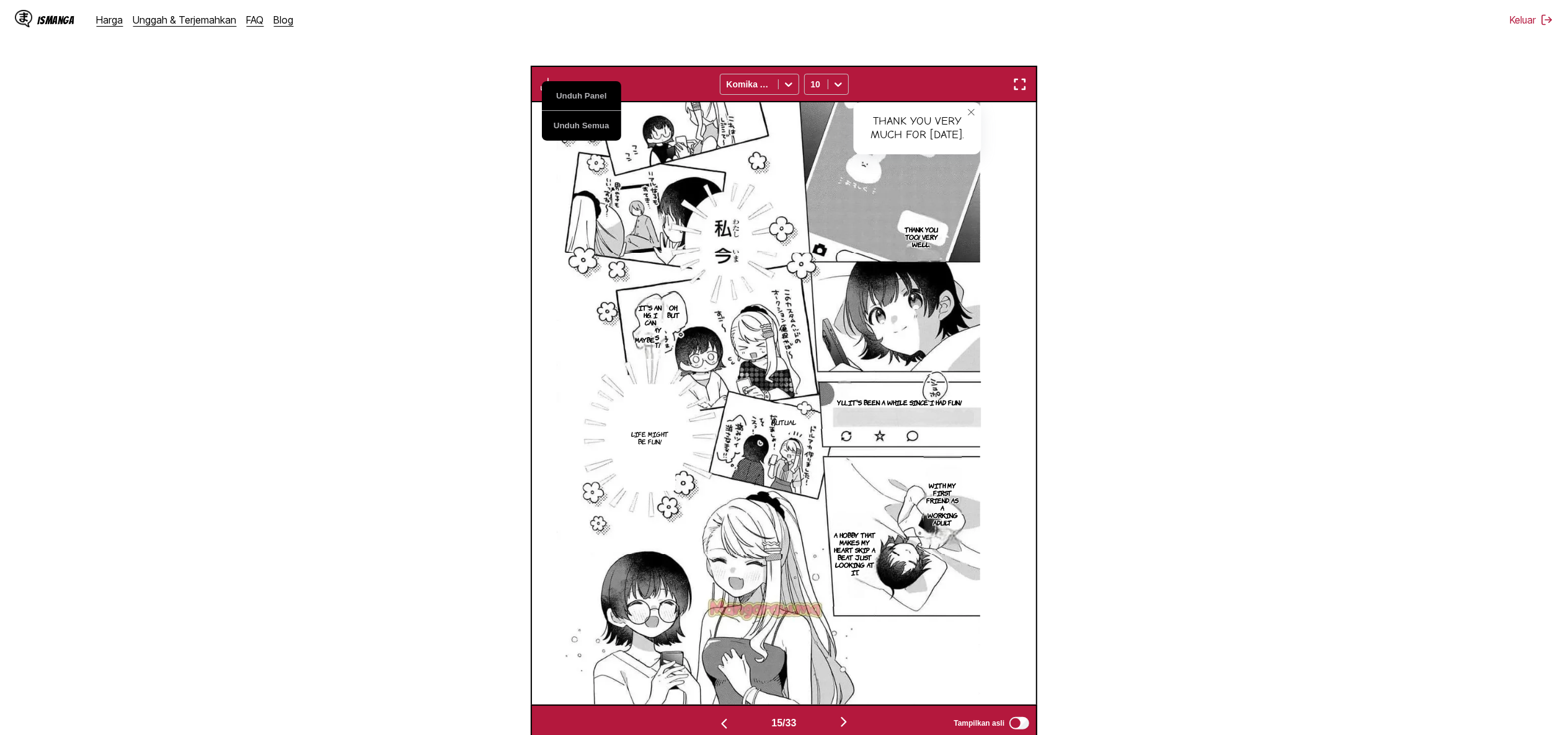
click at [976, 114] on icon "close-tooltip" at bounding box center [971, 112] width 8 height 8
click at [586, 86] on button "Unduh Panel" at bounding box center [581, 96] width 79 height 30
click at [250, 150] on section "Dari Jepang Ke Inggris Letakkan file di sini, atau klik untuk menelusuri Ukuran…" at bounding box center [784, 294] width 1548 height 894
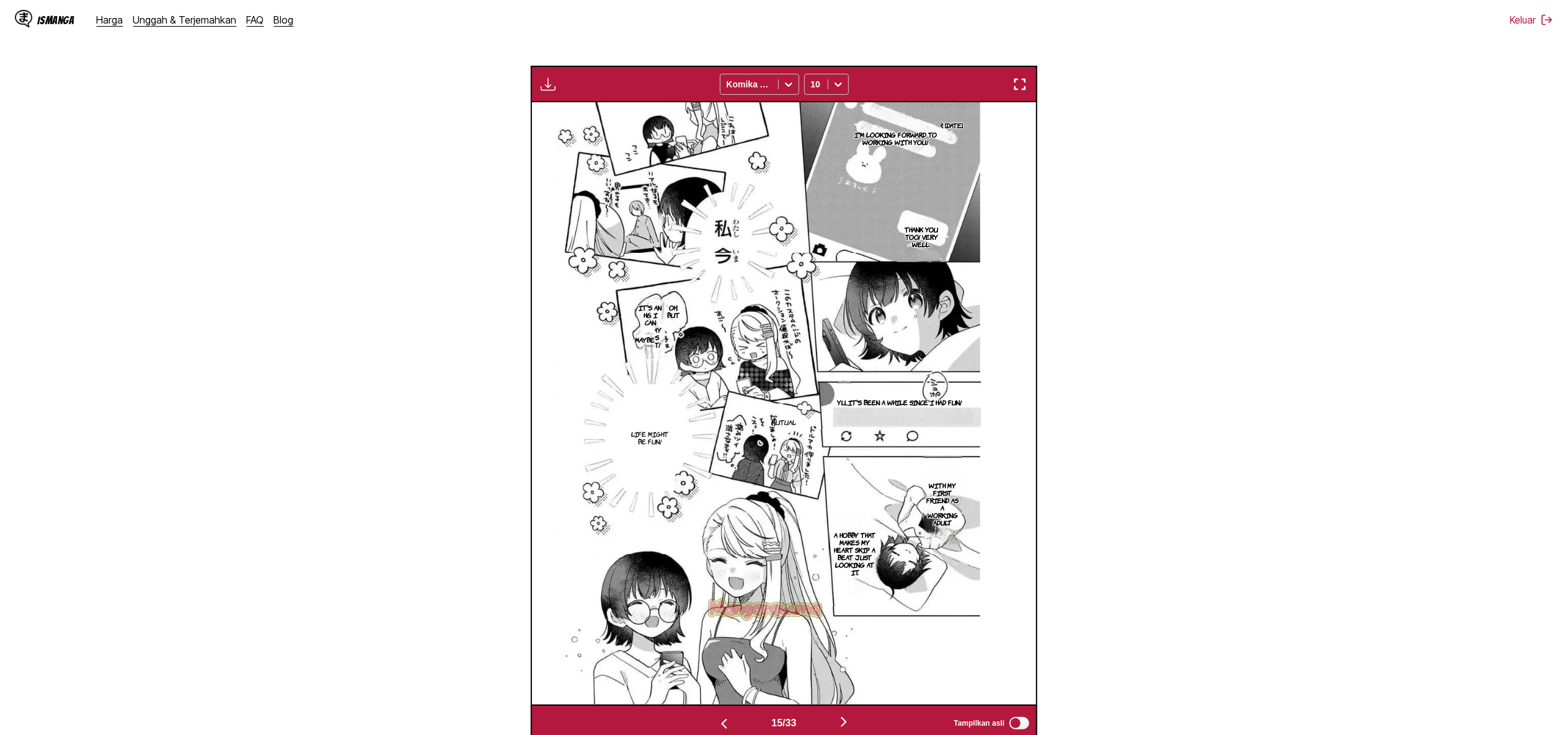
click at [551, 91] on img "button" at bounding box center [548, 84] width 15 height 15
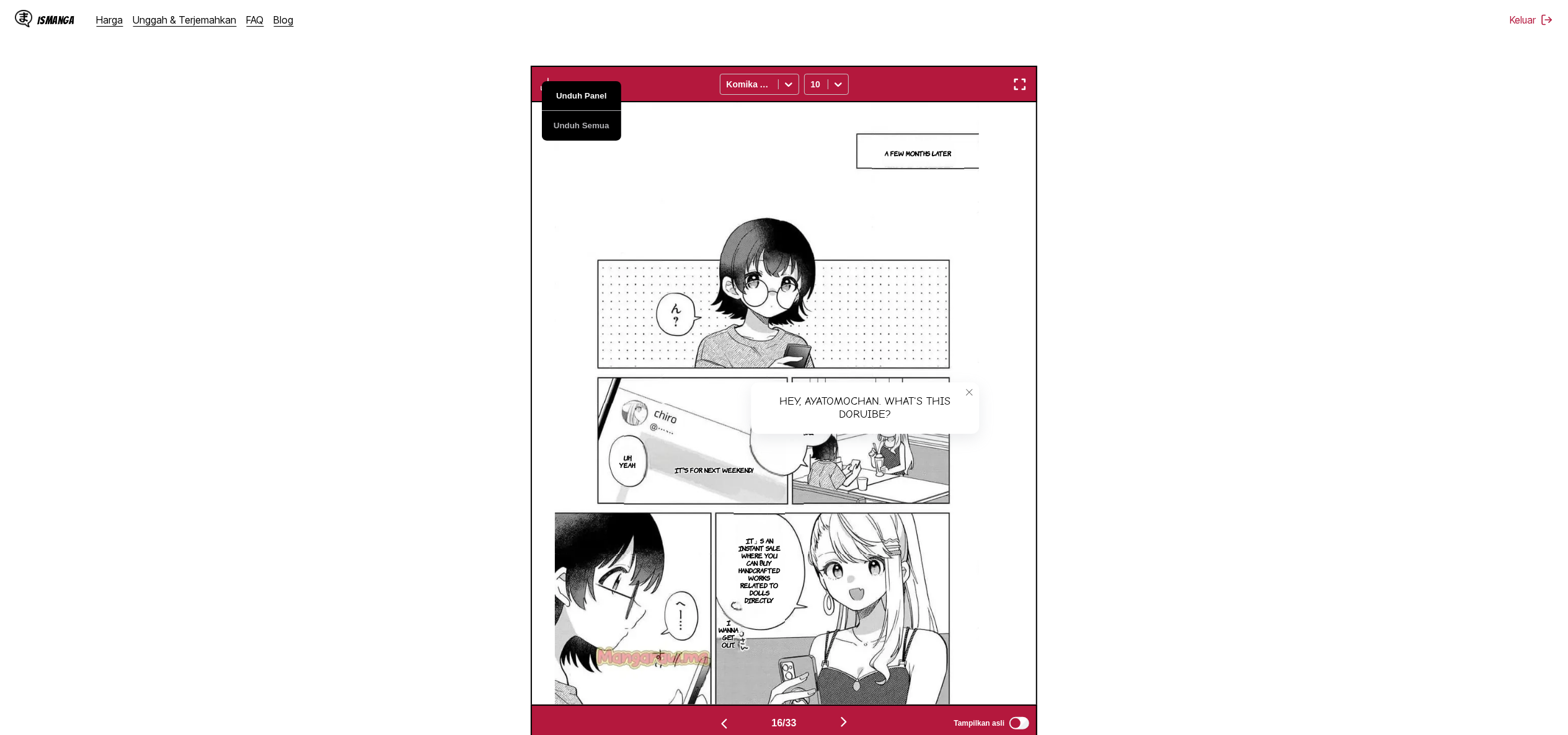
click at [579, 96] on button "Unduh Panel" at bounding box center [581, 96] width 79 height 30
click at [974, 394] on icon "close-tooltip" at bounding box center [969, 392] width 8 height 8
click at [573, 99] on button "Unduh Panel" at bounding box center [581, 96] width 79 height 30
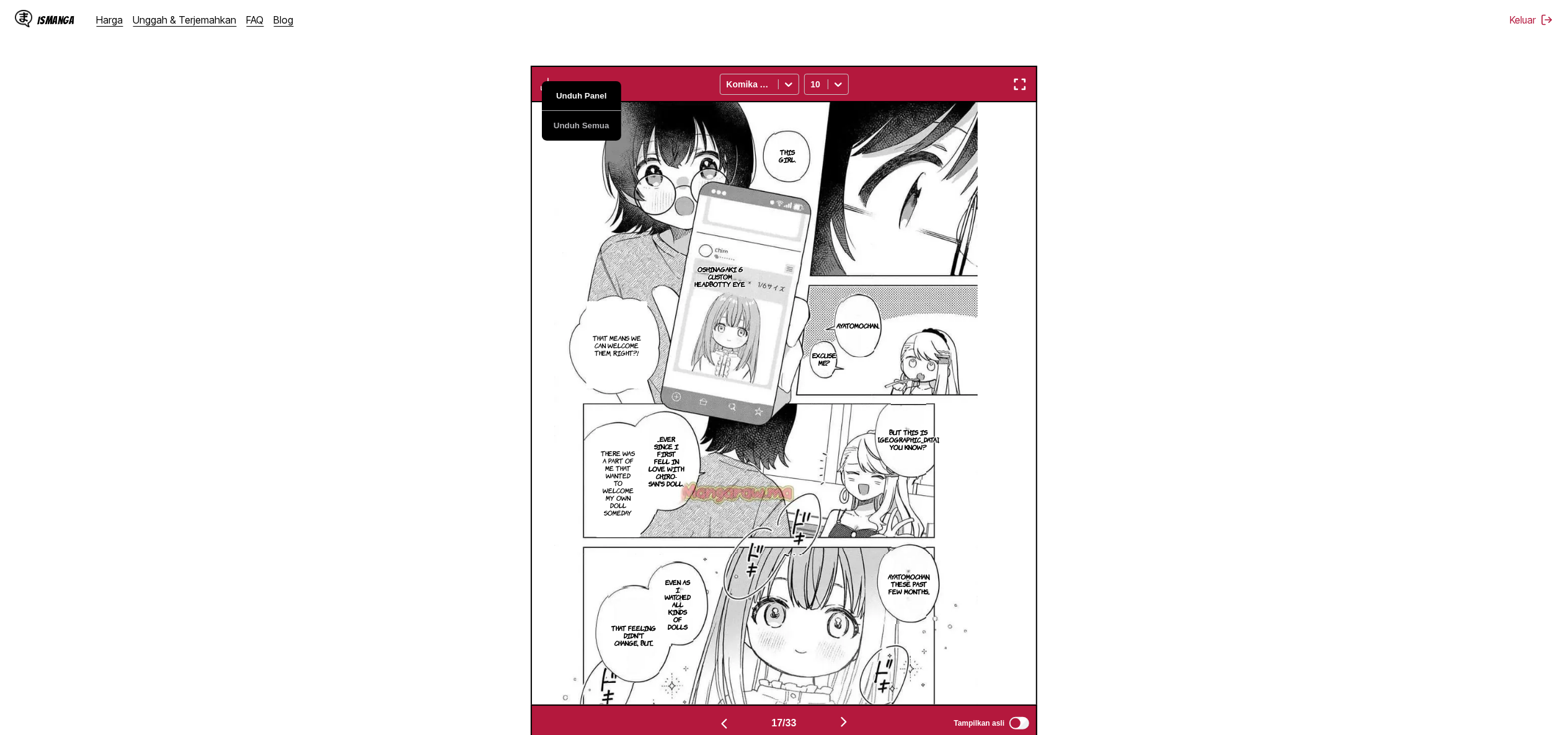
click at [573, 99] on button "Unduh Panel" at bounding box center [581, 96] width 79 height 30
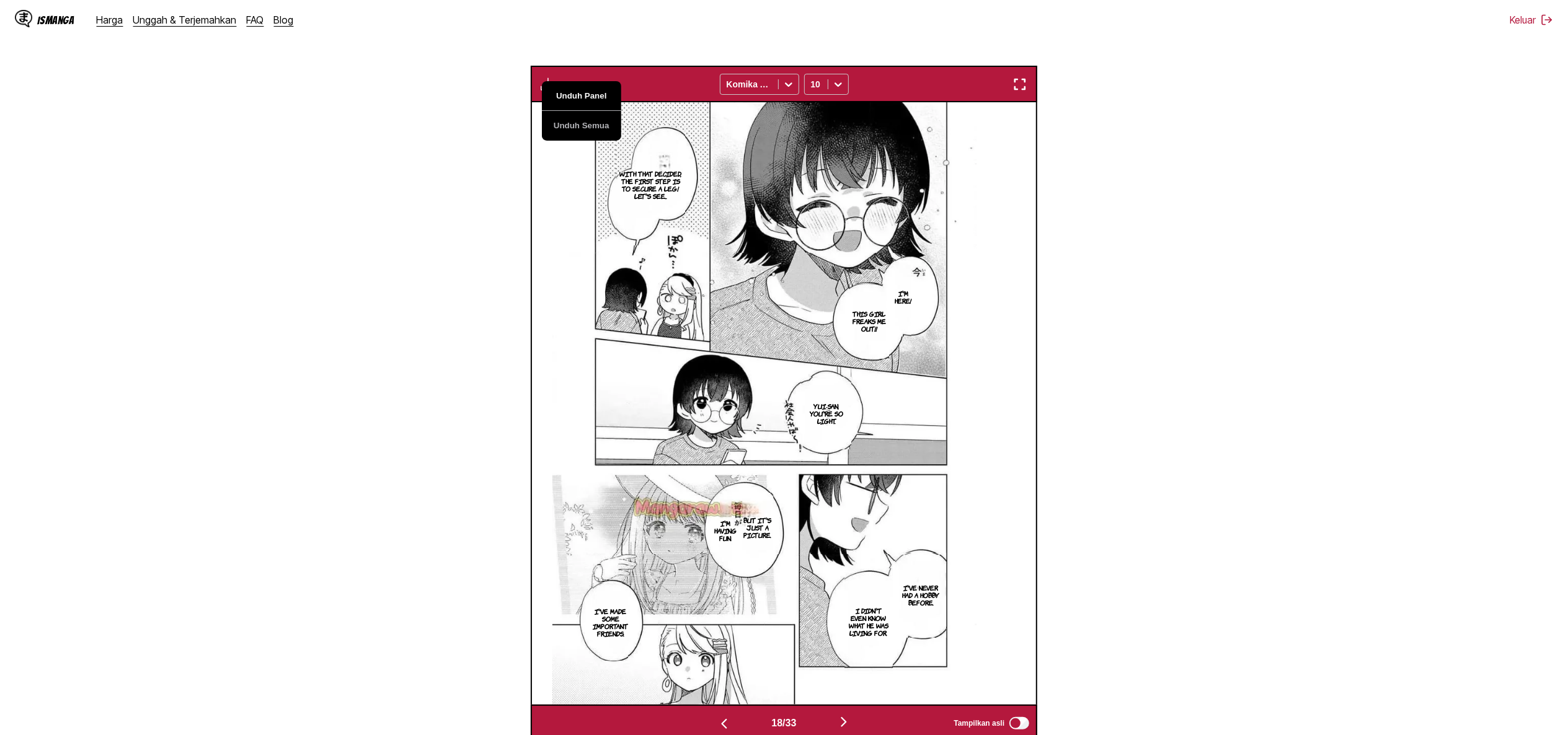
click at [573, 99] on button "Unduh Panel" at bounding box center [581, 96] width 79 height 30
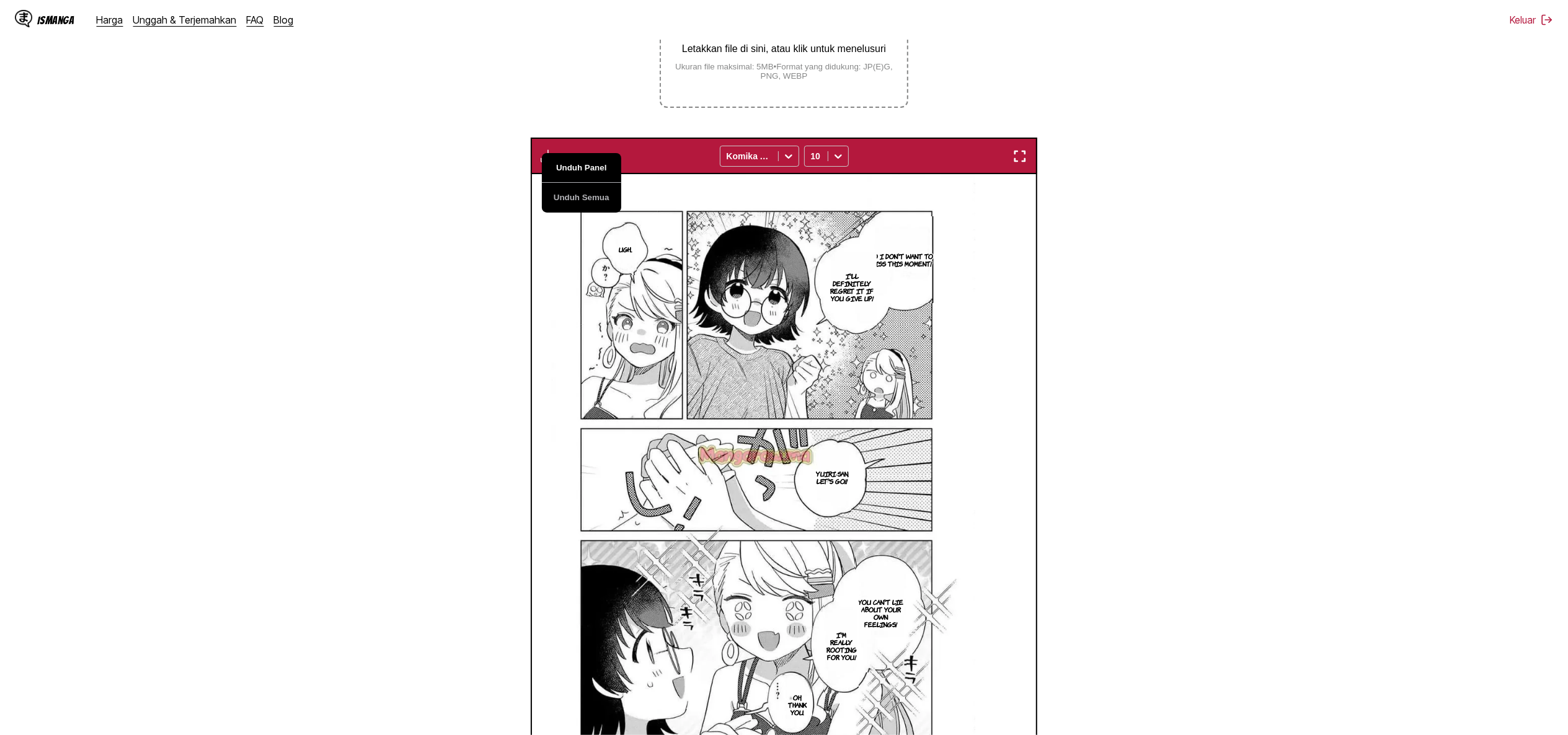
scroll to position [310, 0]
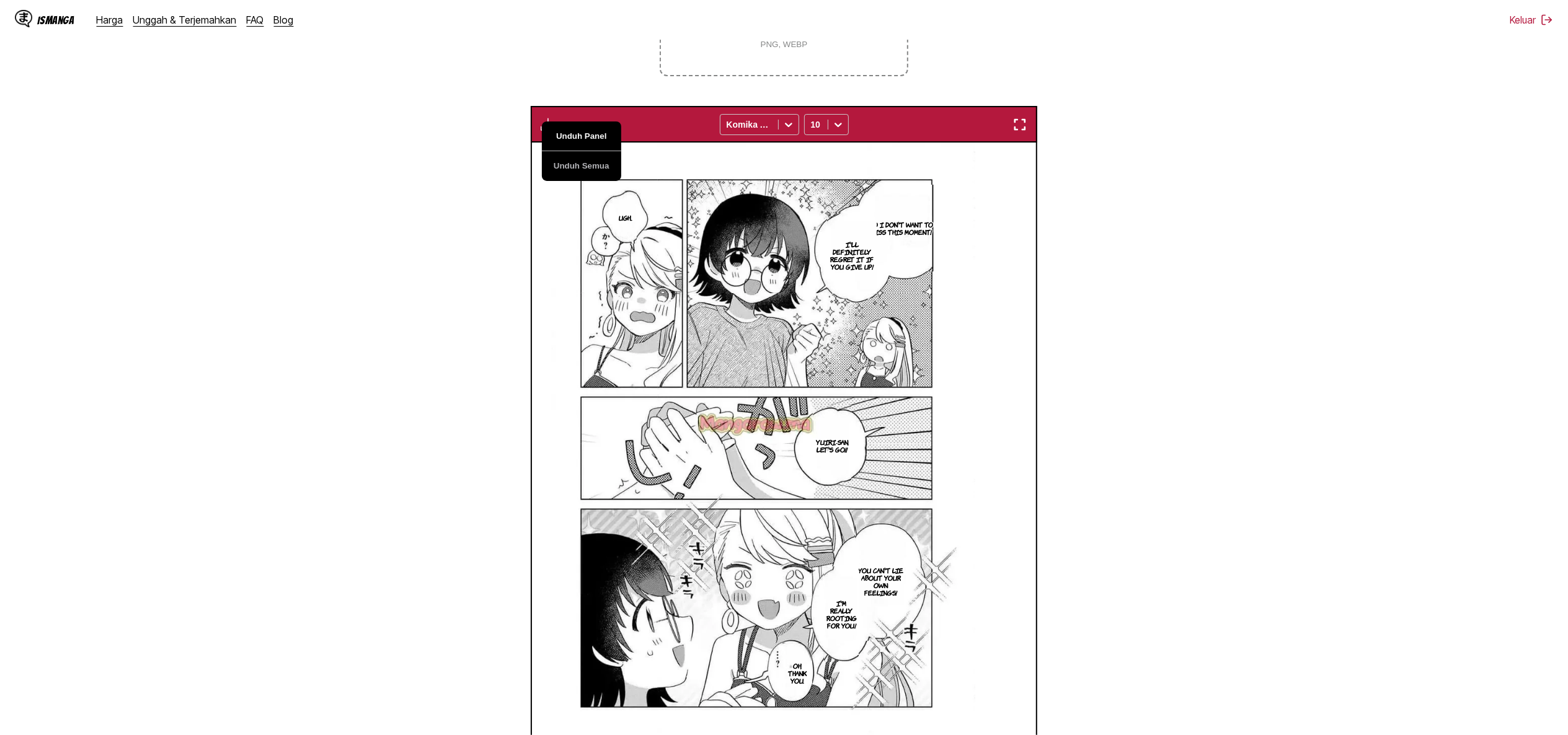
click at [574, 131] on button "Unduh Panel" at bounding box center [581, 136] width 79 height 30
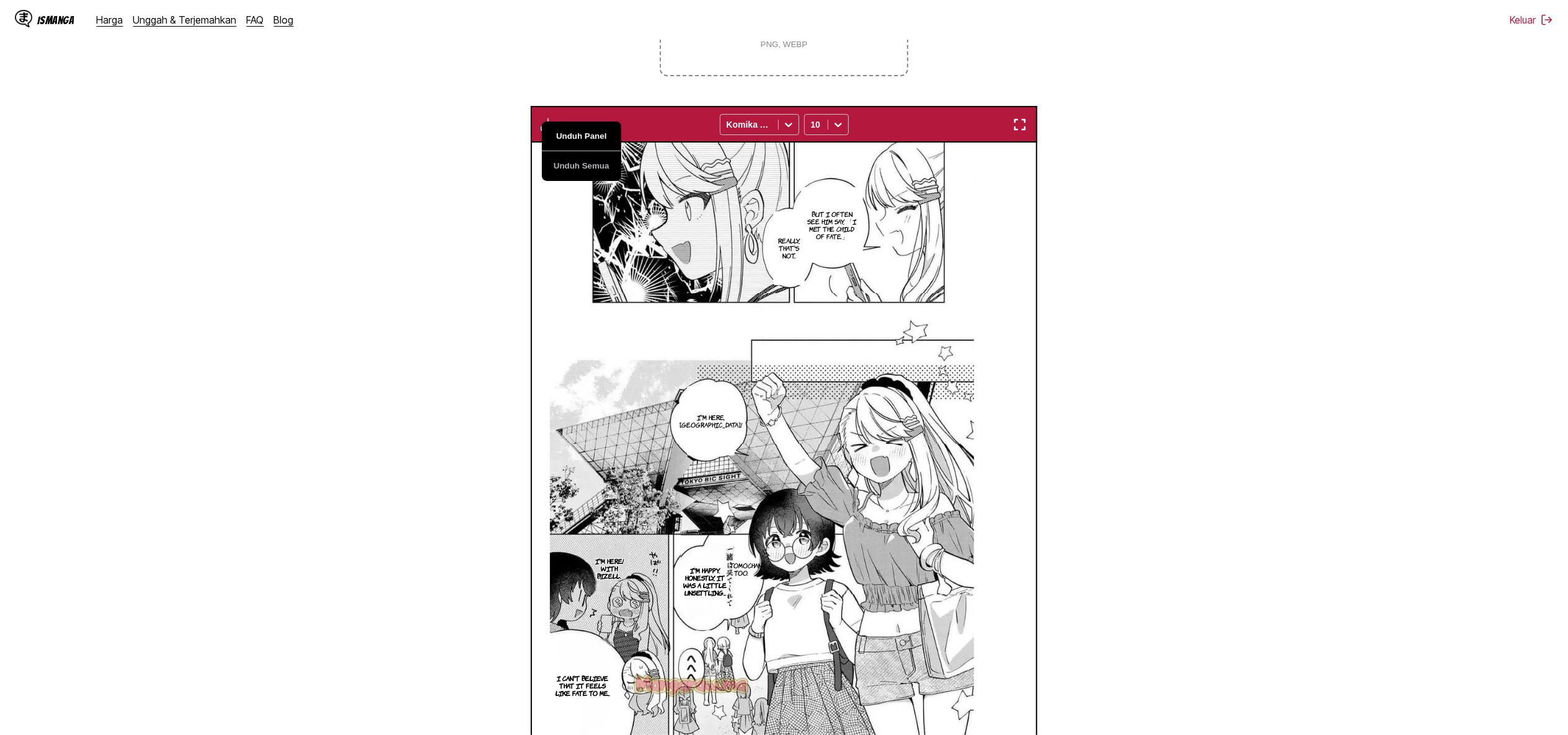
scroll to position [323, 0]
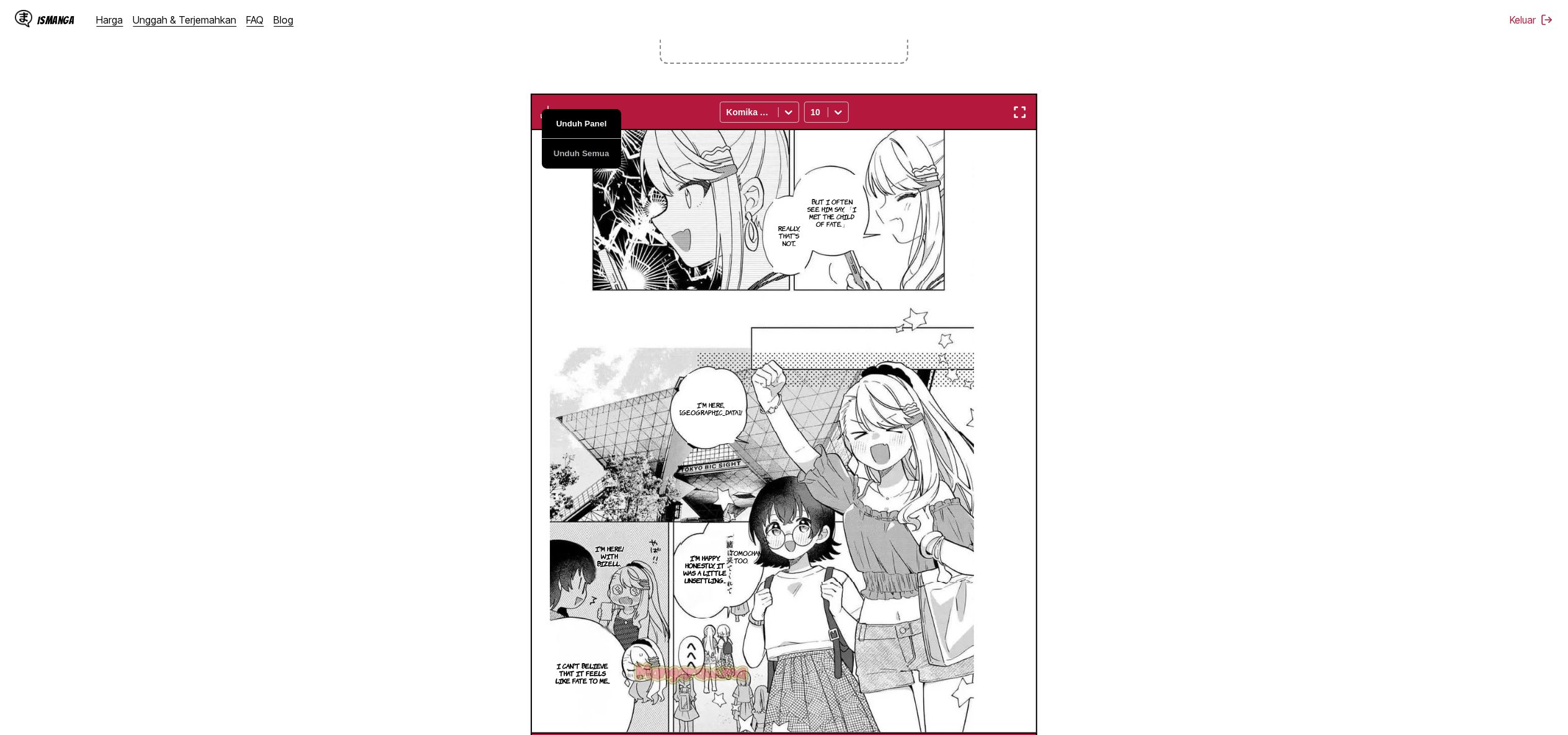
click at [574, 131] on button "Unduh Panel" at bounding box center [581, 124] width 79 height 30
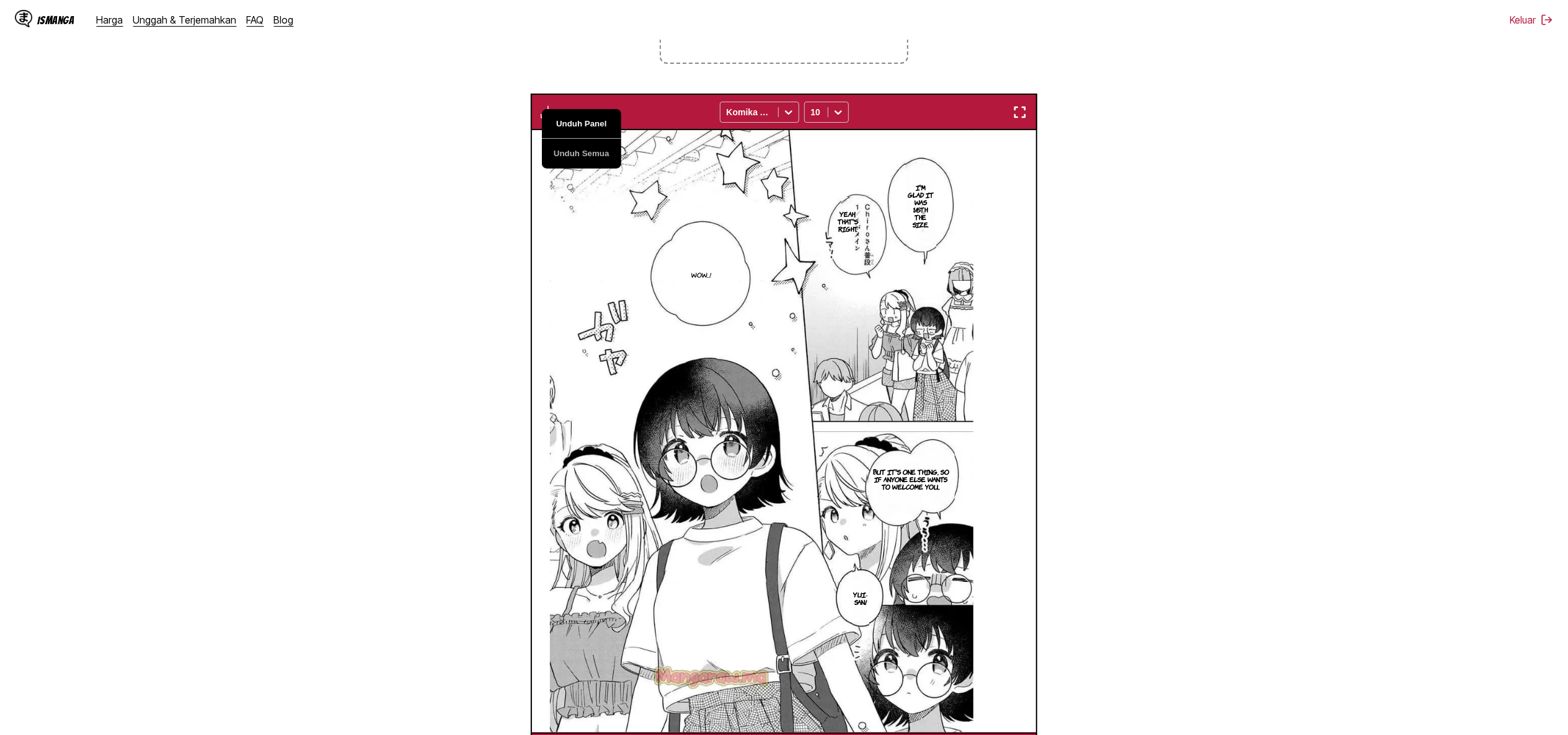
click at [574, 131] on button "Unduh Panel" at bounding box center [581, 124] width 79 height 30
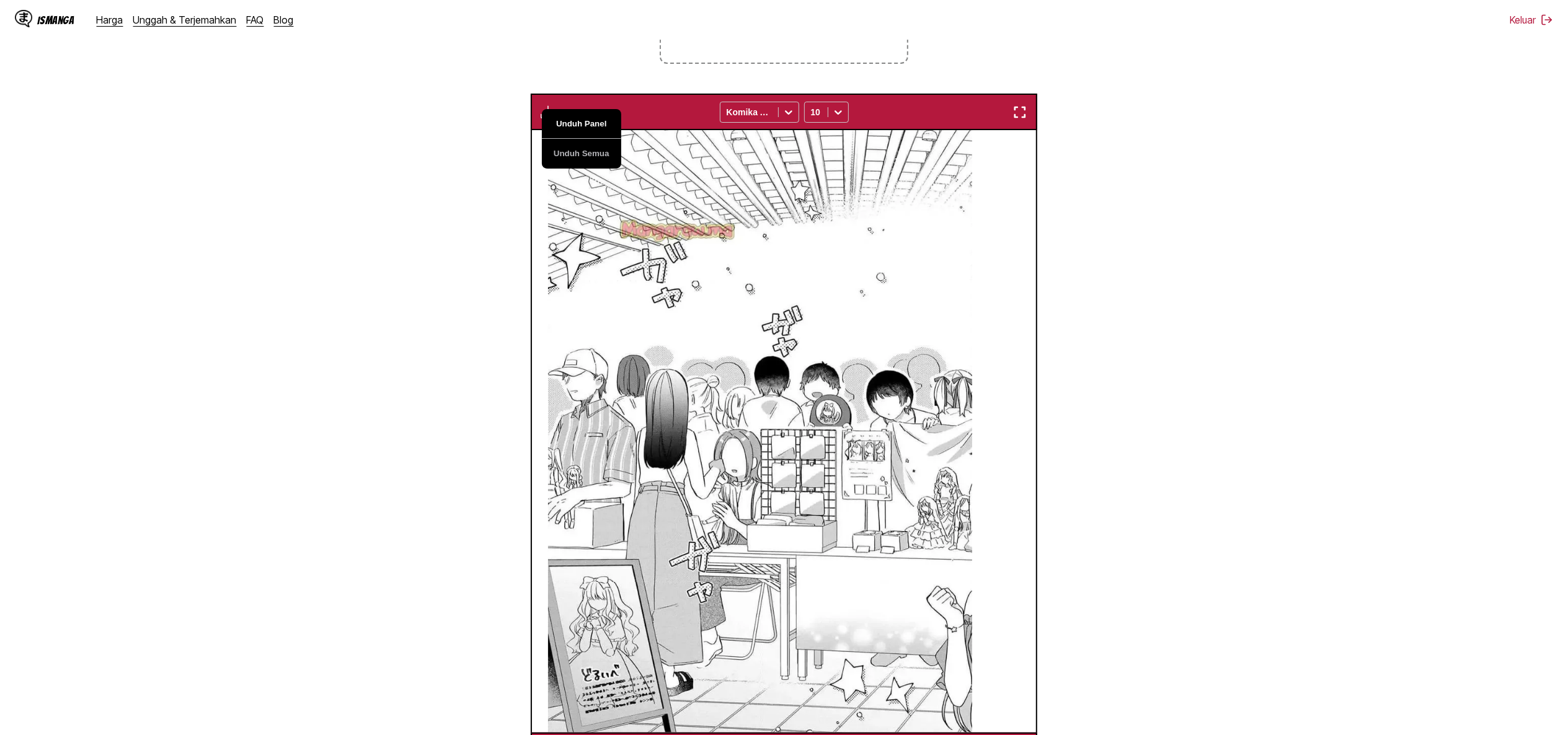
scroll to position [0, 11121]
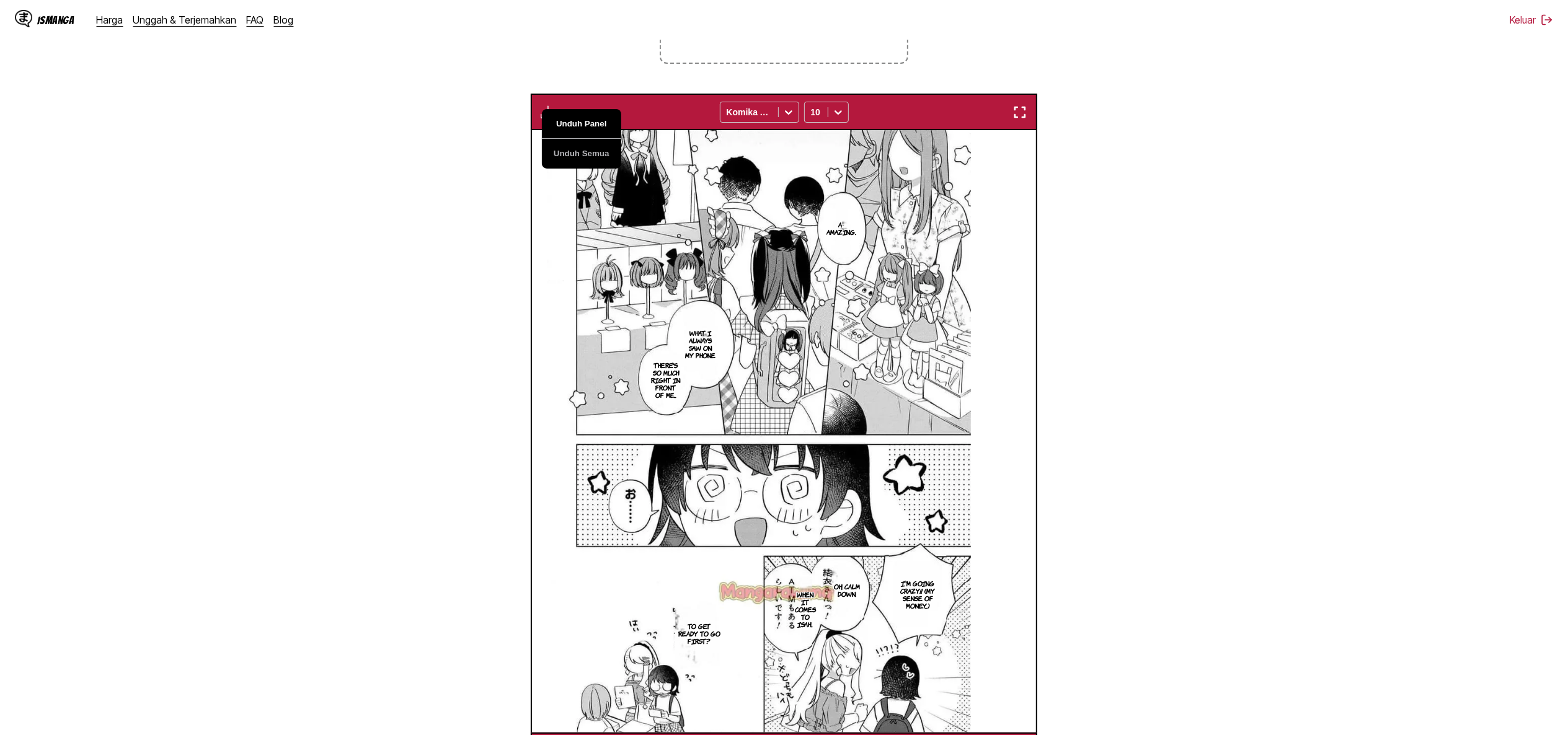
click at [574, 113] on button "Unduh Panel" at bounding box center [581, 124] width 79 height 30
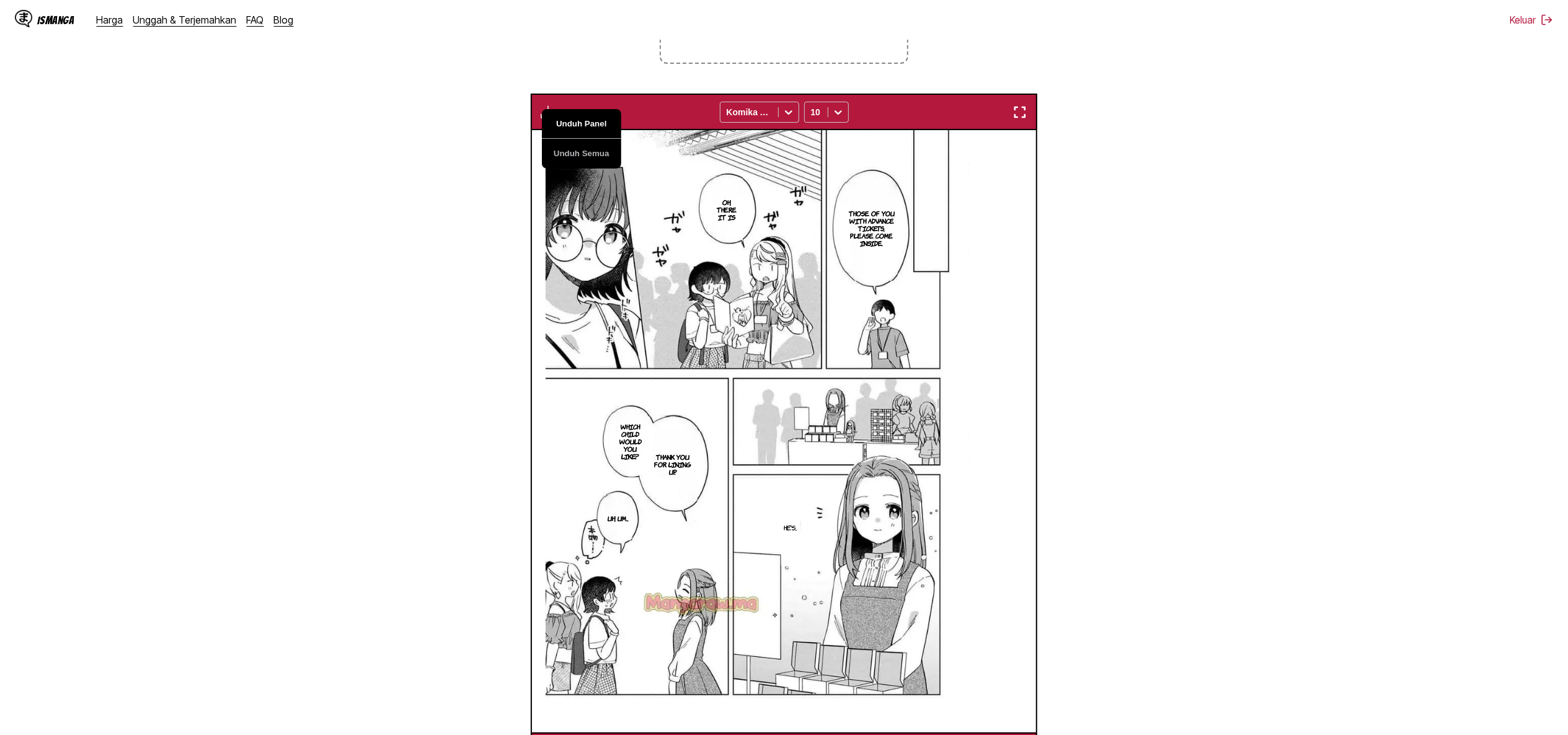
click at [574, 113] on button "Unduh Panel" at bounding box center [581, 124] width 79 height 30
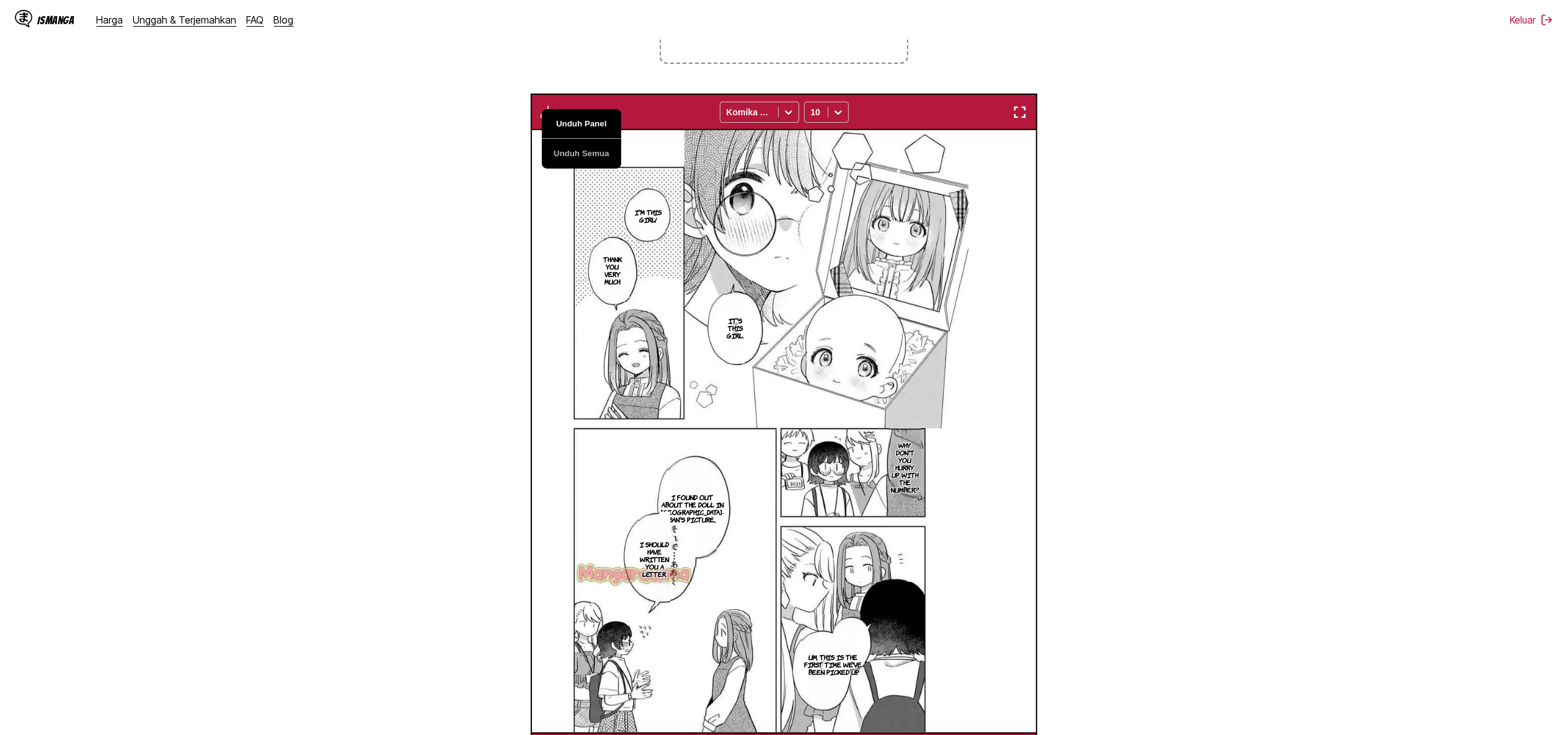
click at [574, 113] on button "Unduh Panel" at bounding box center [581, 124] width 79 height 30
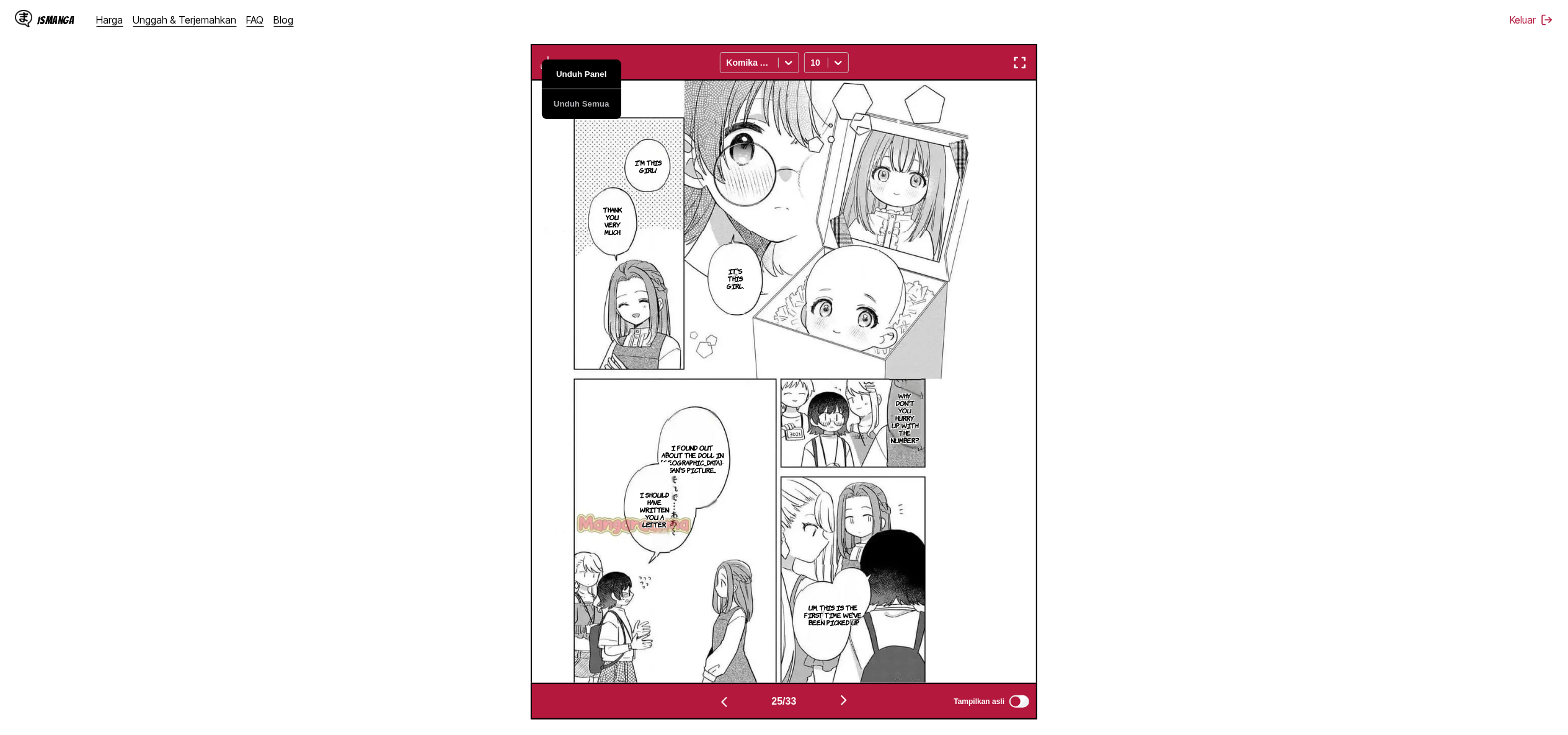
scroll to position [0, 12639]
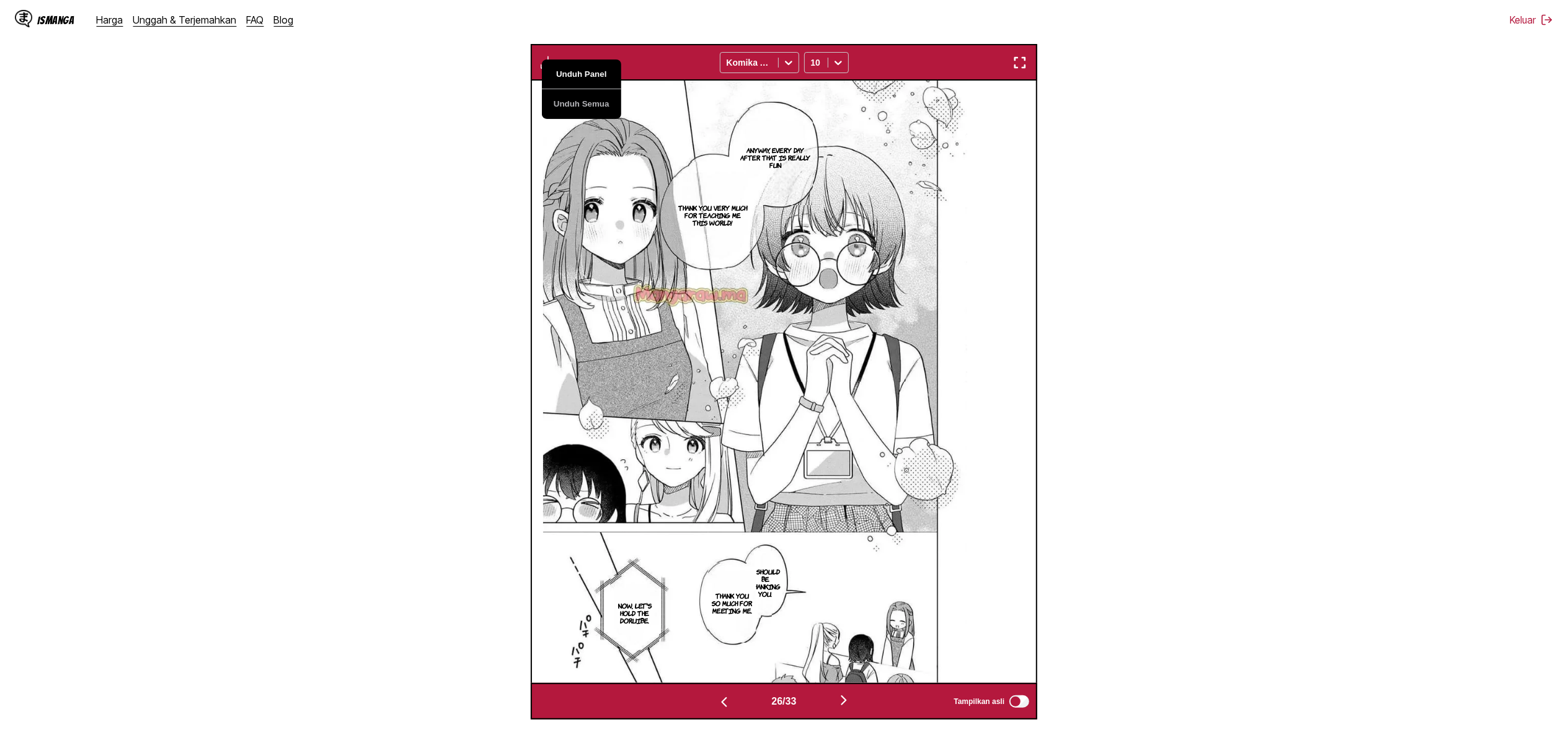
click at [589, 76] on button "Unduh Panel" at bounding box center [581, 75] width 79 height 30
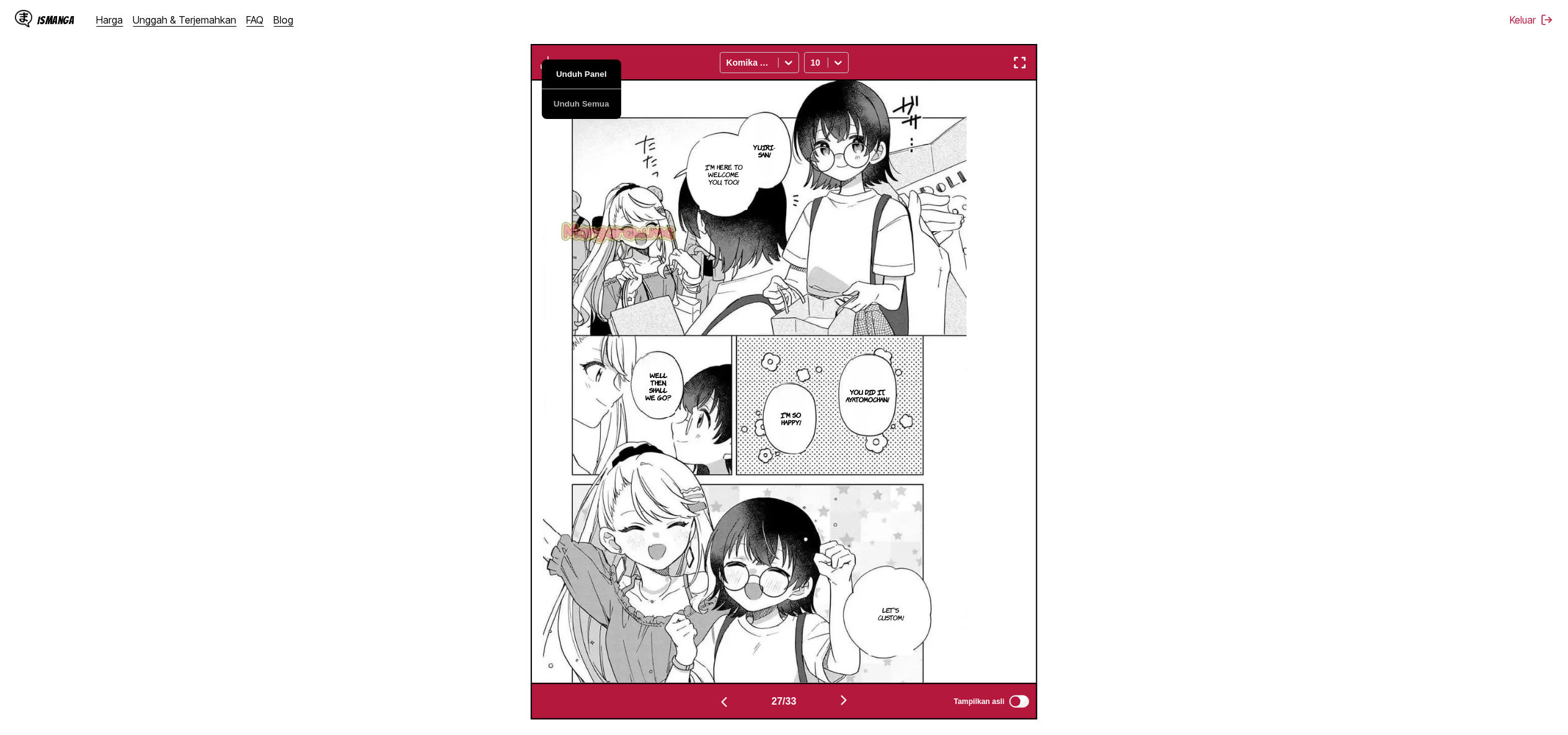
click at [589, 76] on button "Unduh Panel" at bounding box center [581, 75] width 79 height 30
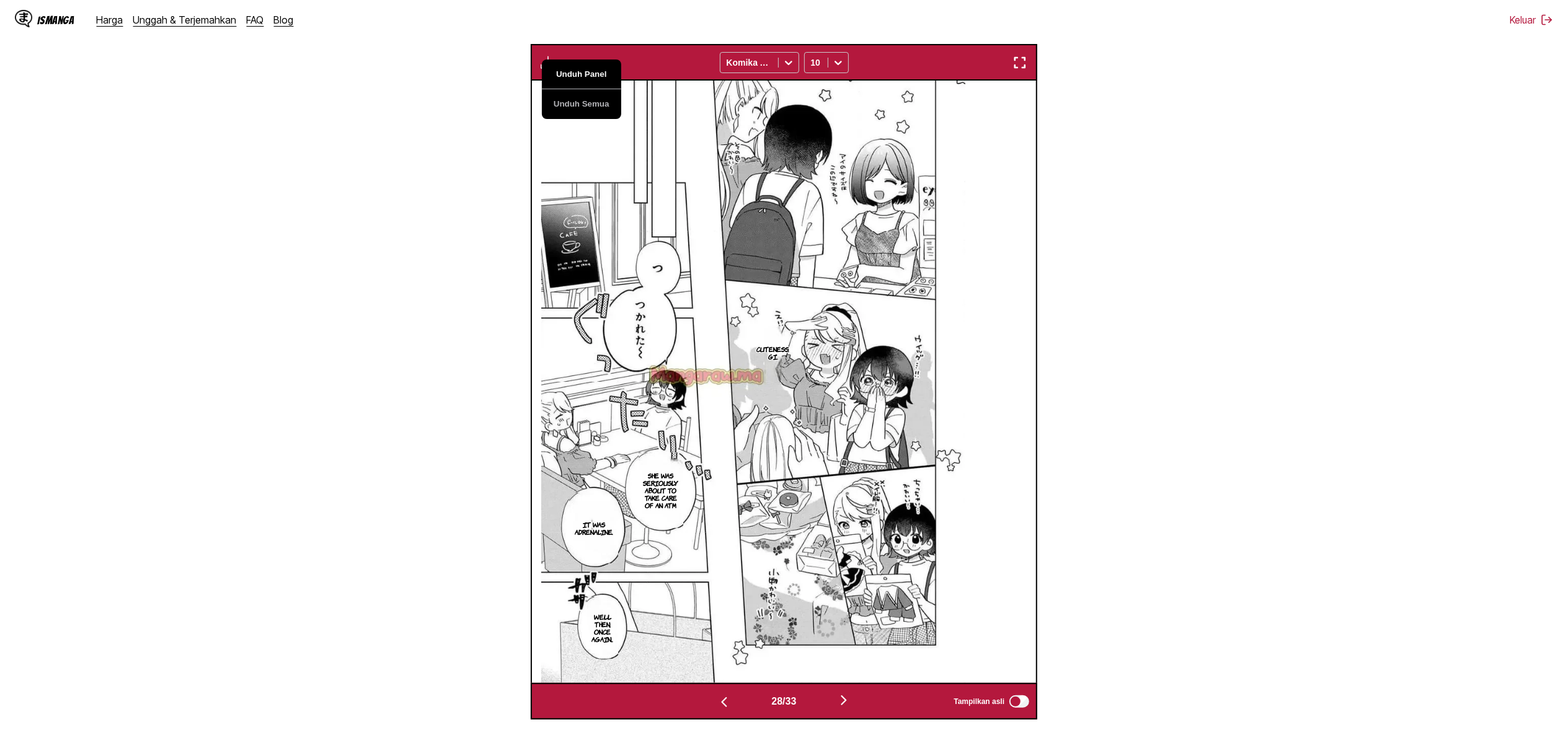
click at [589, 76] on button "Unduh Panel" at bounding box center [581, 75] width 79 height 30
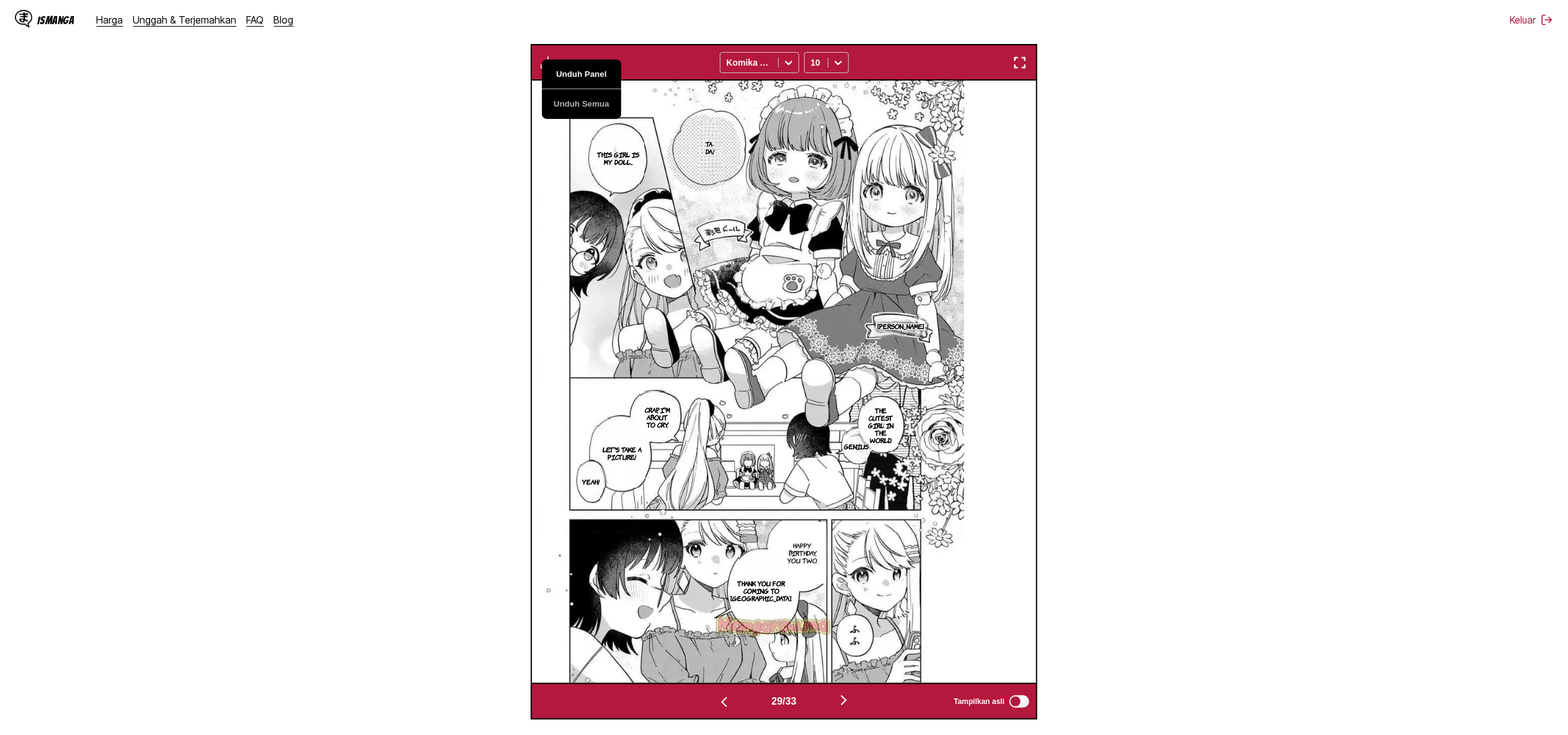
click at [589, 76] on button "Unduh Panel" at bounding box center [581, 75] width 79 height 30
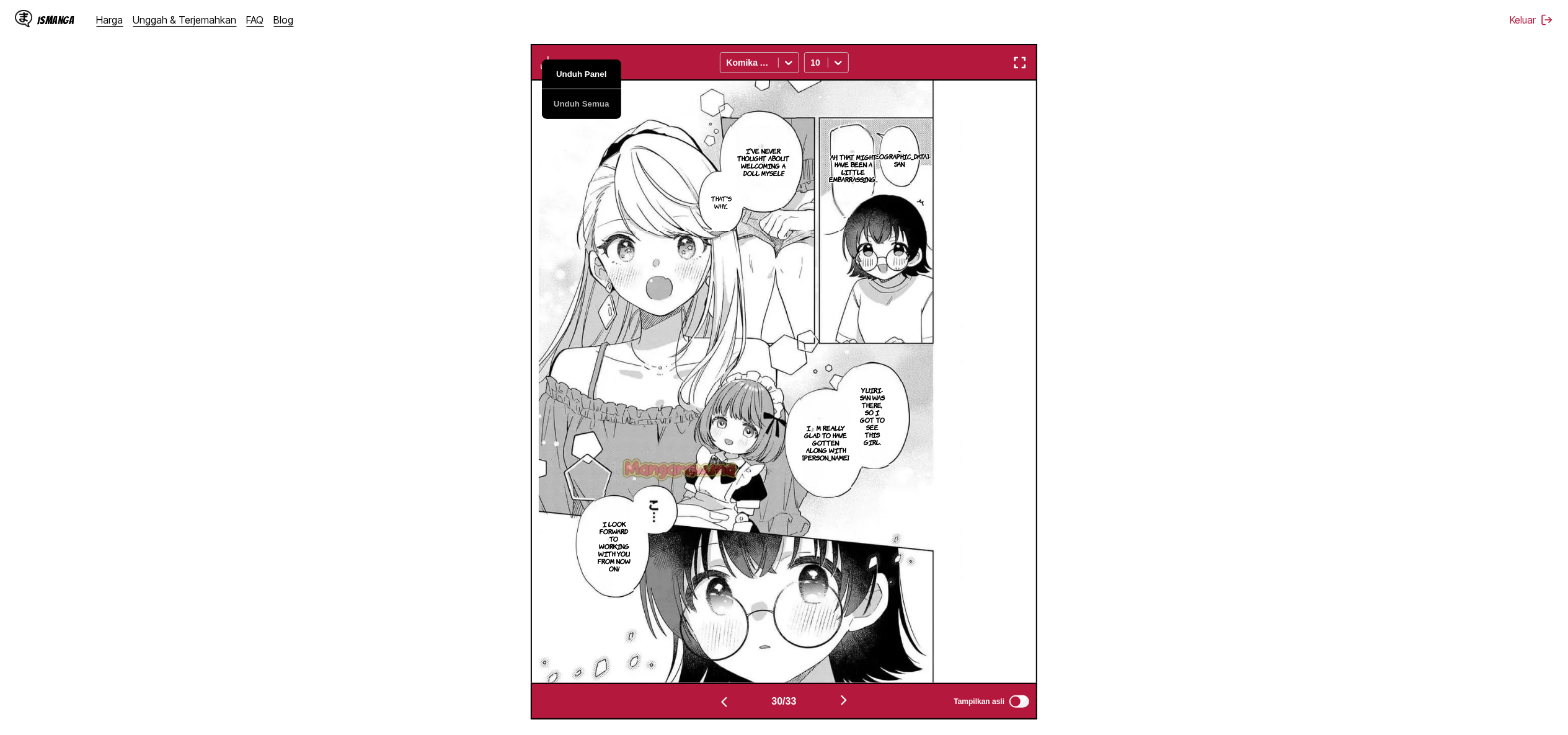
click at [589, 76] on button "Unduh Panel" at bounding box center [581, 75] width 79 height 30
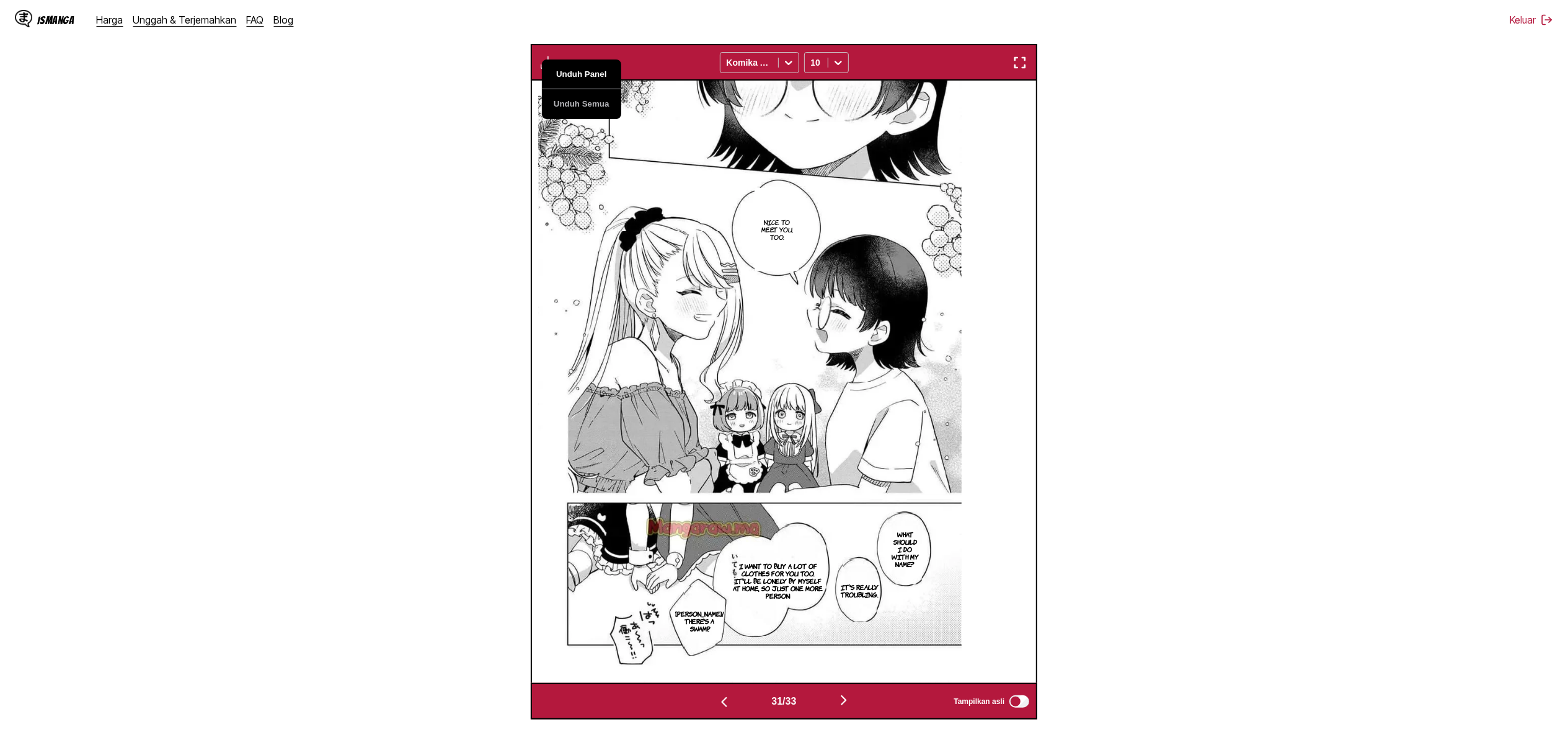
click at [589, 76] on button "Unduh Panel" at bounding box center [581, 75] width 79 height 30
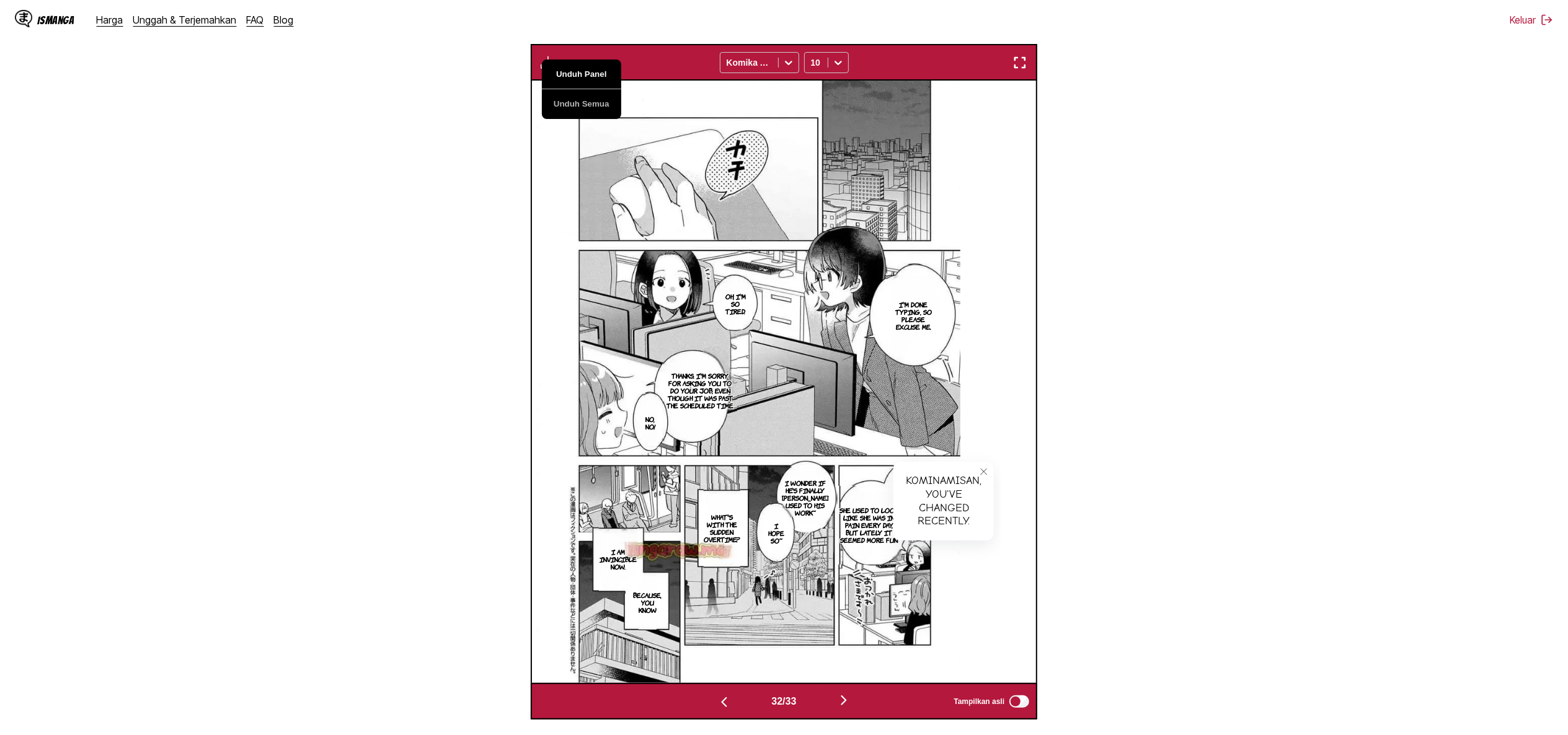
click at [589, 76] on button "Unduh Panel" at bounding box center [581, 75] width 79 height 30
click at [989, 476] on icon "close-tooltip" at bounding box center [984, 471] width 8 height 8
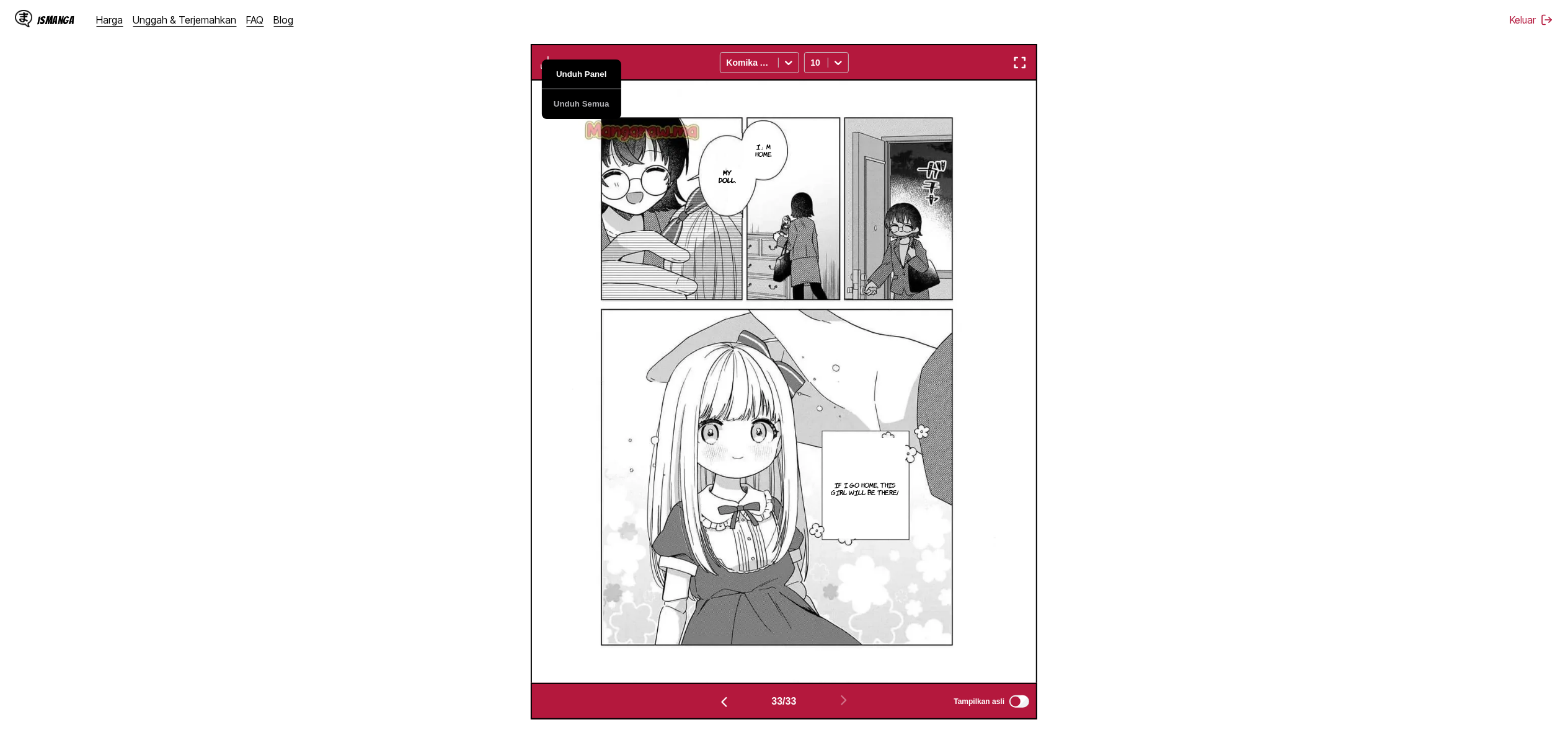
click at [586, 72] on button "Unduh Panel" at bounding box center [581, 75] width 79 height 30
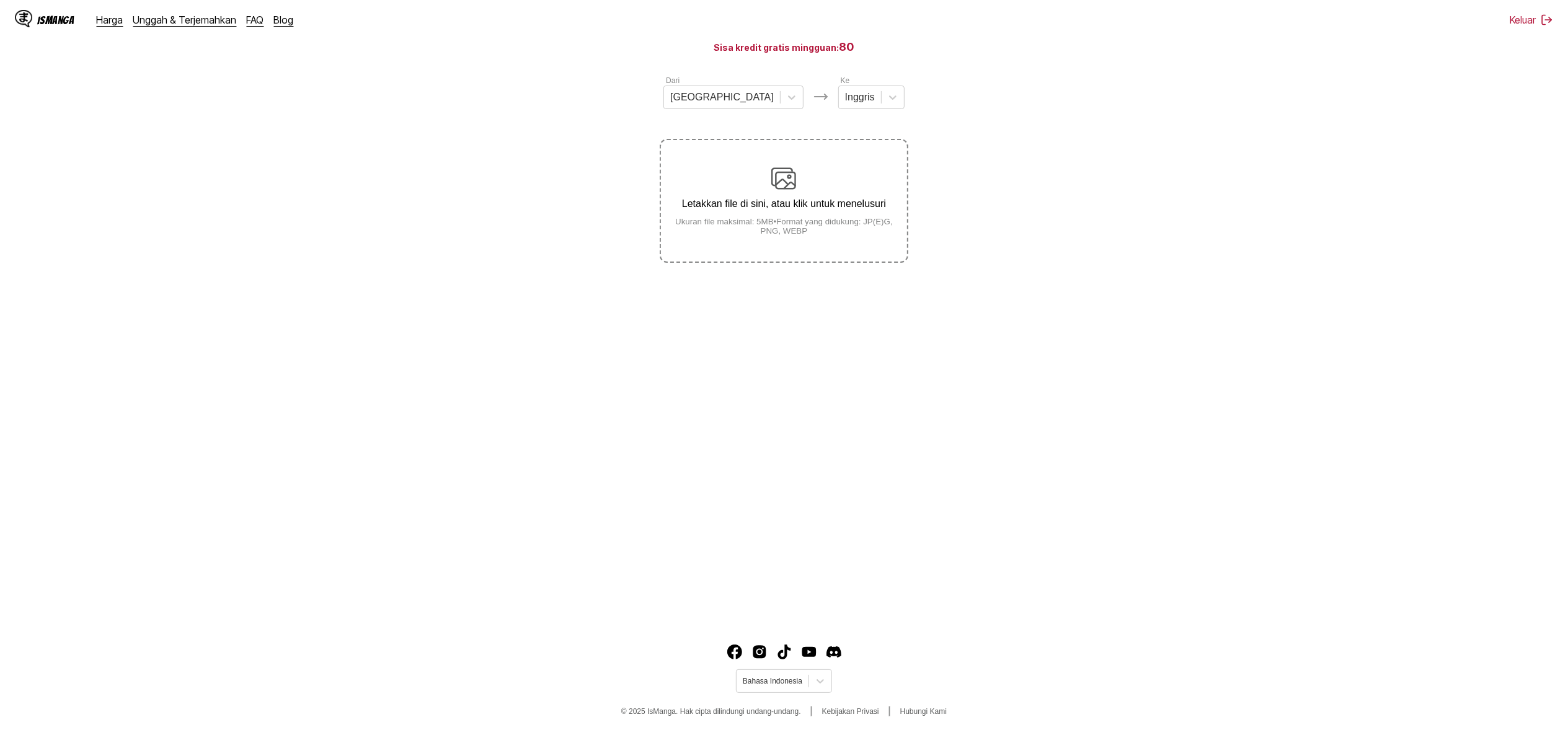
click at [782, 235] on small "Ukuran file maksimal: 5MB • Format yang didukung: JP(E)G, PNG, WEBP" at bounding box center [783, 226] width 245 height 18
click at [0, 0] on input "Letakkan file di sini, atau klik untuk menelusuri Ukuran file maksimal: 5MB • F…" at bounding box center [0, 0] width 0 height 0
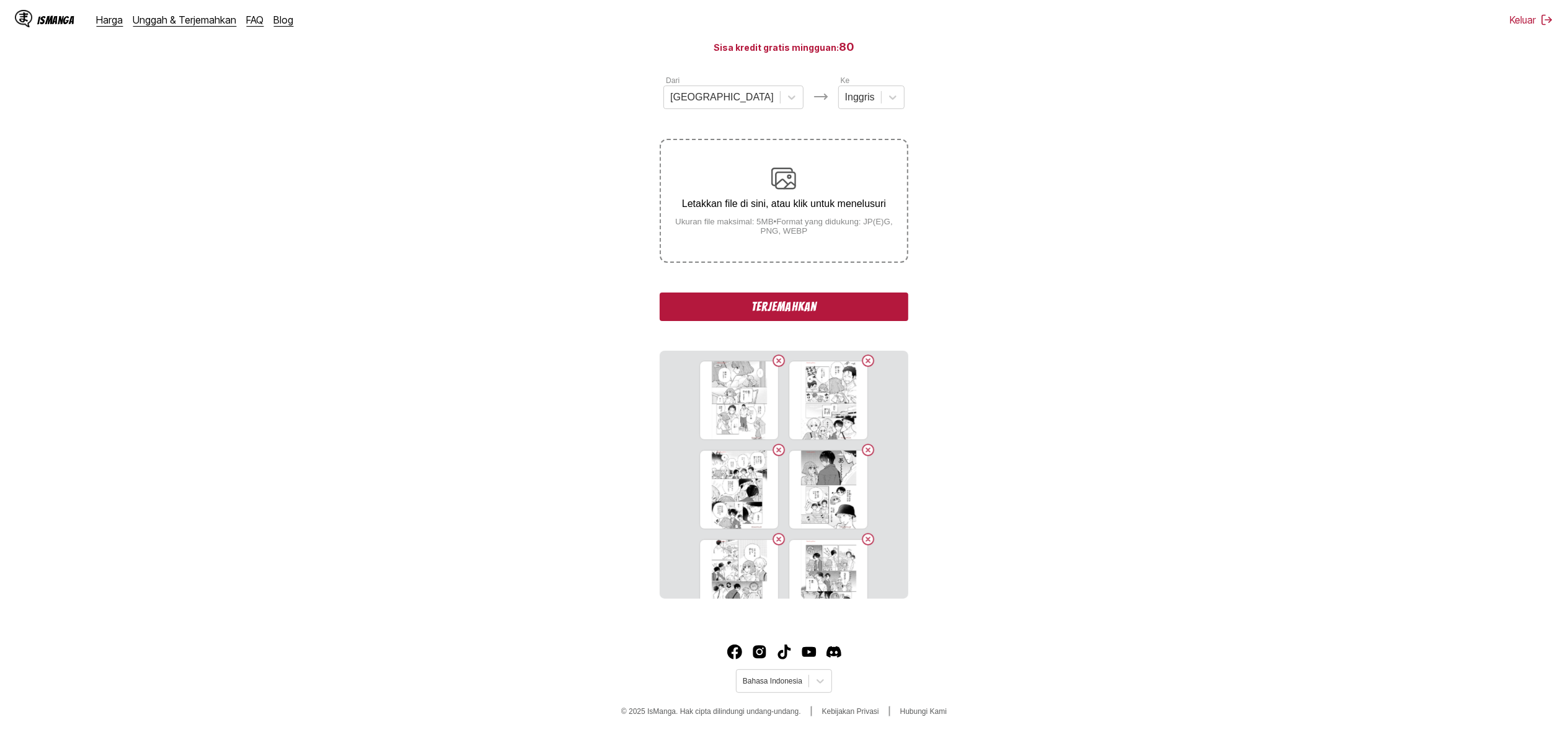
click at [1074, 510] on section "Dari Jepang Ke Inggris Letakkan file di sini, atau klik untuk menelusuri Ukuran…" at bounding box center [784, 336] width 1548 height 525
click at [850, 307] on button "Terjemahkan" at bounding box center [783, 307] width 248 height 28
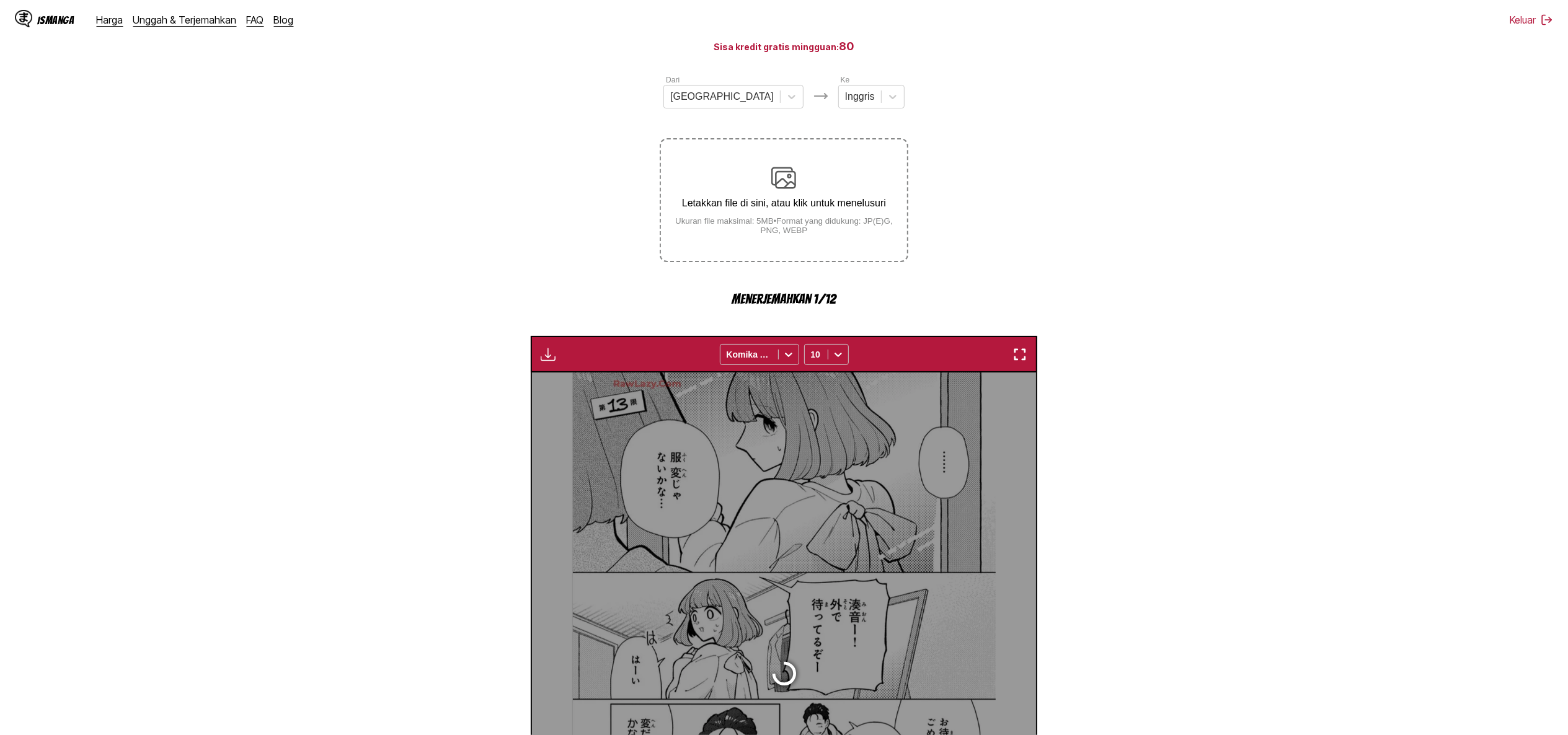
scroll to position [367, 0]
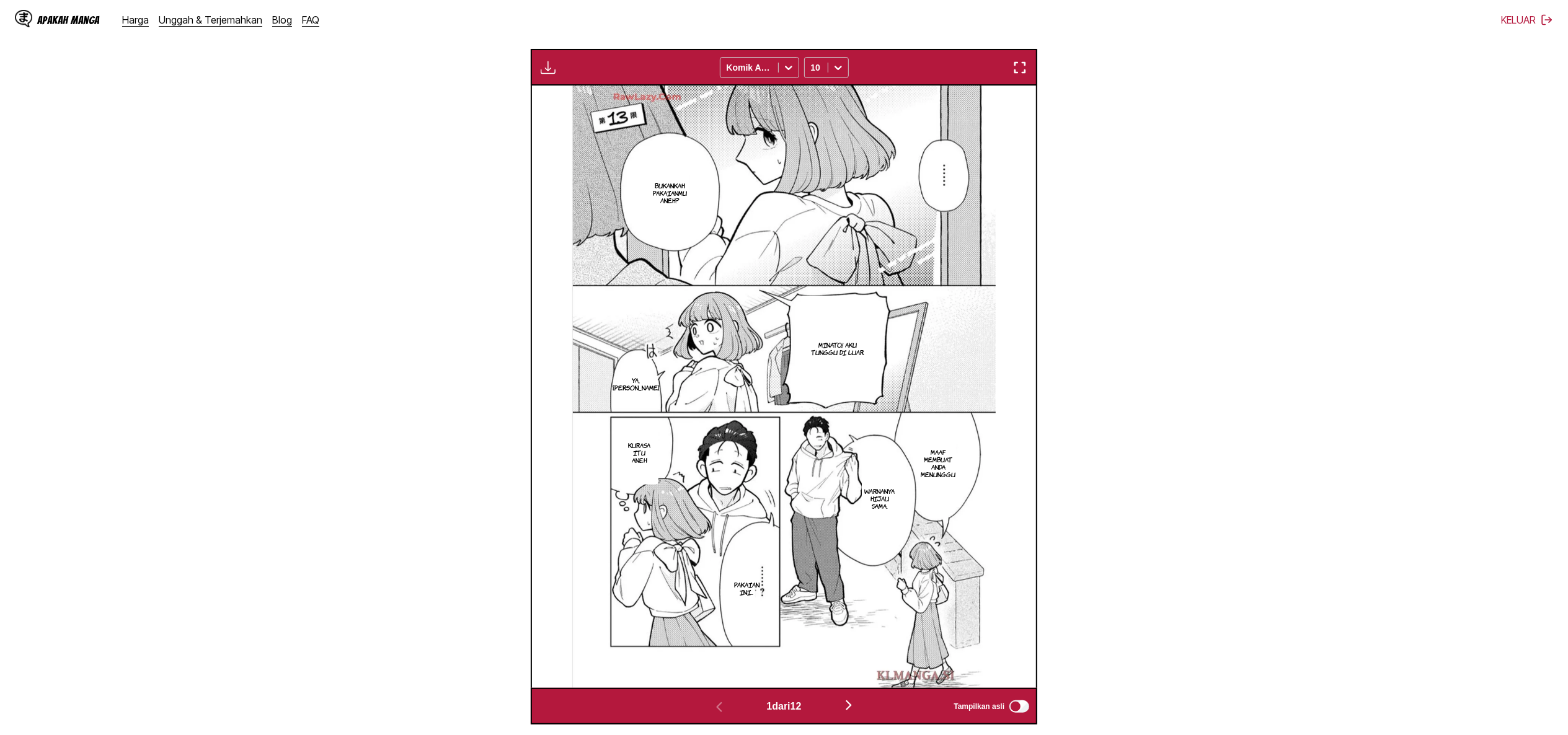
click at [229, 331] on section "Dari Jepang Kapan Inggris Letakkan file di sini, atau klik untuk menelusuri Uku…" at bounding box center [784, 277] width 1548 height 894
click at [548, 66] on img "button" at bounding box center [548, 67] width 15 height 15
click at [599, 79] on button "Unduh Panel" at bounding box center [581, 80] width 79 height 30
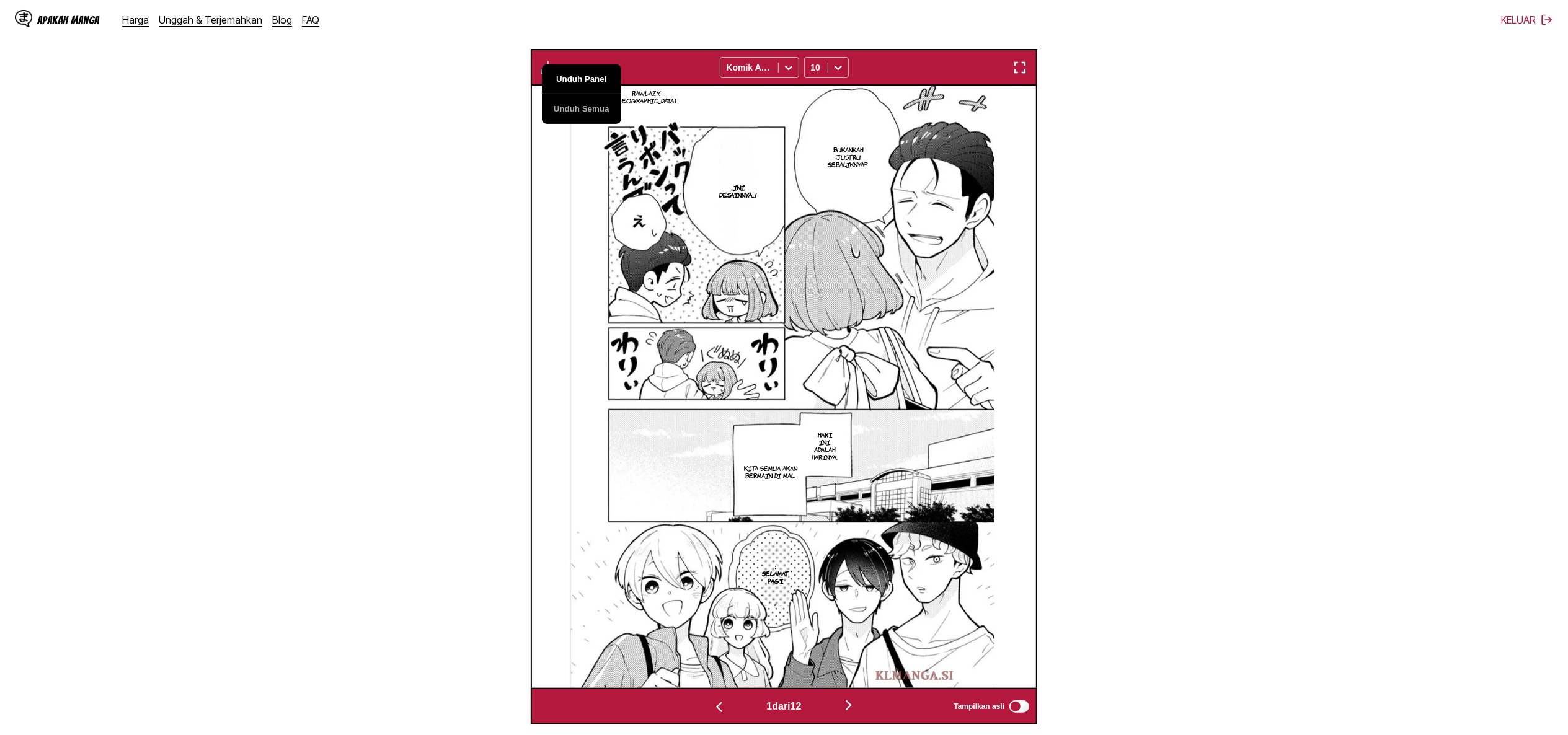
click at [599, 79] on button "Unduh Panel" at bounding box center [581, 80] width 79 height 30
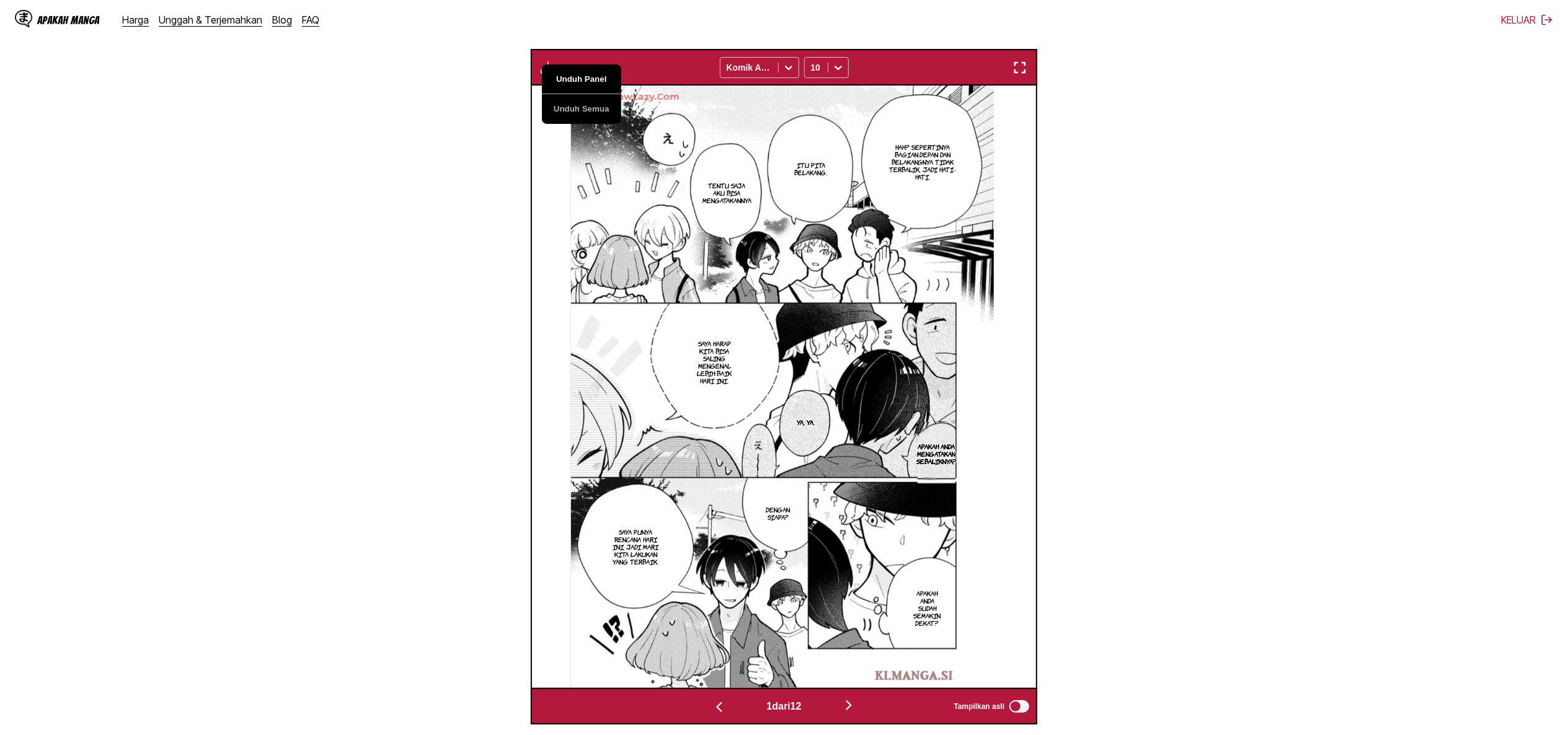
click at [591, 79] on button "Unduh Panel" at bounding box center [581, 80] width 79 height 30
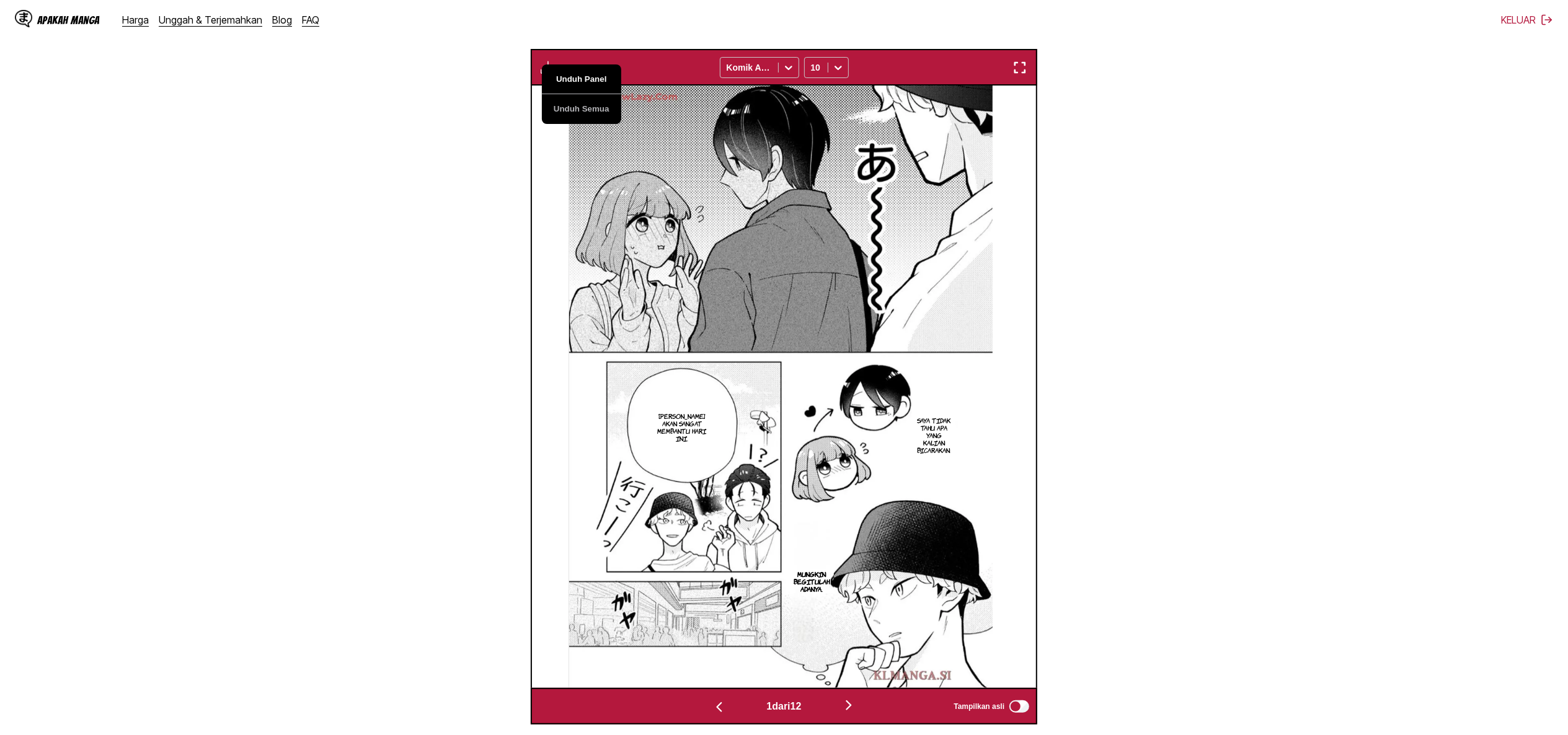
click at [591, 79] on button "Unduh Panel" at bounding box center [581, 80] width 79 height 30
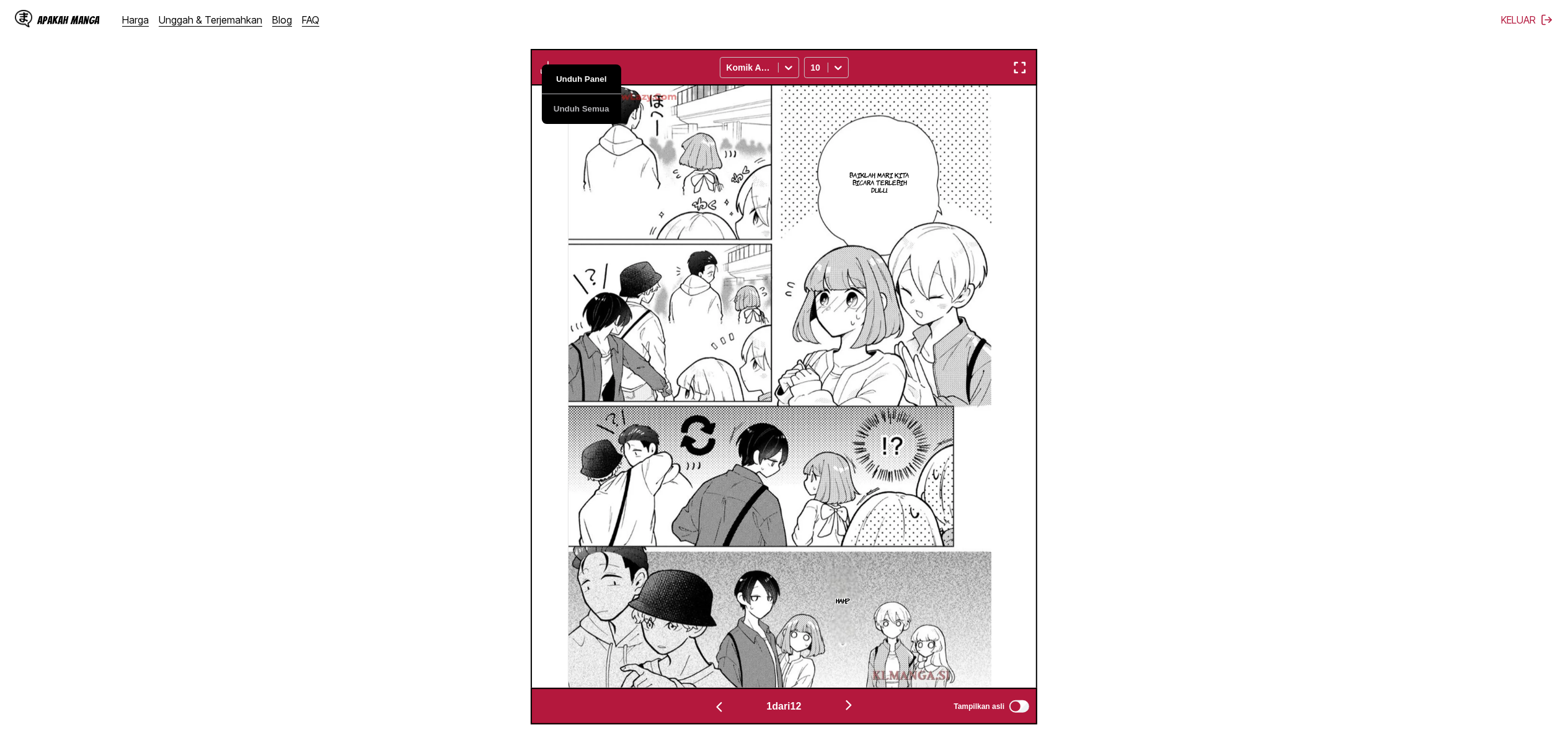
click at [591, 79] on button "Unduh Panel" at bounding box center [581, 80] width 79 height 30
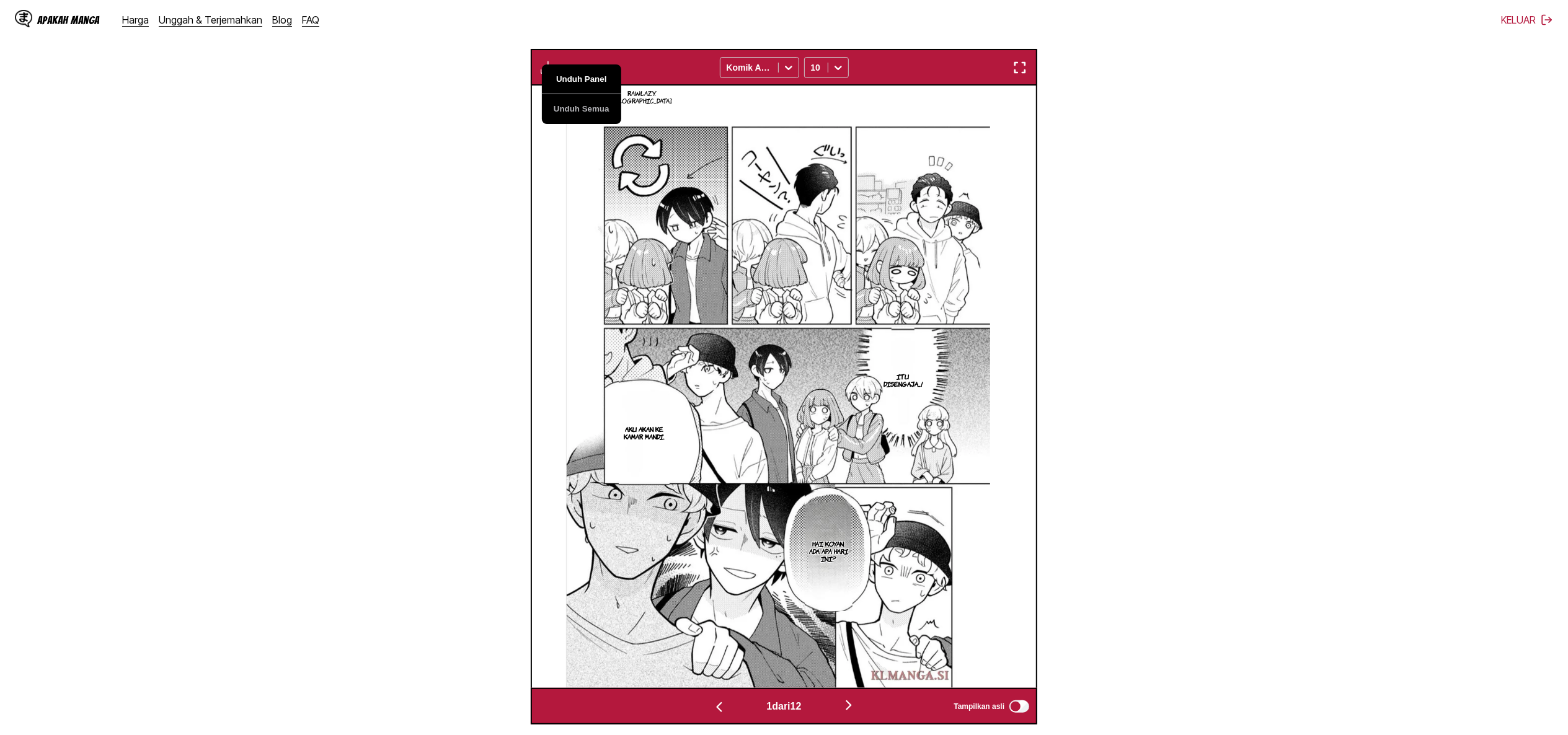
click at [591, 79] on button "Unduh Panel" at bounding box center [581, 80] width 79 height 30
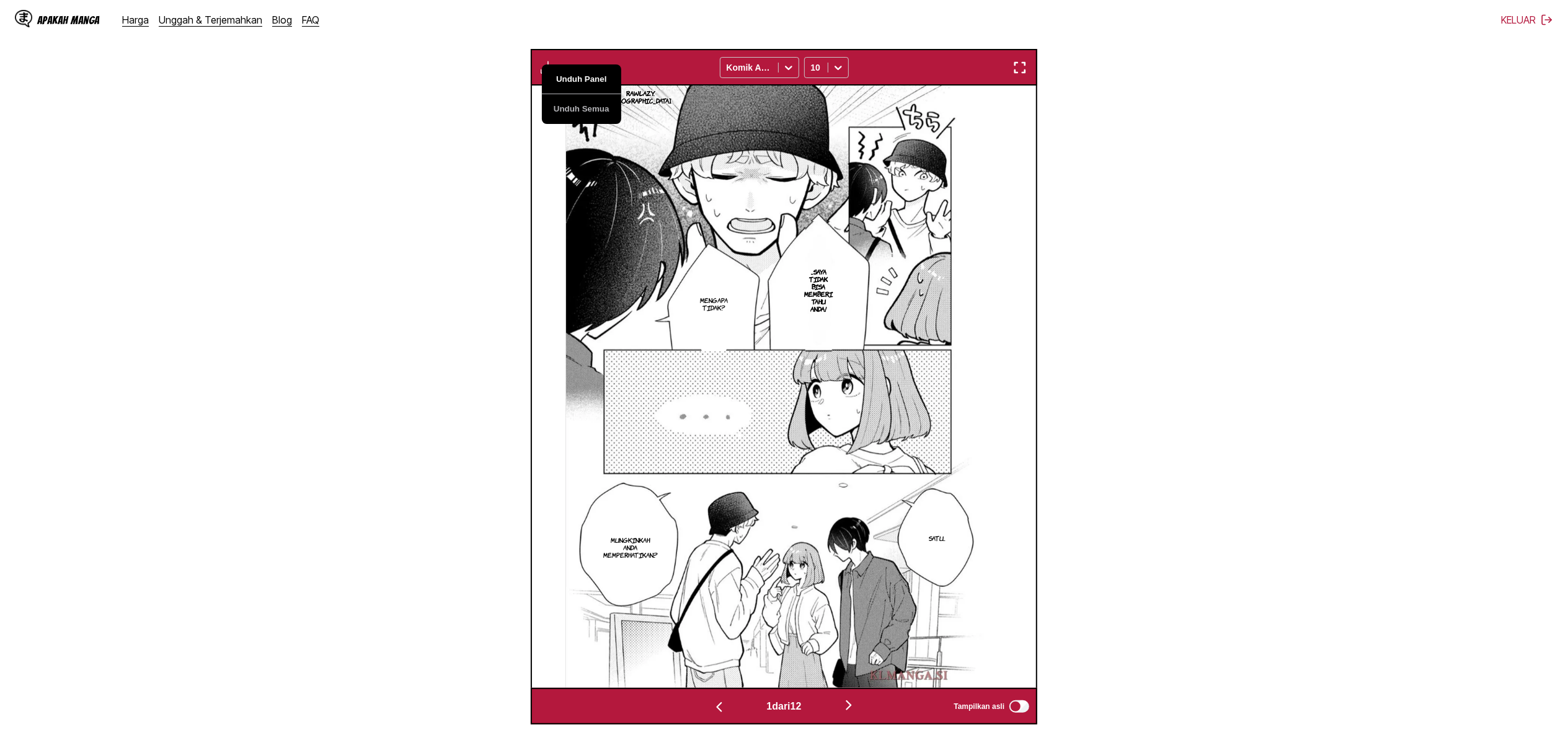
click at [591, 79] on button "Unduh Panel" at bounding box center [581, 80] width 79 height 30
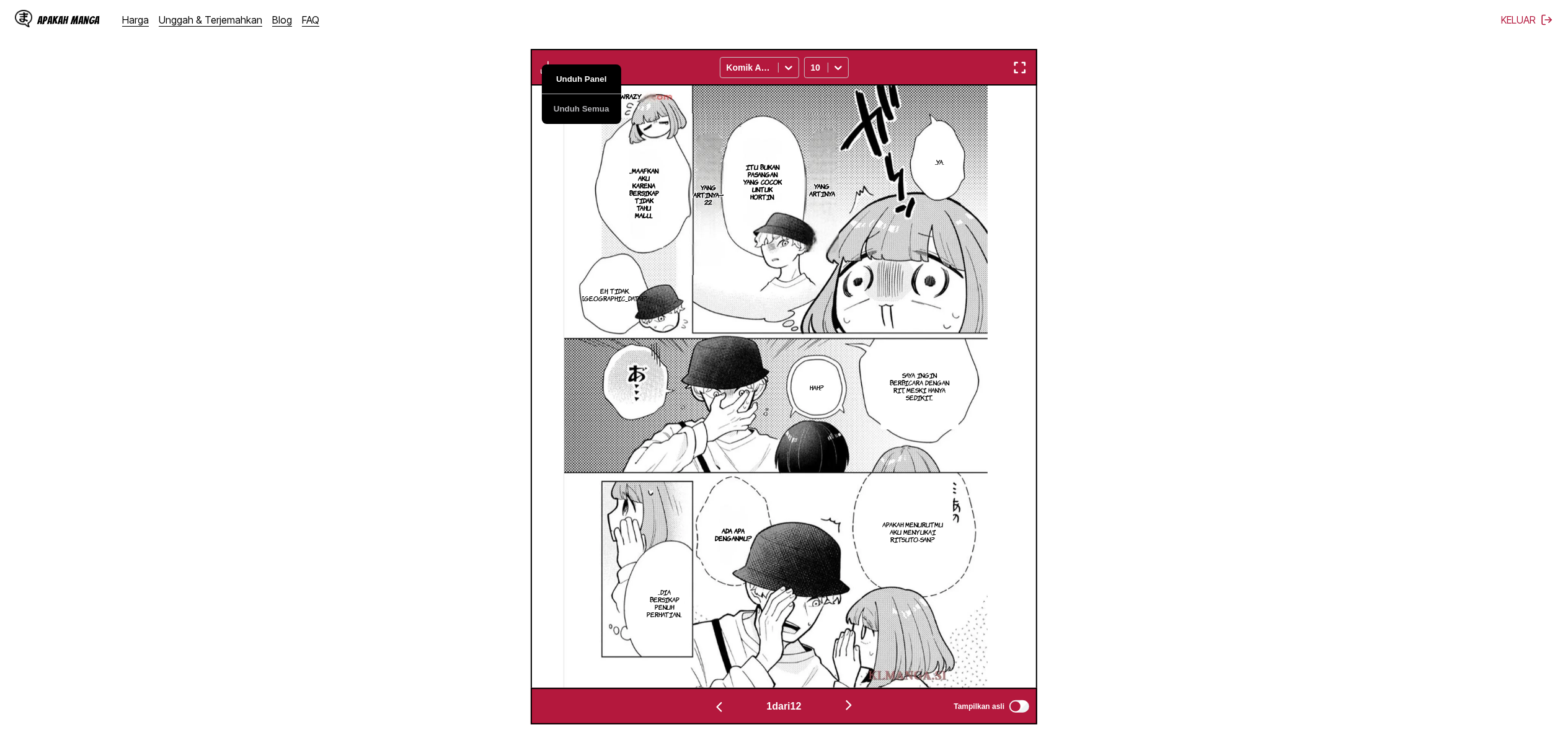
click at [591, 79] on button "Unduh Panel" at bounding box center [581, 80] width 79 height 30
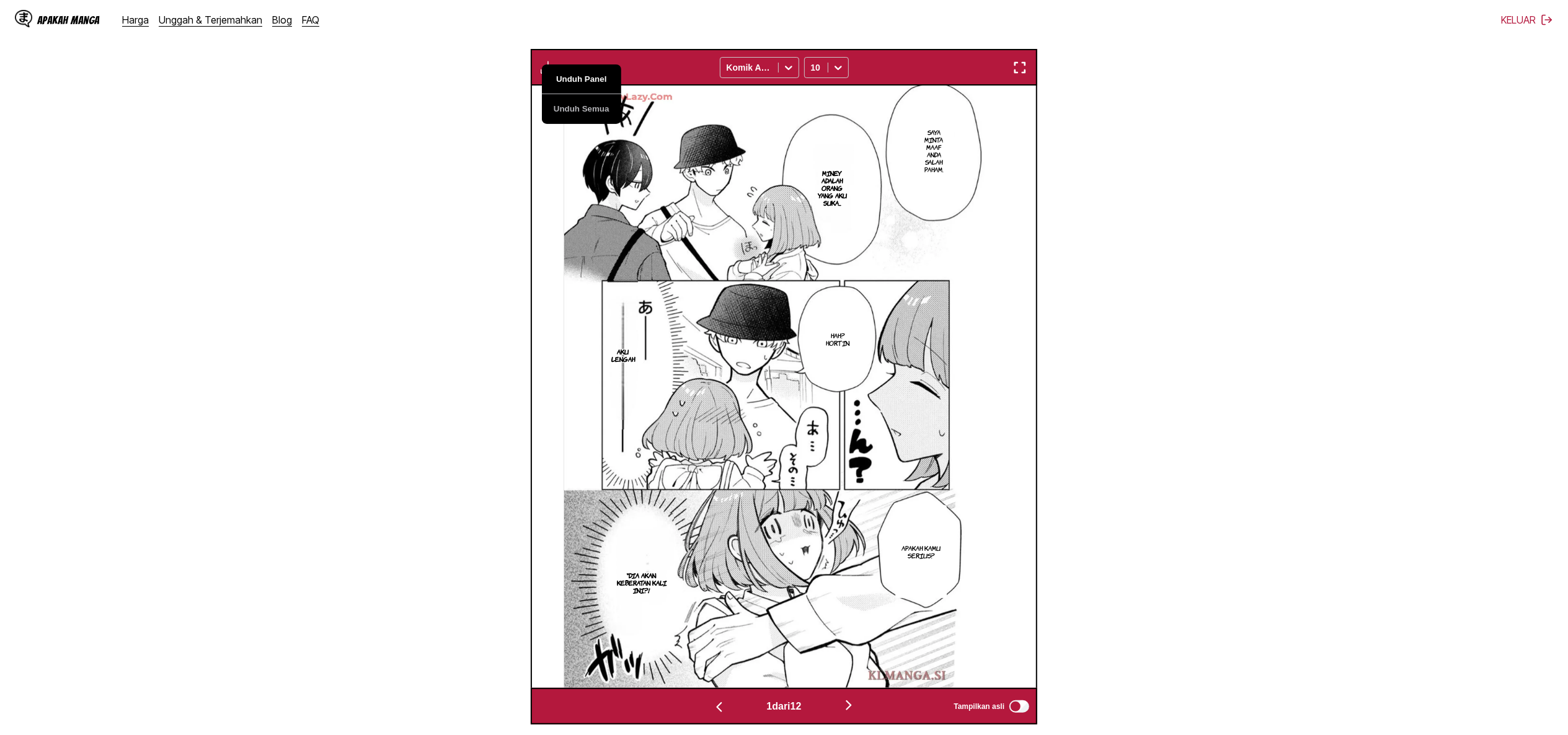
click at [591, 79] on button "Unduh Panel" at bounding box center [581, 80] width 79 height 30
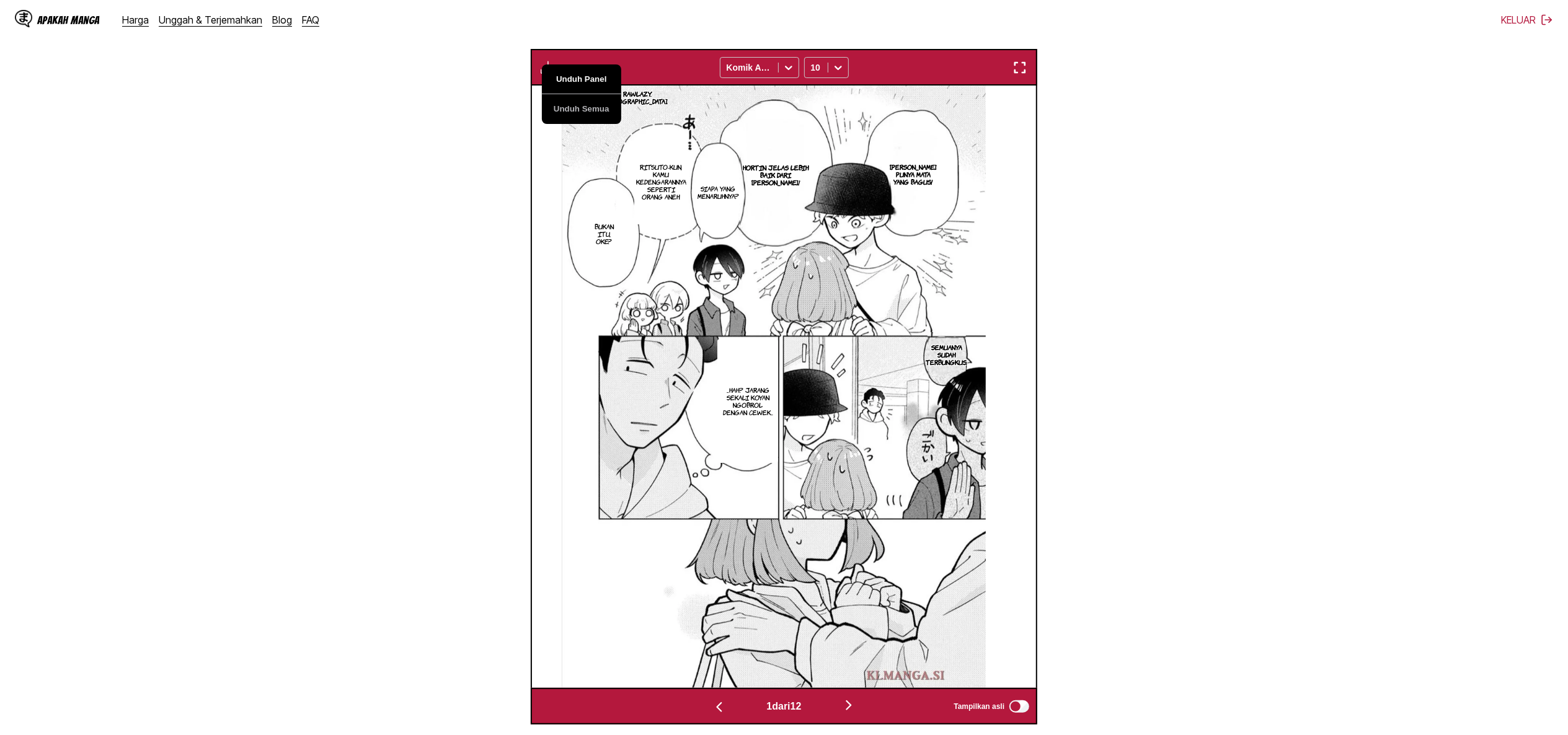
click at [591, 79] on button "Unduh Panel" at bounding box center [581, 80] width 79 height 30
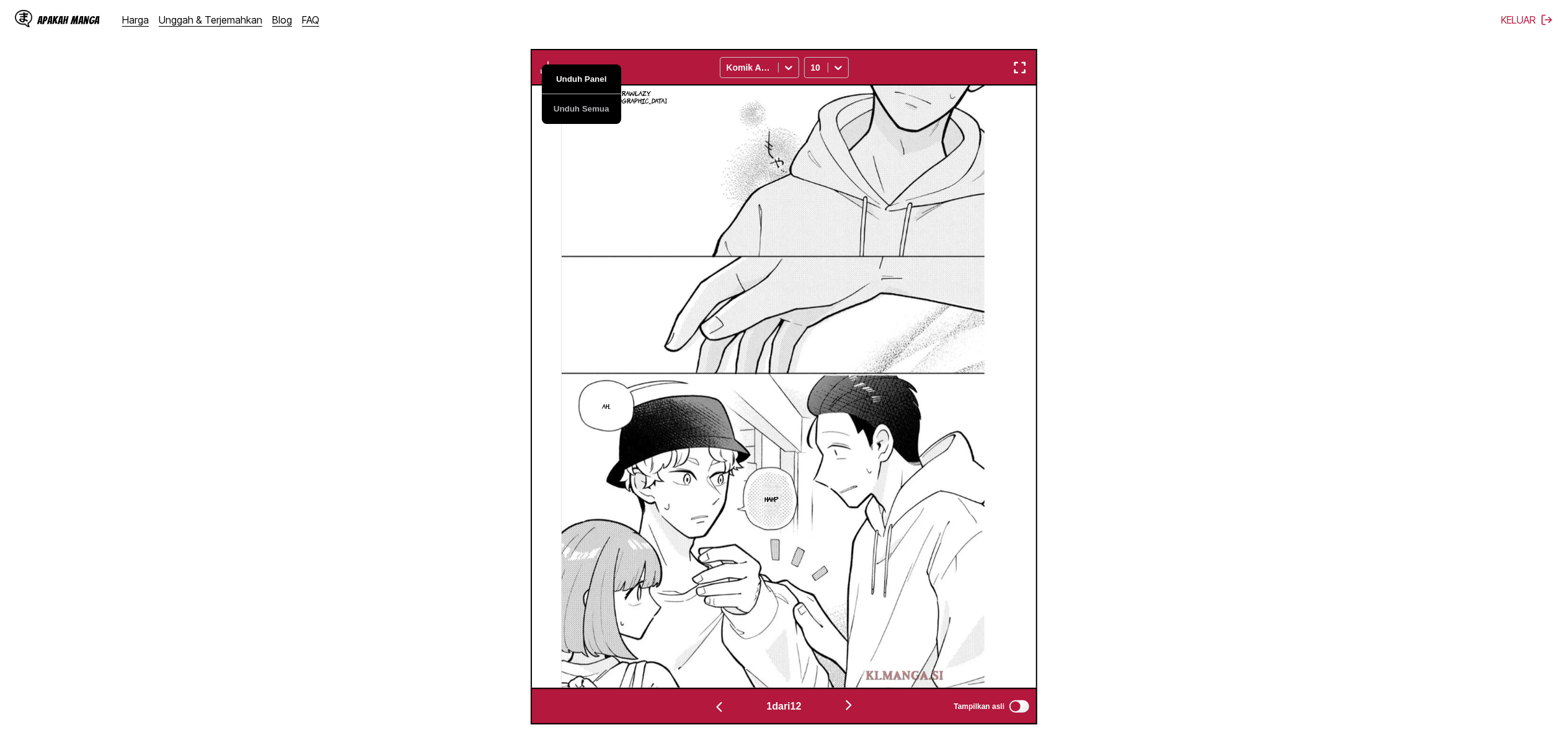
click at [591, 79] on button "Unduh Panel" at bounding box center [581, 80] width 79 height 30
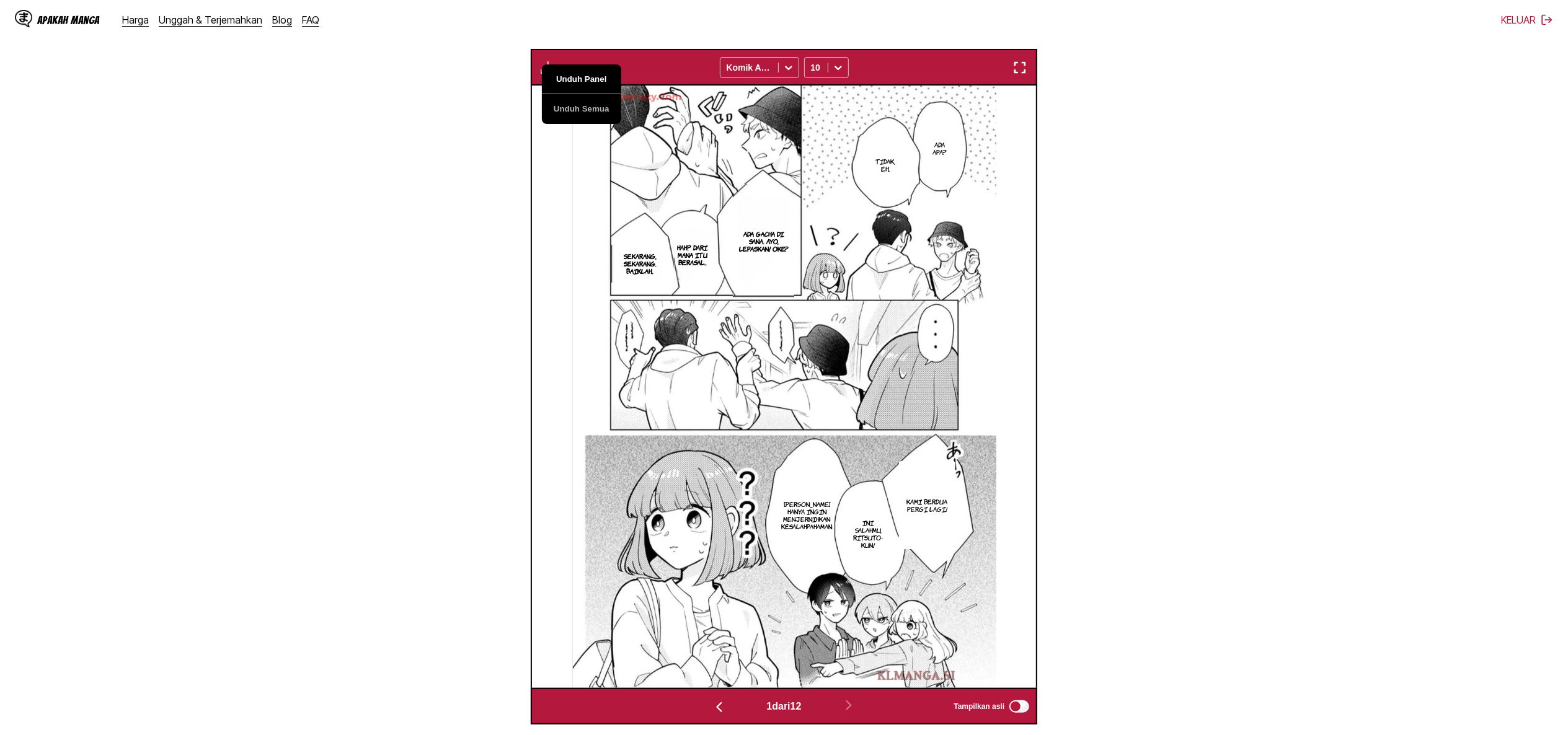
click at [591, 79] on button "Unduh Panel" at bounding box center [581, 80] width 79 height 30
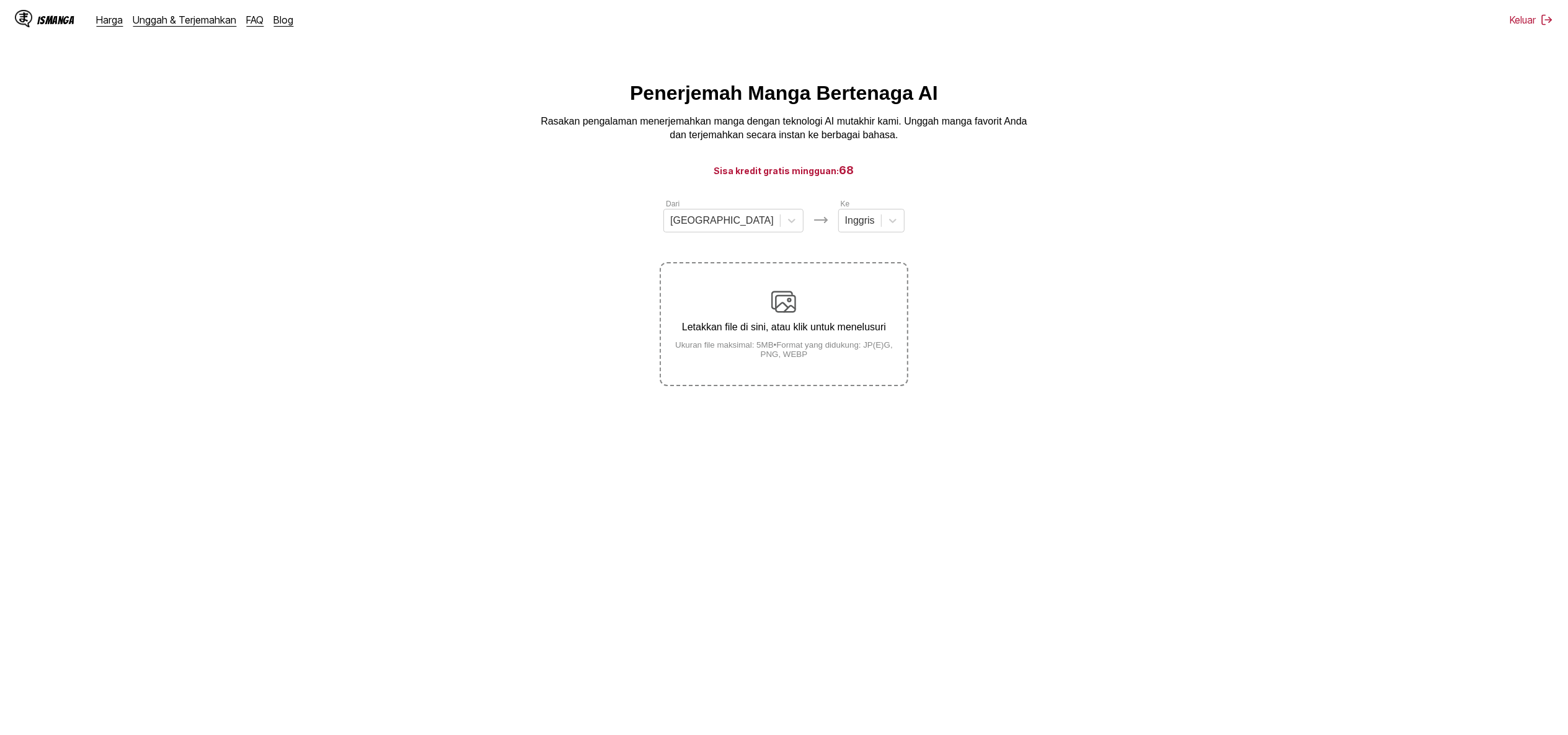
scroll to position [124, 0]
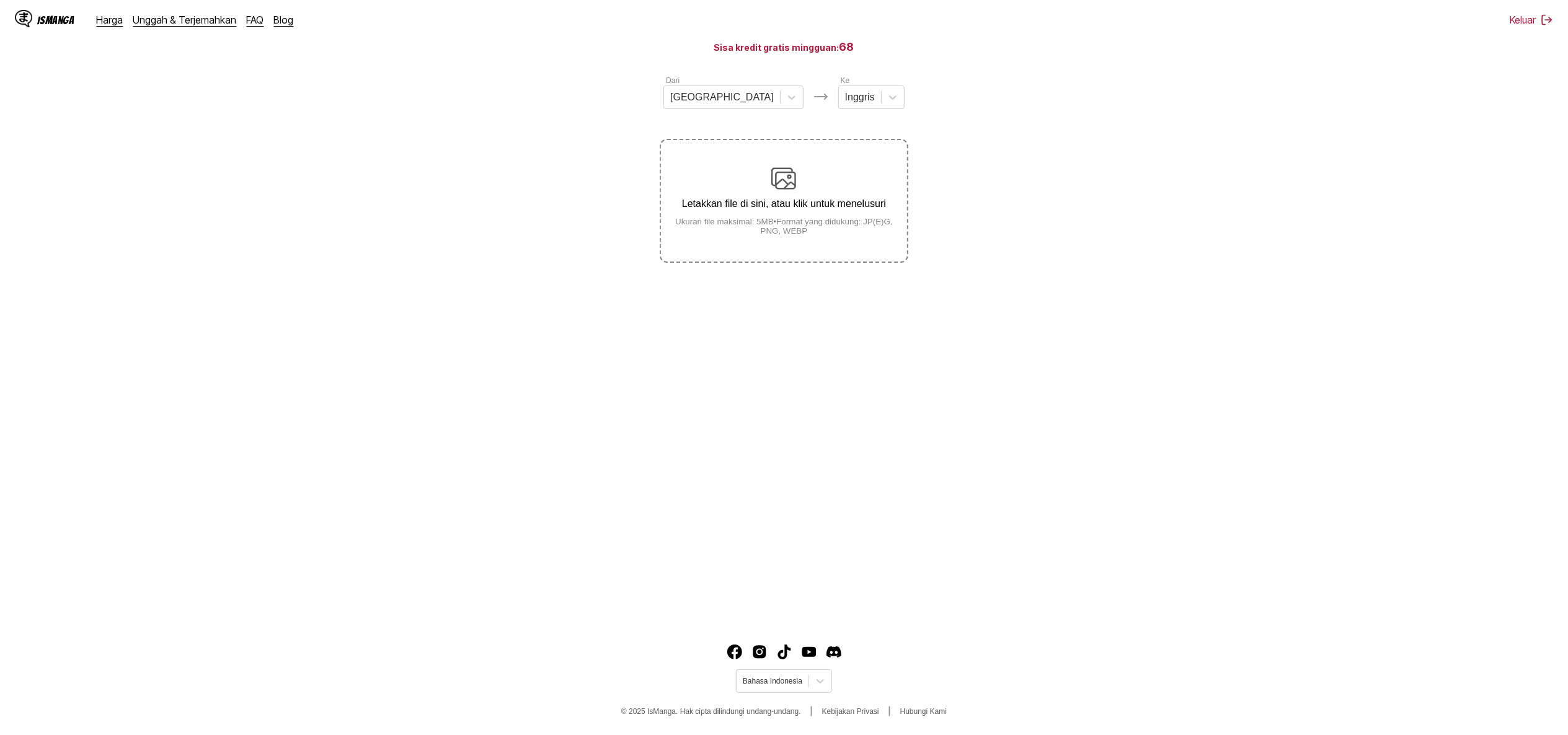
click at [837, 219] on small "Ukuran file maksimal: 5MB • Format yang didukung: JP(E)G, PNG, WEBP" at bounding box center [783, 226] width 245 height 18
click at [0, 0] on input "Letakkan file di sini, atau klik untuk menelusuri Ukuran file maksimal: 5MB • F…" at bounding box center [0, 0] width 0 height 0
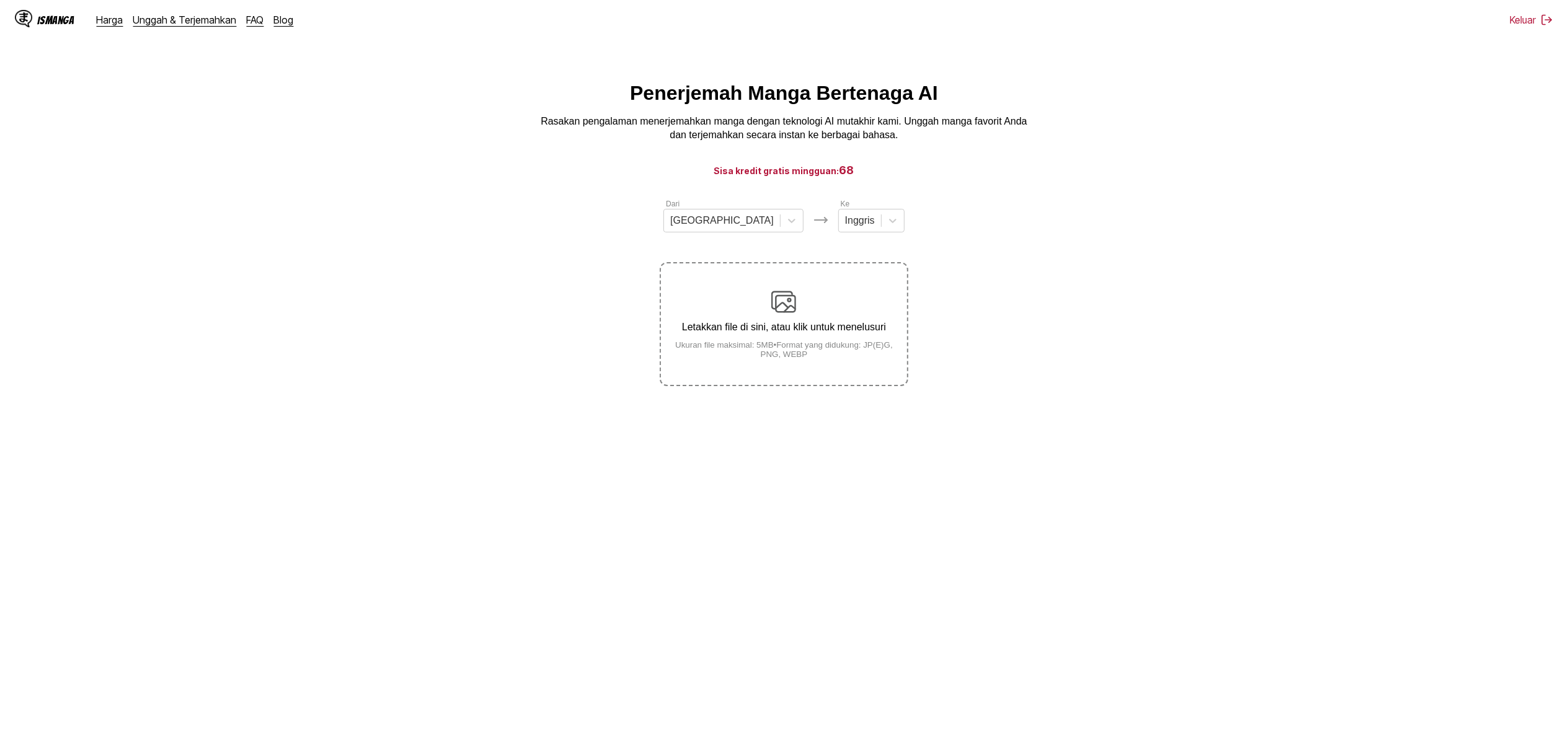
click at [757, 311] on div "Letakkan file di sini, atau klik untuk menelusuri Ukuran file maksimal: 5MB • F…" at bounding box center [783, 324] width 245 height 70
click at [0, 0] on input "Letakkan file di sini, atau klik untuk menelusuri Ukuran file maksimal: 5MB • F…" at bounding box center [0, 0] width 0 height 0
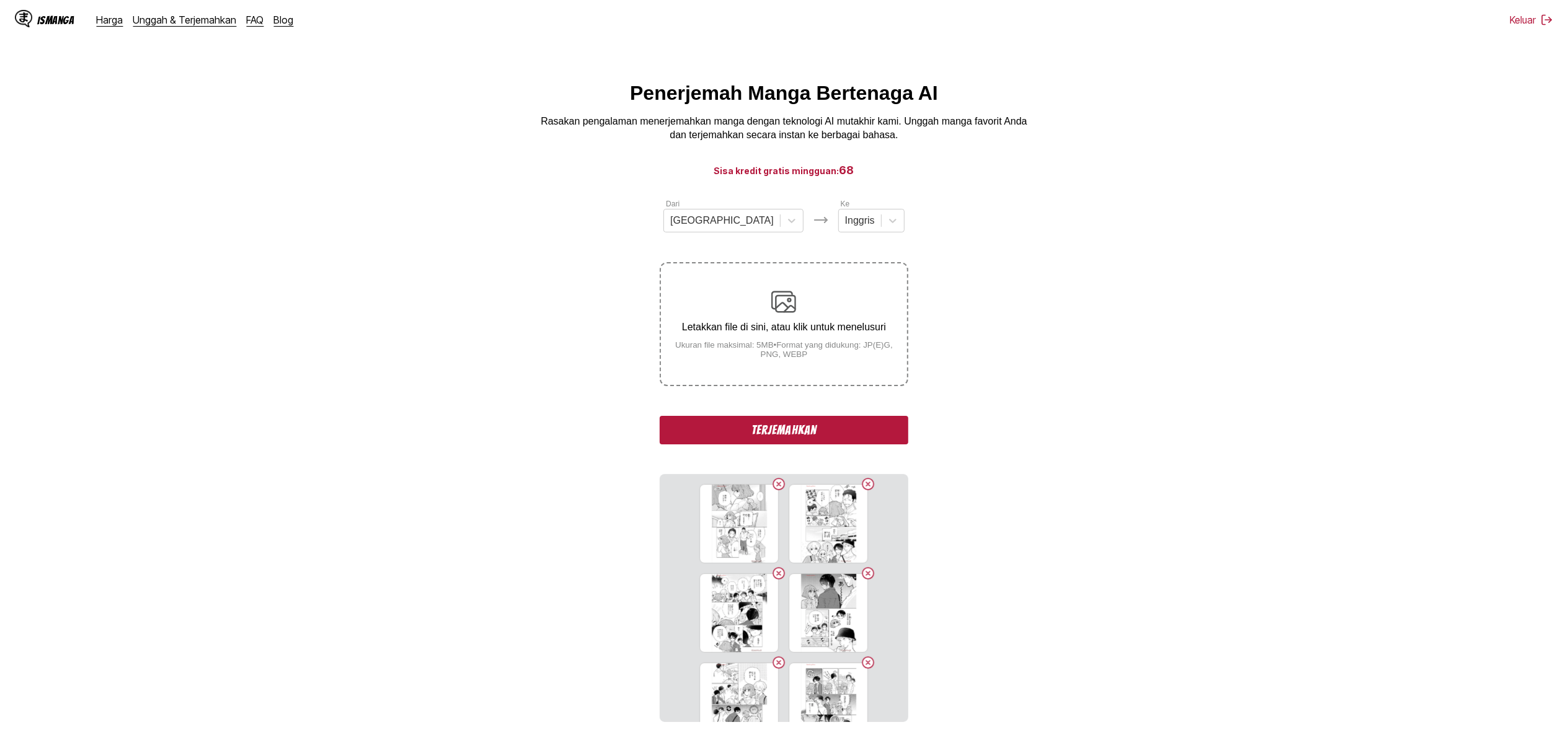
click at [840, 426] on button "Terjemahkan" at bounding box center [783, 430] width 248 height 28
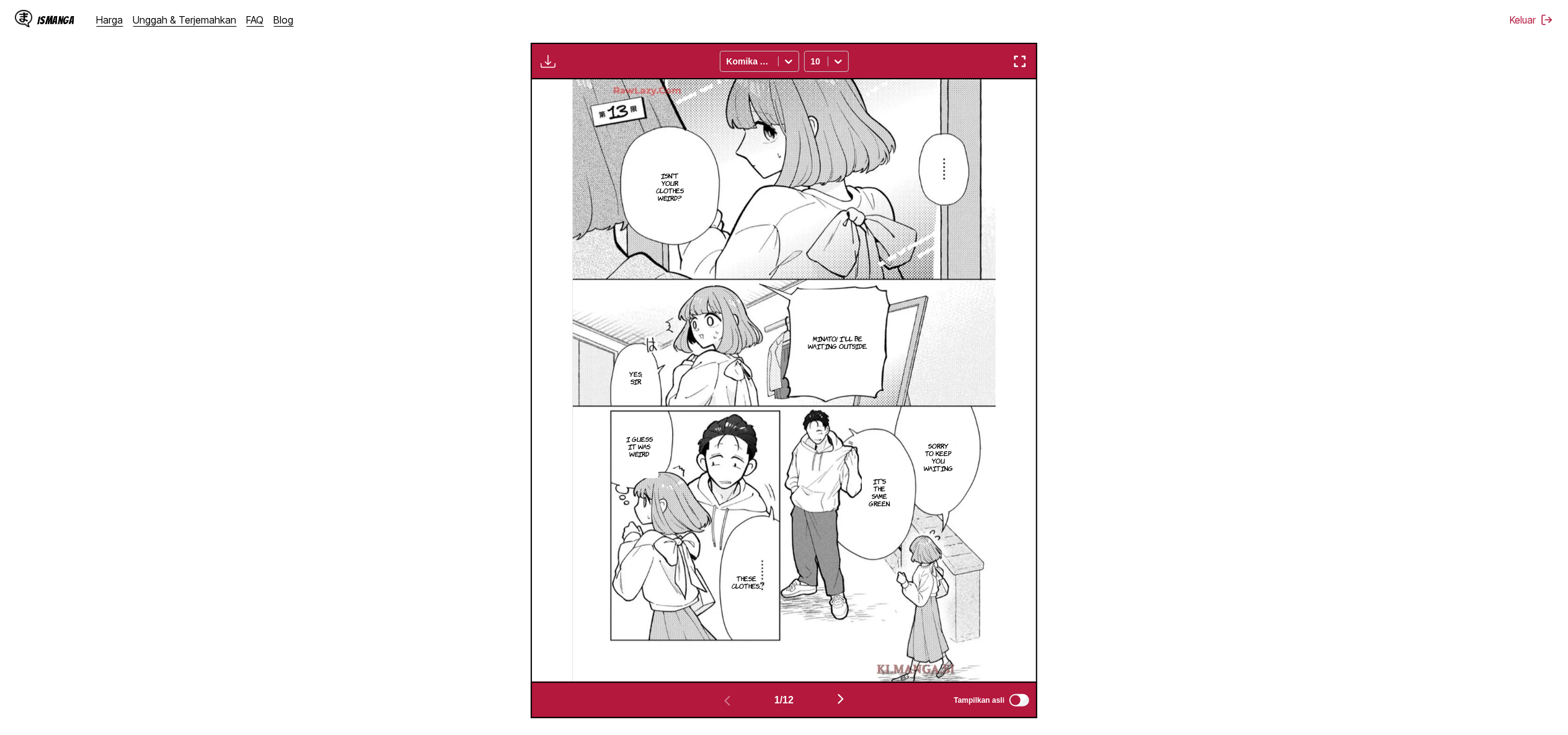
scroll to position [367, 0]
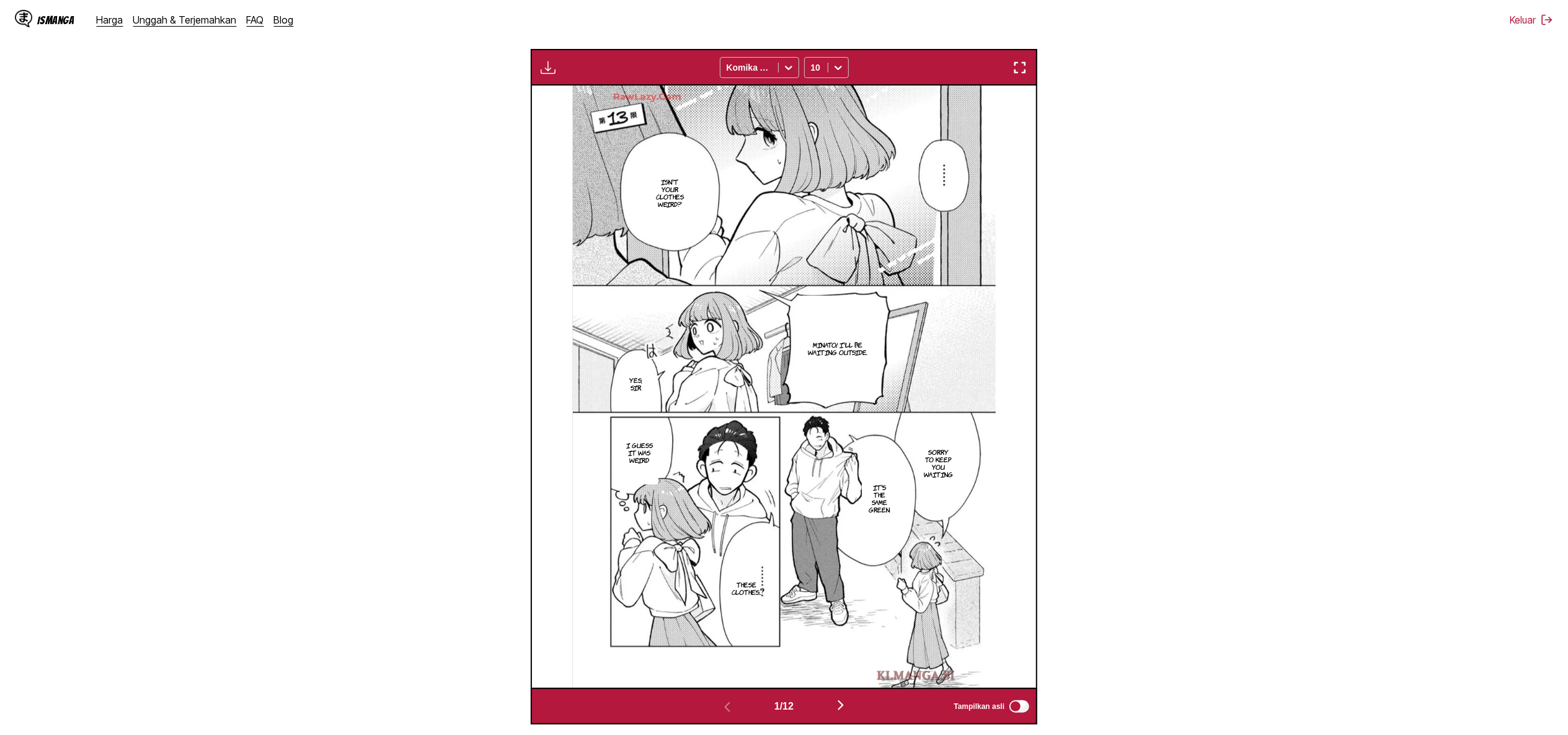
click at [542, 69] on img "button" at bounding box center [548, 67] width 15 height 15
click at [568, 76] on button "Unduh Panel" at bounding box center [581, 80] width 79 height 30
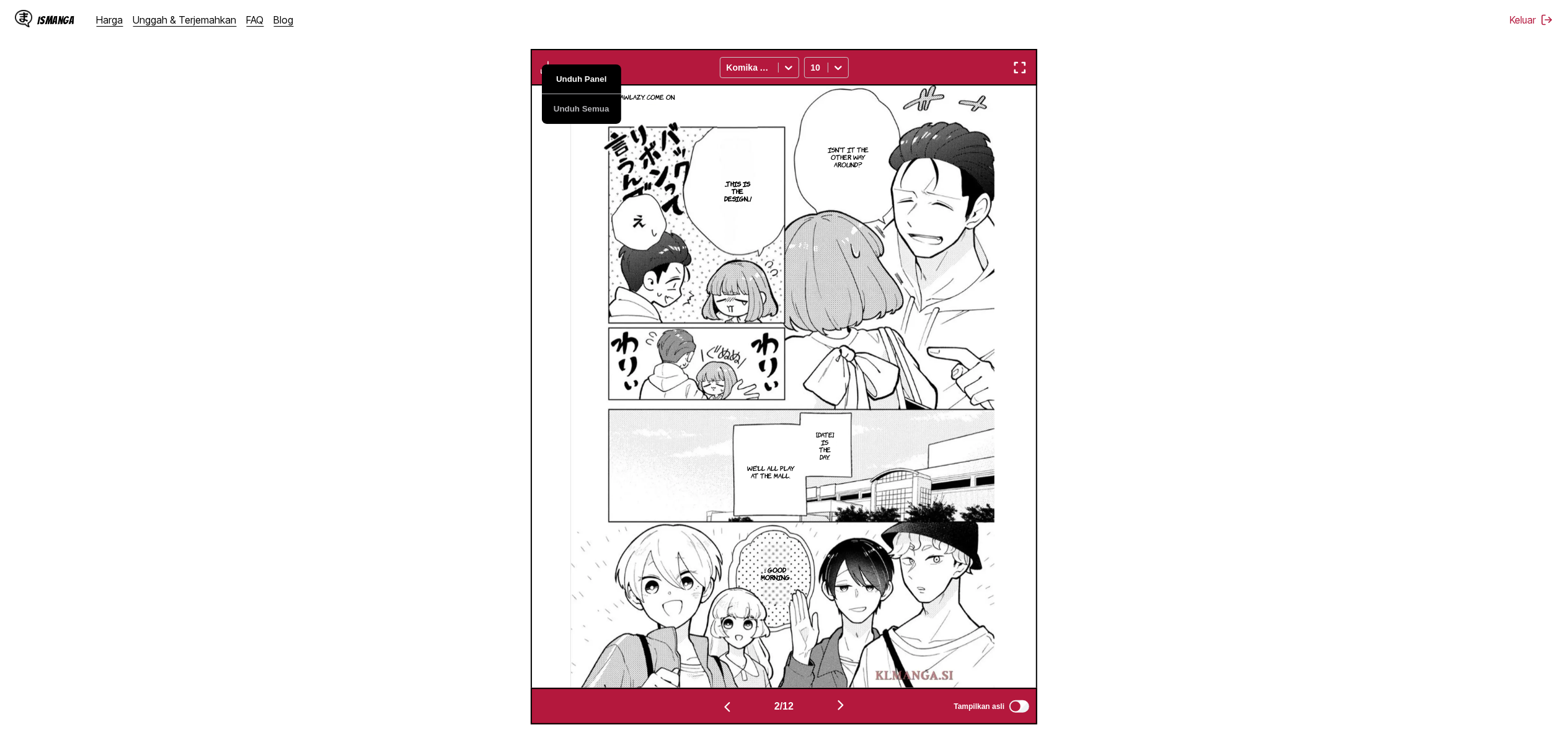
click at [568, 76] on button "Unduh Panel" at bounding box center [581, 80] width 79 height 30
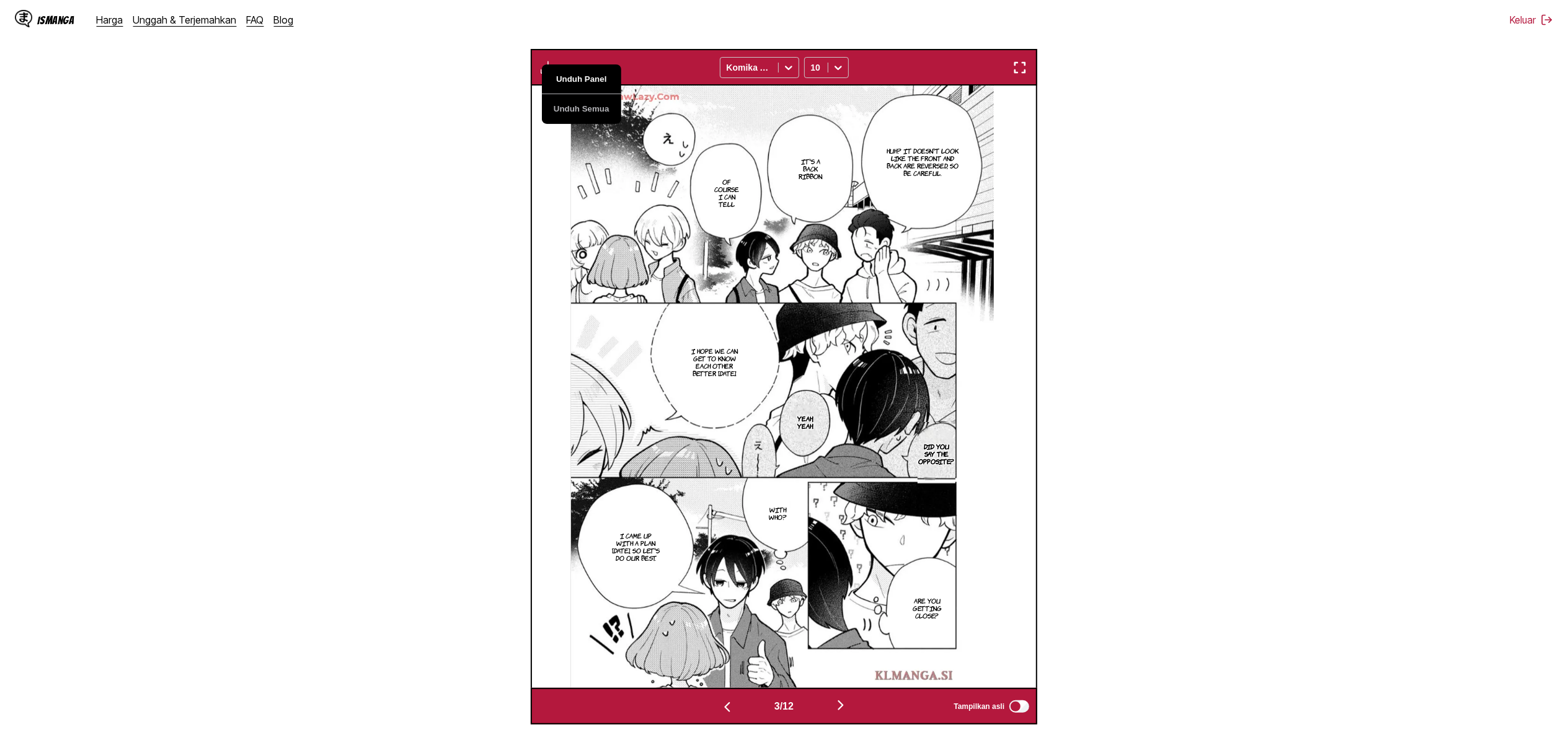
click at [568, 76] on button "Unduh Panel" at bounding box center [581, 80] width 79 height 30
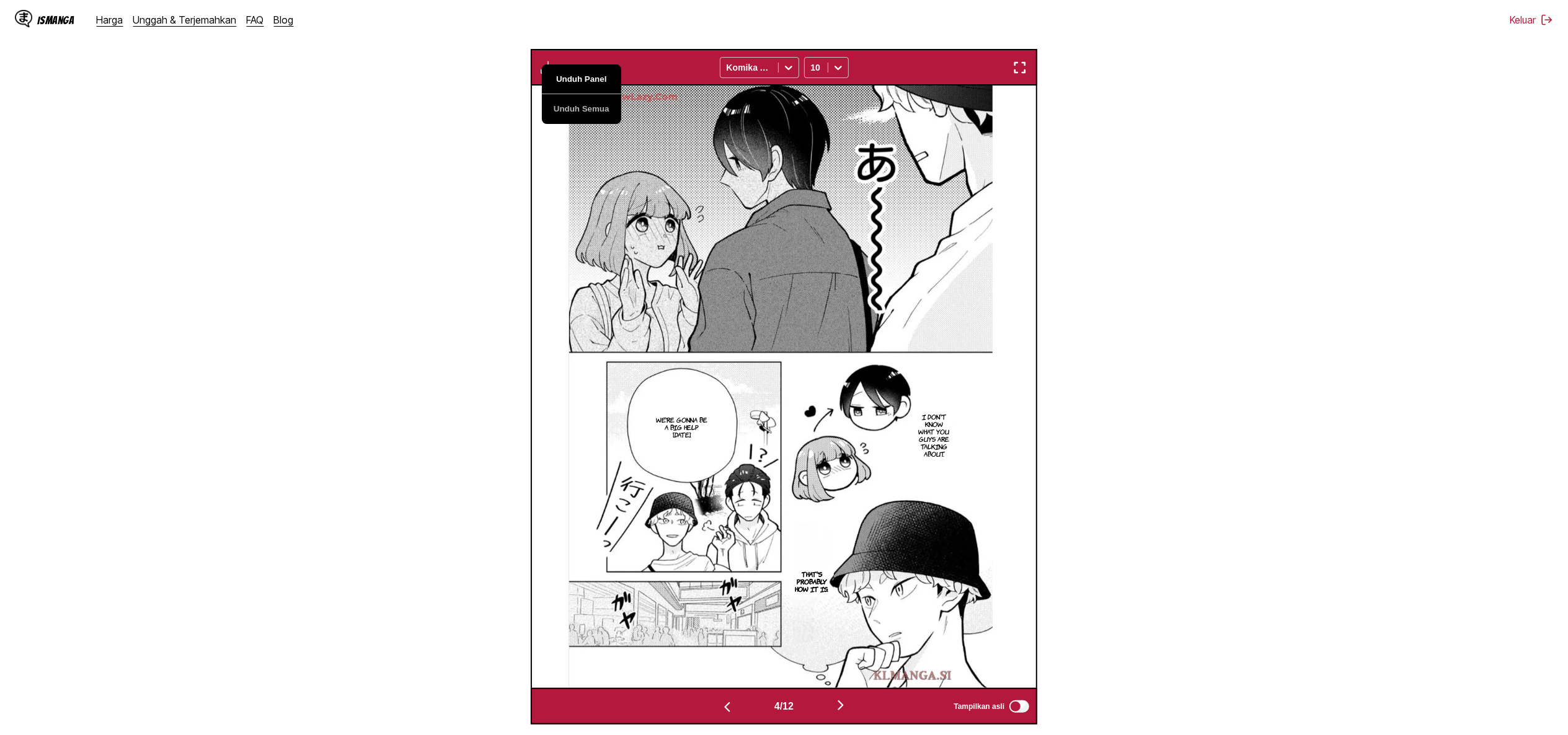
click at [568, 76] on button "Unduh Panel" at bounding box center [581, 80] width 79 height 30
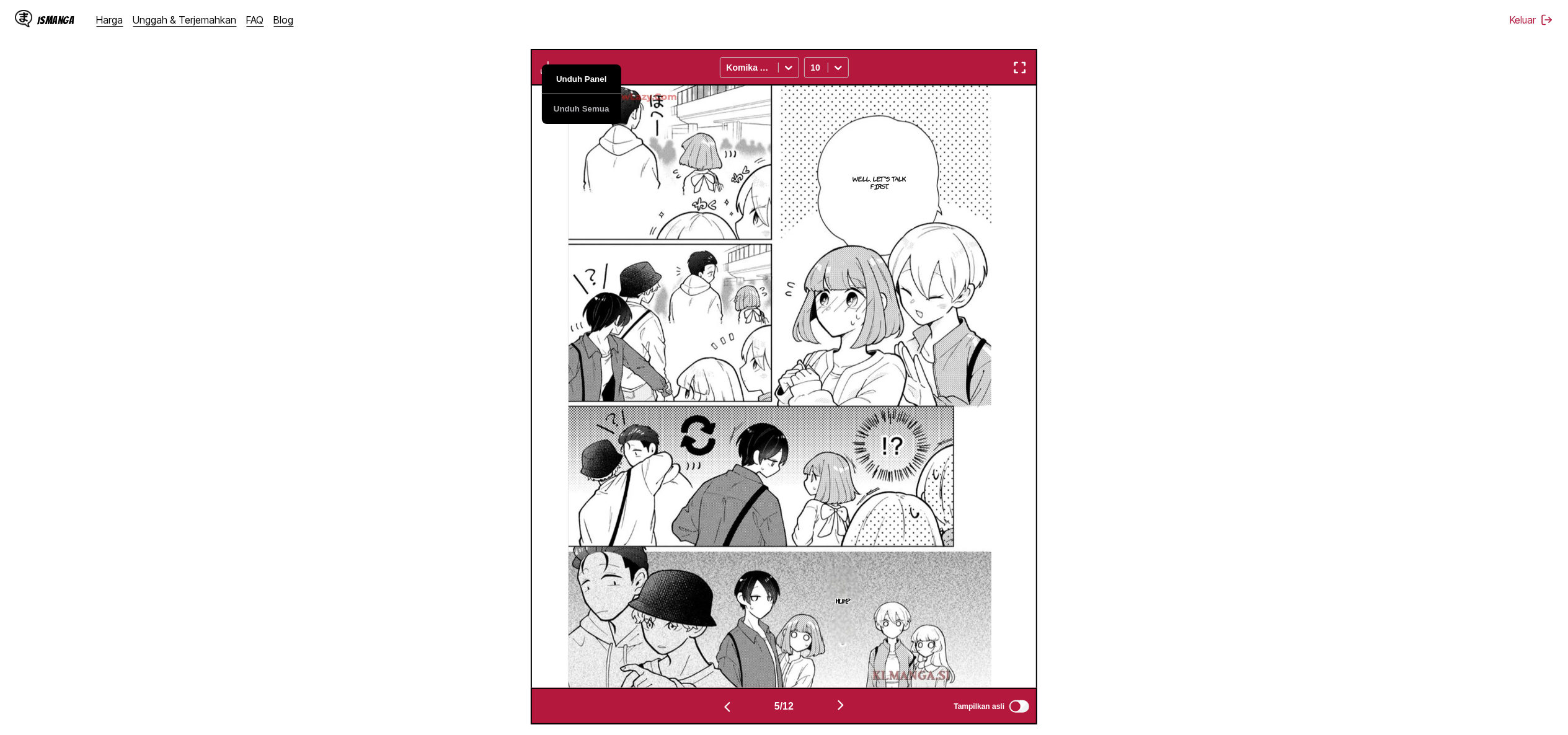
click at [568, 76] on button "Unduh Panel" at bounding box center [581, 80] width 79 height 30
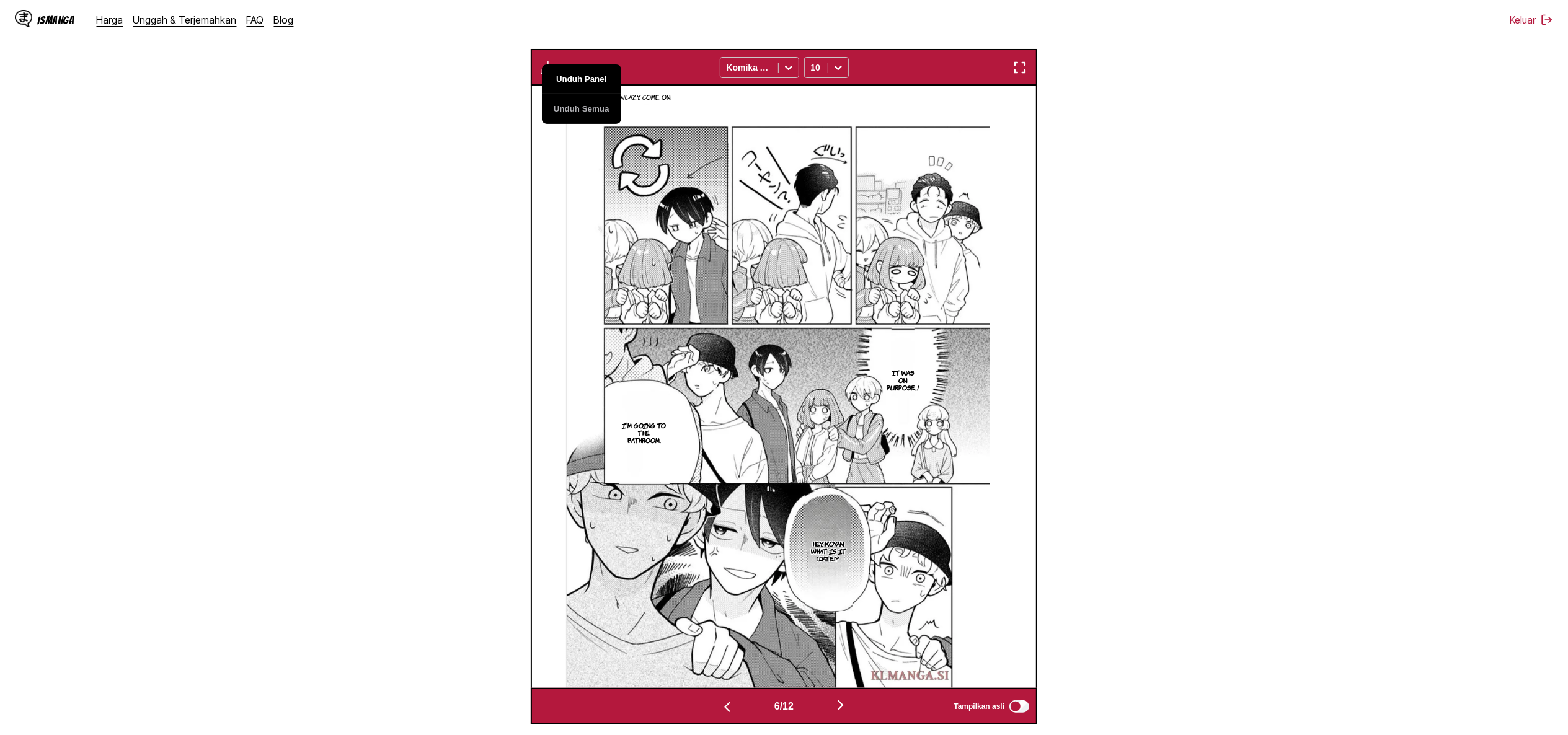
click at [568, 76] on button "Unduh Panel" at bounding box center [581, 80] width 79 height 30
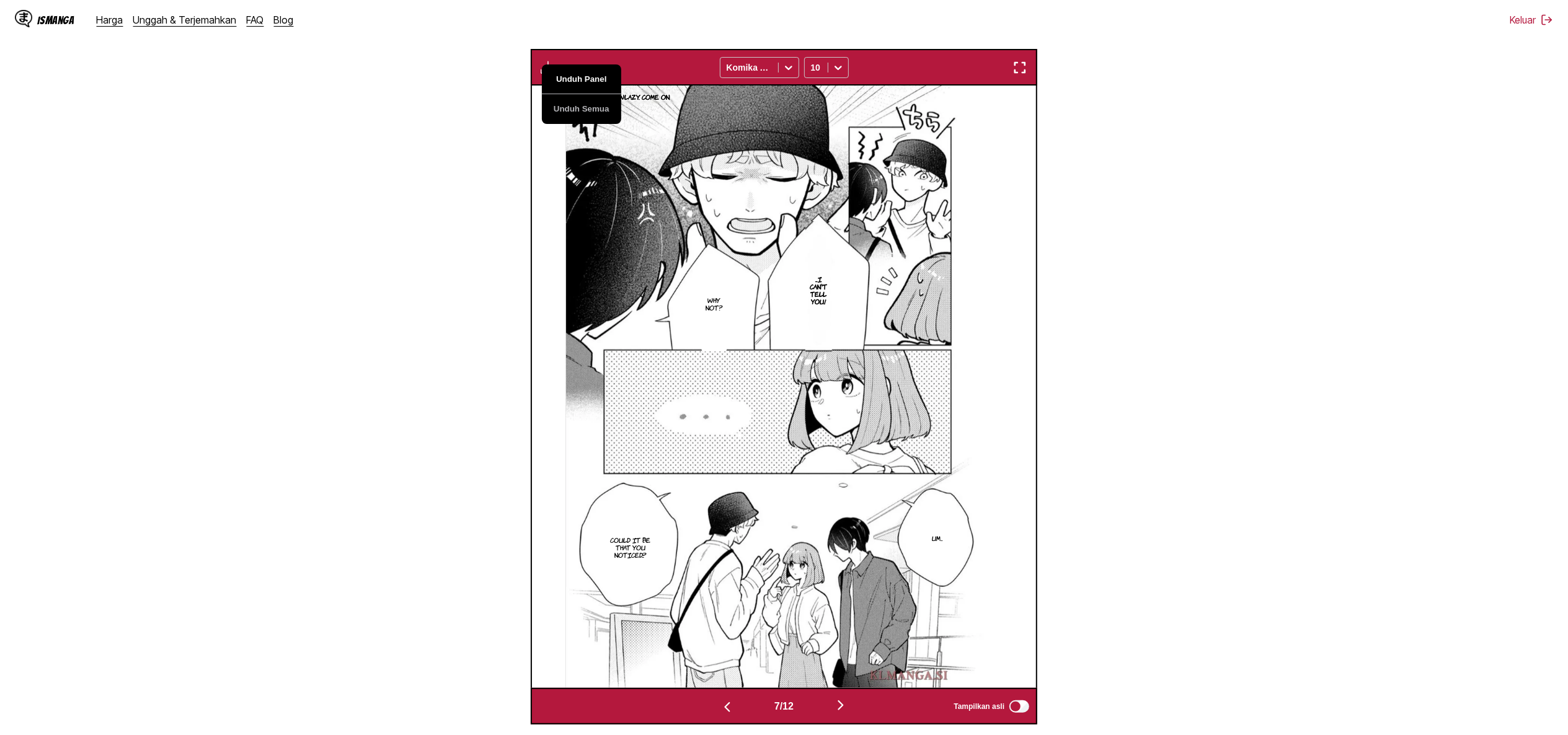
click at [568, 76] on button "Unduh Panel" at bounding box center [581, 80] width 79 height 30
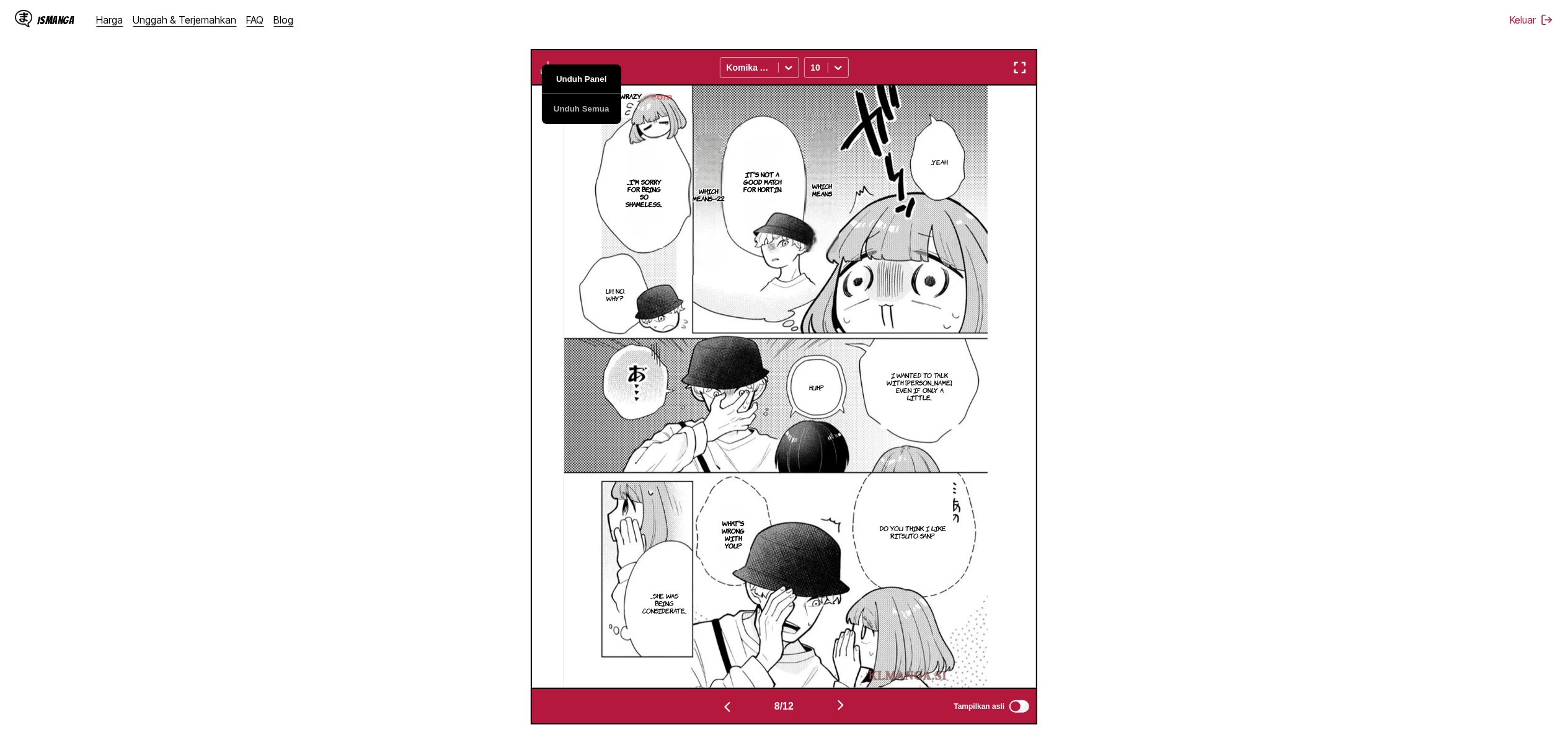
click at [568, 76] on button "Unduh Panel" at bounding box center [581, 80] width 79 height 30
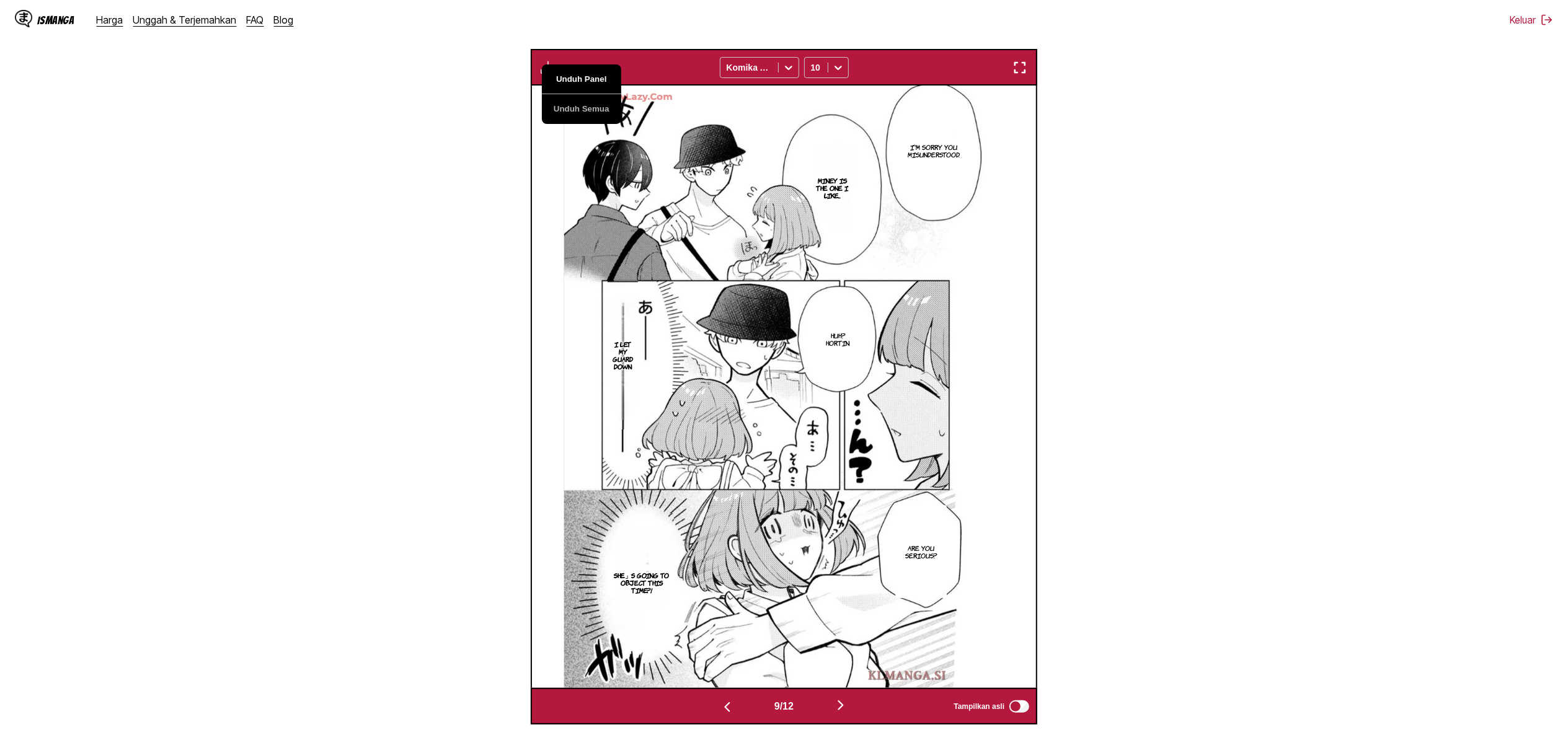
click at [568, 76] on button "Unduh Panel" at bounding box center [581, 80] width 79 height 30
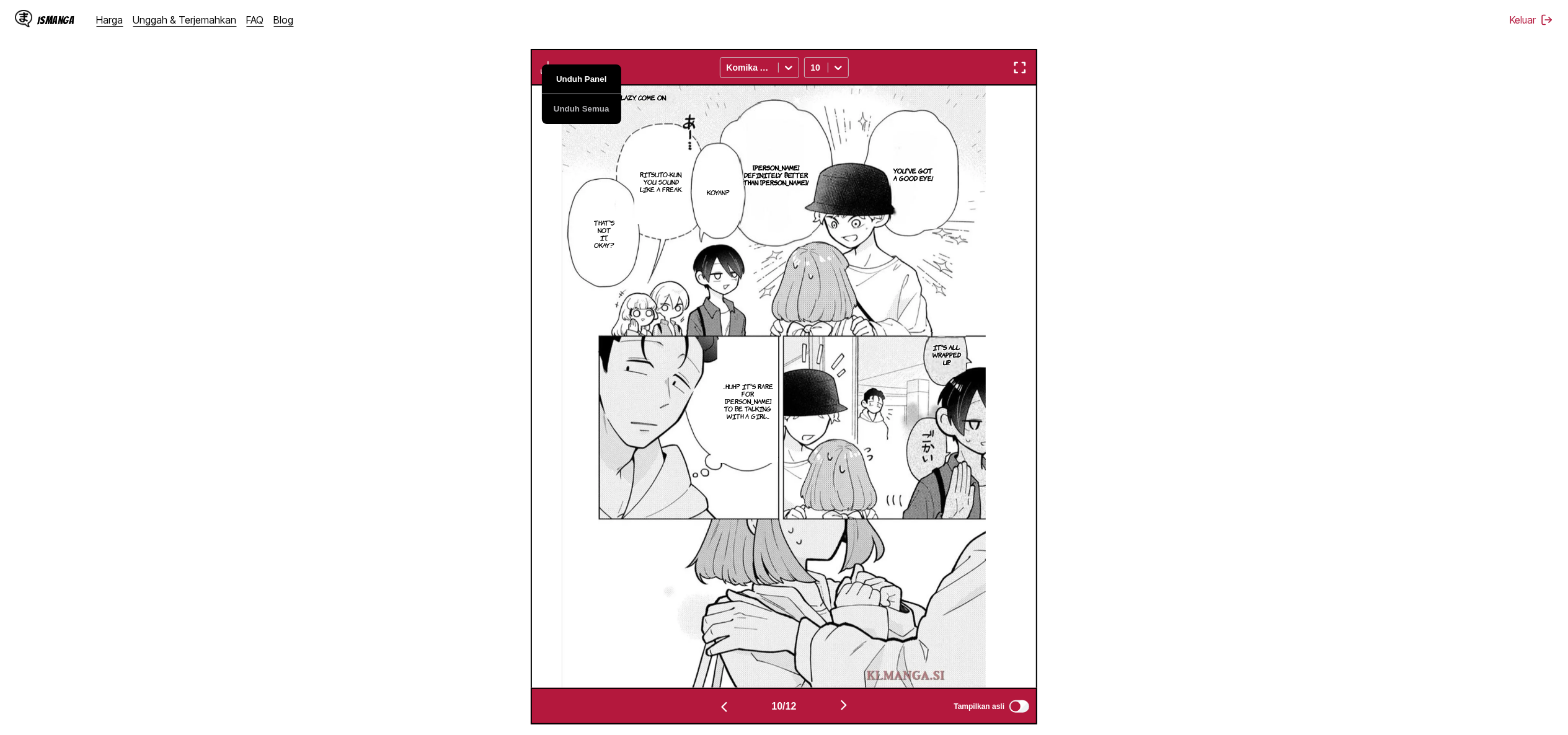
click at [568, 76] on button "Unduh Panel" at bounding box center [581, 80] width 79 height 30
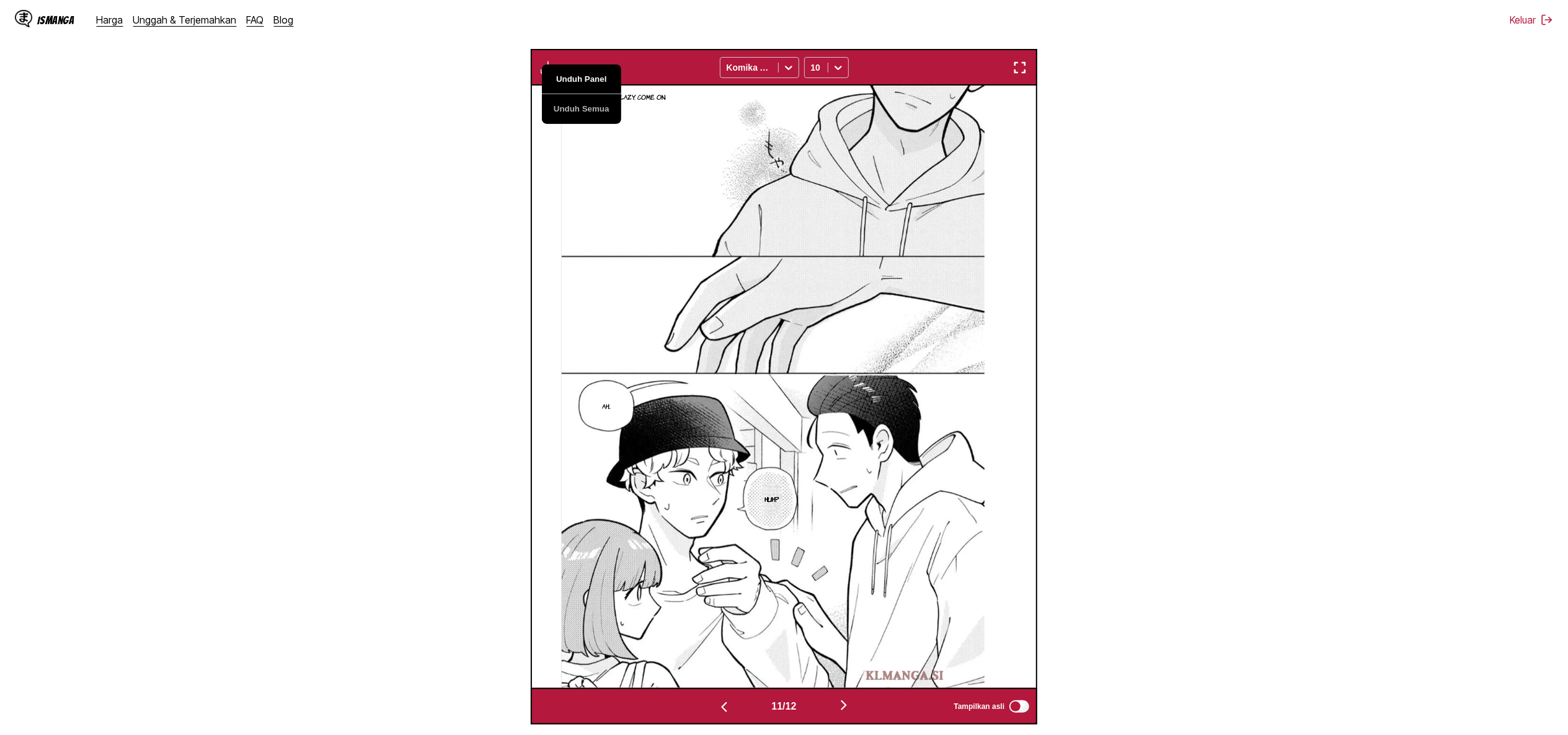
click at [568, 76] on button "Unduh Panel" at bounding box center [581, 80] width 79 height 30
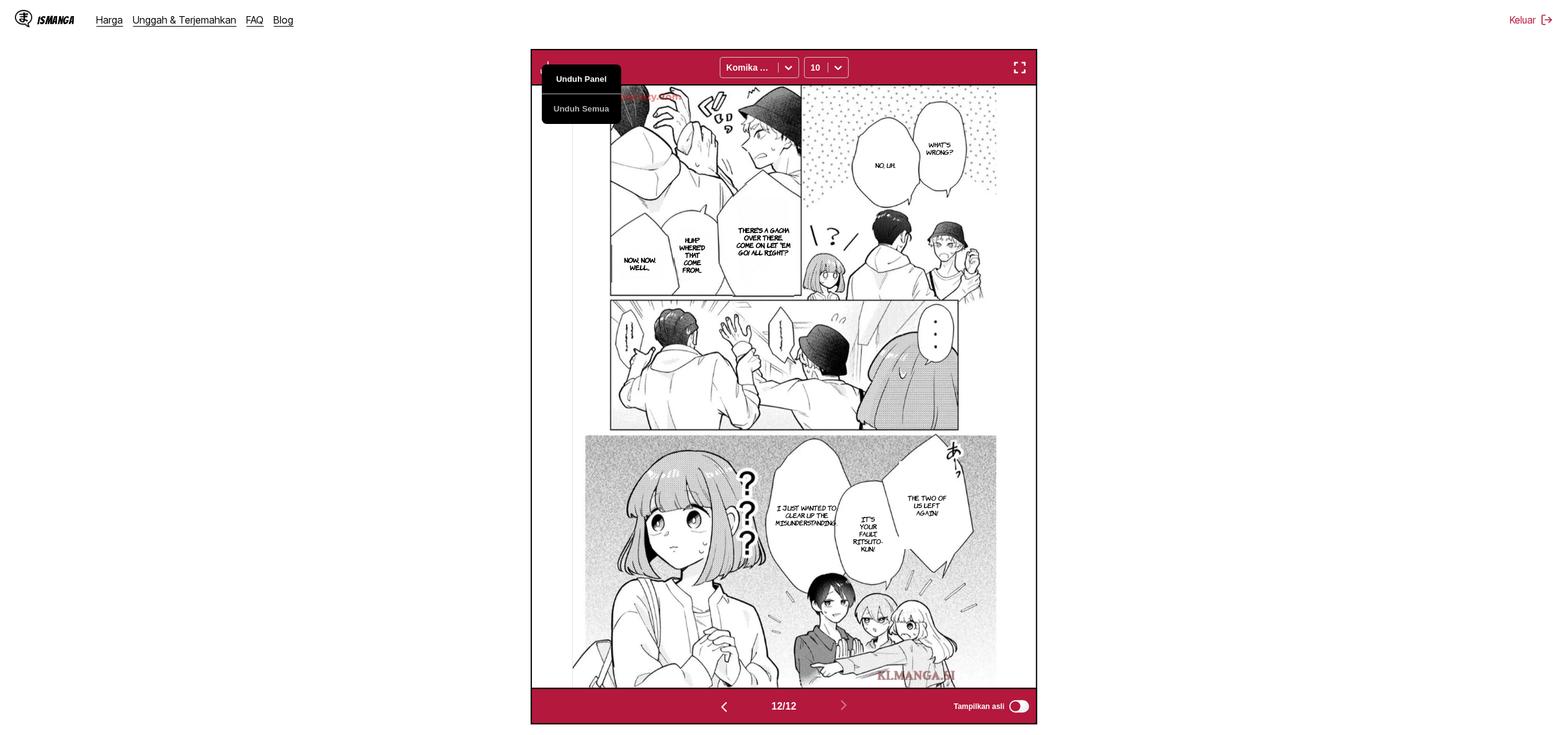
click at [568, 76] on button "Unduh Panel" at bounding box center [581, 80] width 79 height 30
